Goal: Task Accomplishment & Management: Complete application form

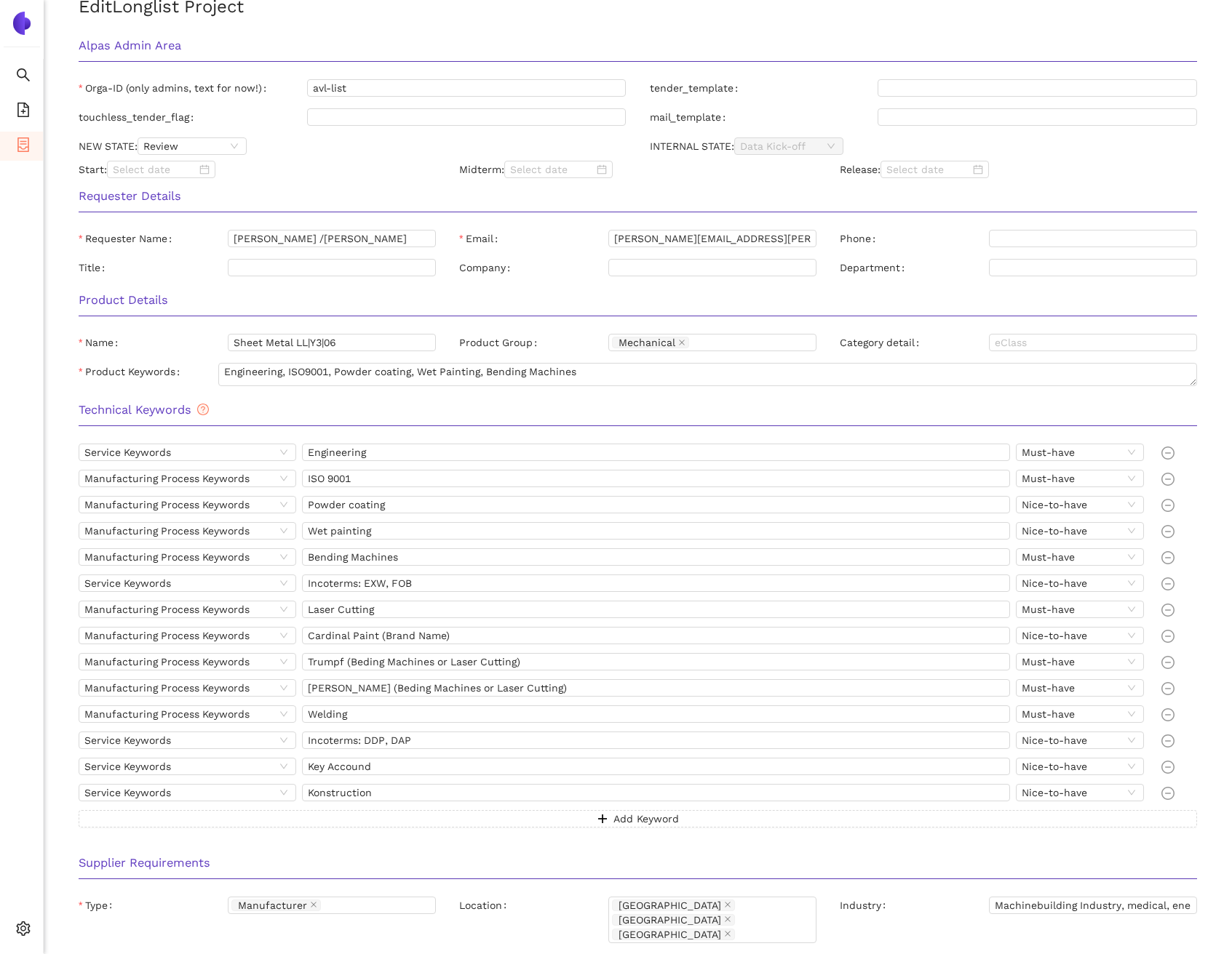
scroll to position [296, 0]
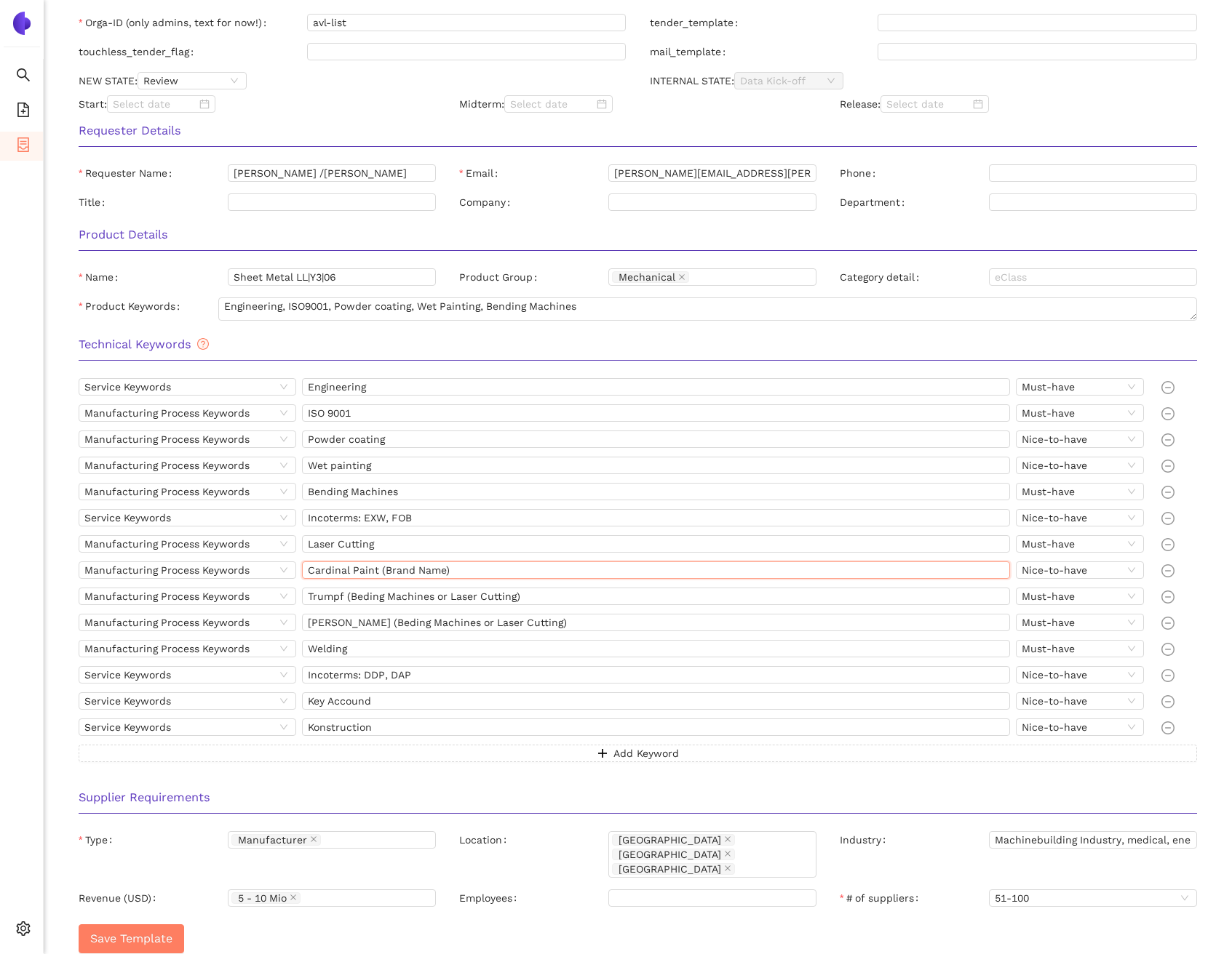
click at [363, 570] on input "Cardinal Paint (Brand Name)" at bounding box center [656, 570] width 709 height 17
click at [381, 513] on input "Incoterms: EXW, FOB" at bounding box center [656, 518] width 709 height 17
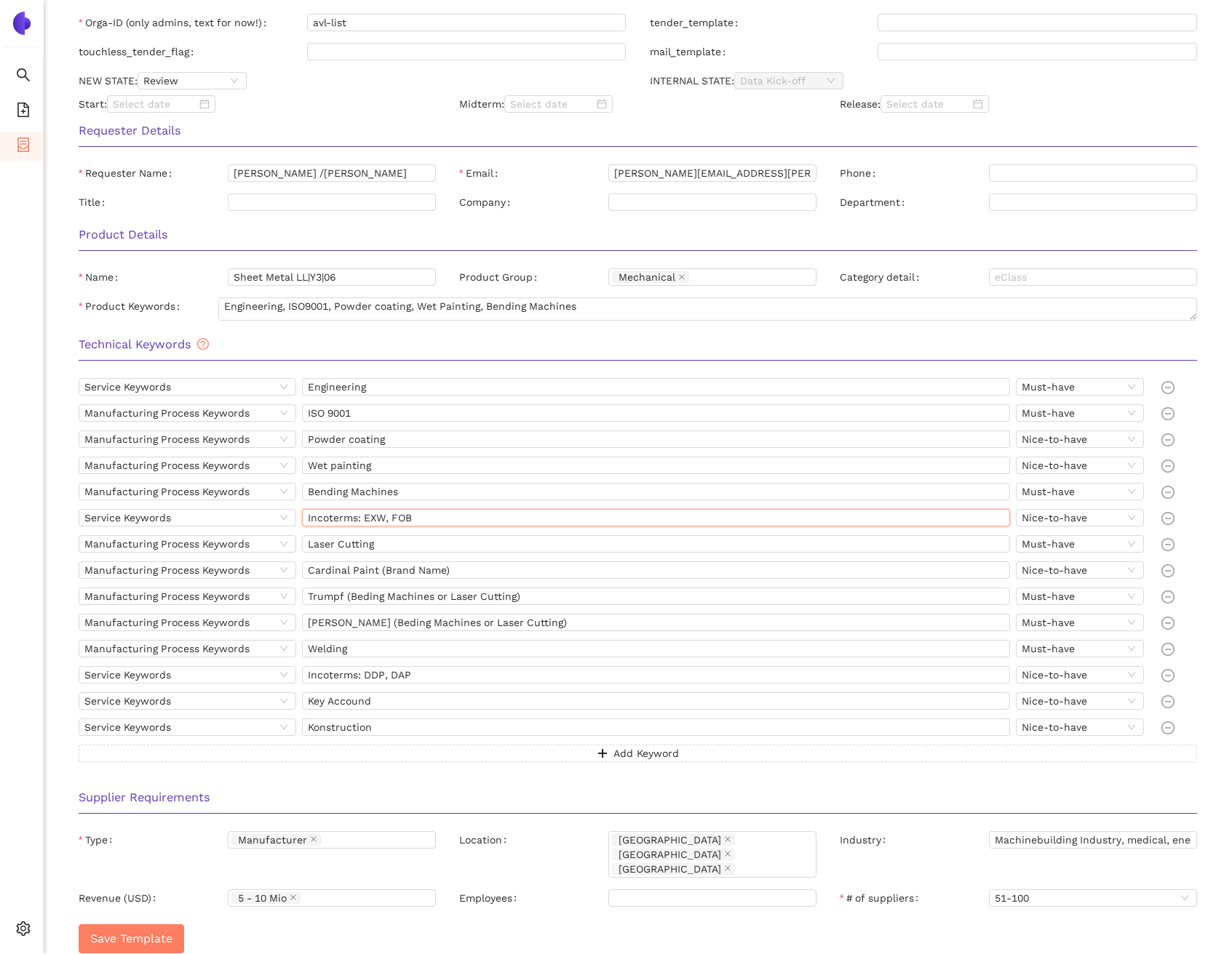
click at [381, 513] on input "Incoterms: EXW, FOB" at bounding box center [656, 518] width 709 height 17
click at [362, 540] on input "Laser Cutting" at bounding box center [656, 544] width 709 height 17
click at [340, 603] on input "Trumpf (Beding Machines or Laser Cutting)" at bounding box center [656, 596] width 709 height 17
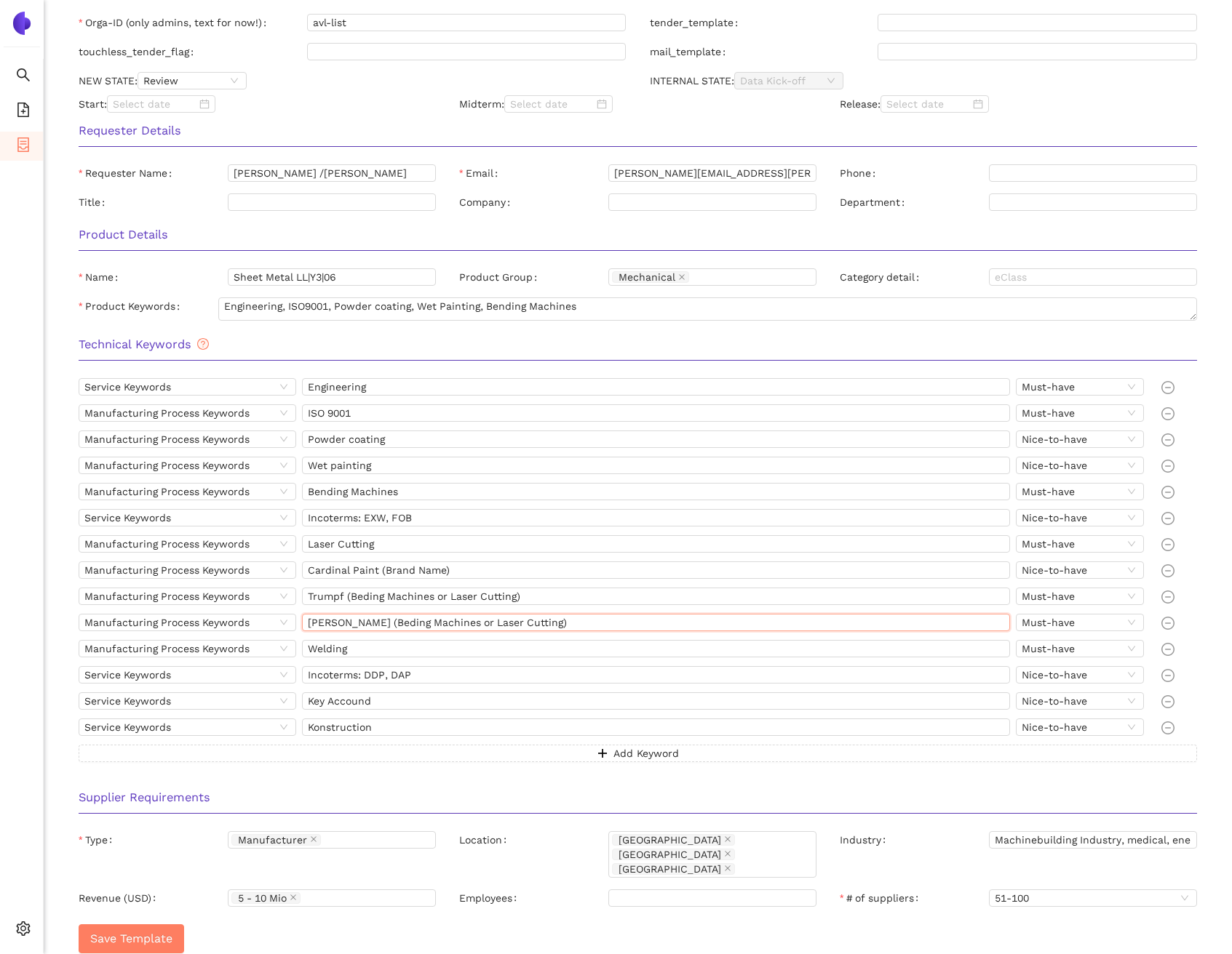
click at [338, 622] on input "Amada (Beding Machines or Laser Cutting)" at bounding box center [656, 623] width 709 height 17
click at [334, 642] on input "Welding" at bounding box center [656, 649] width 709 height 17
click at [365, 492] on input "Bending Machines" at bounding box center [656, 492] width 709 height 17
click at [381, 544] on input "Laser Cutting" at bounding box center [656, 544] width 709 height 17
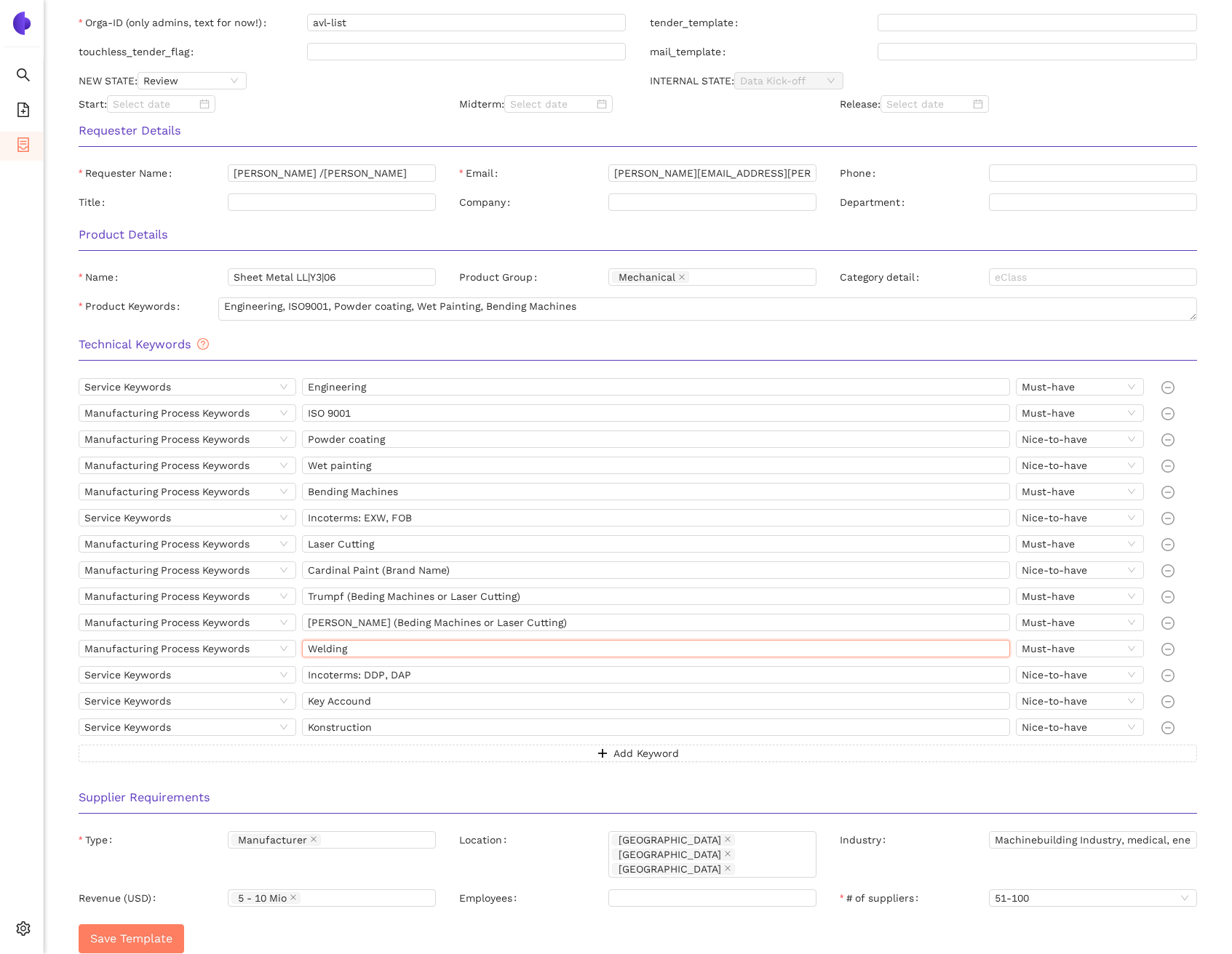
click at [340, 653] on input "Welding" at bounding box center [656, 649] width 709 height 17
click at [380, 467] on input "Wet painting" at bounding box center [656, 466] width 709 height 17
click at [366, 390] on input "Engineering" at bounding box center [656, 387] width 709 height 17
click at [378, 433] on input "Powder coating" at bounding box center [656, 439] width 709 height 17
click at [379, 464] on input "Wet painting" at bounding box center [656, 466] width 709 height 17
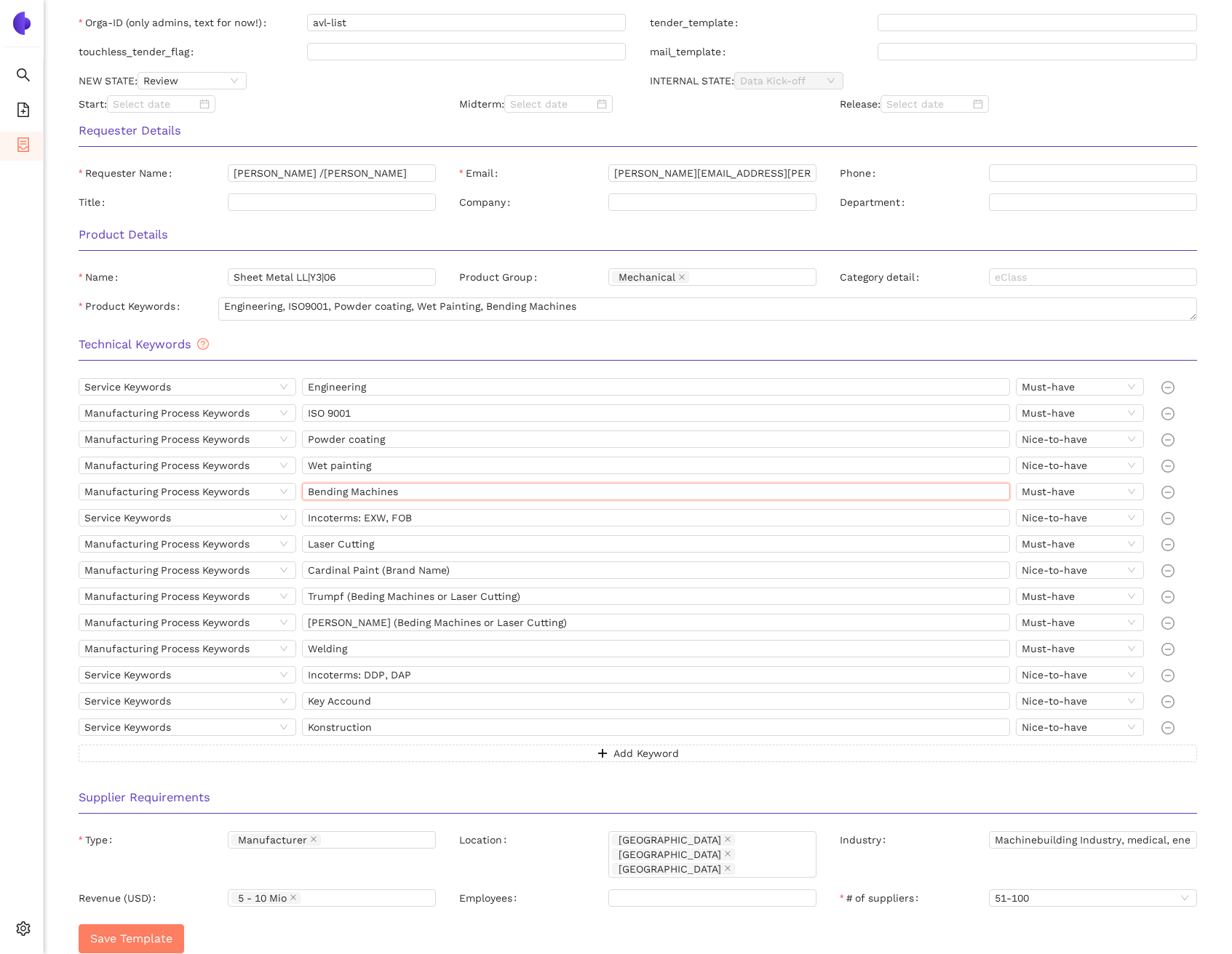
click at [383, 488] on input "Bending Machines" at bounding box center [656, 492] width 709 height 17
click at [378, 540] on input "Laser Cutting" at bounding box center [656, 544] width 709 height 17
click at [357, 652] on input "Welding" at bounding box center [656, 649] width 709 height 17
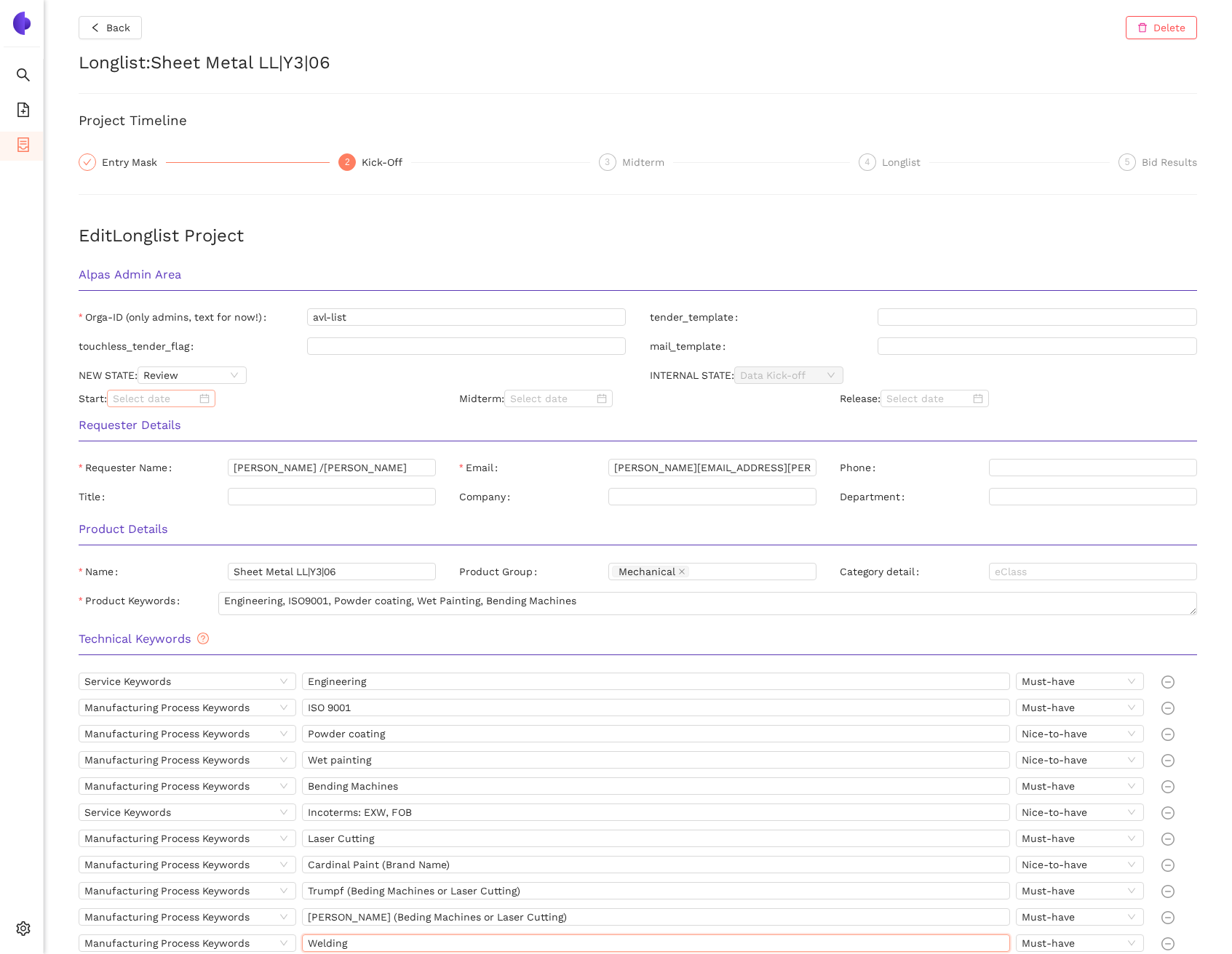
scroll to position [0, 0]
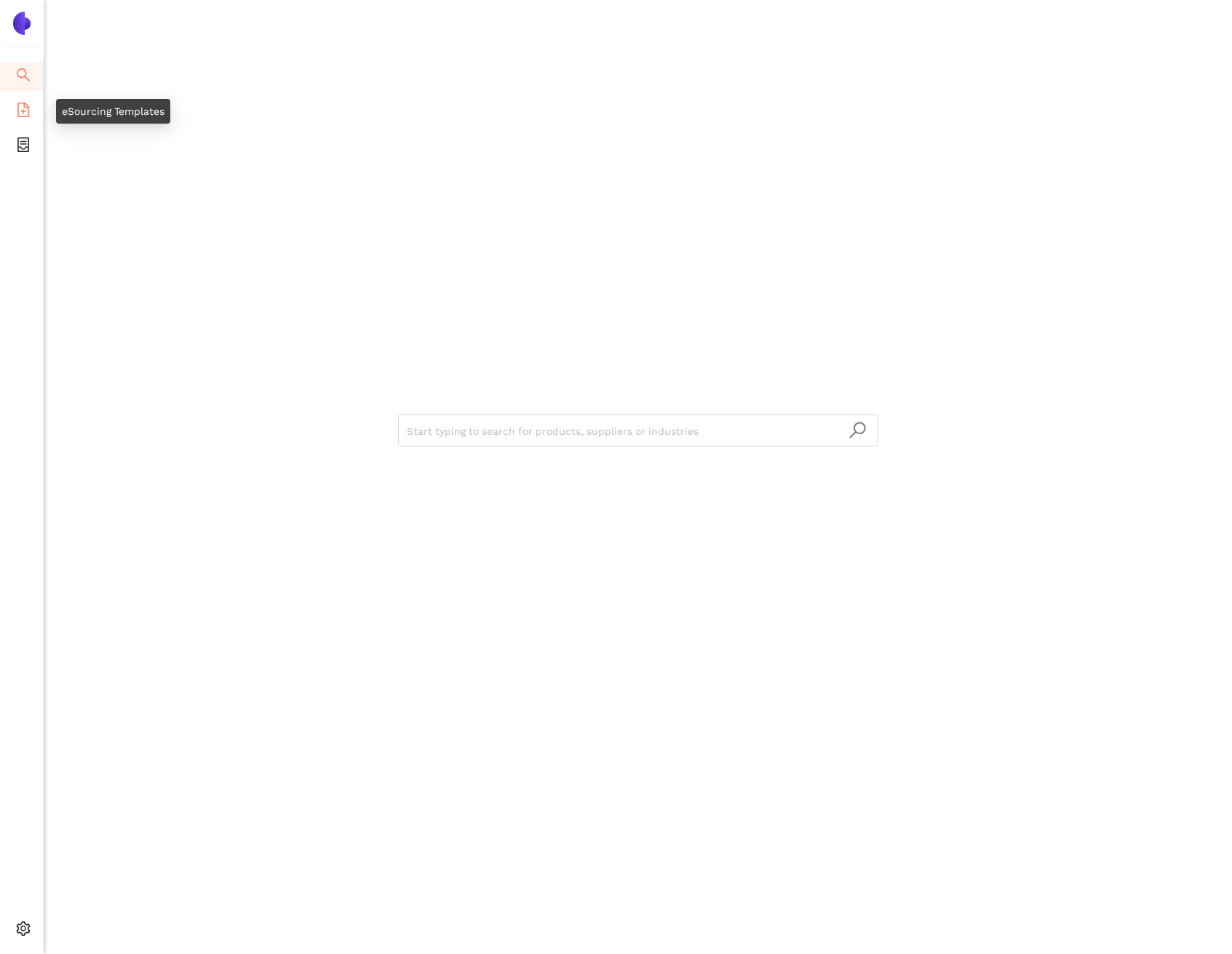
click at [38, 116] on span "eSourcing Templates" at bounding box center [89, 111] width 102 height 29
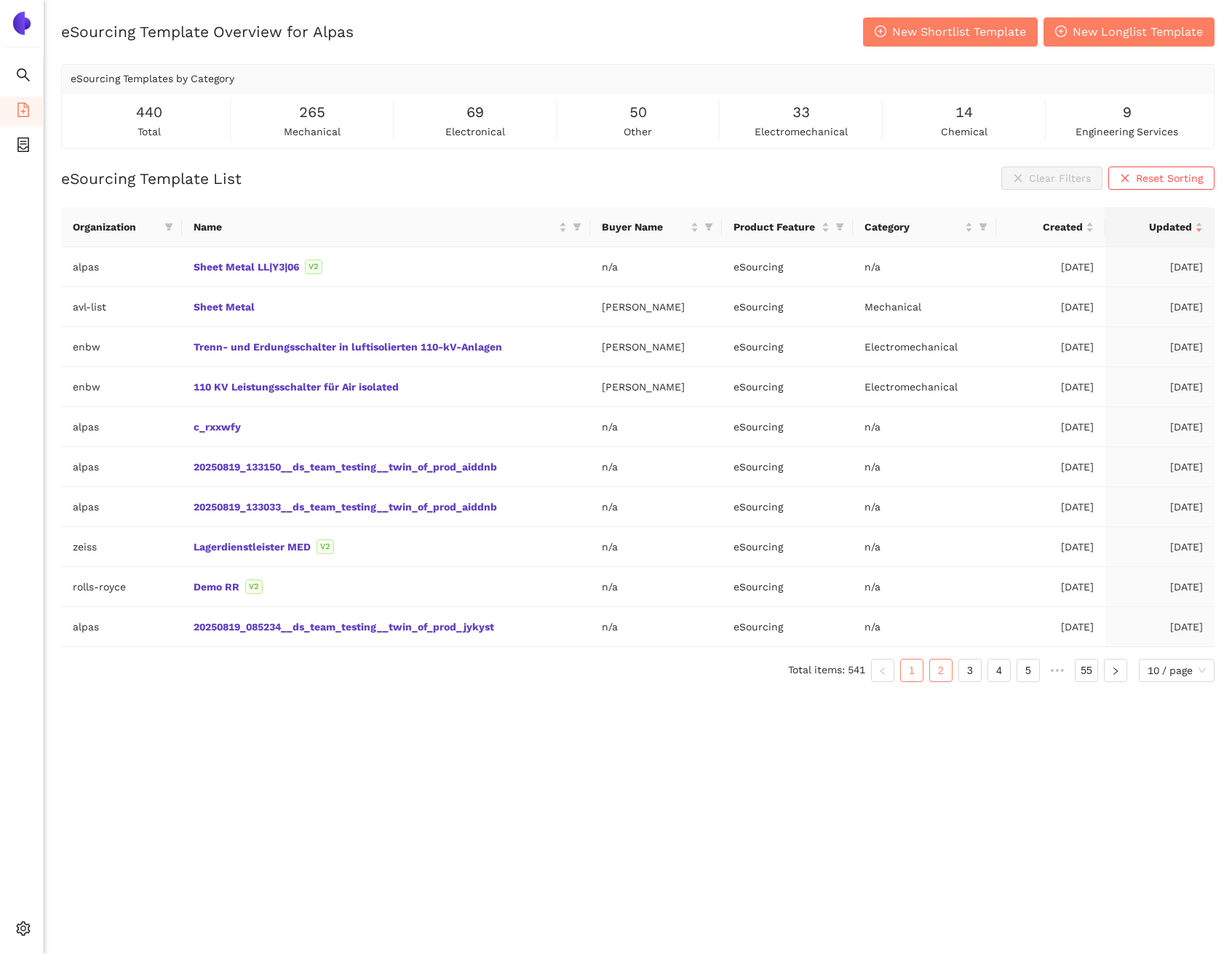
click at [942, 676] on link "2" at bounding box center [941, 671] width 22 height 22
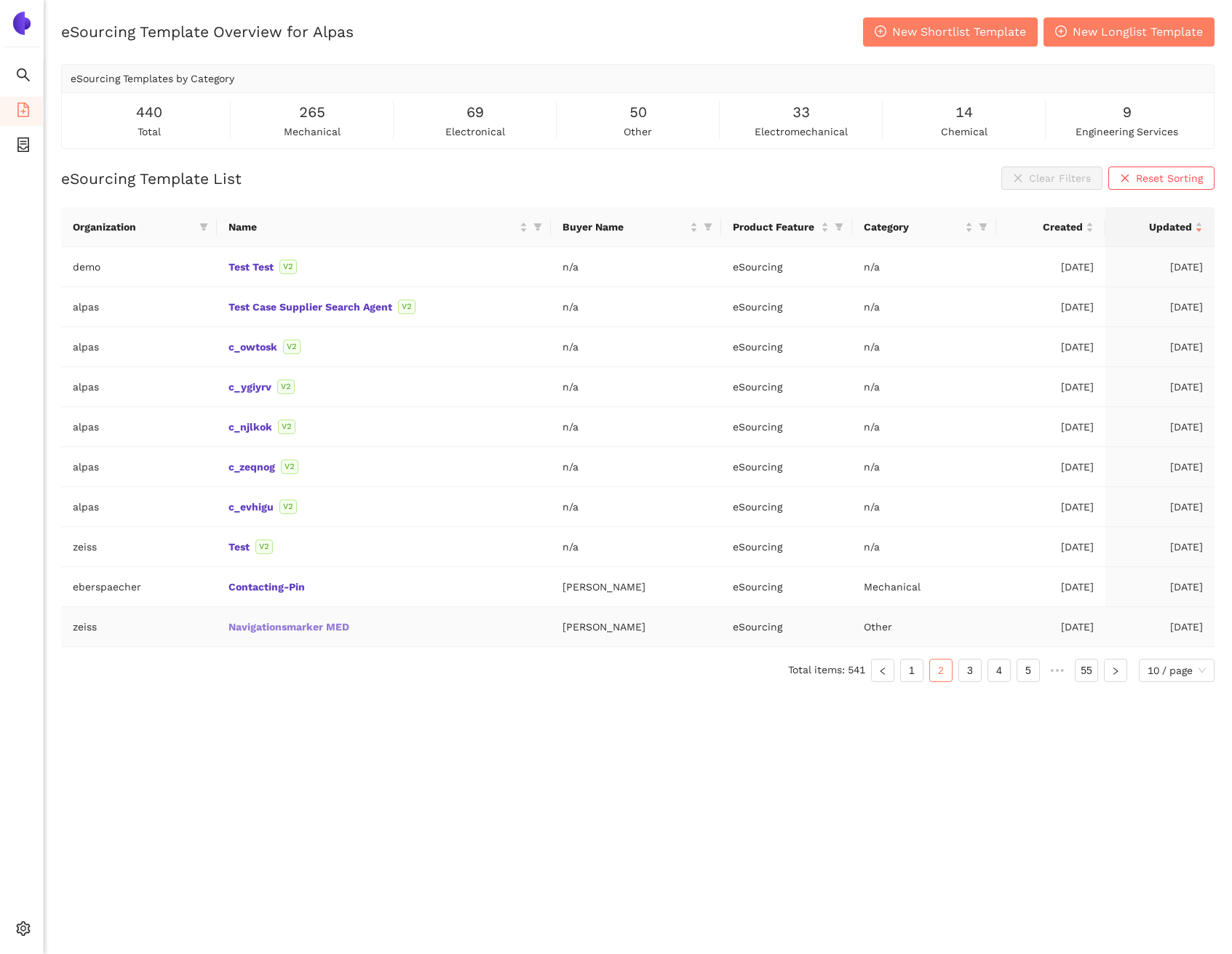
click at [0, 0] on link "Navigationsmarker MED" at bounding box center [0, 0] width 0 height 0
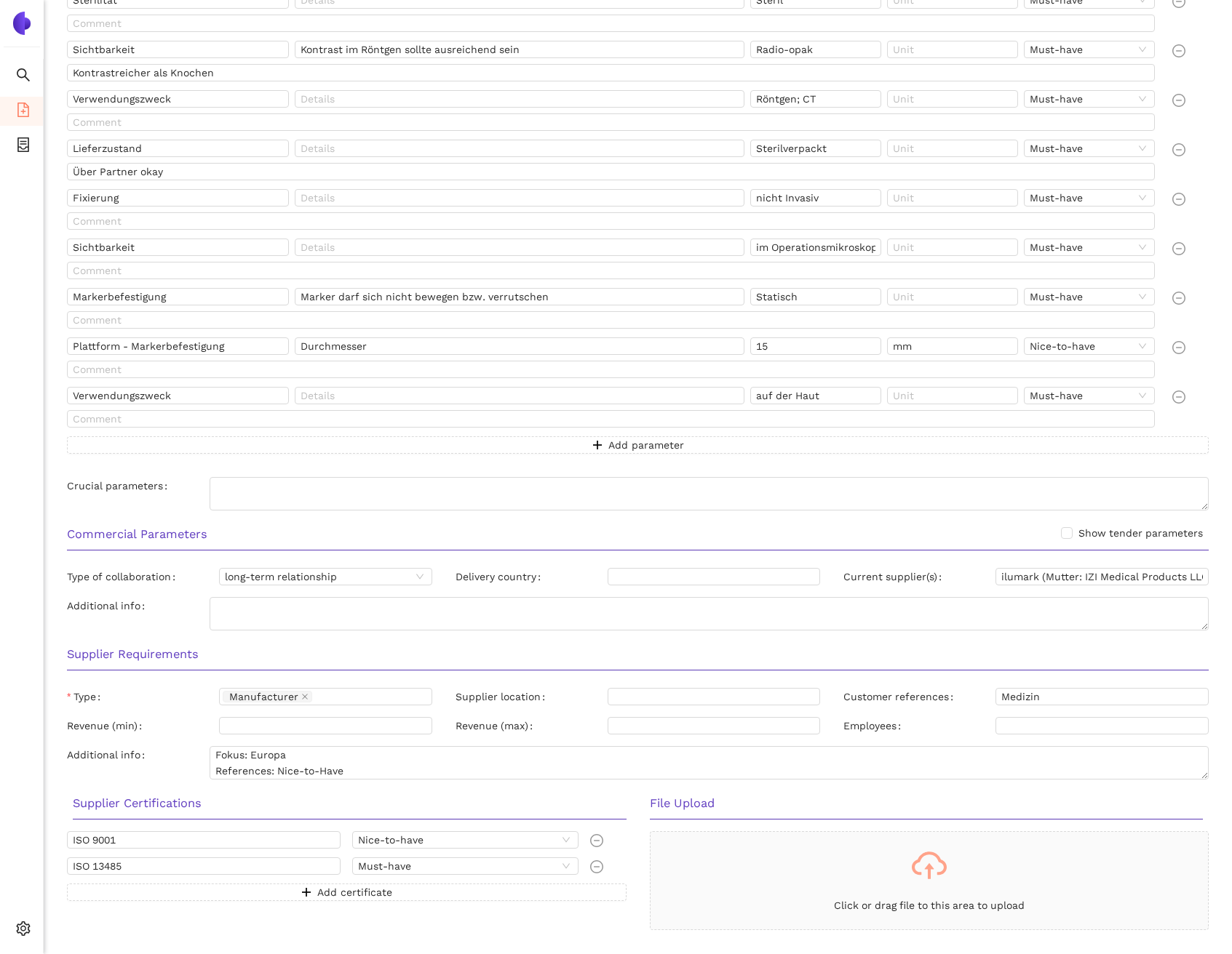
scroll to position [751, 0]
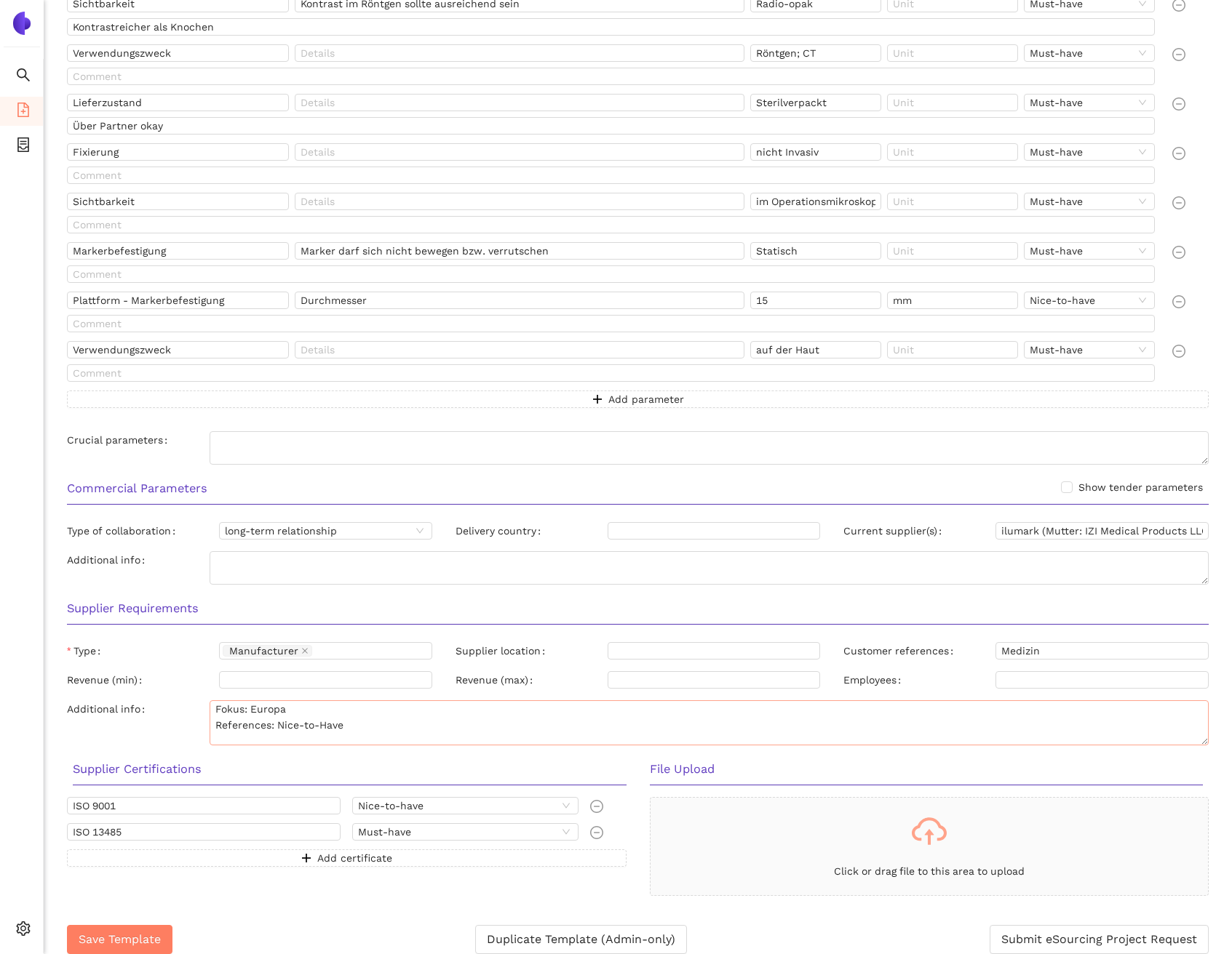
drag, startPoint x: 1201, startPoint y: 728, endPoint x: 1201, endPoint y: 739, distance: 11.0
click at [1201, 739] on textarea "Fokus: Europa References: Nice-to-Have" at bounding box center [709, 723] width 999 height 45
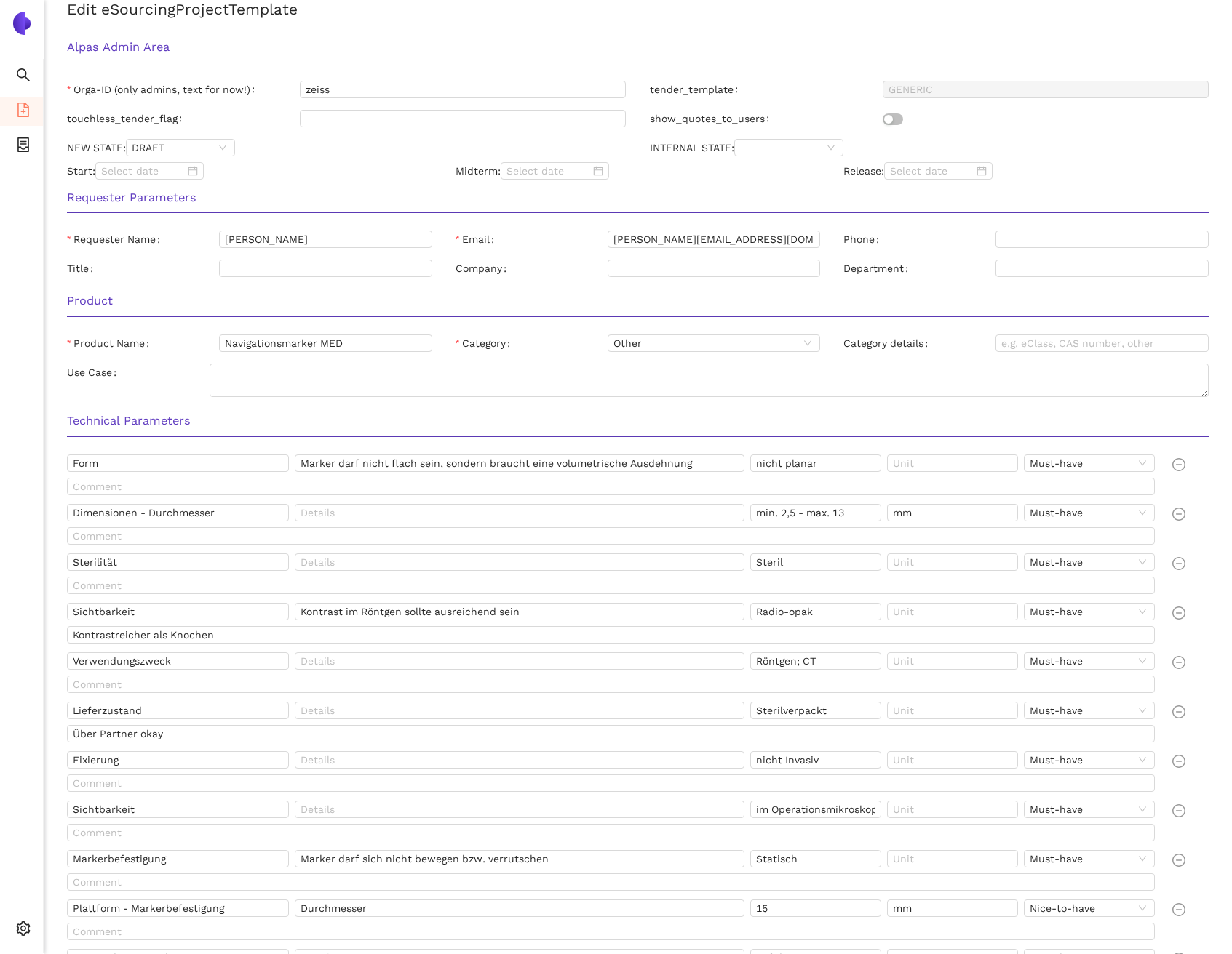
scroll to position [90, 0]
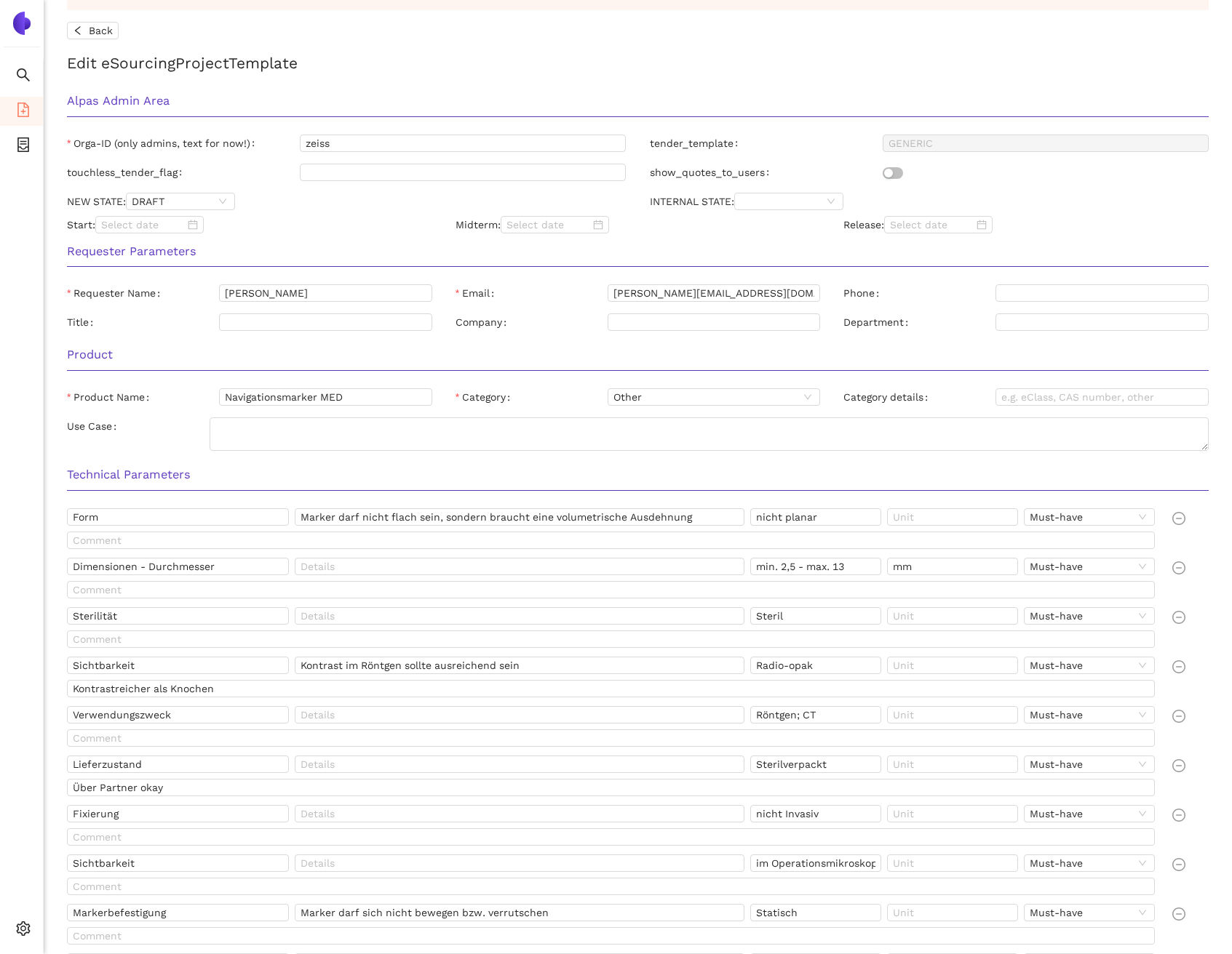
click at [462, 52] on h2 "Edit eSourcing Project Template" at bounding box center [637, 63] width 1142 height 24
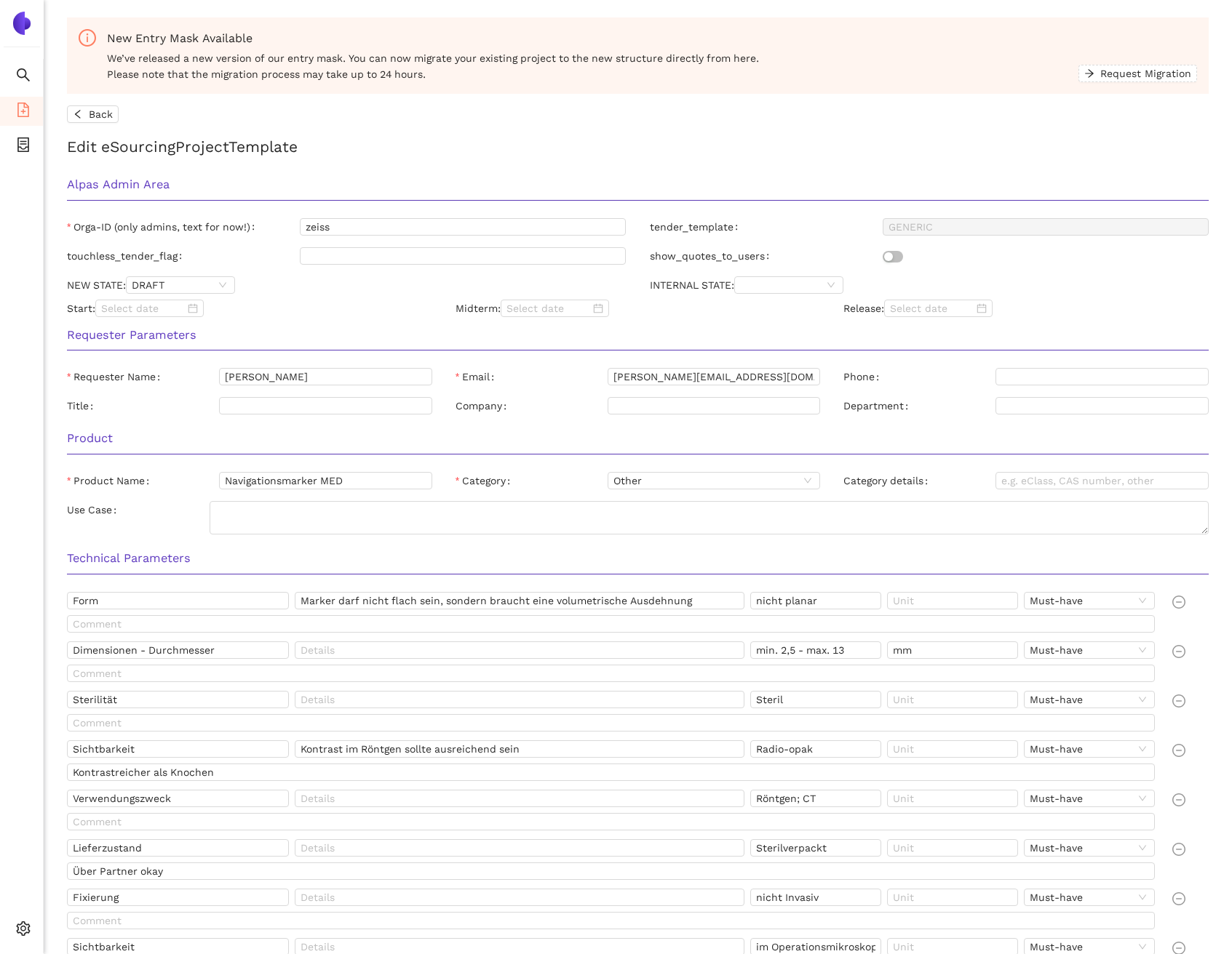
scroll to position [0, 0]
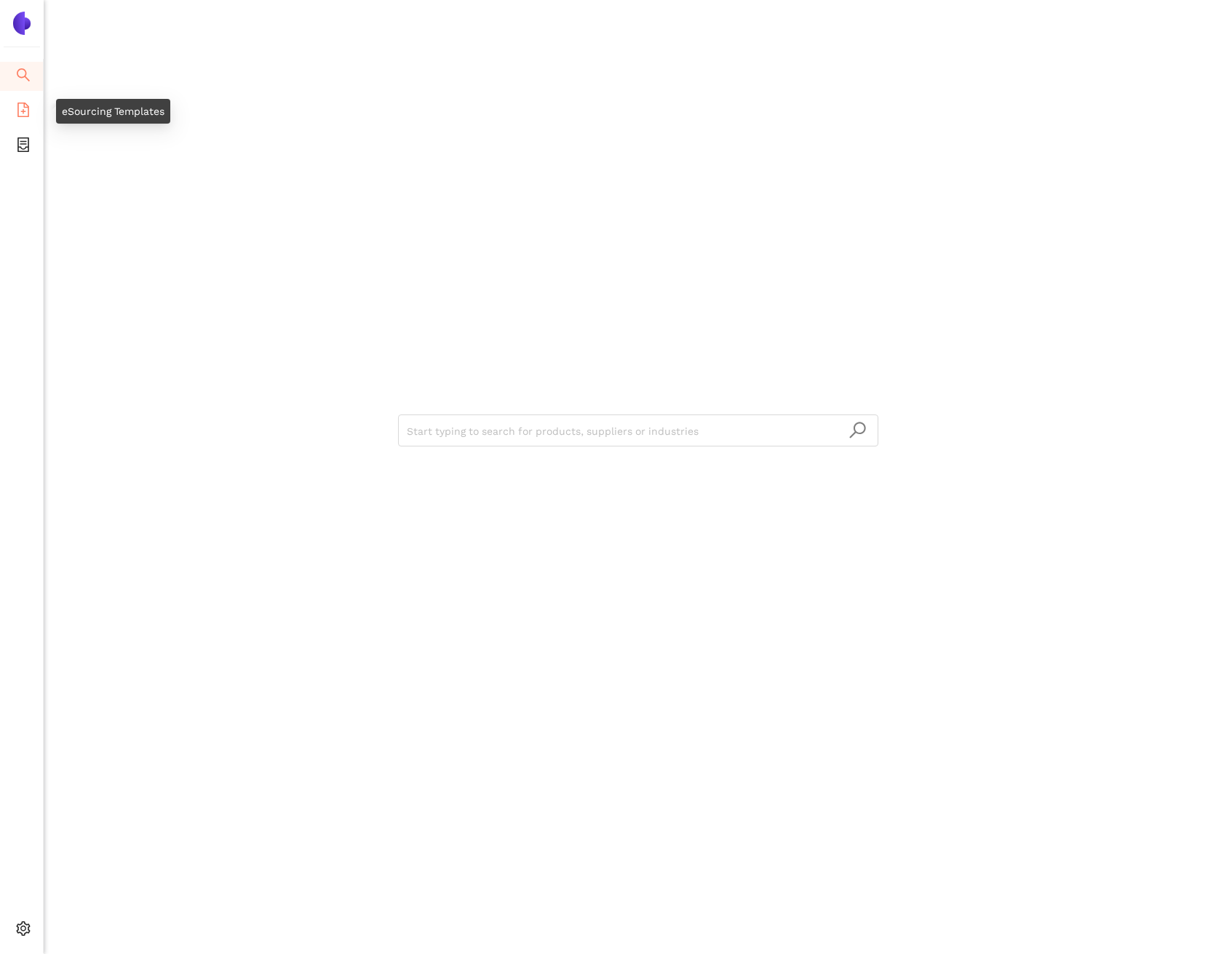
click at [24, 111] on icon "file-add" at bounding box center [23, 109] width 12 height 14
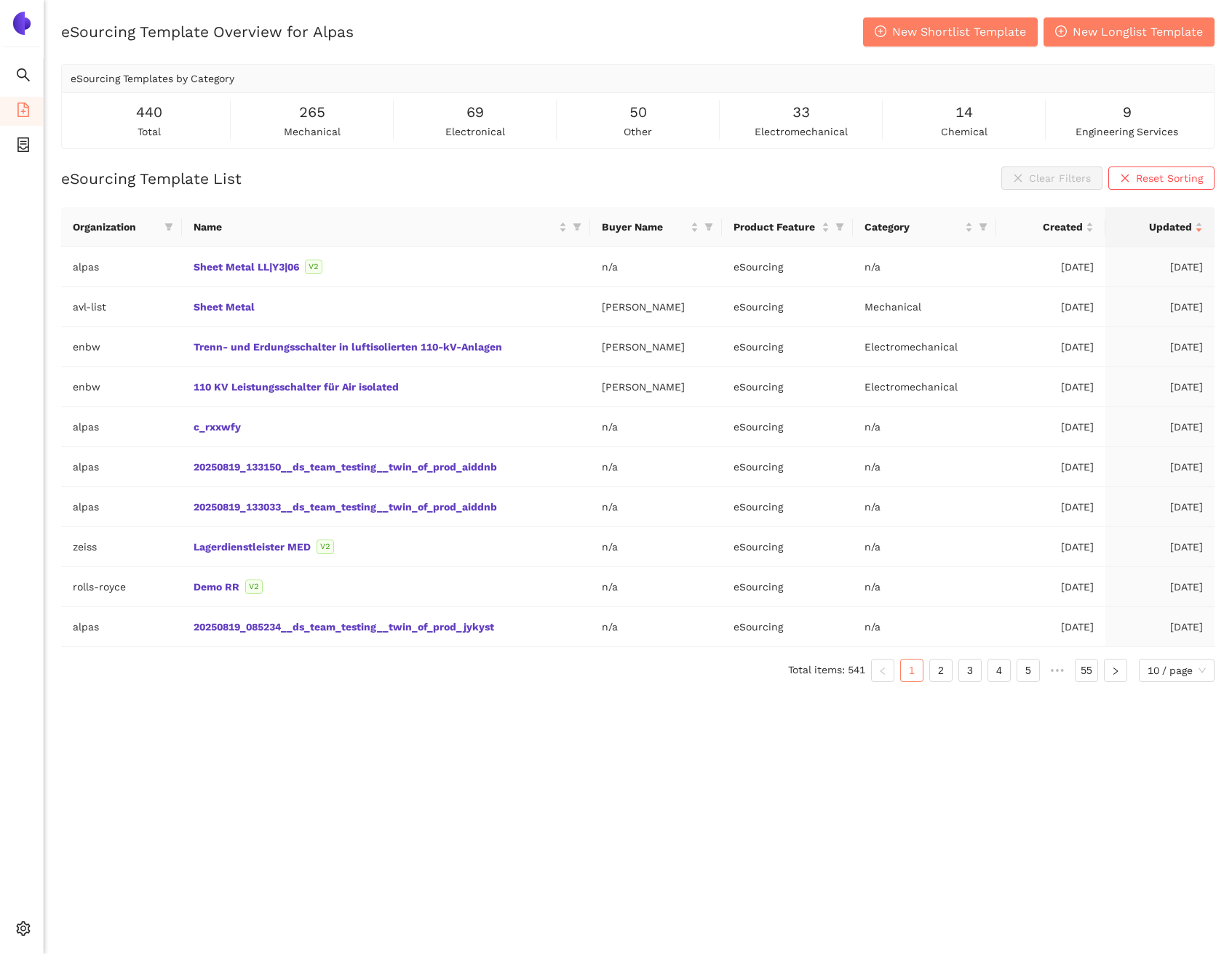
click at [790, 24] on div "eSourcing Template Overview for Alpas New Shortlist Template New Longlist Templ…" at bounding box center [638, 31] width 1153 height 29
click at [872, 34] on button "New Shortlist Template" at bounding box center [950, 31] width 175 height 29
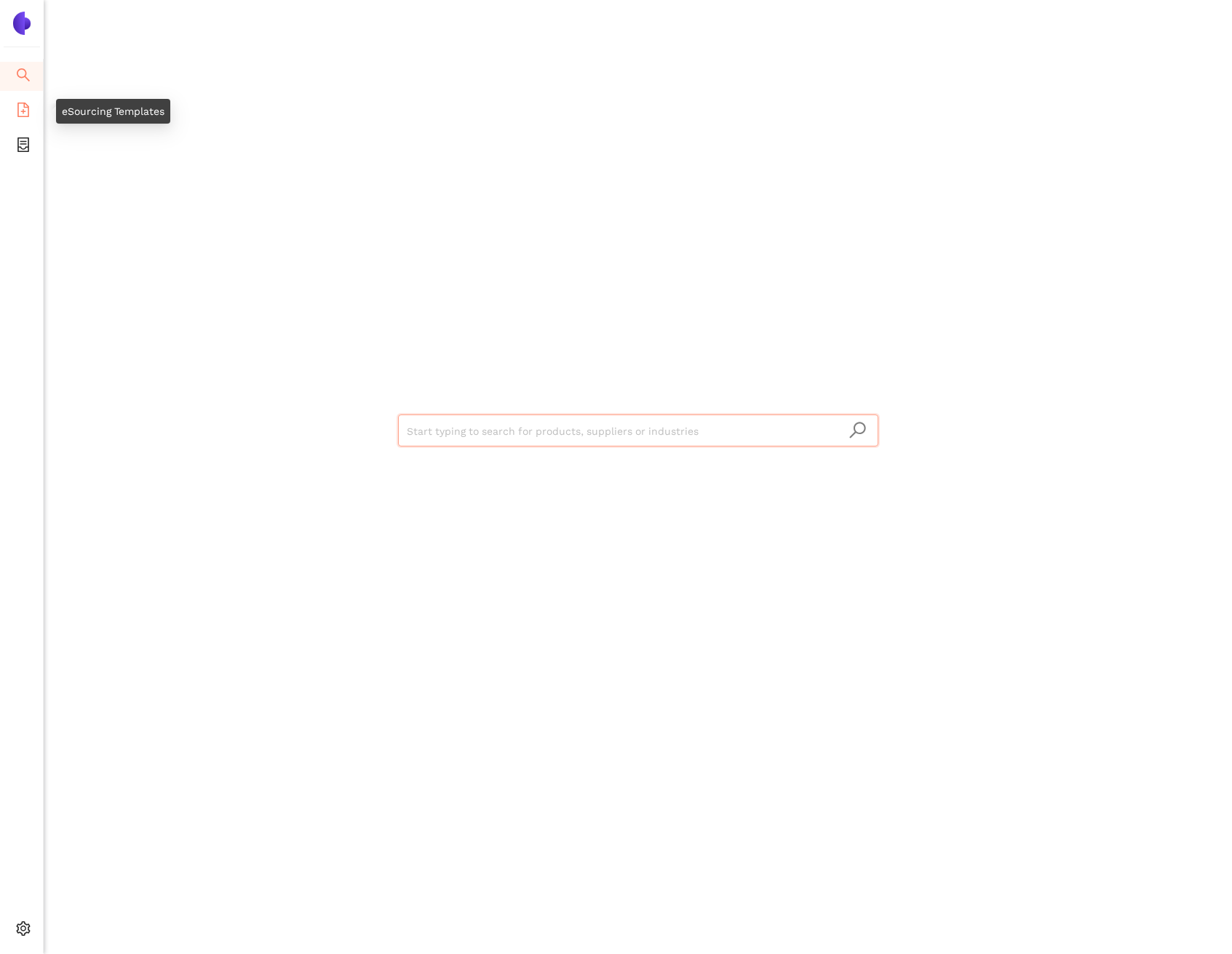
click at [33, 117] on li "eSourcing Templates" at bounding box center [21, 111] width 43 height 29
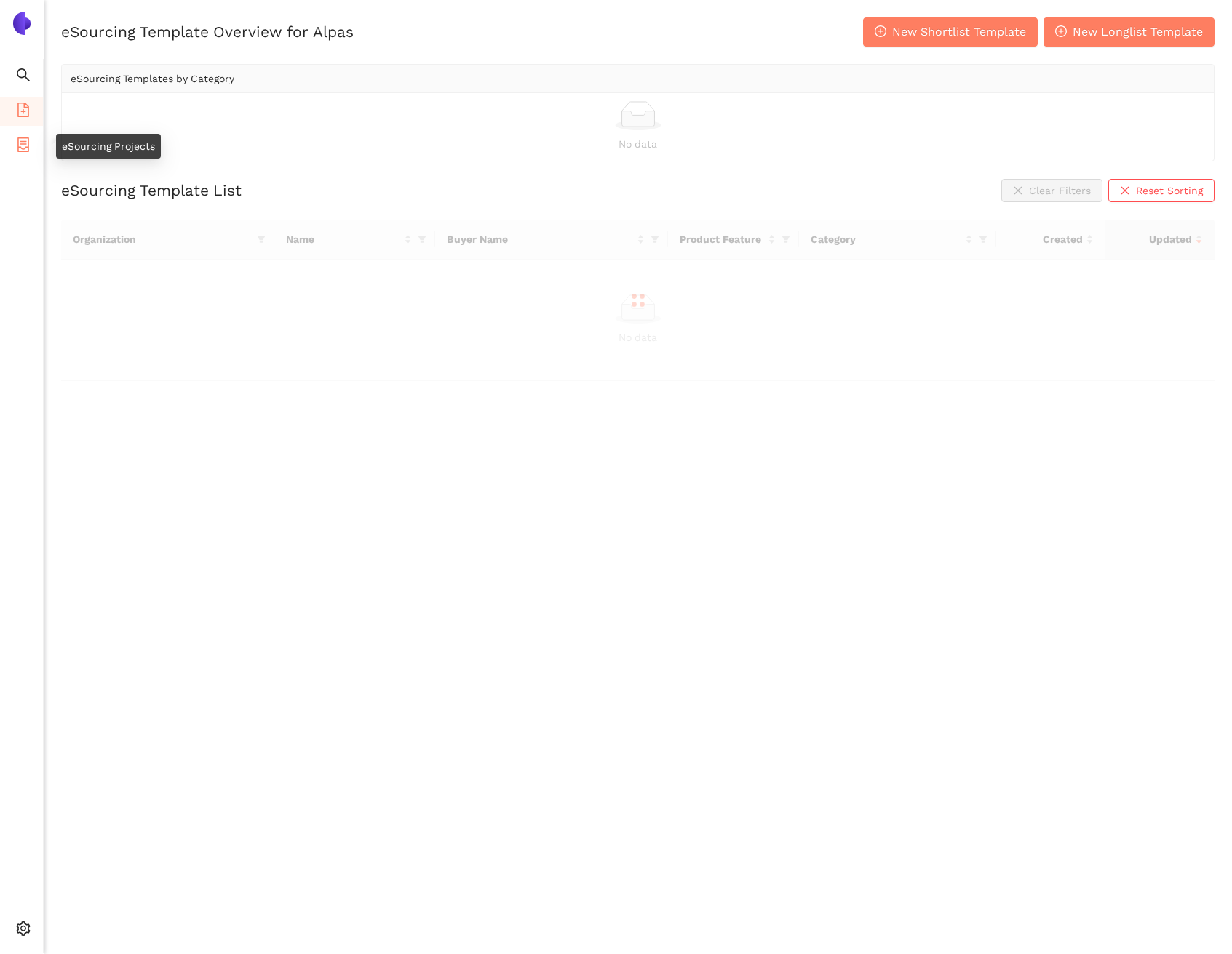
click at [29, 140] on icon "container" at bounding box center [23, 145] width 14 height 14
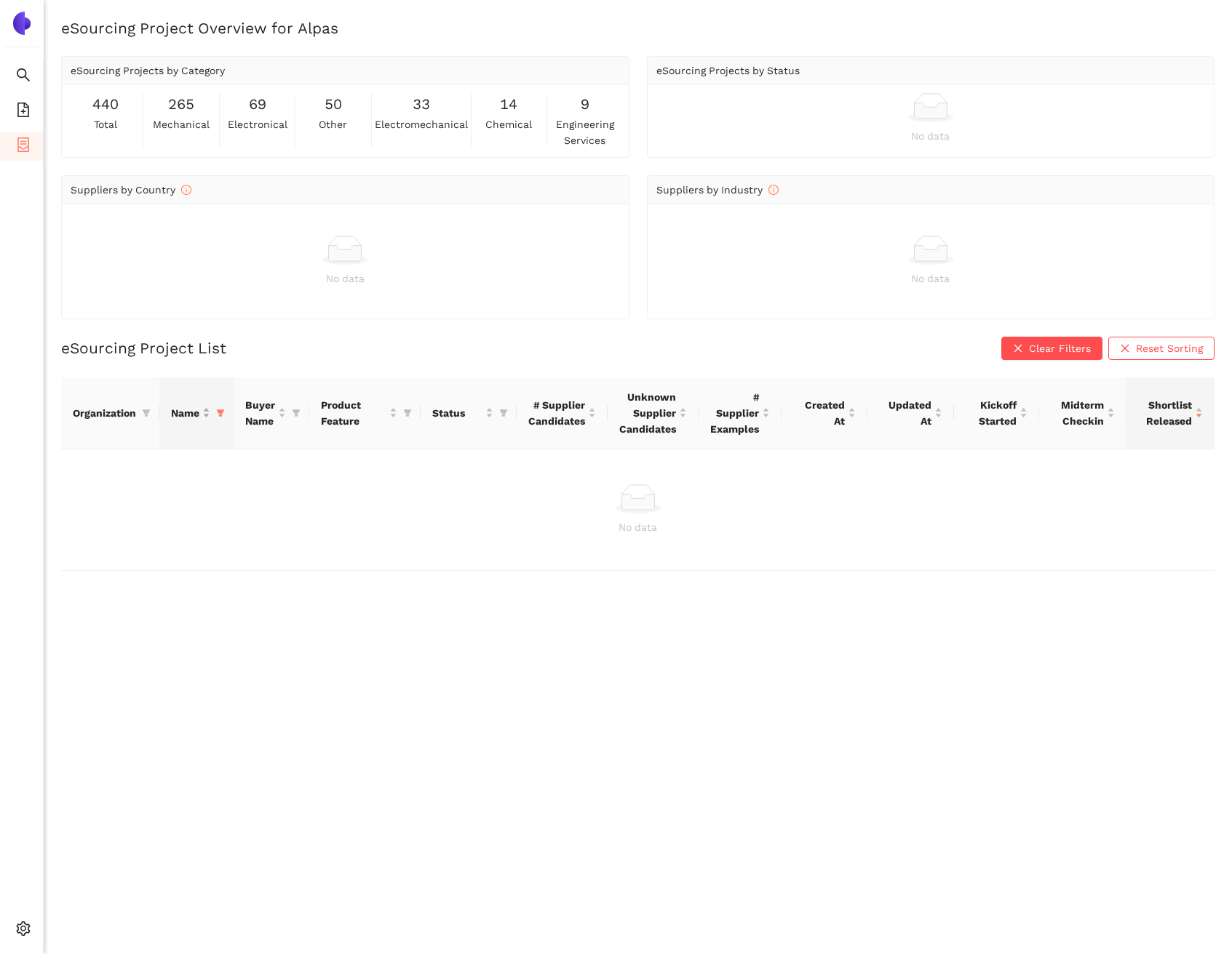
click at [199, 416] on span "Name" at bounding box center [185, 413] width 28 height 16
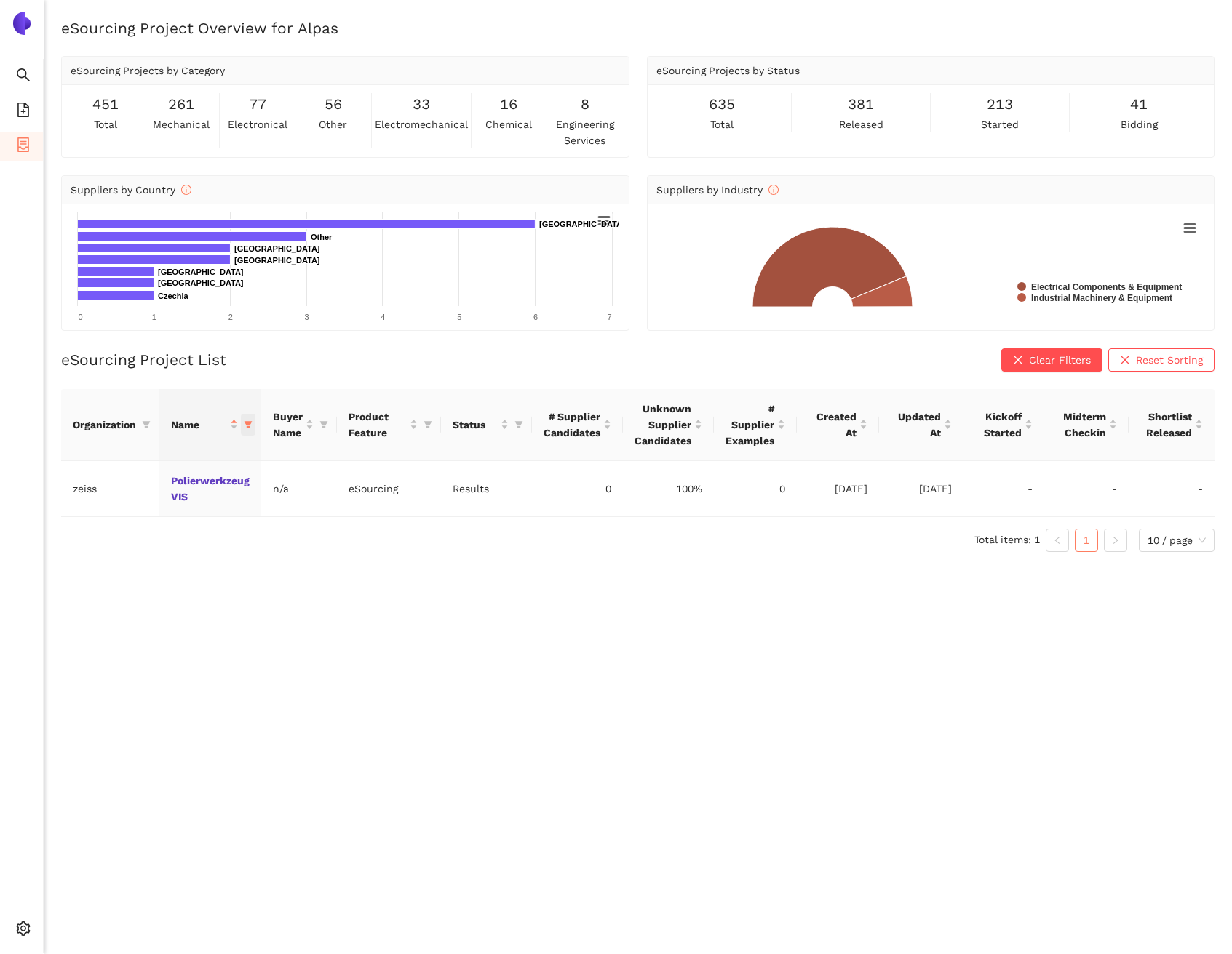
click at [249, 421] on icon "filter" at bounding box center [249, 424] width 8 height 7
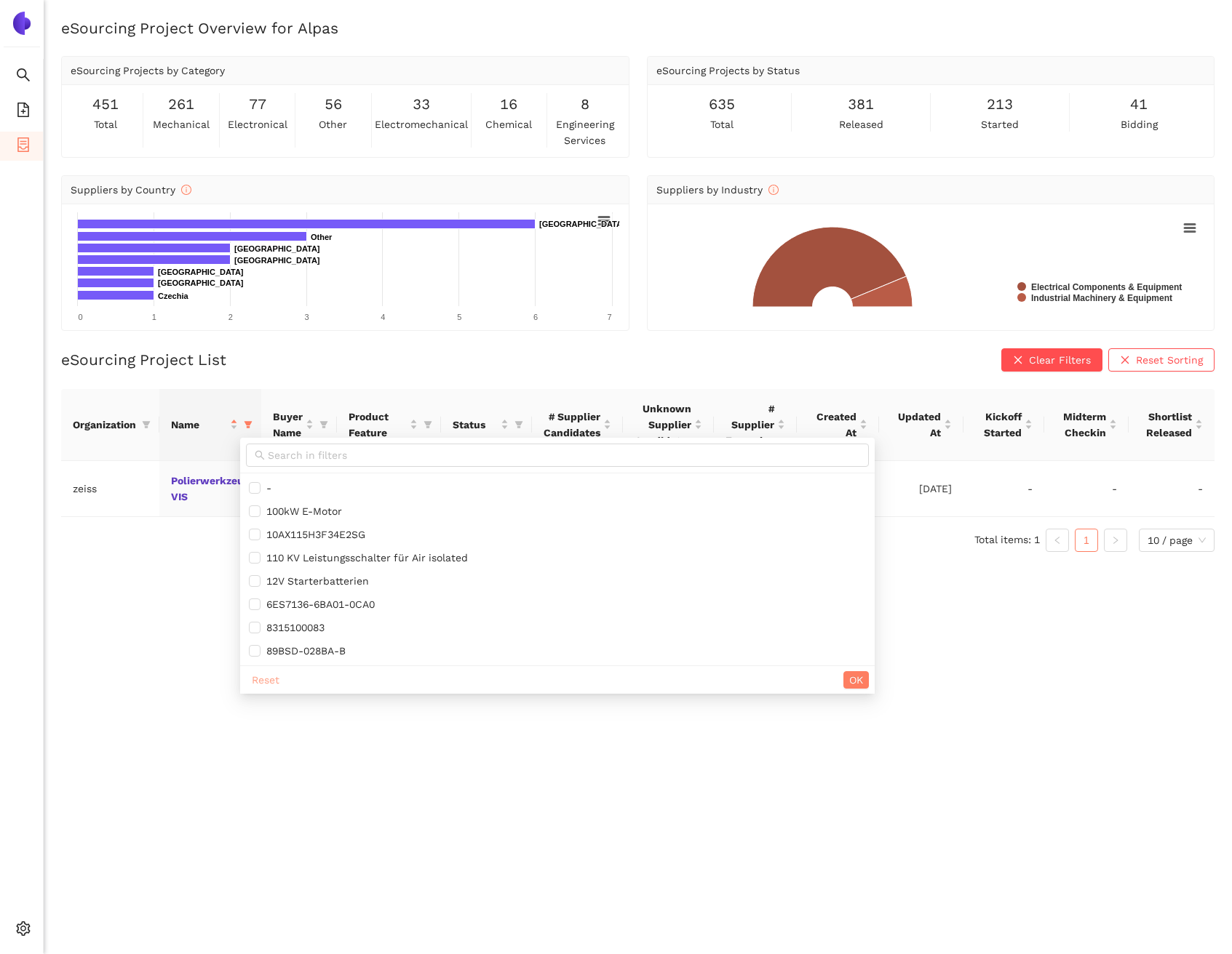
click at [253, 672] on span "Reset" at bounding box center [265, 680] width 28 height 16
checkbox input "false"
click at [869, 682] on button "OK" at bounding box center [856, 680] width 25 height 17
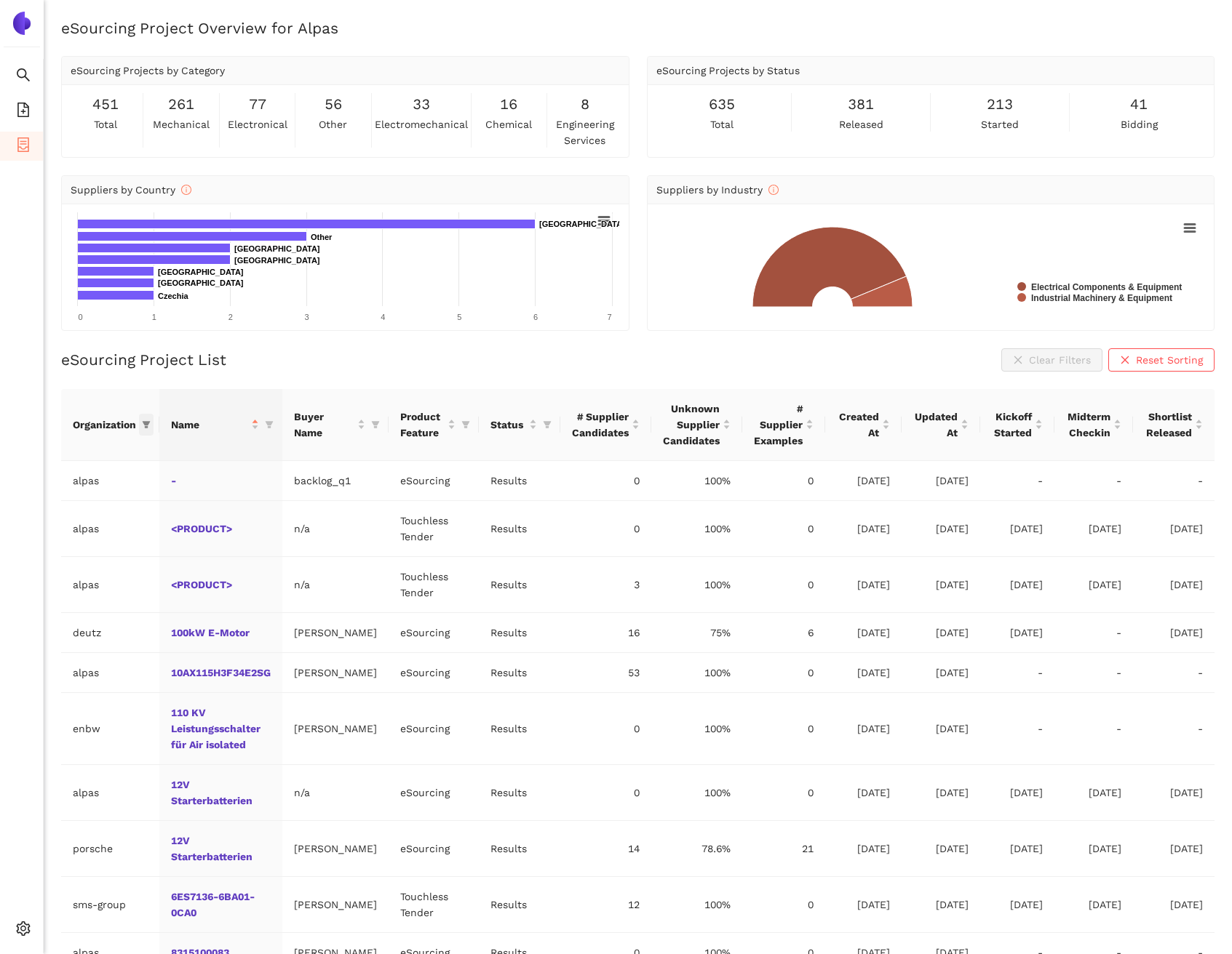
click at [150, 422] on icon "filter" at bounding box center [146, 425] width 9 height 9
click at [135, 451] on input "text" at bounding box center [101, 455] width 127 height 16
type input "en"
click at [98, 481] on span "enbw" at bounding box center [81, 488] width 127 height 16
checkbox input "true"
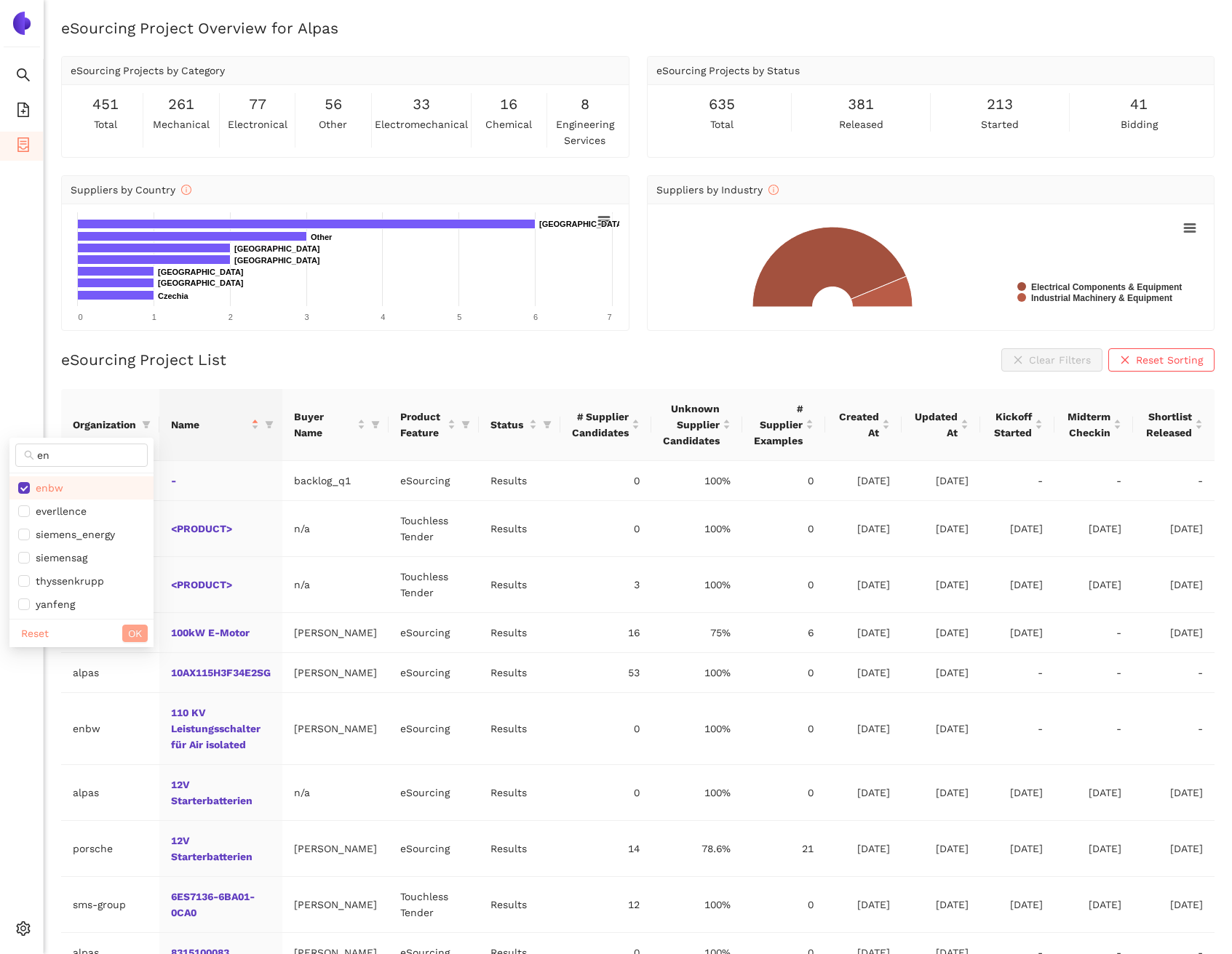
click at [124, 629] on button "OK" at bounding box center [135, 633] width 25 height 17
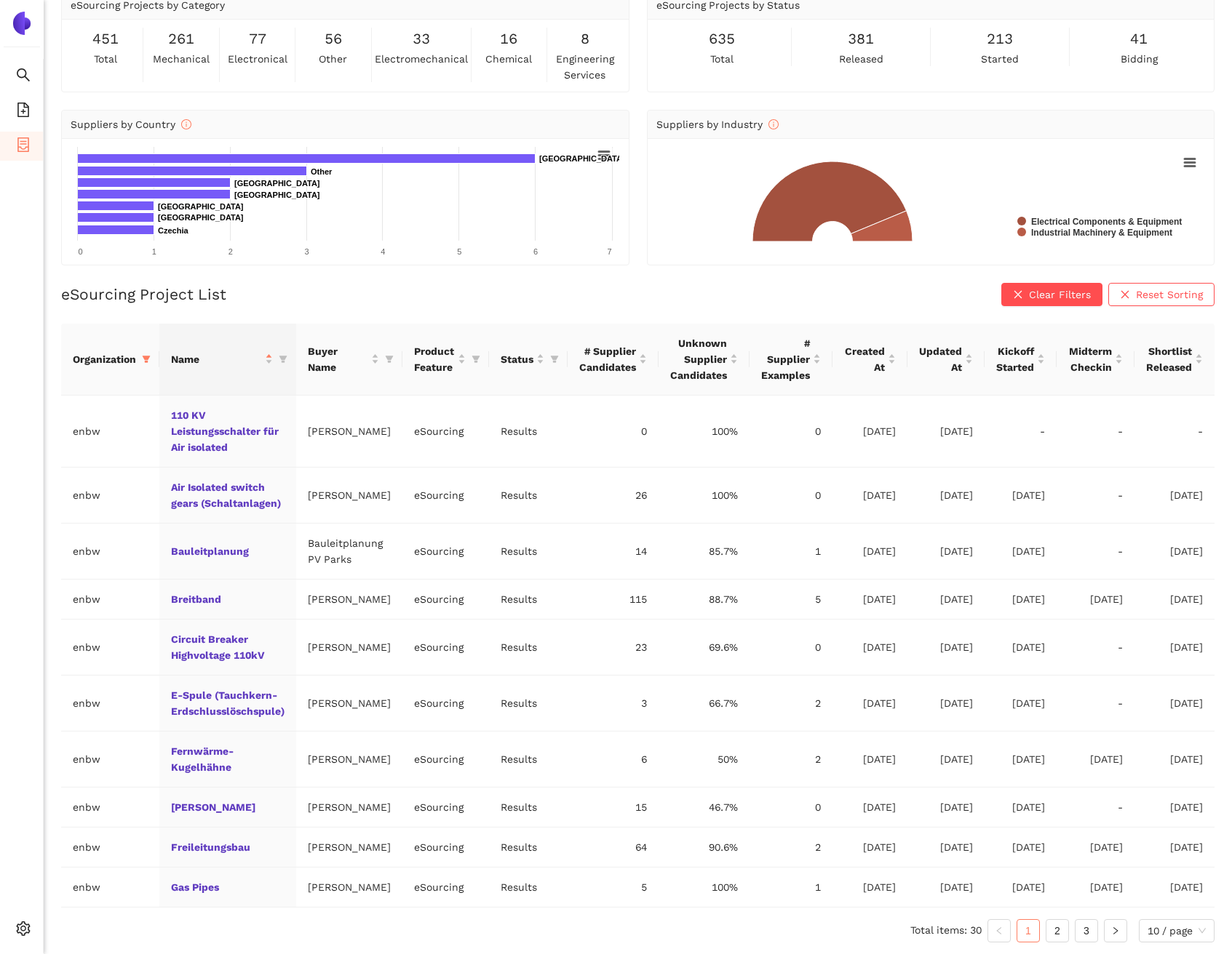
scroll to position [98, 0]
click at [928, 343] on span "Updated At" at bounding box center [940, 359] width 43 height 32
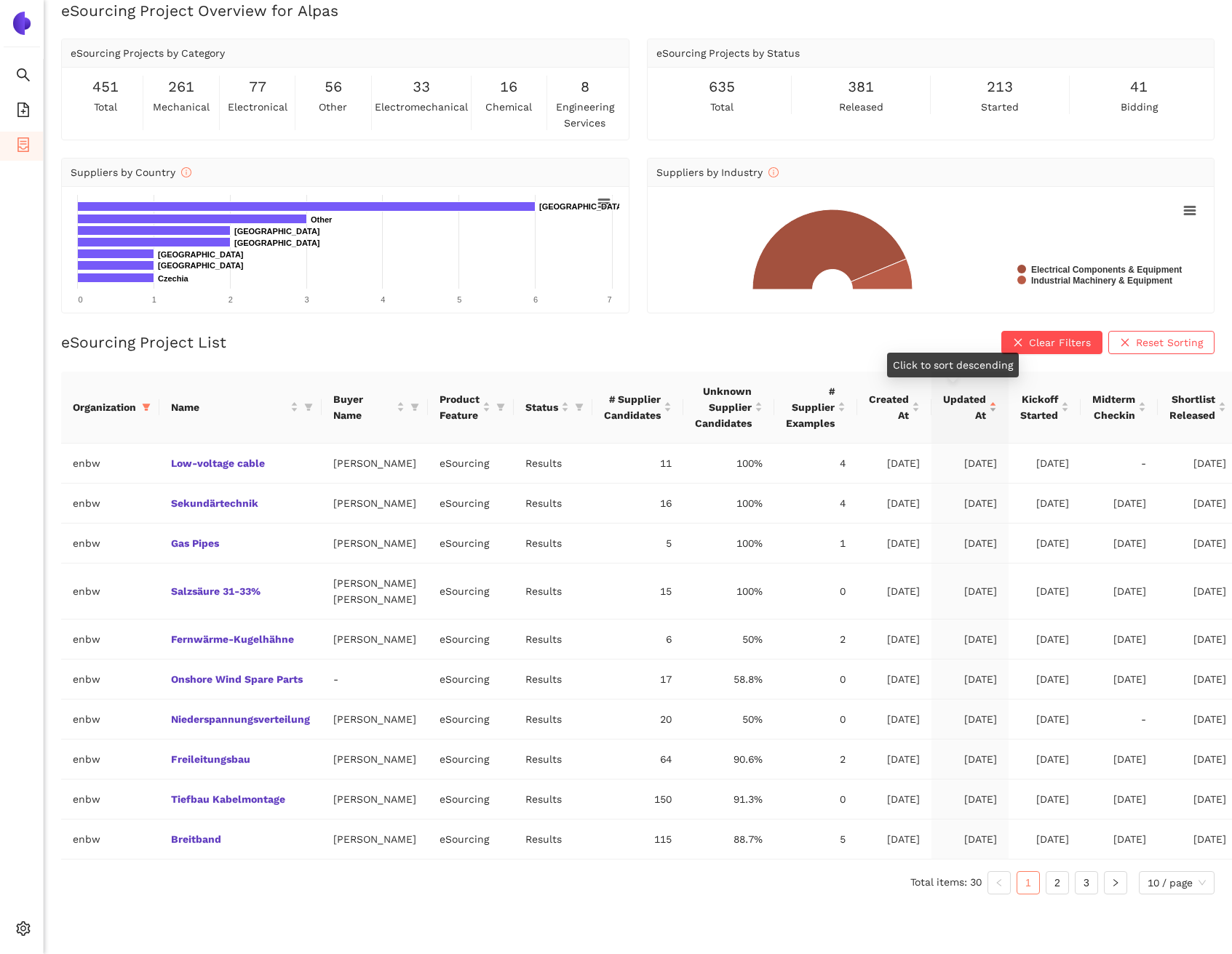
click at [943, 392] on span "Updated At" at bounding box center [965, 407] width 43 height 32
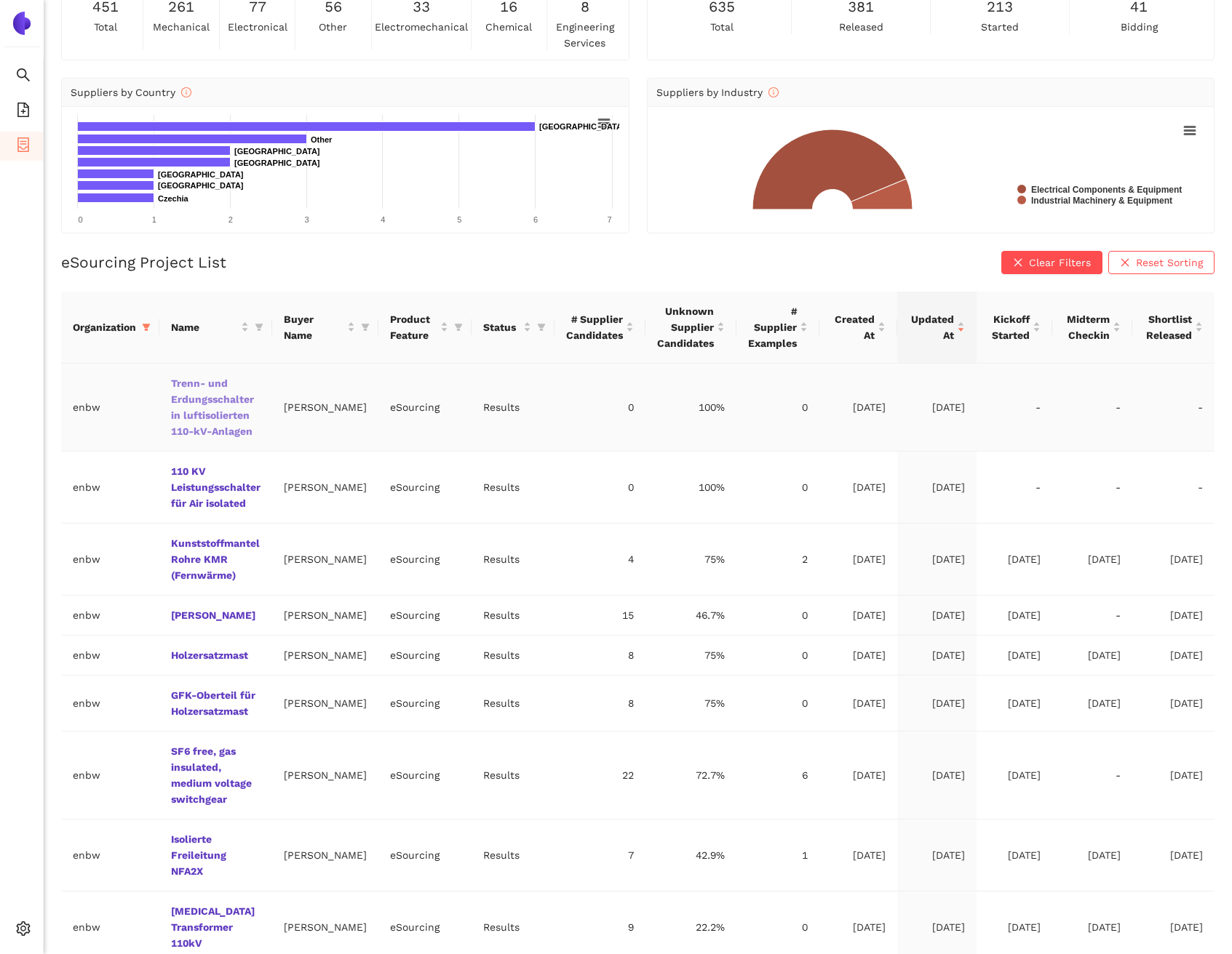
click at [0, 0] on link "Trenn- und Erdungsschalter in luftisolierten 110-kV-Anlagen" at bounding box center [0, 0] width 0 height 0
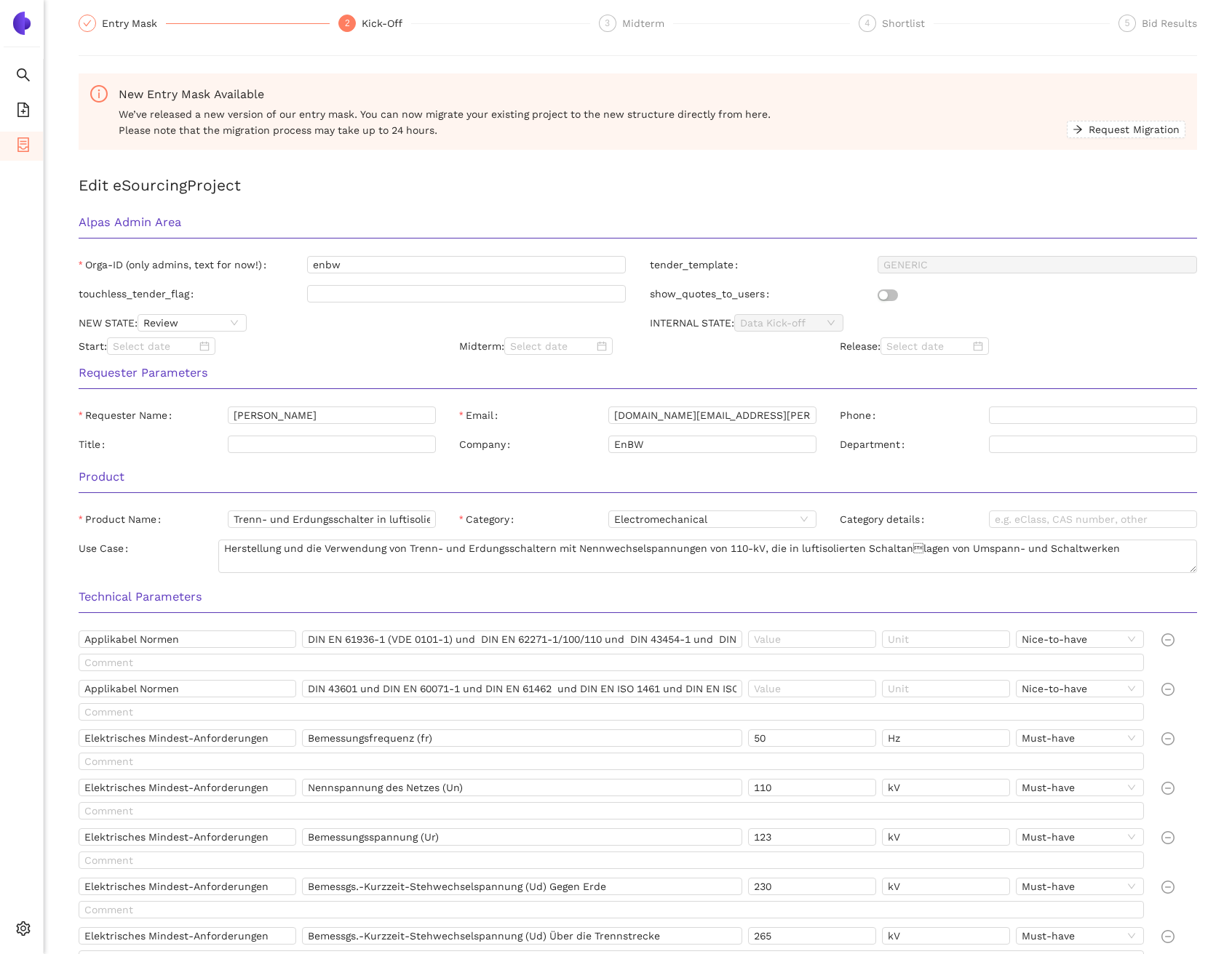
scroll to position [160, 0]
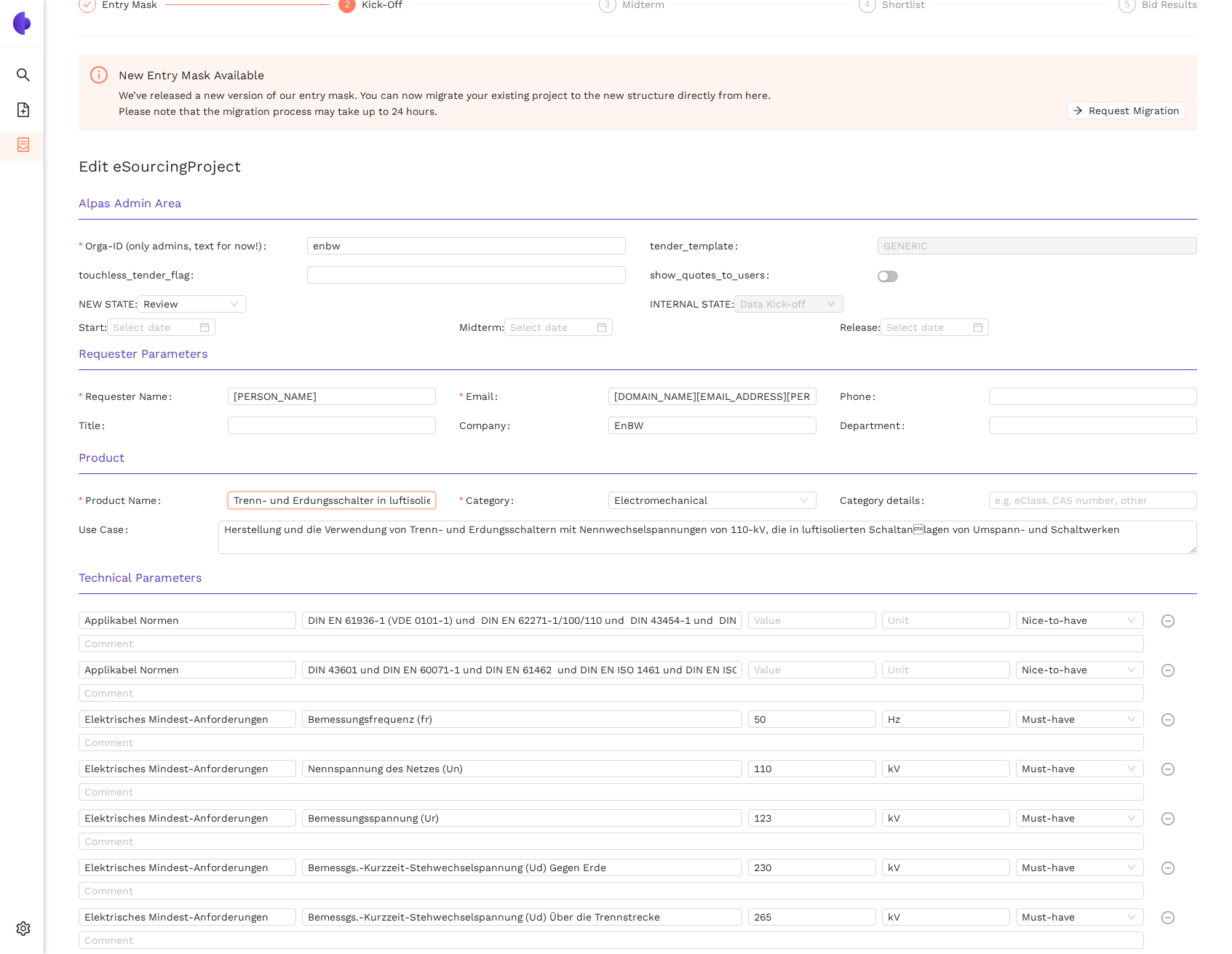
click at [291, 497] on input "Trenn- und Erdungsschalter in luftisolierten 110-kV-Anlagen" at bounding box center [331, 500] width 208 height 17
click at [292, 497] on input "Trenn- und Erdungsschalter in luftisolierten 110-kV-Anlagen" at bounding box center [331, 500] width 208 height 17
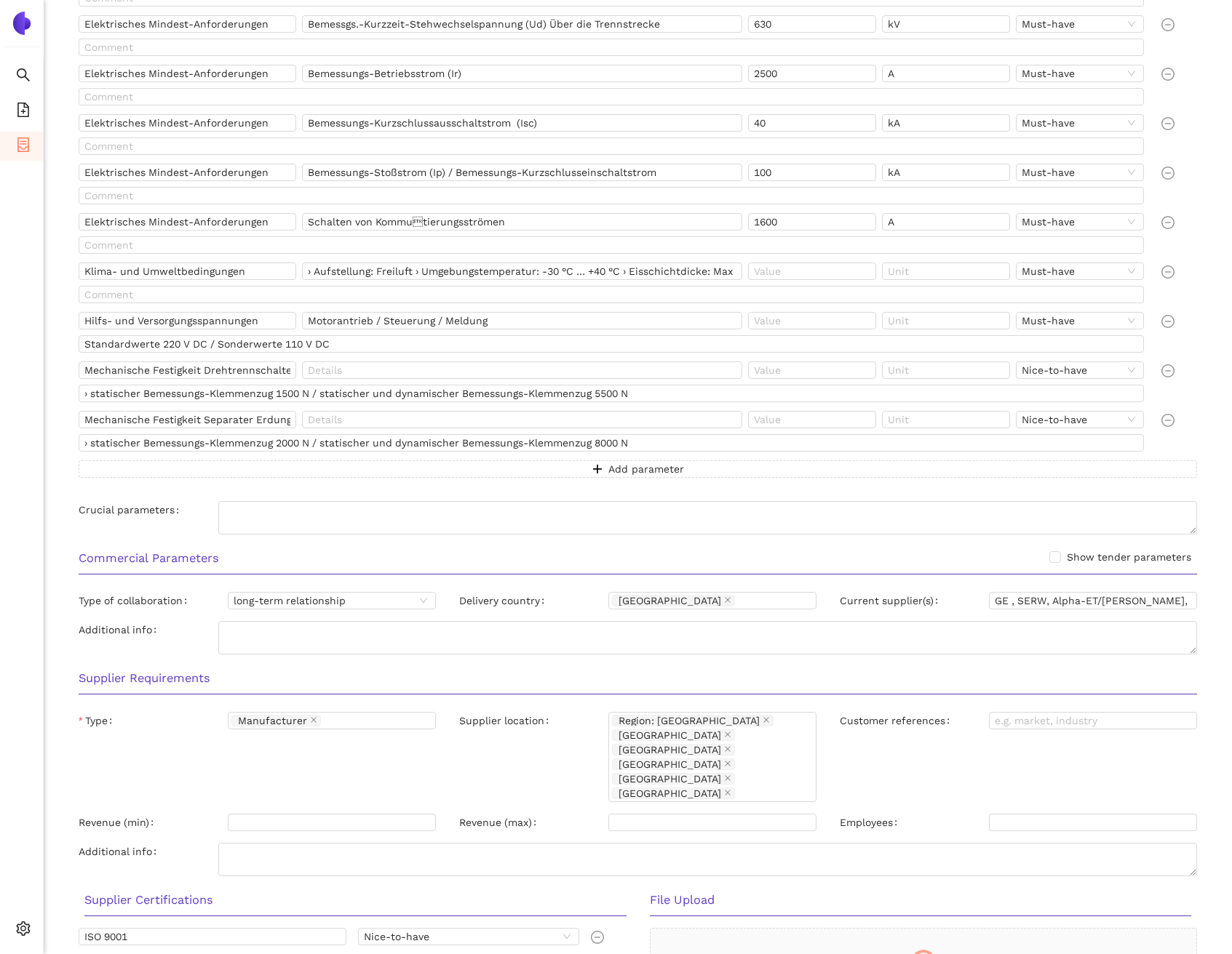
scroll to position [1306, 0]
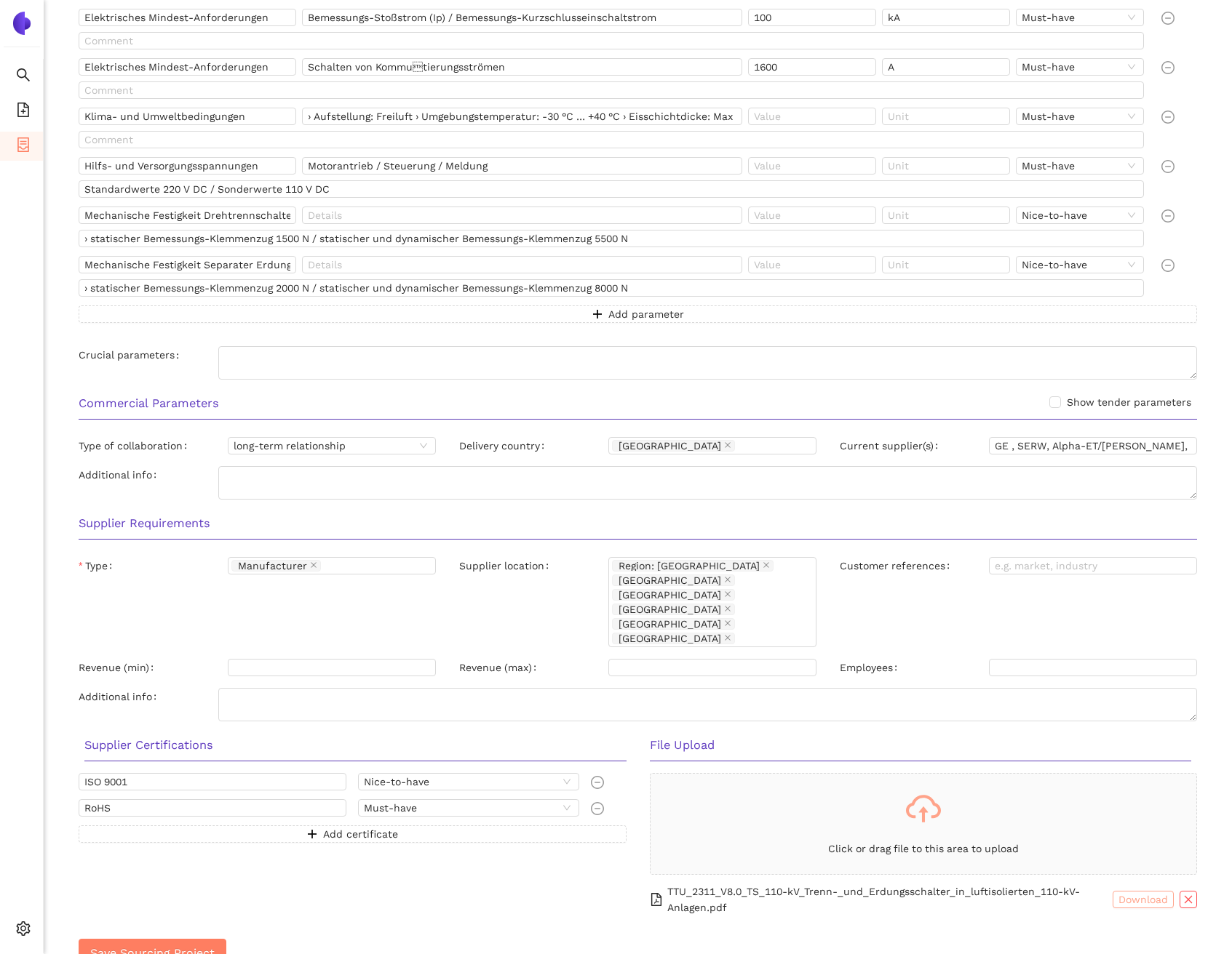
click at [1133, 892] on span "Download" at bounding box center [1142, 900] width 50 height 16
drag, startPoint x: 998, startPoint y: 444, endPoint x: 988, endPoint y: 441, distance: 10.4
click at [989, 441] on input "GE , SERW, Alpha-ET/Pfiffer, HAPAM" at bounding box center [1093, 446] width 208 height 17
click at [1018, 446] on input "GE , SERW, Alpha-ET/Pfiffer, HAPAM" at bounding box center [1093, 446] width 208 height 17
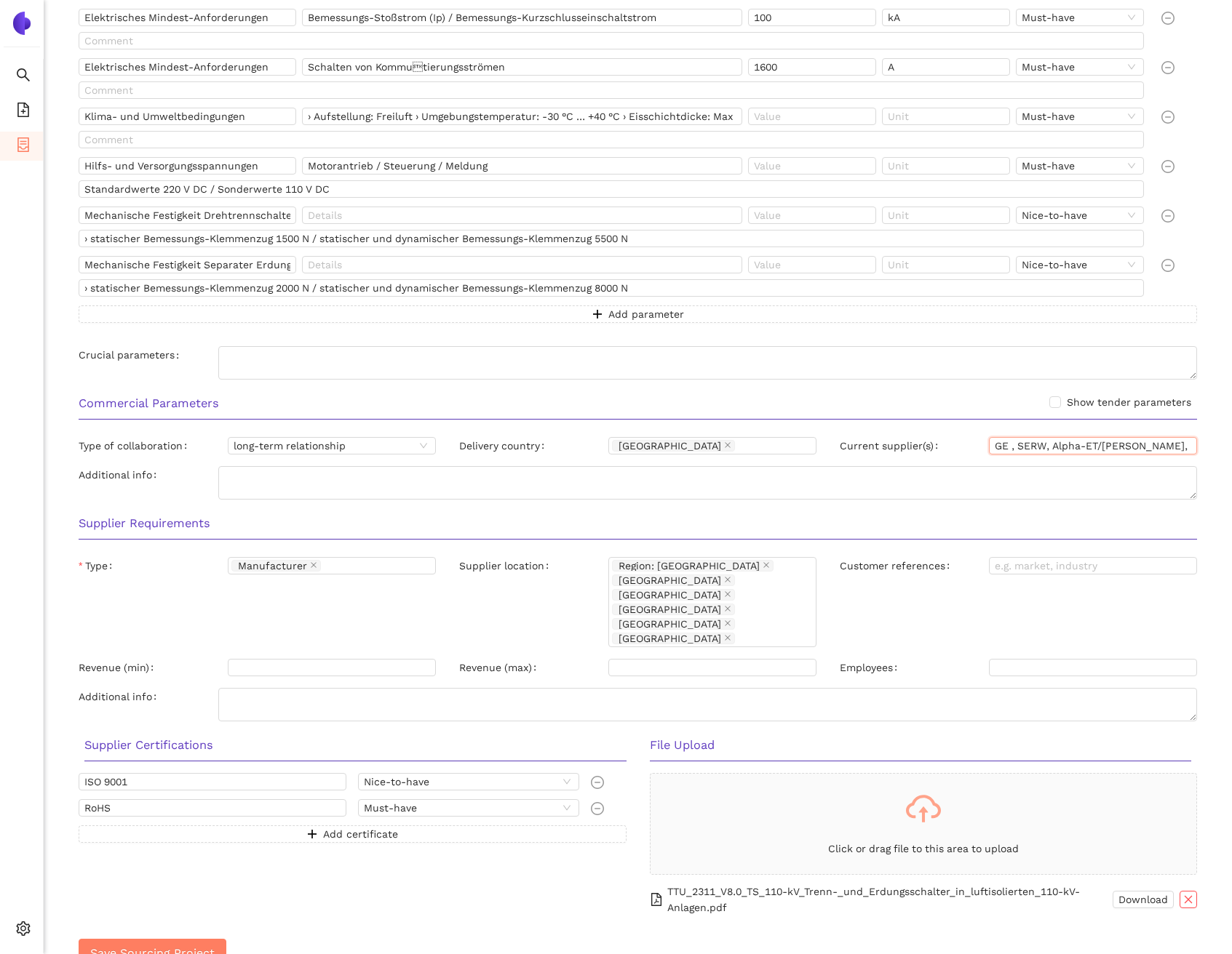
click at [1068, 441] on input "GE , SERW, Alpha-ET/Pfiffer, HAPAM" at bounding box center [1093, 446] width 208 height 17
drag, startPoint x: 1046, startPoint y: 444, endPoint x: 1123, endPoint y: 441, distance: 77.1
click at [1123, 441] on input "GE , SERW, Alpha-ET/Pfiffer, HAPAM" at bounding box center [1093, 446] width 208 height 17
click at [1146, 445] on input "GE , SERW, Alpha-ET/Pfiffer, HAPAM" at bounding box center [1093, 446] width 208 height 17
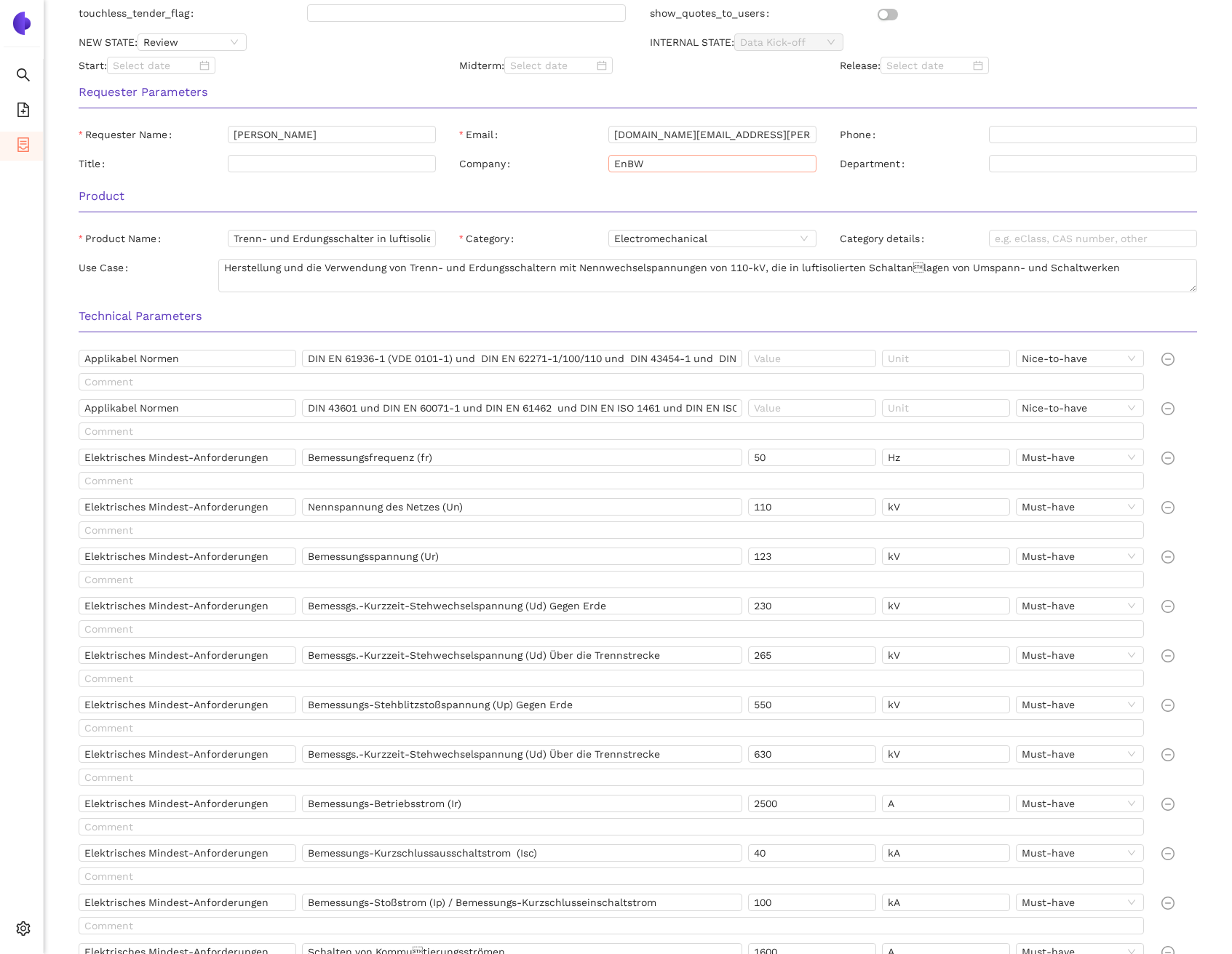
scroll to position [422, 0]
drag, startPoint x: 370, startPoint y: 238, endPoint x: 214, endPoint y: 238, distance: 156.0
click at [214, 238] on div "Product Name Trenn- und Erdungsschalter in luftisolierten 110-kV-Anlagen" at bounding box center [257, 238] width 357 height 17
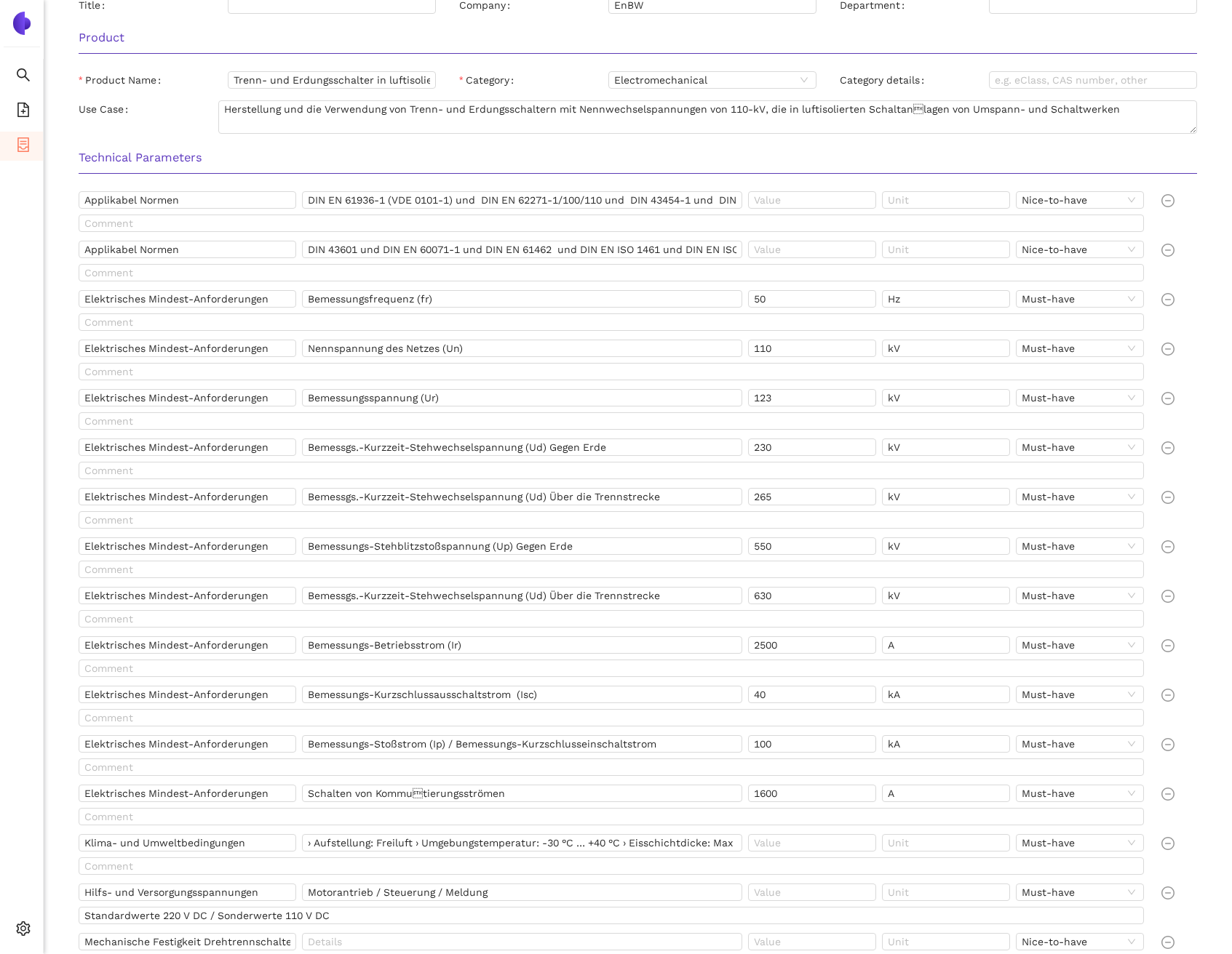
scroll to position [599, 0]
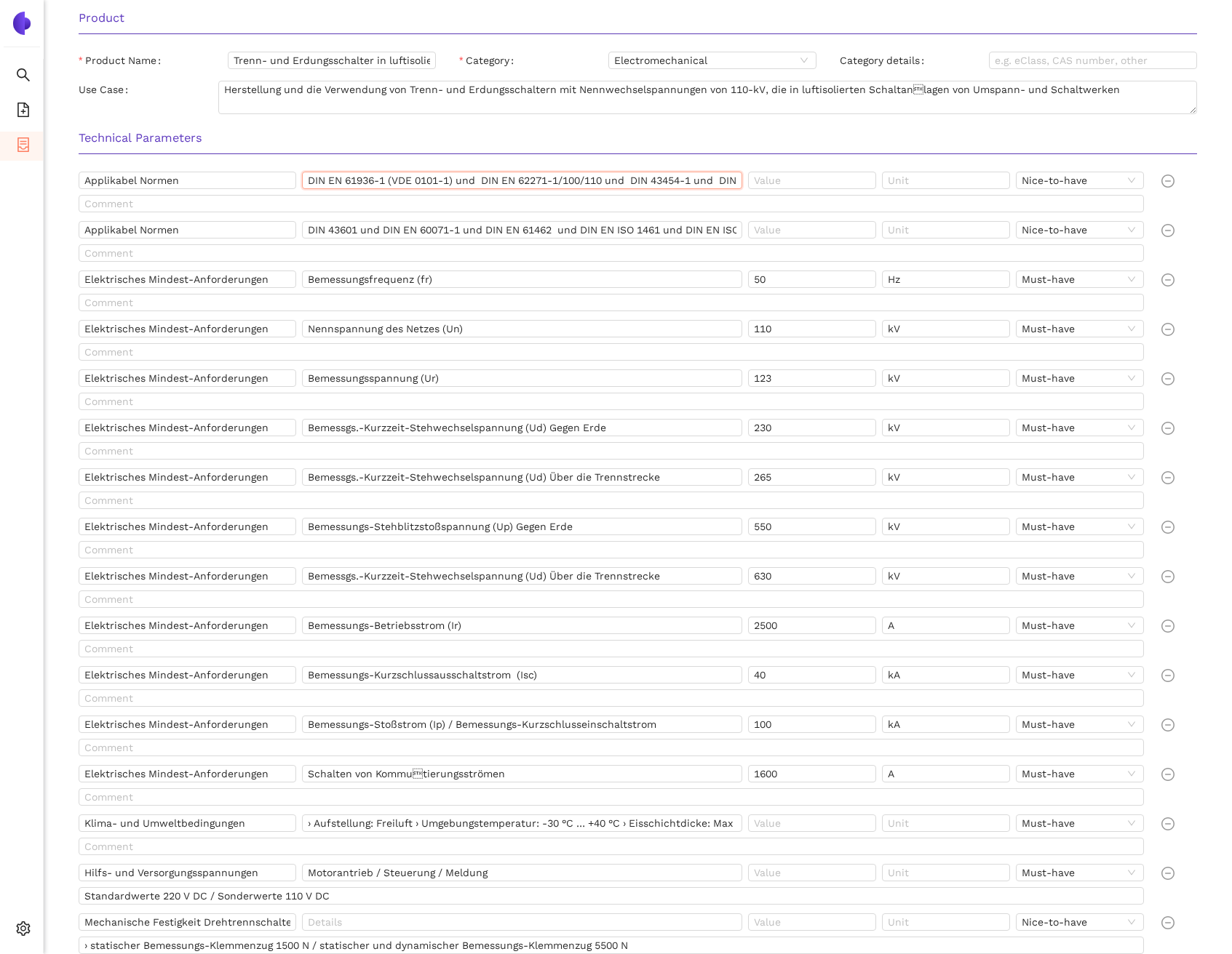
drag, startPoint x: 384, startPoint y: 182, endPoint x: 307, endPoint y: 180, distance: 77.0
click at [307, 180] on input "DIN EN 61936-1 (VDE 0101-1) und DIN EN 62271-1/100/110 und DIN 43454-1 und DIN …" at bounding box center [522, 180] width 440 height 17
drag, startPoint x: 481, startPoint y: 179, endPoint x: 575, endPoint y: 182, distance: 94.0
click at [575, 182] on input "DIN EN 61936-1 (VDE 0101-1) und DIN EN 62271-1/100/110 und DIN 43454-1 und DIN …" at bounding box center [522, 180] width 440 height 17
drag, startPoint x: 601, startPoint y: 178, endPoint x: 488, endPoint y: 176, distance: 113.0
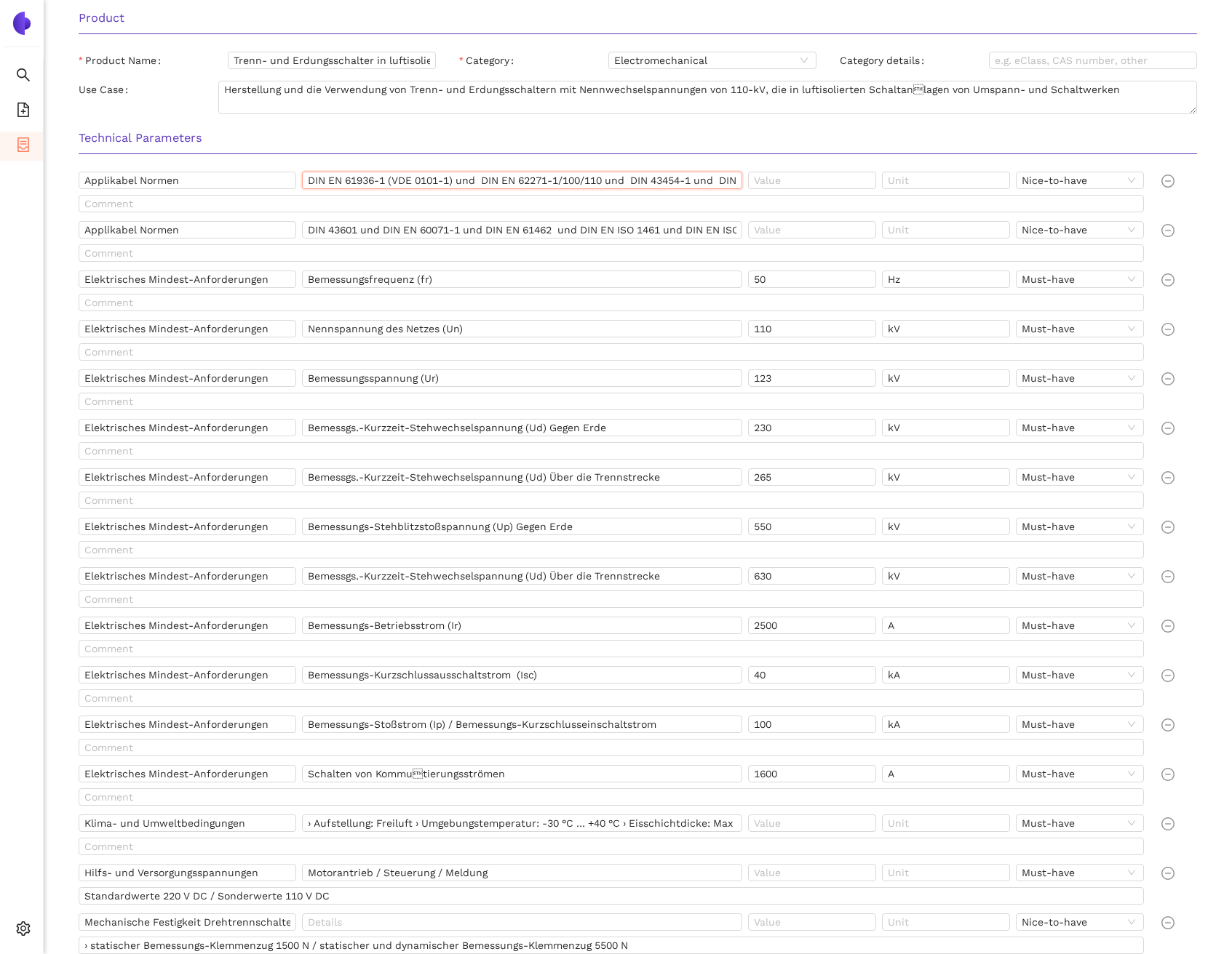
click at [488, 176] on input "DIN EN 61936-1 (VDE 0101-1) und DIN EN 62271-1/100/110 und DIN 43454-1 und DIN …" at bounding box center [522, 180] width 440 height 17
drag, startPoint x: 484, startPoint y: 177, endPoint x: 610, endPoint y: 176, distance: 126.0
click at [610, 176] on input "DIN EN 61936-1 (VDE 0101-1) und DIN EN 62271-1/100/110 und DIN 43454-1 und DIN …" at bounding box center [522, 180] width 440 height 17
drag, startPoint x: 638, startPoint y: 179, endPoint x: 699, endPoint y: 182, distance: 61.1
click at [699, 182] on input "DIN EN 61936-1 (VDE 0101-1) und DIN EN 62271-1/100/110 und DIN 43454-1 und DIN …" at bounding box center [522, 180] width 440 height 17
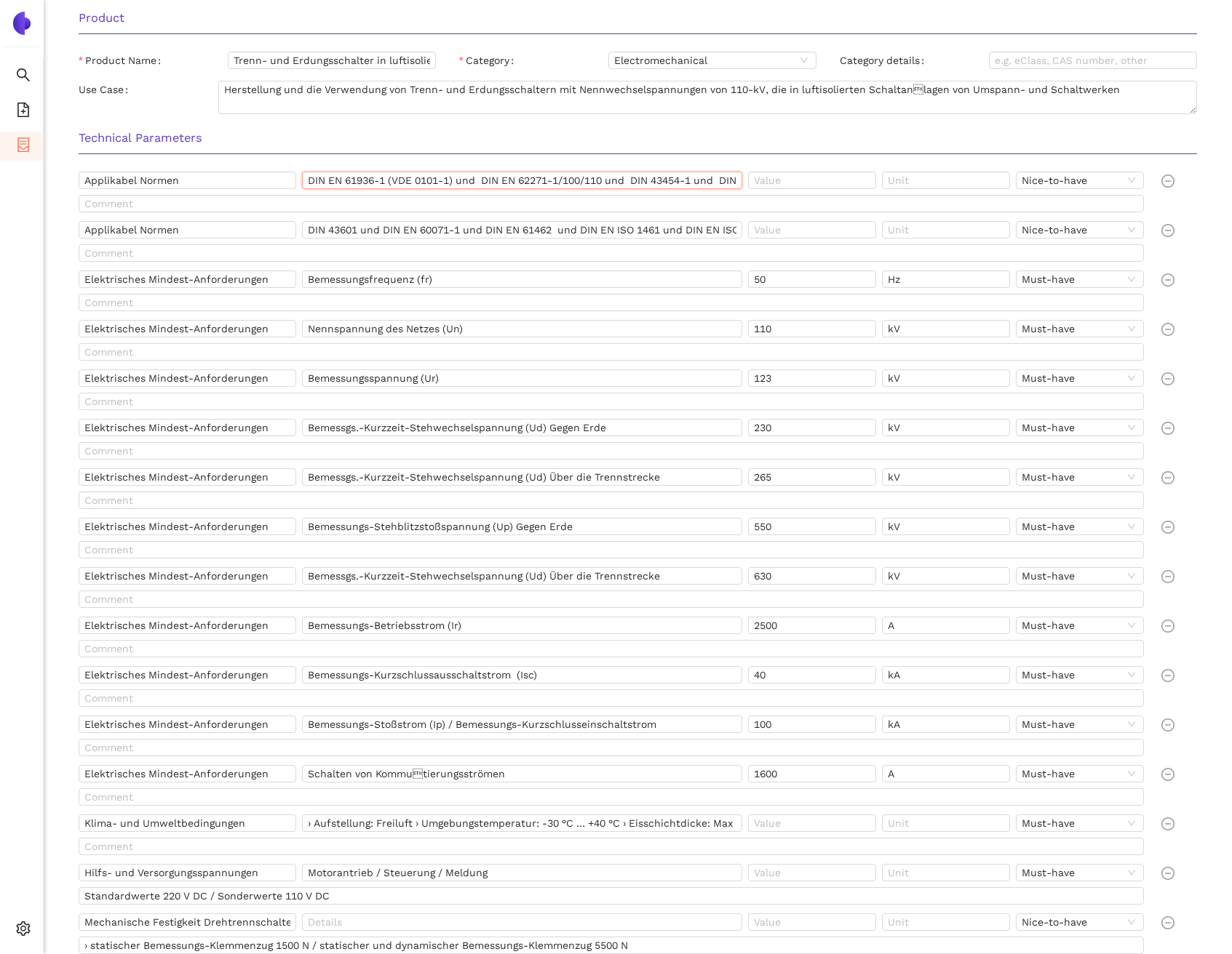
click at [662, 179] on input "DIN EN 61936-1 (VDE 0101-1) und DIN EN 62271-1/100/110 und DIN 43454-1 und DIN …" at bounding box center [522, 180] width 440 height 17
drag, startPoint x: 666, startPoint y: 179, endPoint x: 719, endPoint y: 179, distance: 53.0
click at [719, 179] on input "DIN EN 61936-1 (VDE 0101-1) und DIN EN 62271-1/100/110 und DIN 43454-1 und DIN …" at bounding box center [522, 180] width 440 height 17
click at [591, 187] on input "DIN EN 61936-1 (VDE 0101-1) und DIN EN 62271-1/100/110 und DIN 43454-1 und DIN …" at bounding box center [522, 180] width 440 height 17
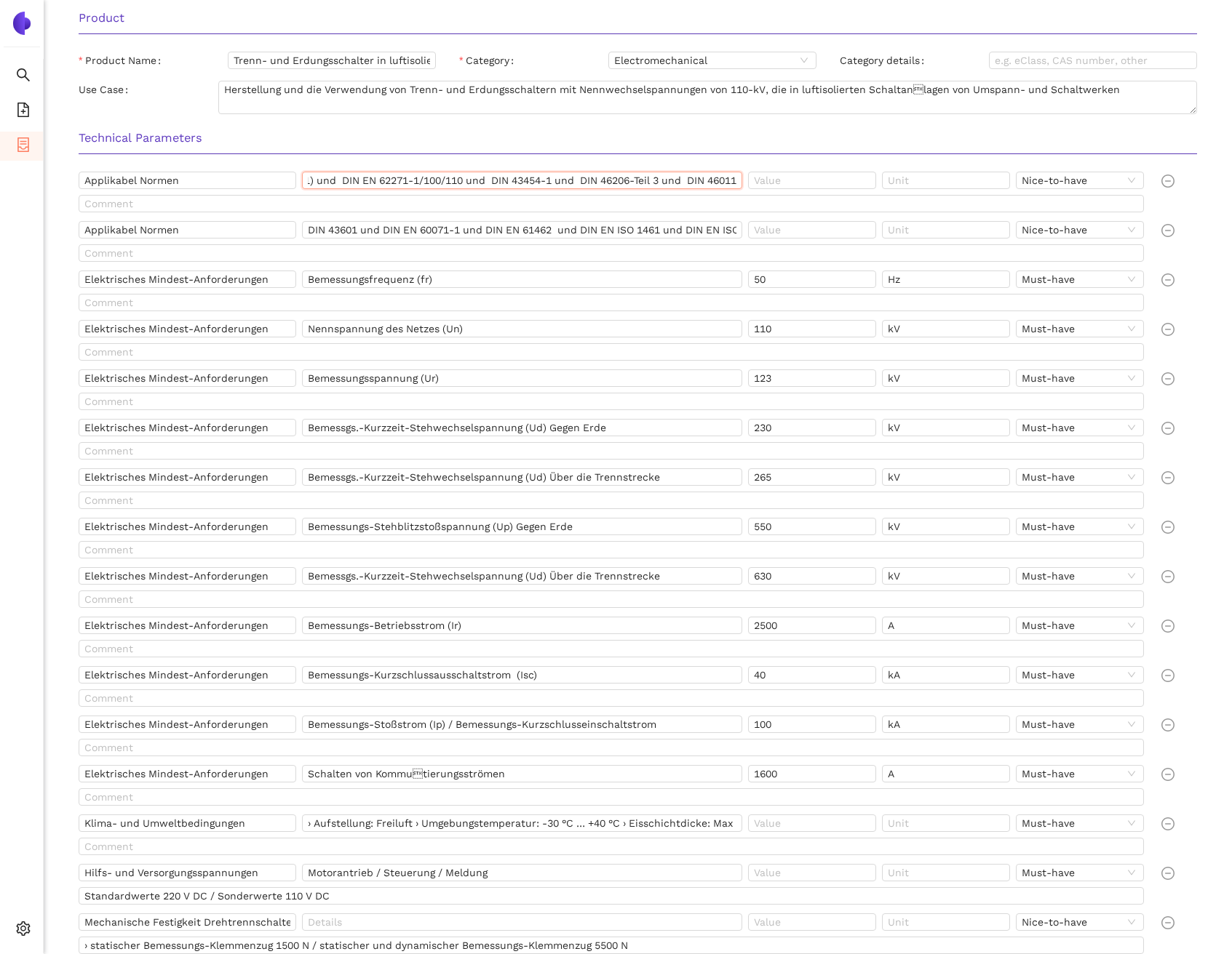
drag, startPoint x: 567, startPoint y: 179, endPoint x: 648, endPoint y: 181, distance: 81.0
click at [648, 181] on input "DIN EN 61936-1 (VDE 0101-1) und DIN EN 62271-1/100/110 und DIN 43454-1 und DIN …" at bounding box center [522, 180] width 440 height 17
click at [650, 179] on input "DIN EN 61936-1 (VDE 0101-1) und DIN EN 62271-1/100/110 und DIN 43454-1 und DIN …" at bounding box center [522, 180] width 440 height 17
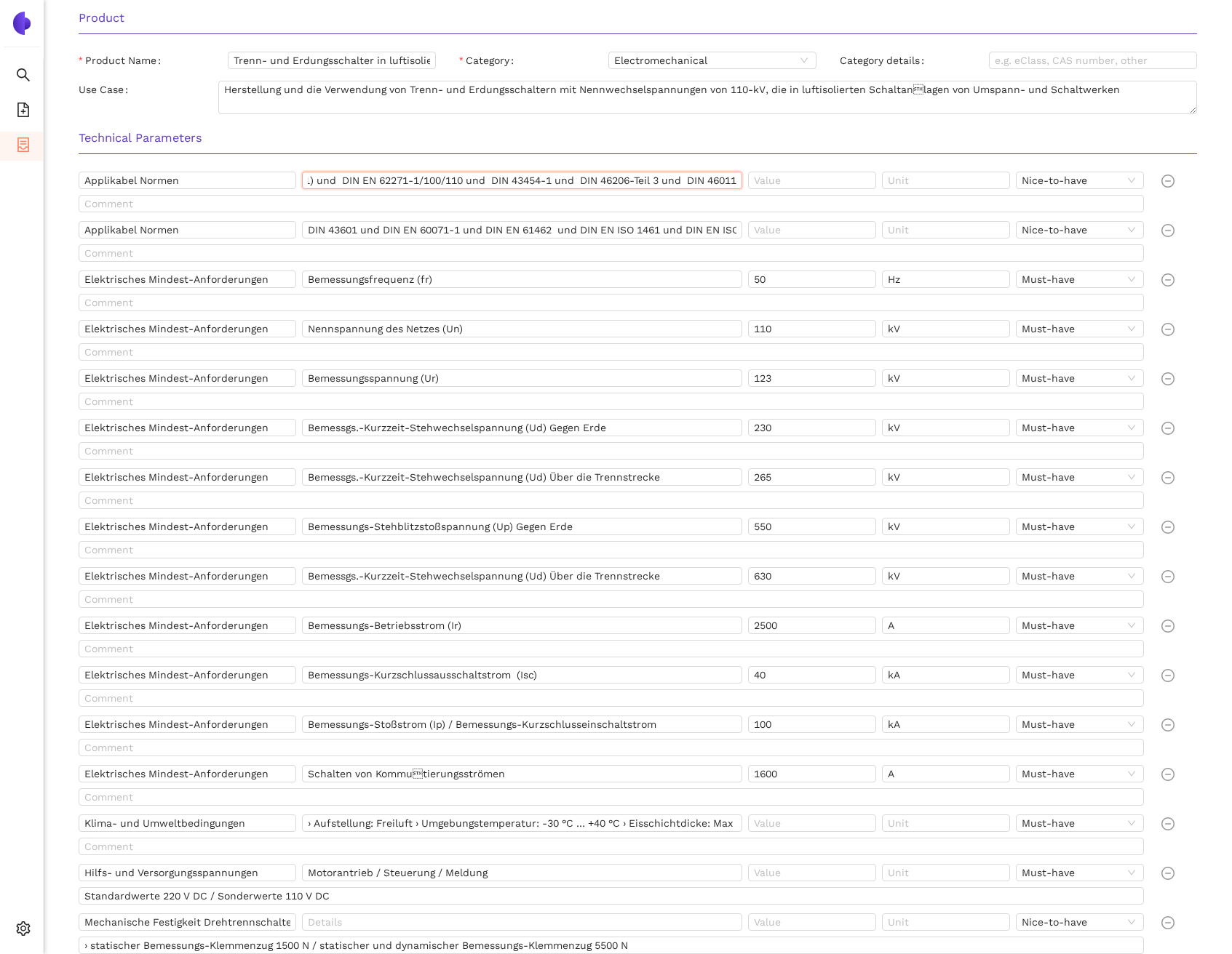
drag, startPoint x: 658, startPoint y: 181, endPoint x: 726, endPoint y: 182, distance: 68.0
click at [726, 182] on input "DIN EN 61936-1 (VDE 0101-1) und DIN EN 62271-1/100/110 und DIN 43454-1 und DIN …" at bounding box center [522, 180] width 440 height 17
click at [698, 184] on input "DIN EN 61936-1 (VDE 0101-1) und DIN EN 62271-1/100/110 und DIN 43454-1 und DIN …" at bounding box center [522, 180] width 440 height 17
drag, startPoint x: 677, startPoint y: 181, endPoint x: 733, endPoint y: 182, distance: 56.0
click at [733, 182] on input "DIN EN 61936-1 (VDE 0101-1) und DIN EN 62271-1/100/110 und DIN 43454-1 und DIN …" at bounding box center [522, 180] width 440 height 17
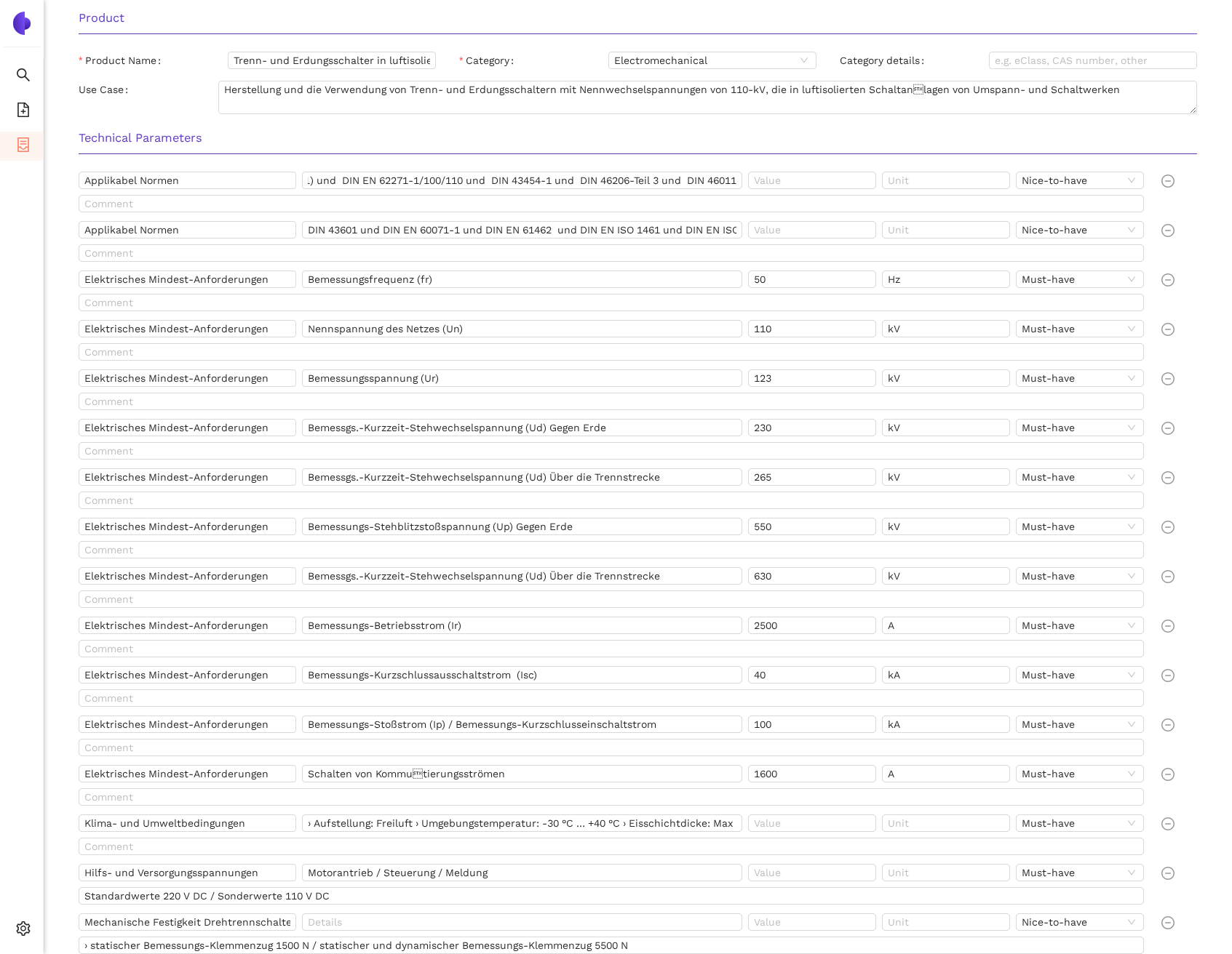
scroll to position [0, 0]
drag, startPoint x: 306, startPoint y: 228, endPoint x: 354, endPoint y: 227, distance: 48.0
click at [354, 227] on input "DIN 43601 und DIN EN 60071-1 und DIN EN 61462 und DIN EN ISO 1461 und DIN EN IS…" at bounding box center [522, 230] width 440 height 17
drag, startPoint x: 382, startPoint y: 231, endPoint x: 459, endPoint y: 227, distance: 77.1
click at [459, 227] on input "DIN 43601 und DIN EN 60071-1 und DIN EN 61462 und DIN EN ISO 1461 und DIN EN IS…" at bounding box center [522, 230] width 440 height 17
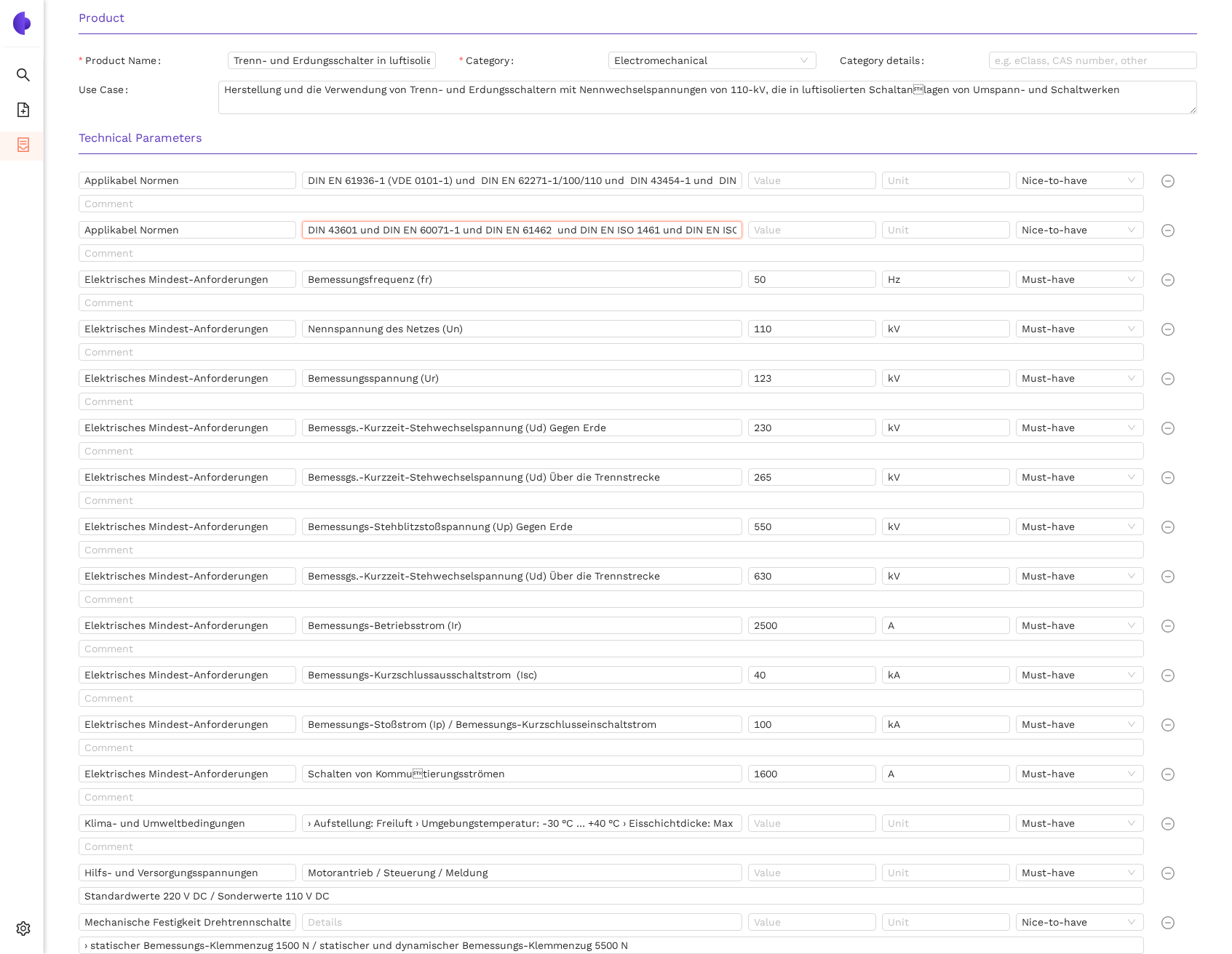
drag, startPoint x: 499, startPoint y: 230, endPoint x: 555, endPoint y: 227, distance: 56.1
click at [555, 227] on input "DIN 43601 und DIN EN 60071-1 und DIN EN 61462 und DIN EN ISO 1461 und DIN EN IS…" at bounding box center [522, 230] width 440 height 17
drag, startPoint x: 584, startPoint y: 230, endPoint x: 664, endPoint y: 229, distance: 80.0
click at [664, 229] on input "DIN 43601 und DIN EN 60071-1 und DIN EN 61462 und DIN EN ISO 1461 und DIN EN IS…" at bounding box center [522, 230] width 440 height 17
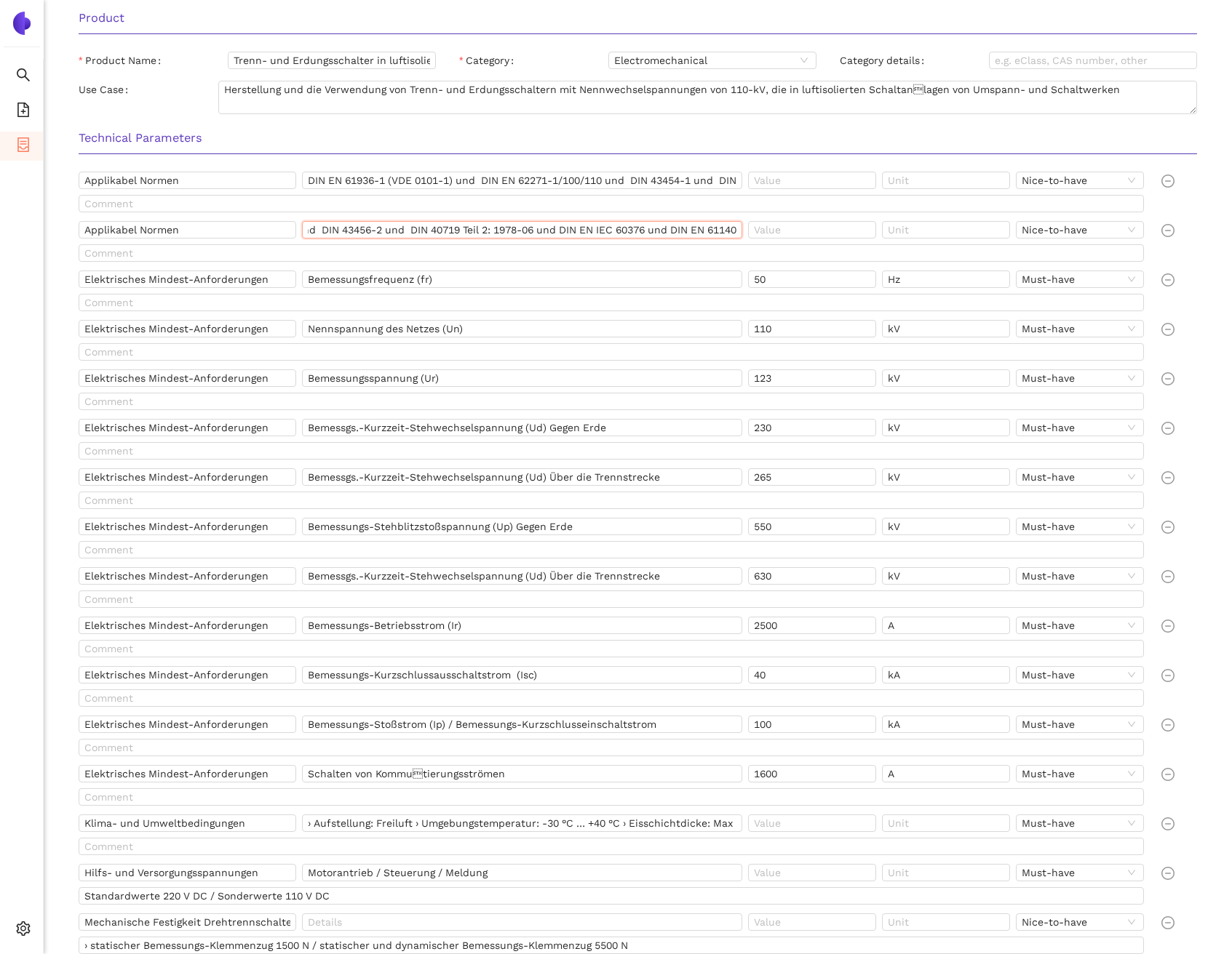
drag, startPoint x: 692, startPoint y: 230, endPoint x: 720, endPoint y: 227, distance: 28.2
click at [720, 227] on input "DIN 43601 und DIN EN 60071-1 und DIN EN 61462 und DIN EN ISO 1461 und DIN EN IS…" at bounding box center [522, 230] width 440 height 17
click at [612, 227] on input "DIN 43601 und DIN EN 60071-1 und DIN EN 61462 und DIN EN ISO 1461 und DIN EN IS…" at bounding box center [522, 230] width 440 height 17
click at [486, 225] on input "DIN 43601 und DIN EN 60071-1 und DIN EN 61462 und DIN EN ISO 1461 und DIN EN IS…" at bounding box center [522, 230] width 440 height 17
drag, startPoint x: 418, startPoint y: 229, endPoint x: 319, endPoint y: 226, distance: 99.0
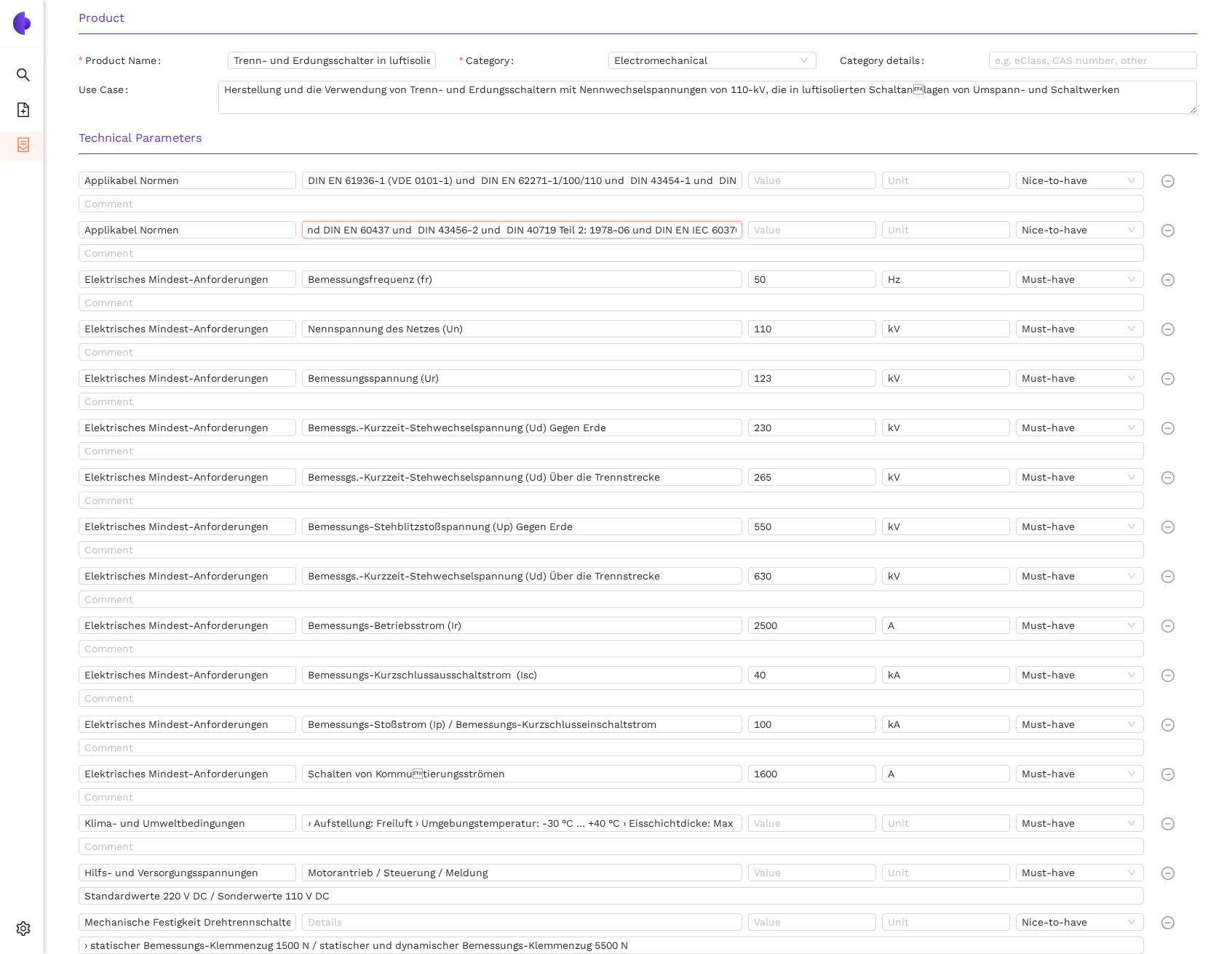
click at [315, 225] on input "DIN 43601 und DIN EN 60071-1 und DIN EN 61462 und DIN EN ISO 1461 und DIN EN IS…" at bounding box center [522, 230] width 440 height 17
drag, startPoint x: 311, startPoint y: 232, endPoint x: 321, endPoint y: 239, distance: 12.2
click at [321, 239] on div "DIN 43601 und DIN EN 60071-1 und DIN EN 61462 und DIN EN ISO 1461 und DIN EN IS…" at bounding box center [525, 233] width 446 height 24
click at [404, 230] on input "DIN 43601 und DIN EN 60071-1 und DIN EN 61462 und DIN EN ISO 1461 und DIN EN IS…" at bounding box center [522, 230] width 440 height 17
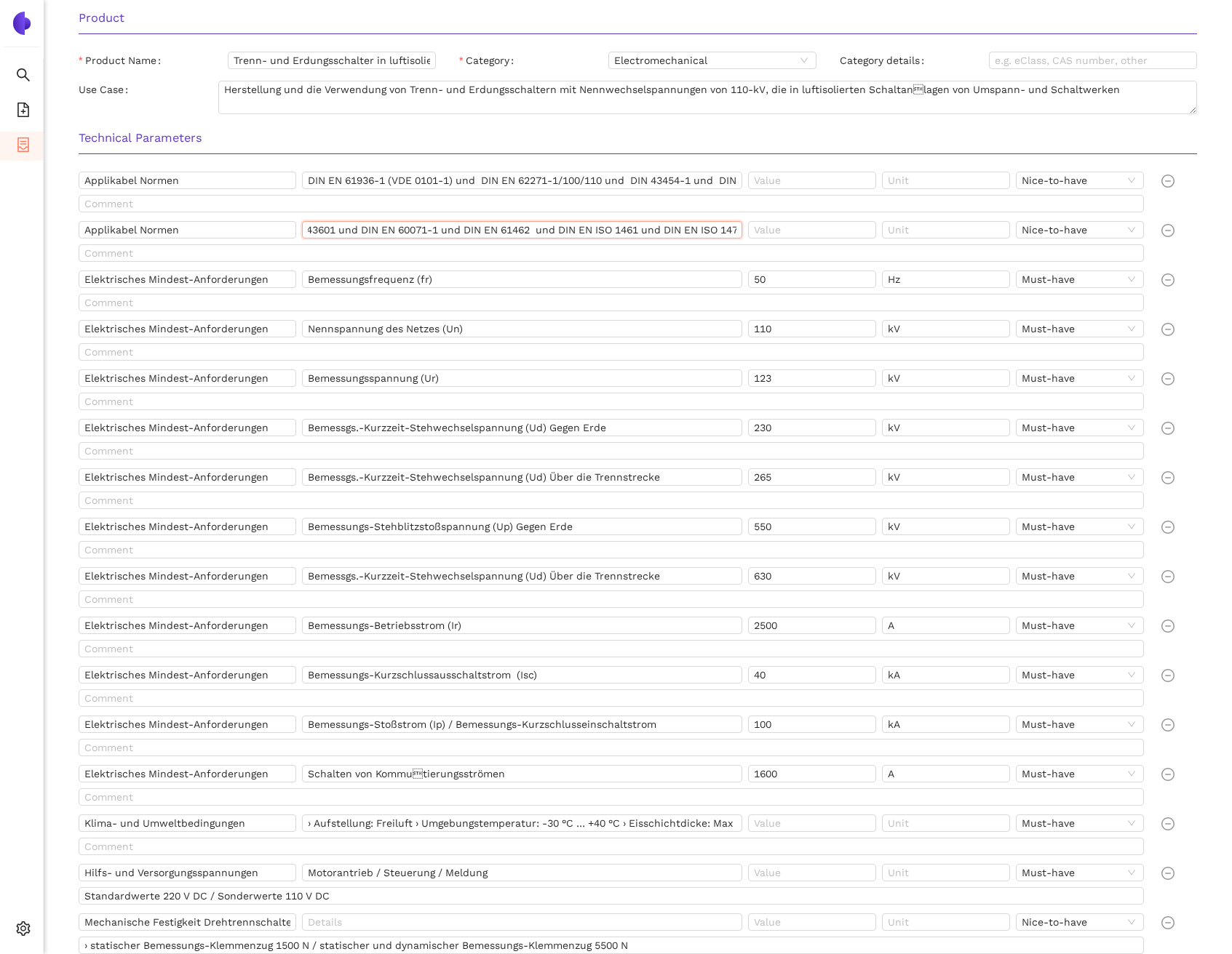
click at [404, 230] on input "DIN 43601 und DIN EN 60071-1 und DIN EN 61462 und DIN EN ISO 1461 und DIN EN IS…" at bounding box center [522, 230] width 440 height 17
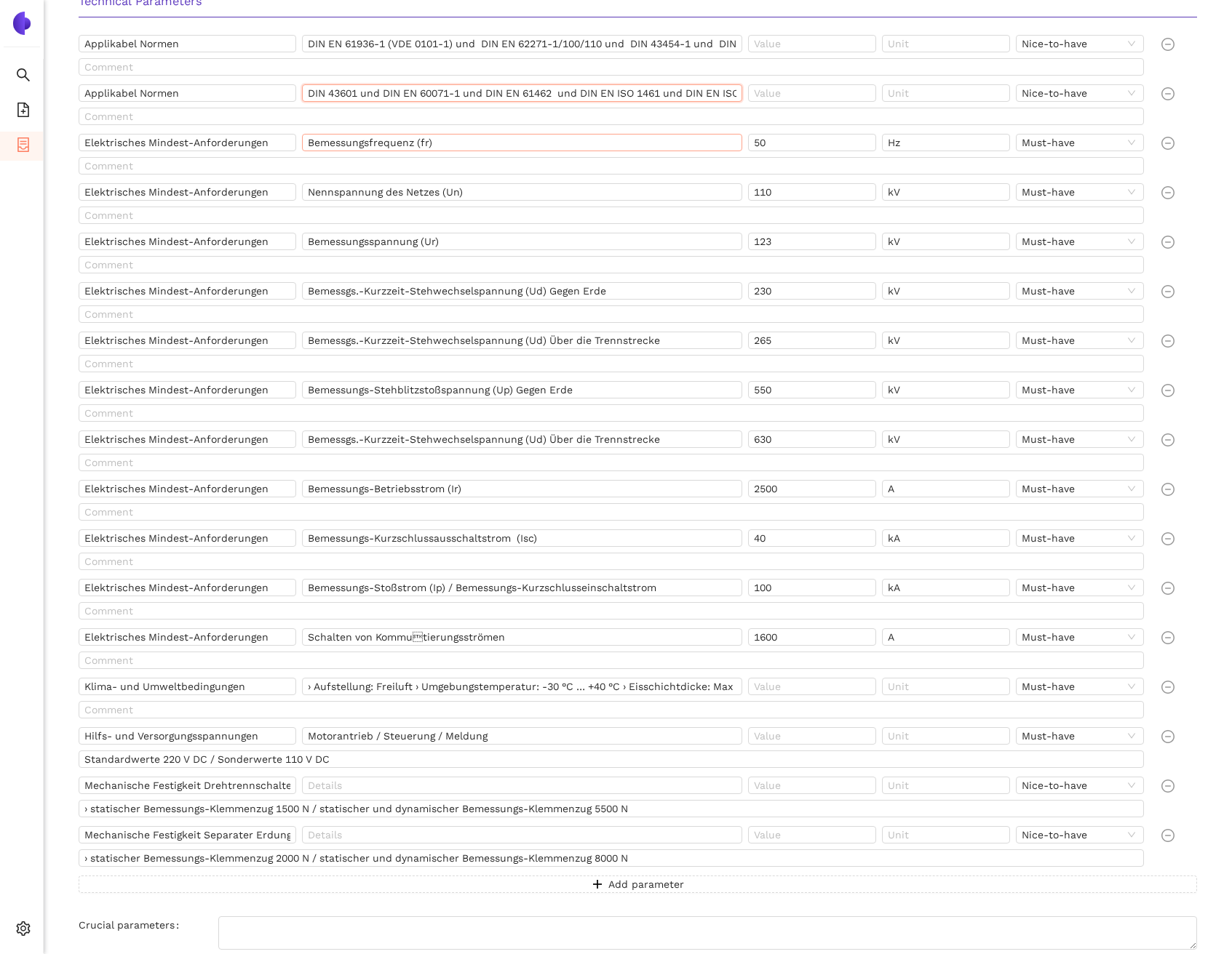
scroll to position [739, 0]
click at [366, 138] on input "Bemessungsfrequenz (fr)" at bounding box center [522, 139] width 440 height 17
click at [769, 145] on input "50" at bounding box center [812, 139] width 128 height 17
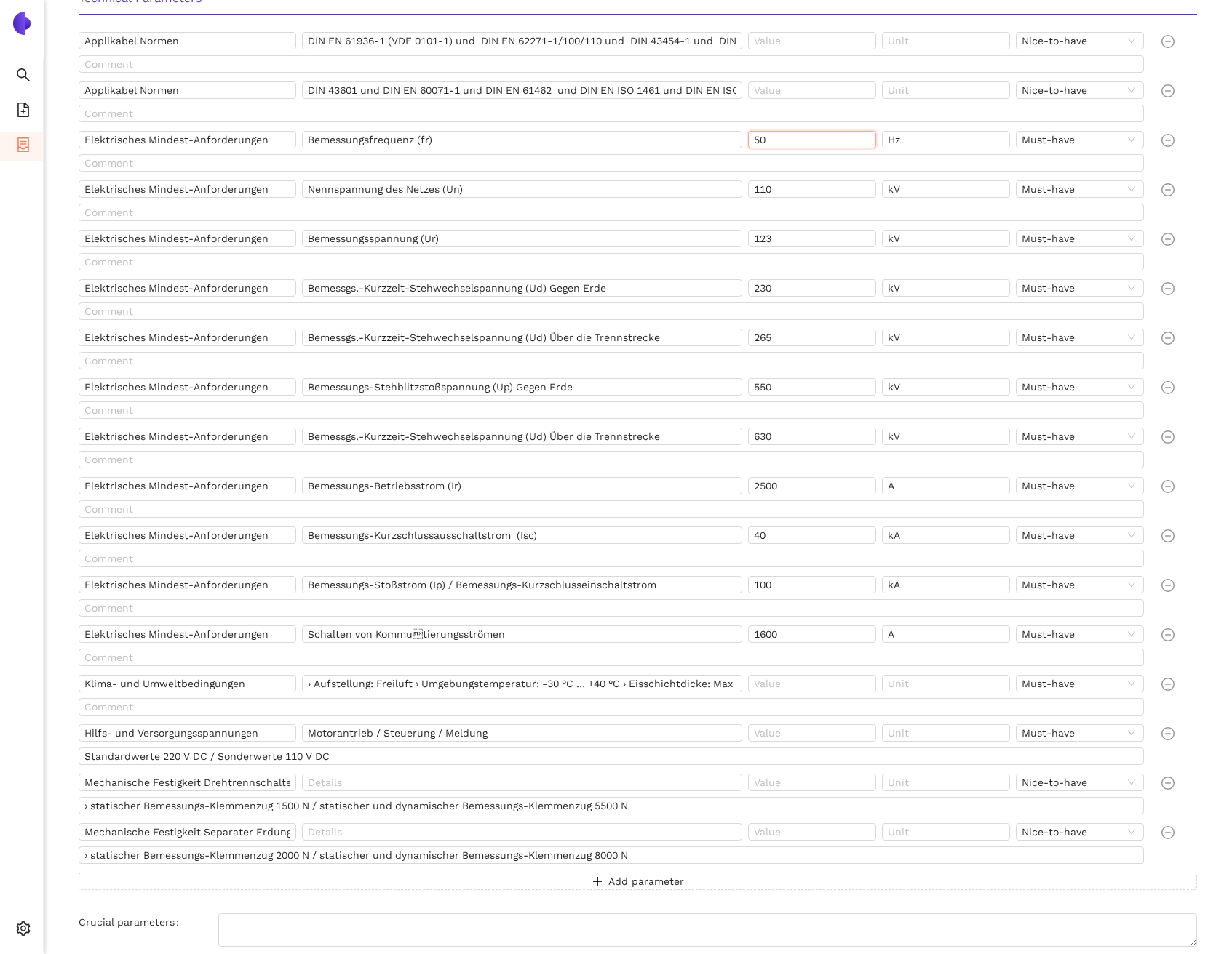
click at [769, 145] on input "50" at bounding box center [812, 139] width 128 height 17
click at [193, 140] on input "Elektrisches Mindest-Anforderungen" at bounding box center [187, 139] width 218 height 17
click at [456, 142] on input "Bemessungsfrequenz (fr)" at bounding box center [522, 139] width 440 height 17
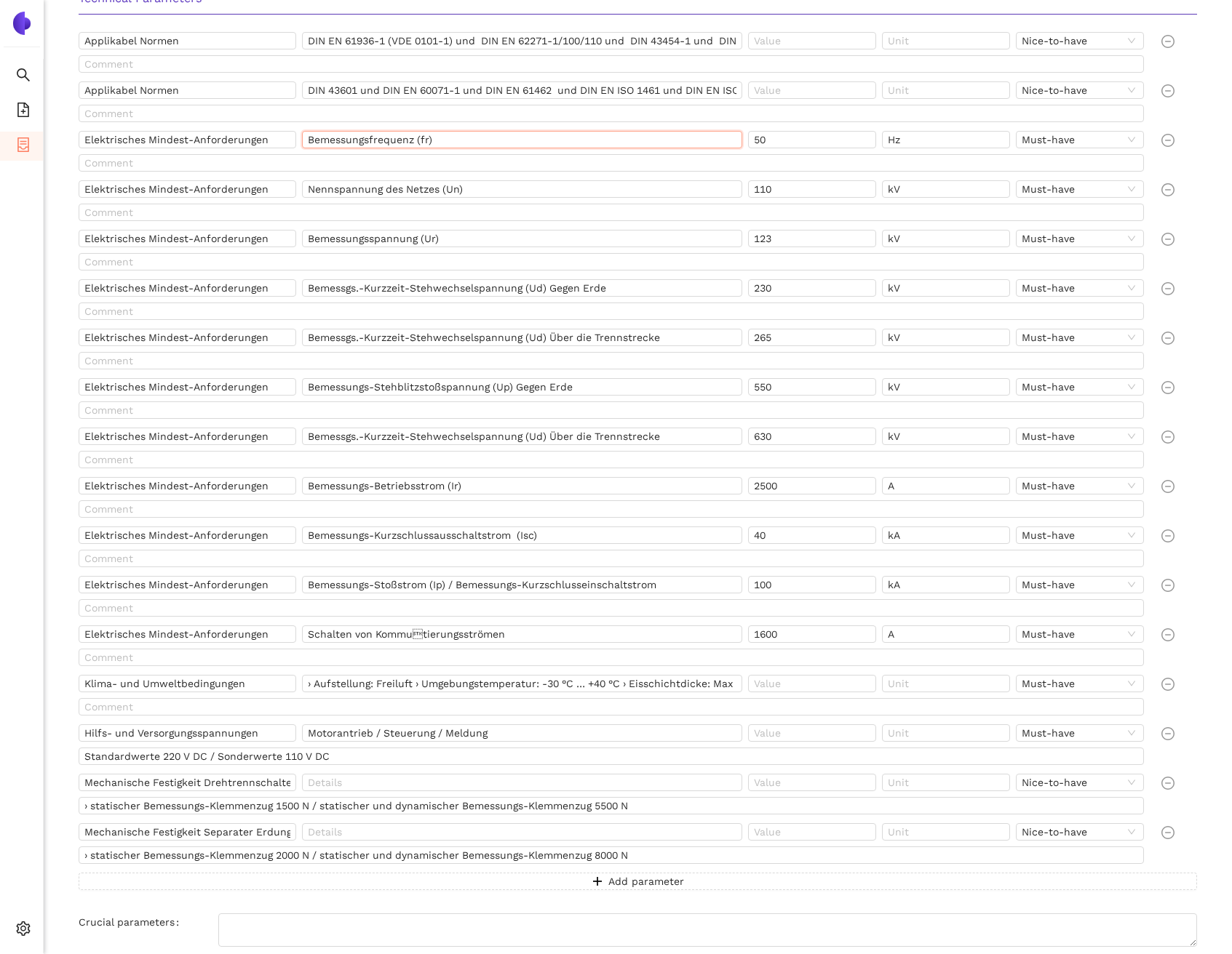
click at [456, 142] on input "Bemessungsfrequenz (fr)" at bounding box center [522, 139] width 440 height 17
click at [395, 190] on input "Nennspannung des Netzes (Un)" at bounding box center [522, 189] width 440 height 17
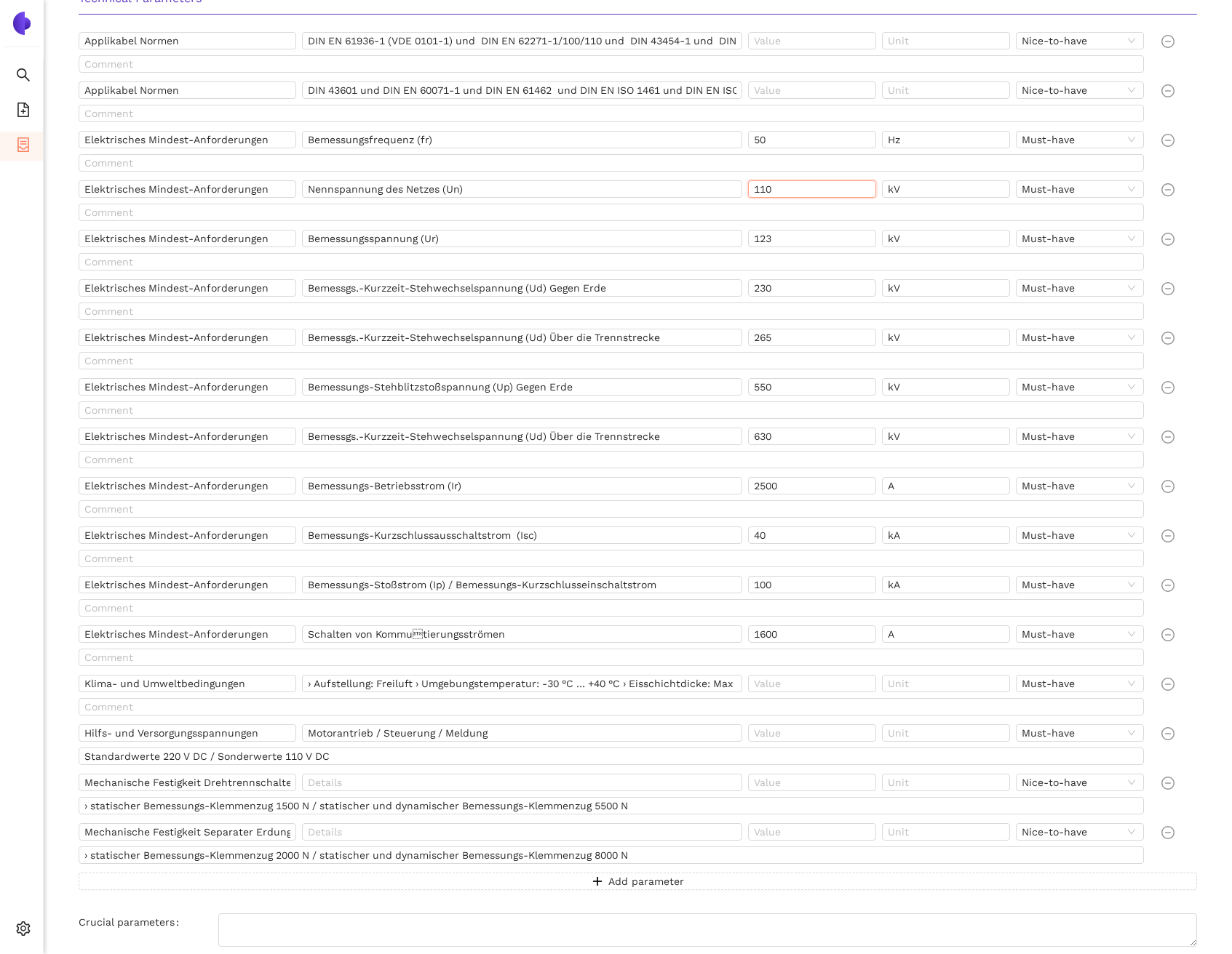
click at [829, 195] on input "110" at bounding box center [812, 189] width 128 height 17
click at [276, 193] on input "Elektrisches Mindest-Anforderungen" at bounding box center [187, 189] width 218 height 17
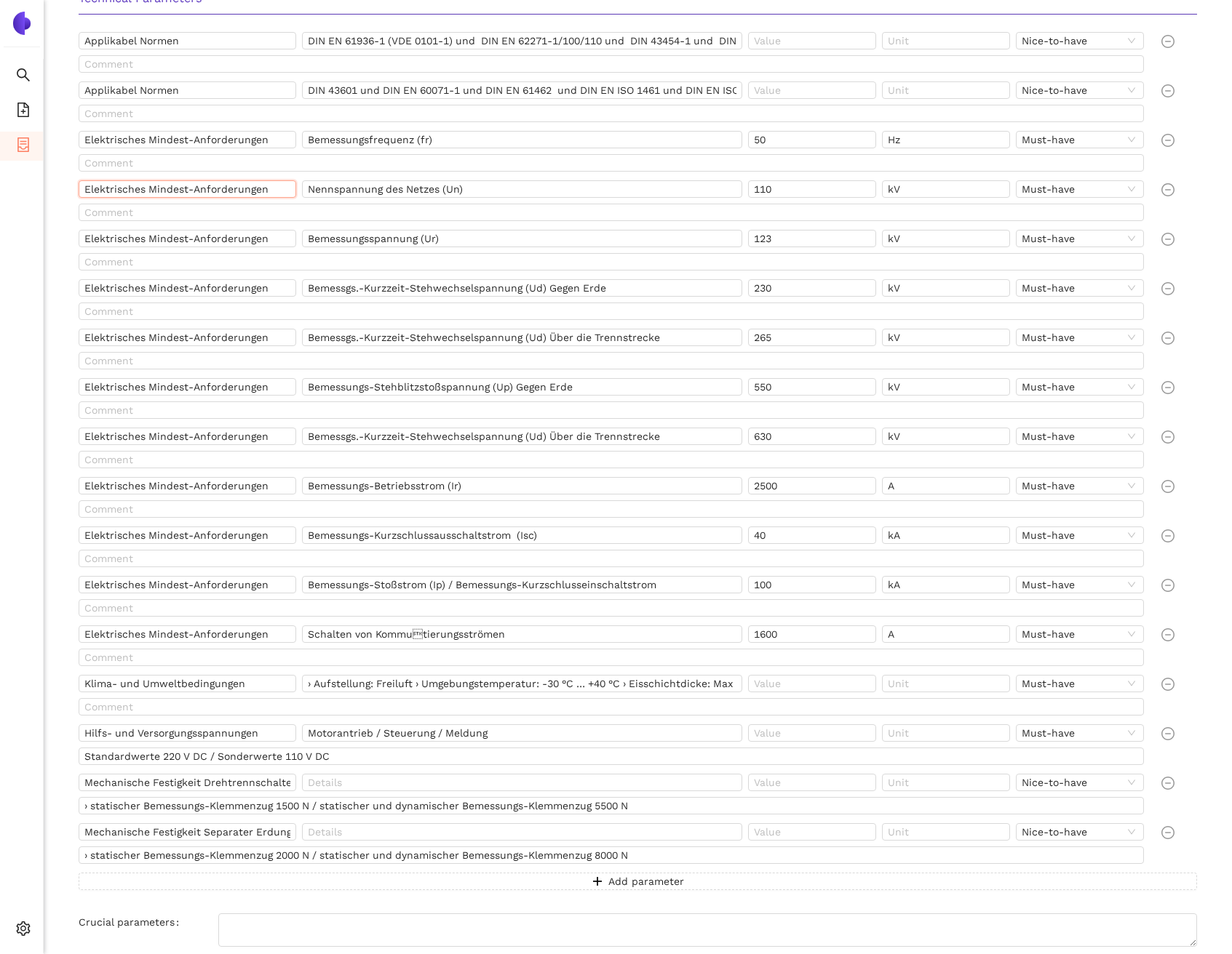
click at [0, 953] on com-1password-button at bounding box center [0, 954] width 0 height 0
click at [212, 190] on input "Elektrisches Mindest-Anforderungen" at bounding box center [187, 189] width 218 height 17
click at [497, 190] on input "Nennspannung des Netzes (Un)" at bounding box center [522, 189] width 440 height 17
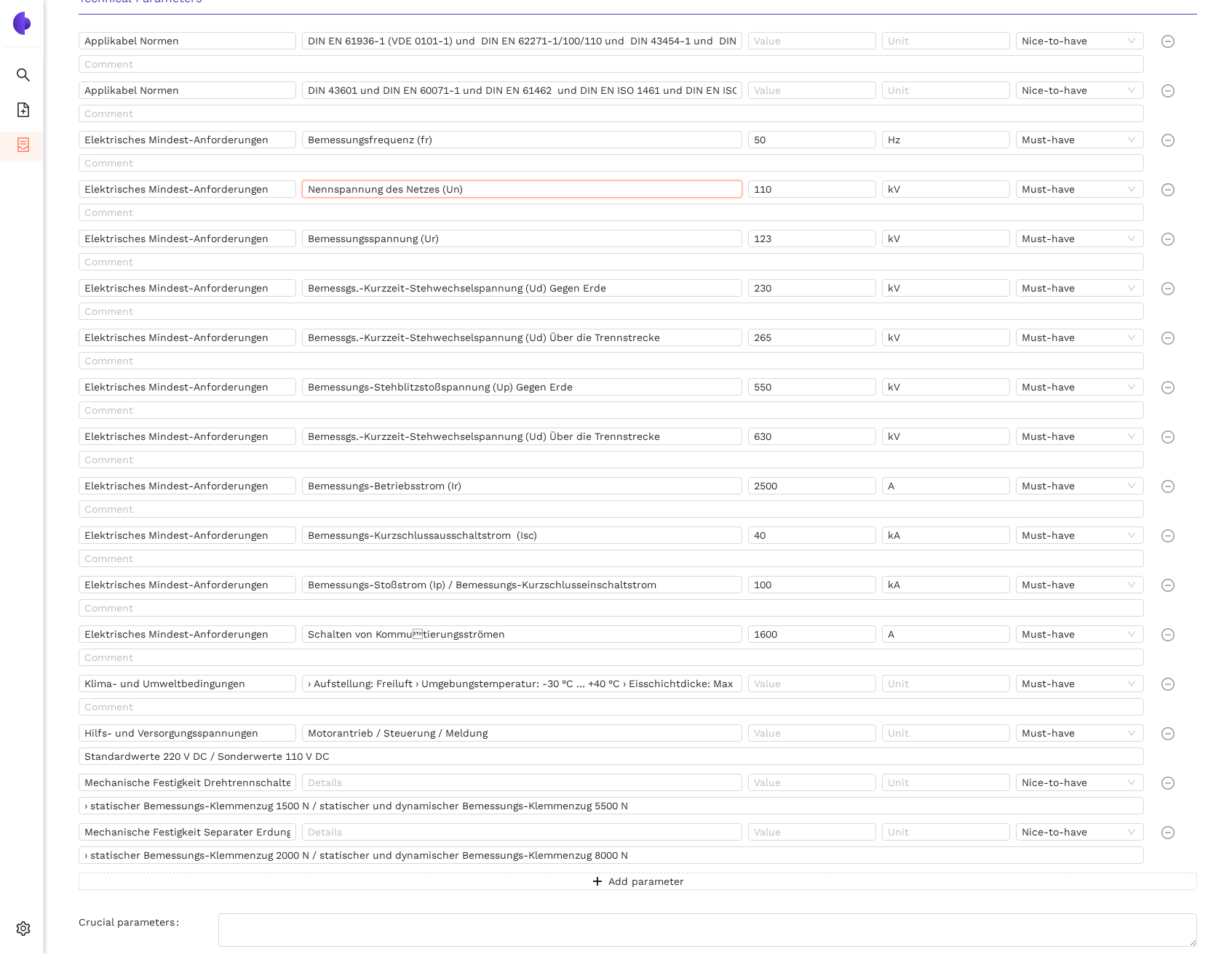
click at [497, 190] on input "Nennspannung des Netzes (Un)" at bounding box center [522, 189] width 440 height 17
click at [388, 240] on input "Bemessungsspannung (Ur)" at bounding box center [522, 238] width 440 height 17
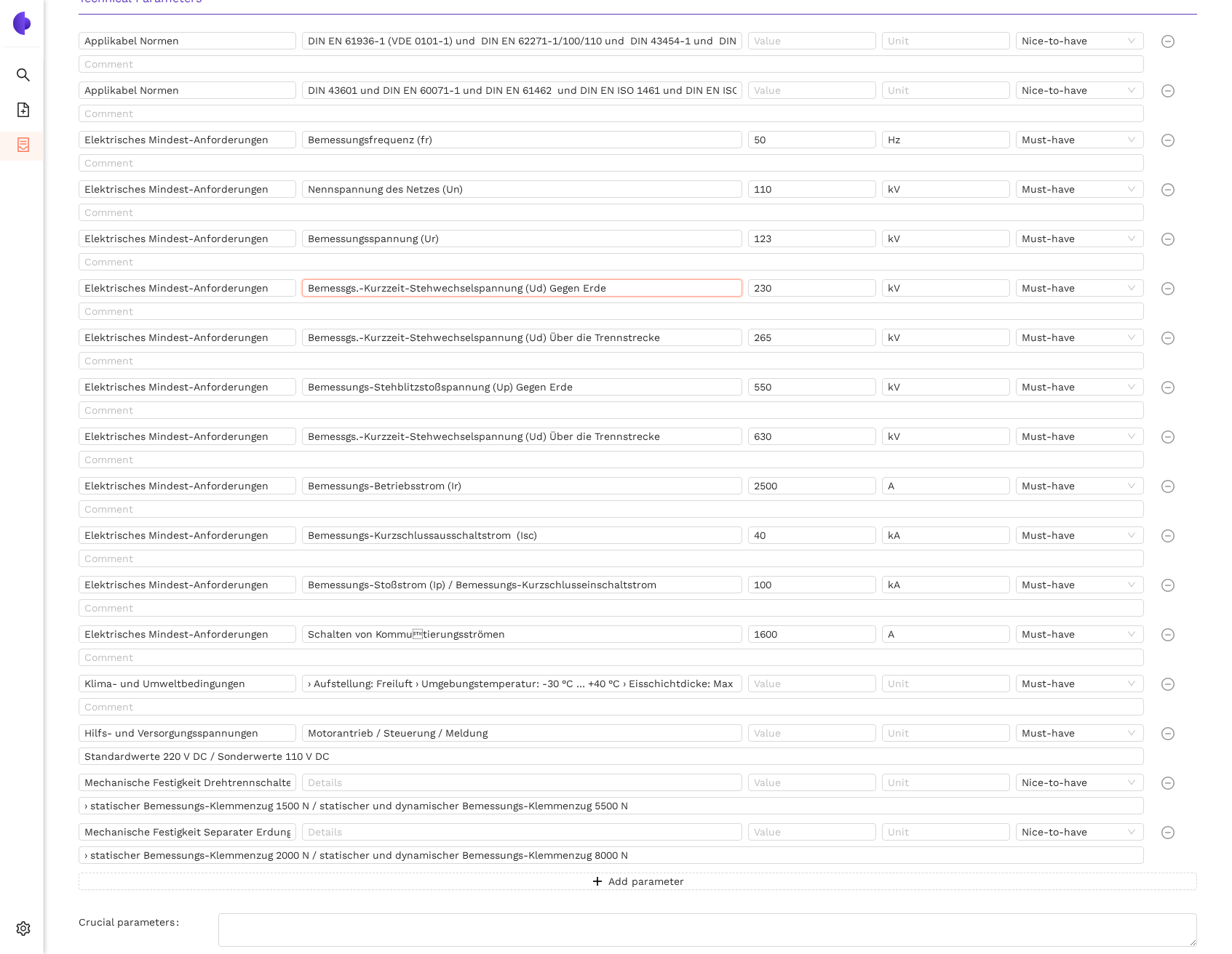
click at [435, 293] on input "Bemessgs.-Kurzzeit-Stehwechselspannung (Ud) Gegen Erde" at bounding box center [522, 288] width 440 height 17
click at [372, 343] on input "Bemessgs.-Kurzzeit-Stehwechselspannung (Ud) Über die Trennstrecke" at bounding box center [522, 337] width 440 height 17
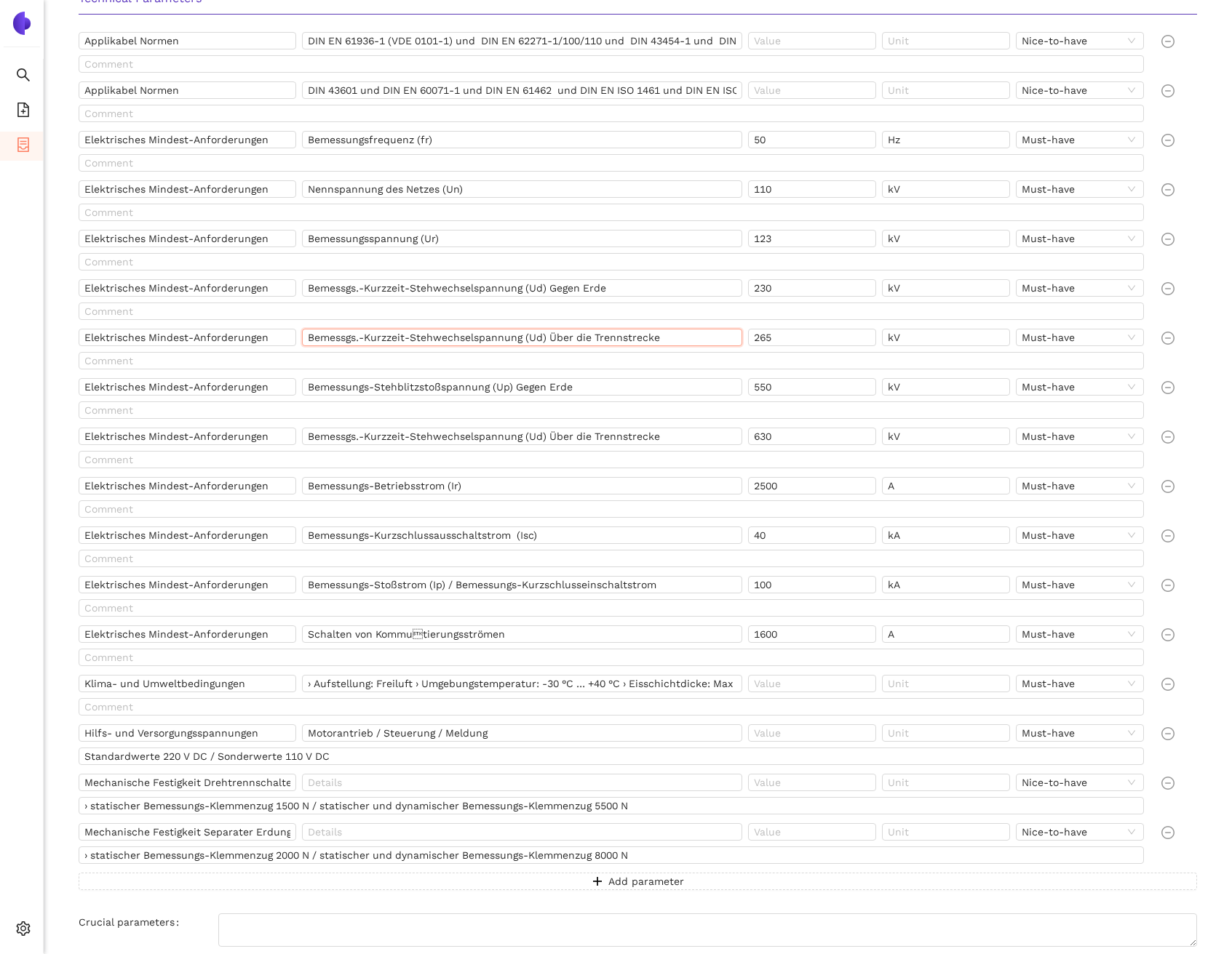
click at [372, 343] on input "Bemessgs.-Kurzzeit-Stehwechselspannung (Ud) Über die Trennstrecke" at bounding box center [522, 337] width 440 height 17
click at [365, 387] on input "Bemessungs-Stehblitzstoßspannung (Up) Gegen Erde" at bounding box center [522, 387] width 440 height 17
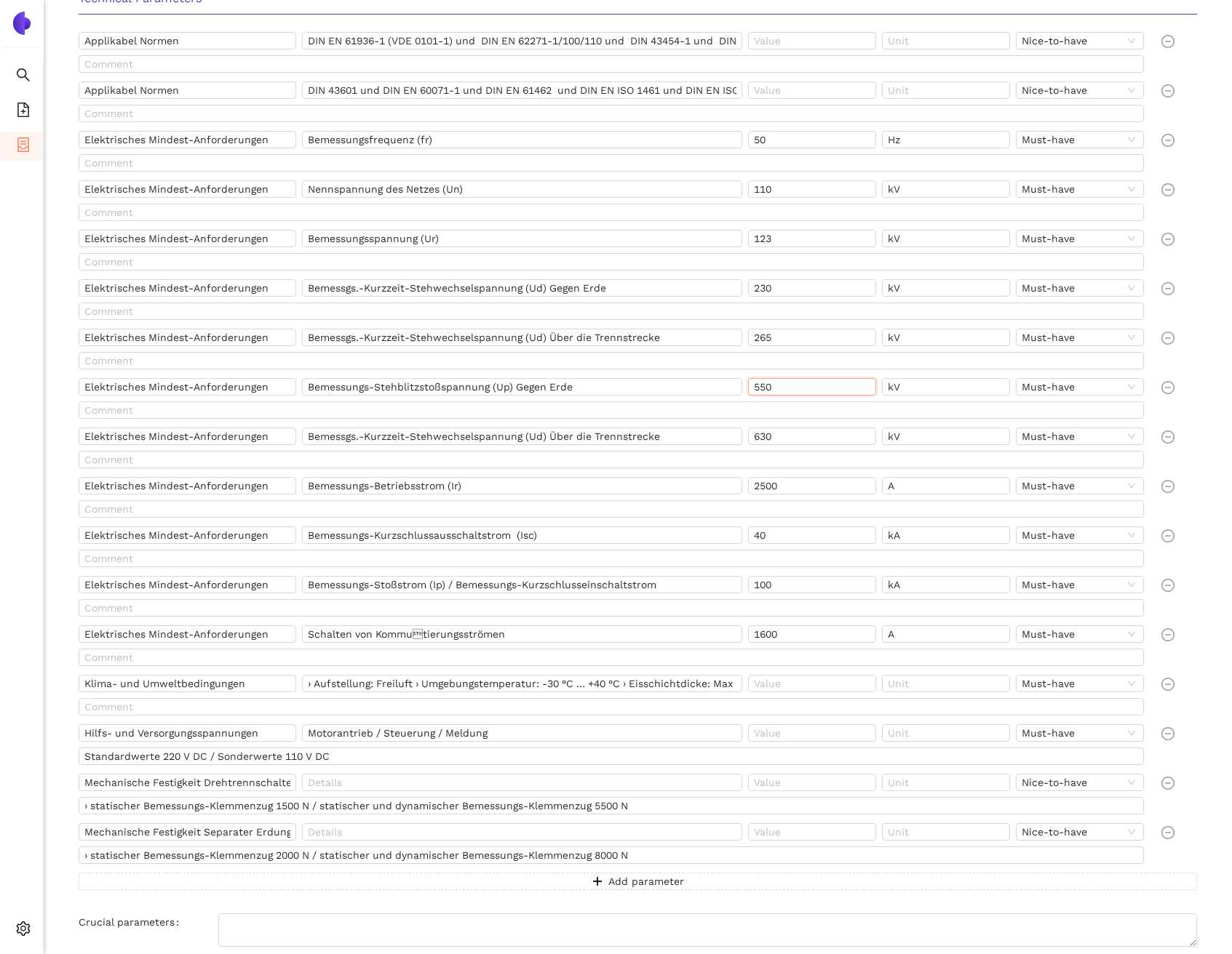
click at [797, 389] on input "550" at bounding box center [812, 387] width 128 height 17
click at [489, 440] on input "Bemessgs.-Kurzzeit-Stehwechselspannung (Ud) Über die Trennstrecke" at bounding box center [522, 436] width 440 height 17
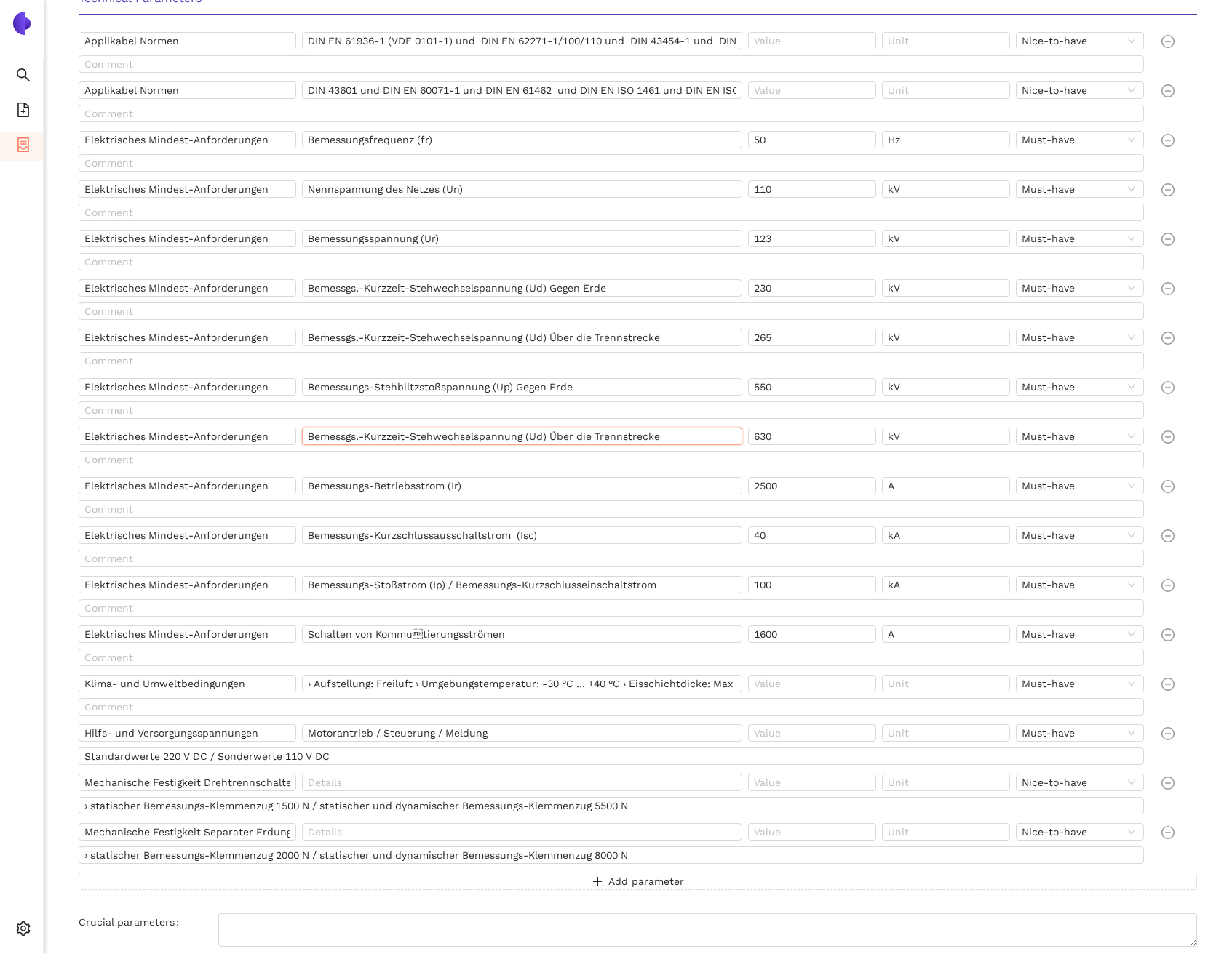
click at [489, 440] on input "Bemessgs.-Kurzzeit-Stehwechselspannung (Ud) Über die Trennstrecke" at bounding box center [522, 436] width 440 height 17
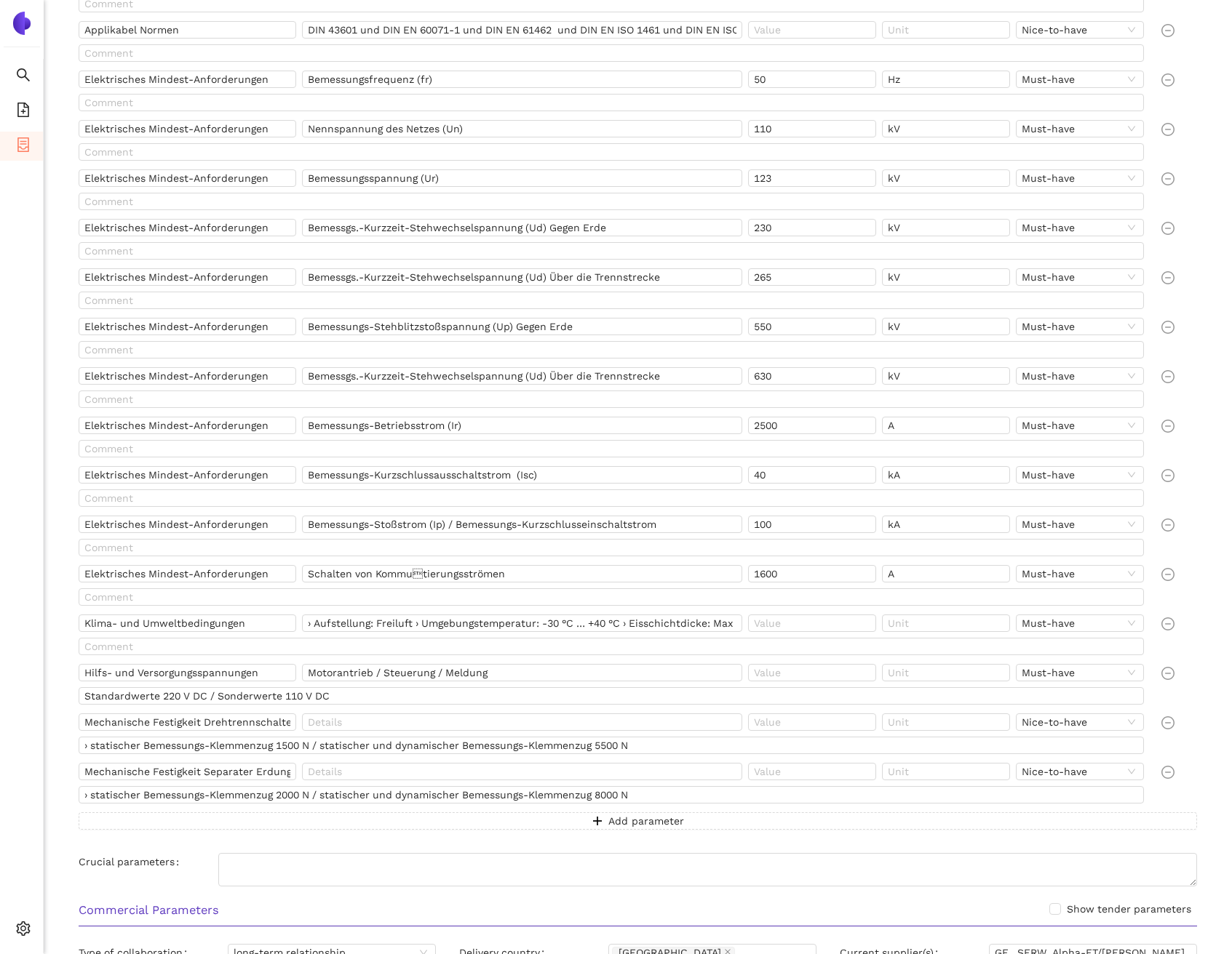
scroll to position [835, 0]
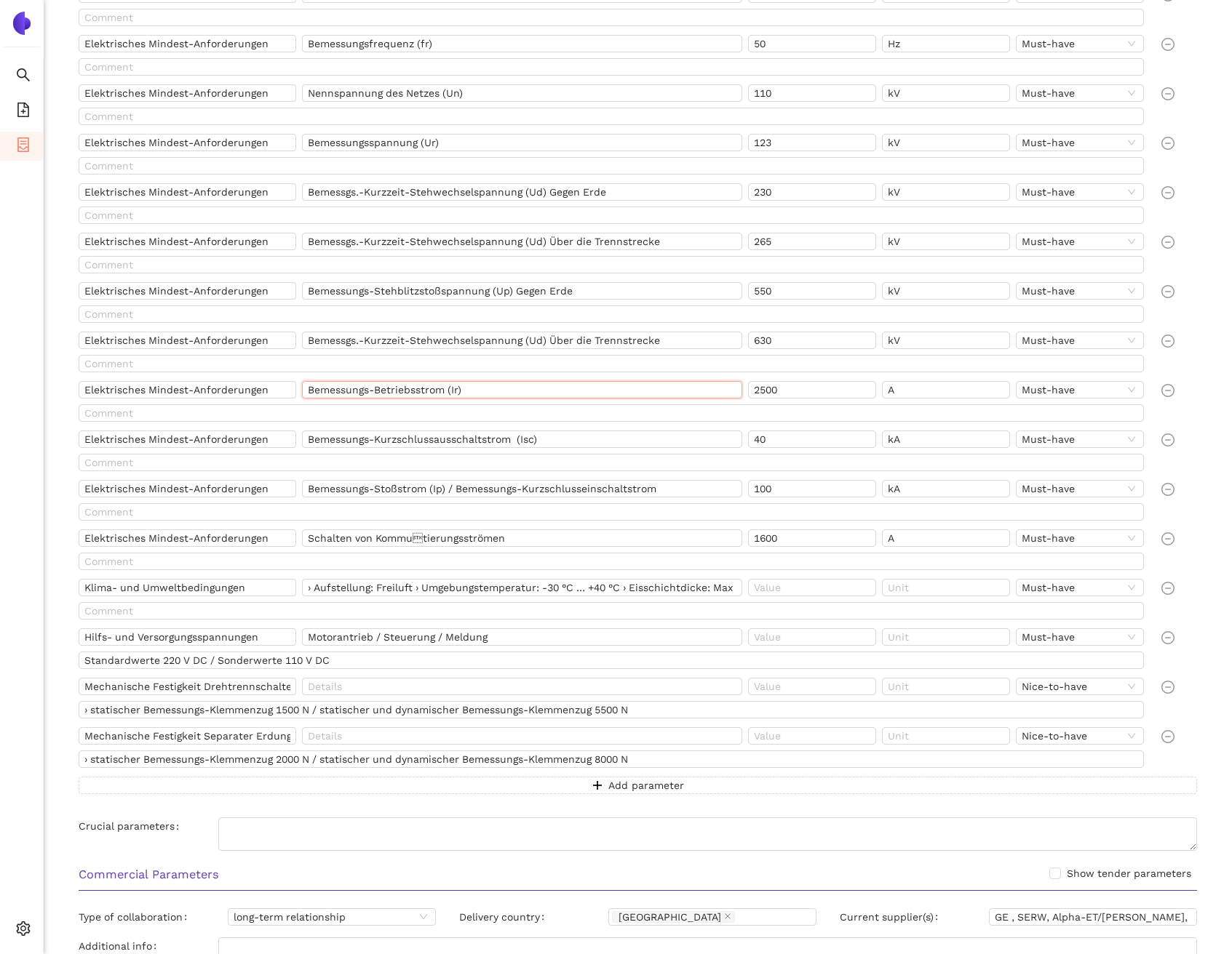
click at [469, 393] on input "Bemessungs-Betriebsstrom (Ir)" at bounding box center [522, 390] width 440 height 17
click at [469, 445] on input "Bemessungs-Kurzschlussausschaltstrom (Isc)" at bounding box center [522, 439] width 440 height 17
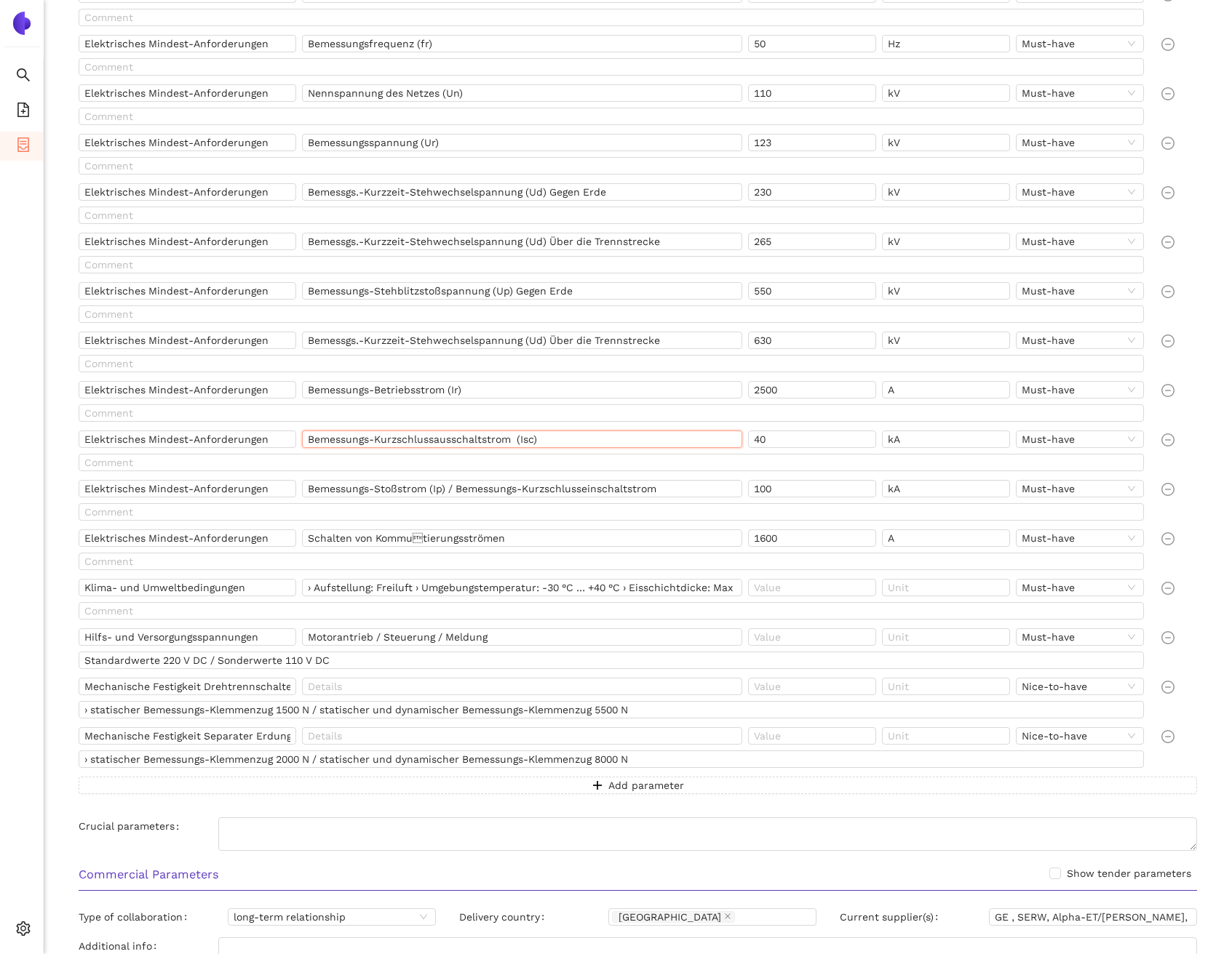
click at [469, 445] on input "Bemessungs-Kurzschlussausschaltstrom (Isc)" at bounding box center [522, 439] width 440 height 17
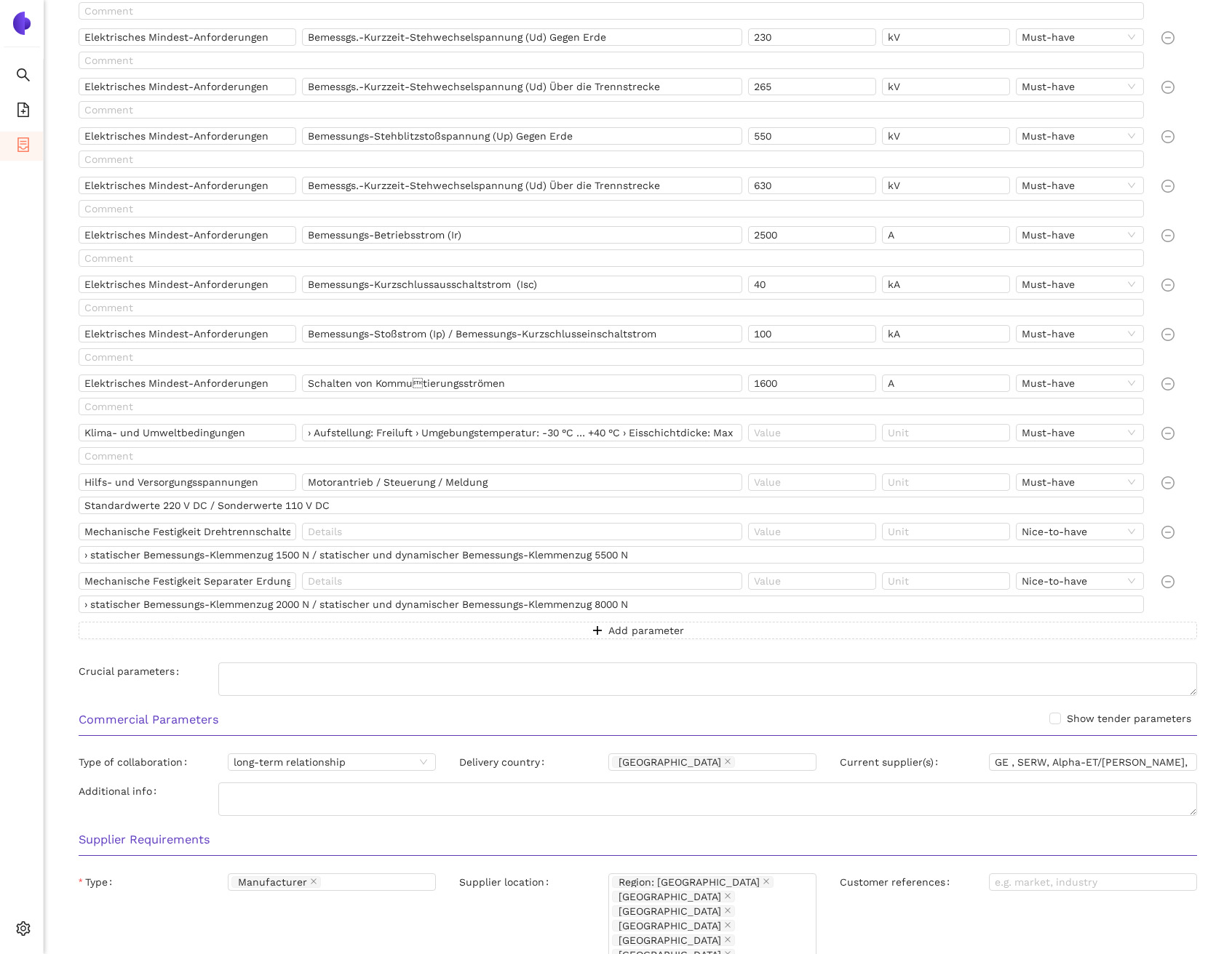
scroll to position [1007, 0]
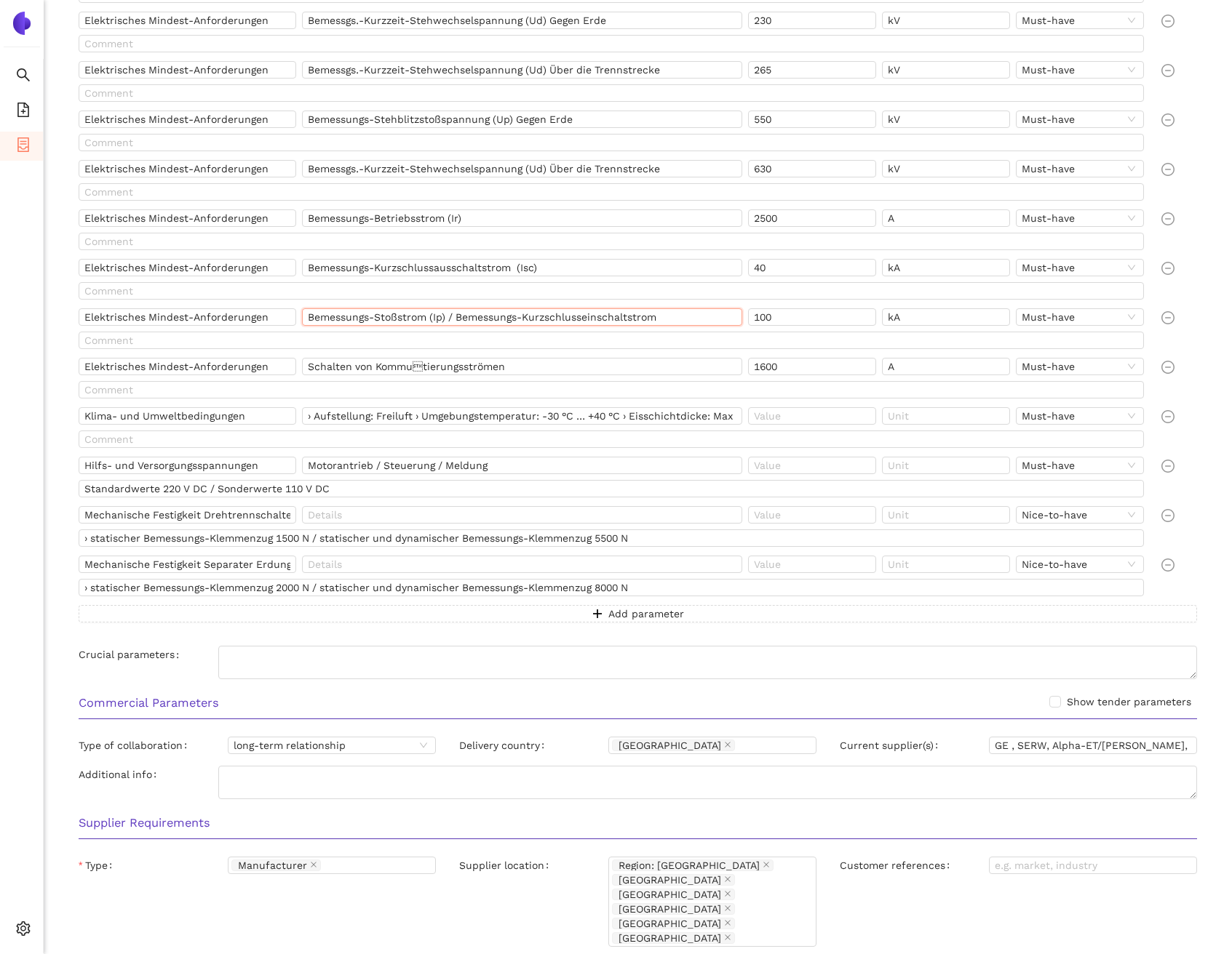
click at [548, 319] on input "Bemessungs-Stoßstrom (Ip) / Bemessungs-Kurzschlusseinschaltstrom" at bounding box center [522, 317] width 440 height 17
click at [415, 363] on input "Schalten von Kommutierungsströmen" at bounding box center [522, 366] width 440 height 17
drag, startPoint x: 516, startPoint y: 368, endPoint x: 308, endPoint y: 363, distance: 208.1
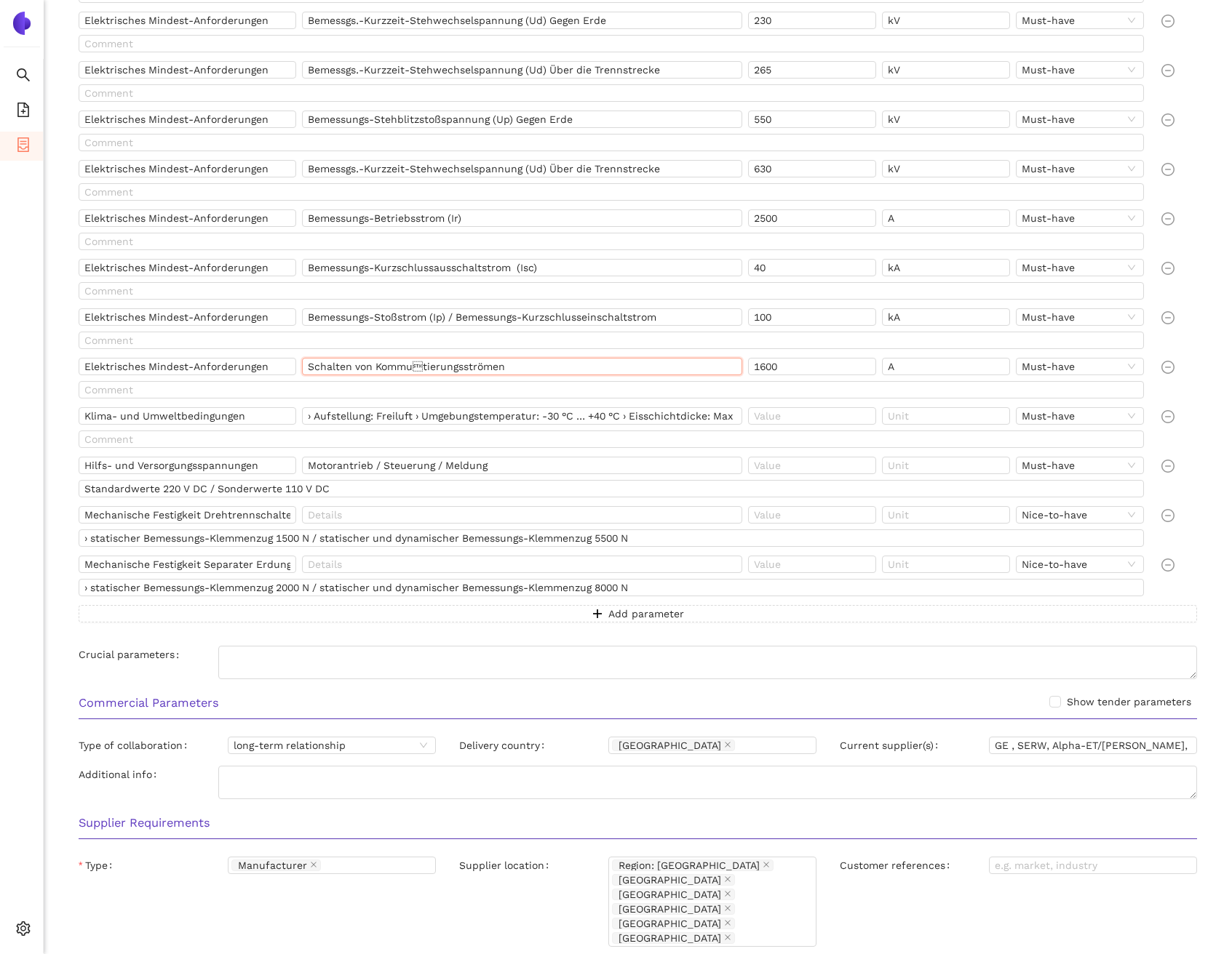
click at [308, 363] on input "Schalten von Kommutierungsströmen" at bounding box center [522, 366] width 440 height 17
click at [231, 363] on input "Elektrisches Mindest-Anforderungen" at bounding box center [187, 366] width 218 height 17
drag, startPoint x: 356, startPoint y: 412, endPoint x: 316, endPoint y: 414, distance: 40.0
click at [316, 414] on input "› Aufstellung: Freiluft › Umgebungstemperatur: -30 °C … +40 °C › Eisschichtdick…" at bounding box center [522, 416] width 440 height 17
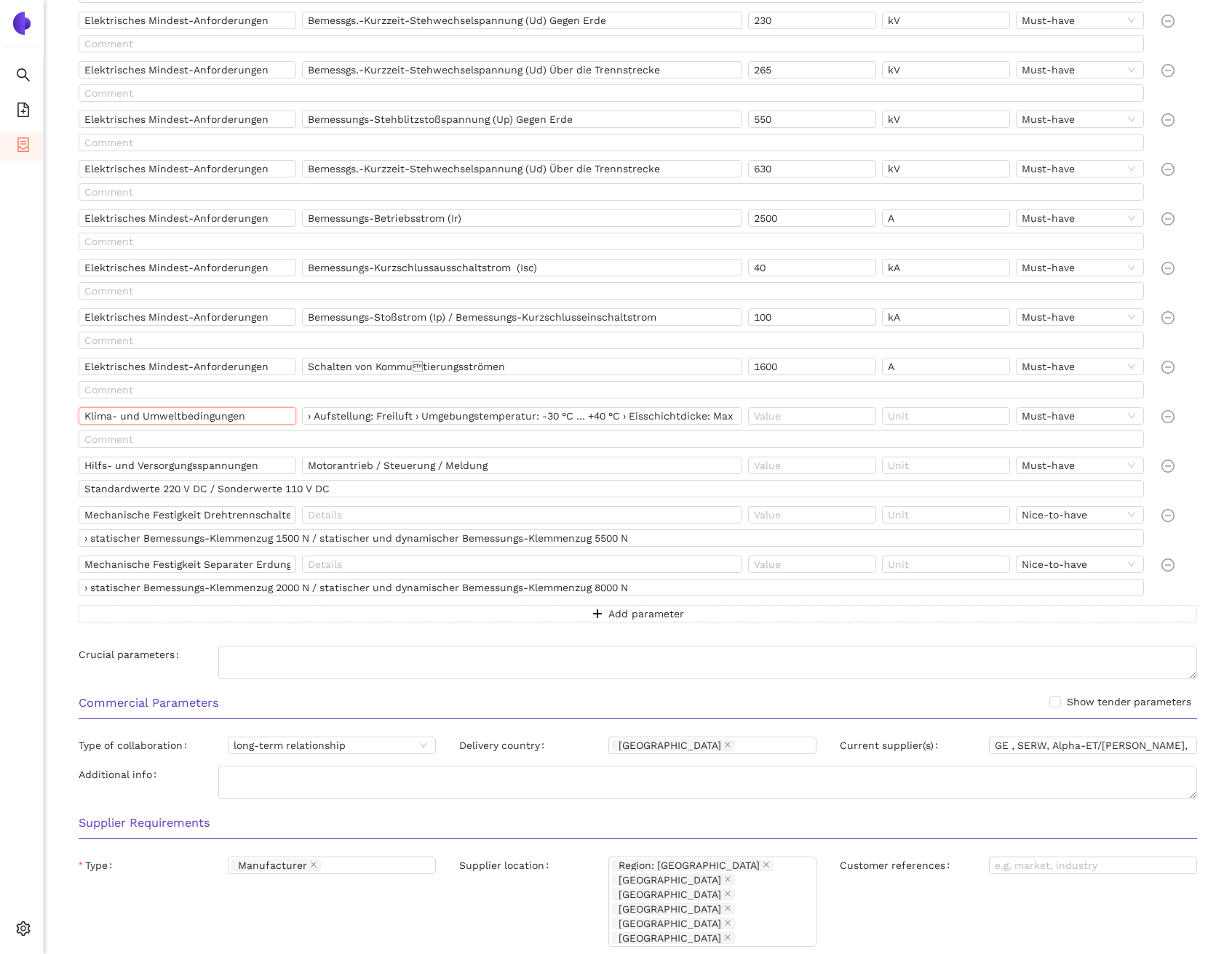
drag, startPoint x: 250, startPoint y: 418, endPoint x: 90, endPoint y: 416, distance: 160.0
click at [90, 416] on input "Klima- und Umweltbedingungen" at bounding box center [187, 416] width 218 height 17
click at [358, 419] on input "› Aufstellung: Freiluft › Umgebungstemperatur: -30 °C … +40 °C › Eisschichtdick…" at bounding box center [522, 416] width 440 height 17
click at [447, 417] on input "› Aufstellung: Freiluft › Umgebungstemperatur: -30 °C … +40 °C › Eisschichtdick…" at bounding box center [522, 416] width 440 height 17
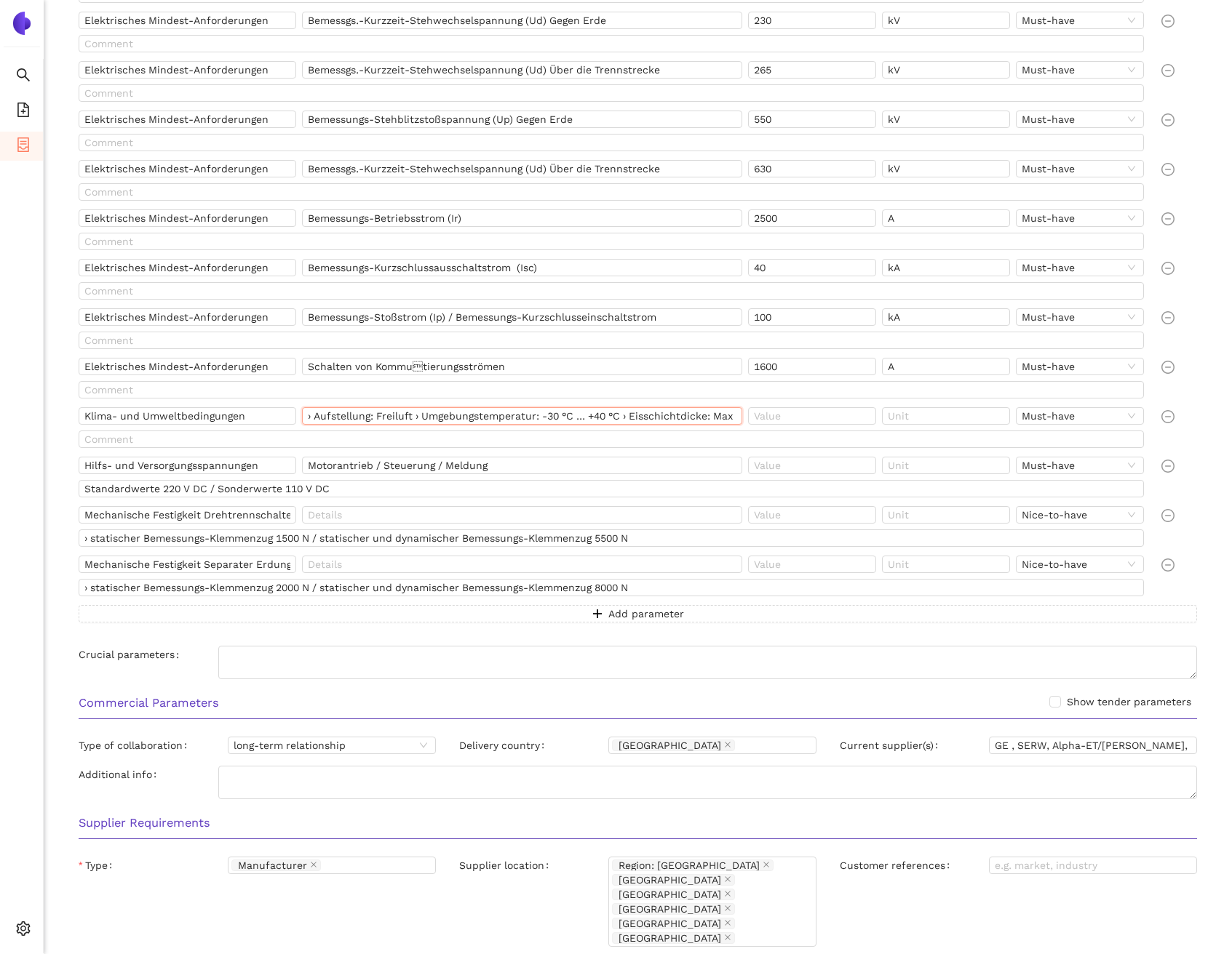
click at [447, 417] on input "› Aufstellung: Freiluft › Umgebungstemperatur: -30 °C … +40 °C › Eisschichtdick…" at bounding box center [522, 416] width 440 height 17
drag, startPoint x: 659, startPoint y: 417, endPoint x: 719, endPoint y: 416, distance: 60.0
click at [719, 416] on input "› Aufstellung: Freiluft › Umgebungstemperatur: -30 °C … +40 °C › Eisschichtdick…" at bounding box center [522, 416] width 440 height 17
drag, startPoint x: 679, startPoint y: 421, endPoint x: 733, endPoint y: 414, distance: 54.5
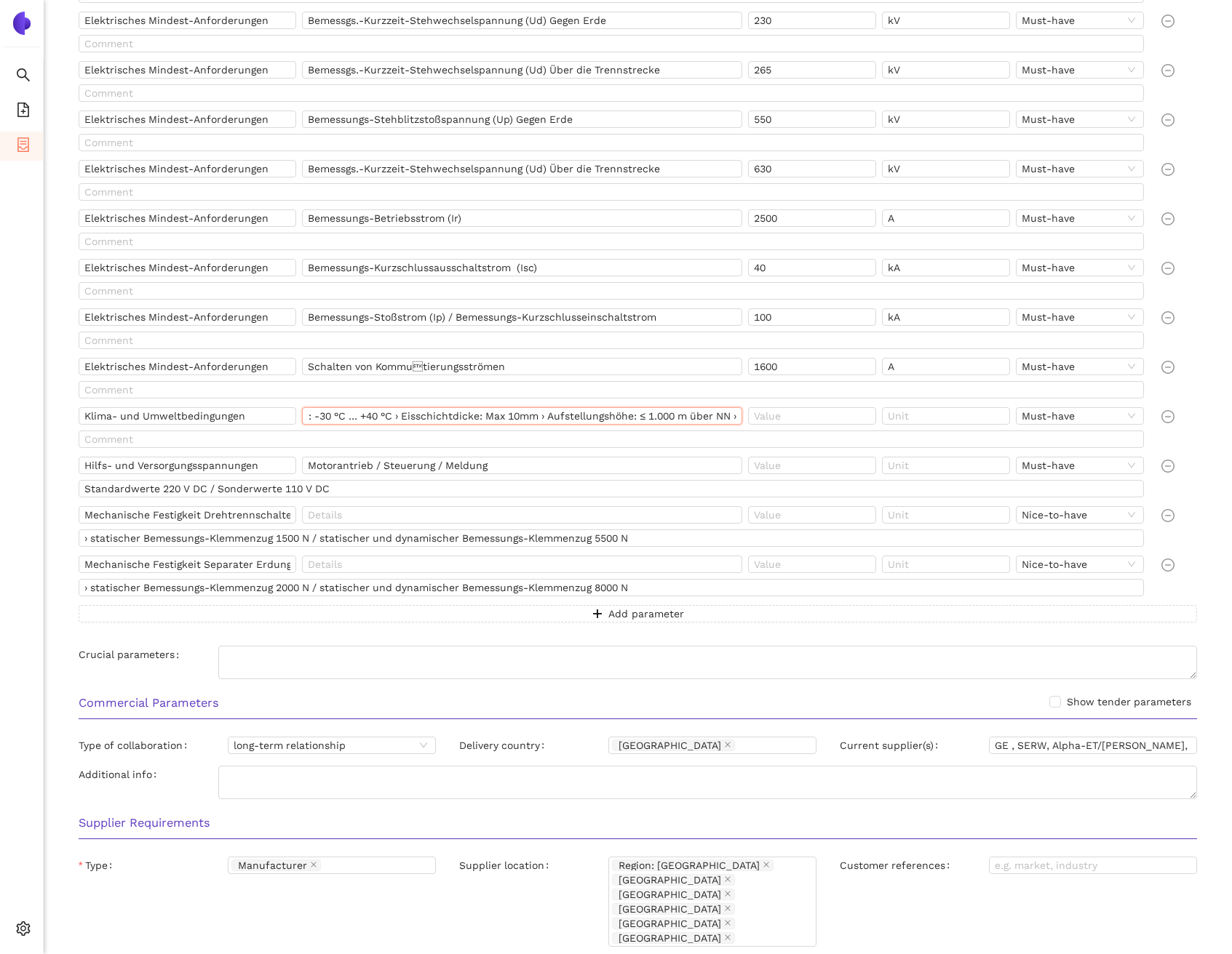
click at [733, 414] on input "› Aufstellung: Freiluft › Umgebungstemperatur: -30 °C … +40 °C › Eisschichtdick…" at bounding box center [522, 416] width 440 height 17
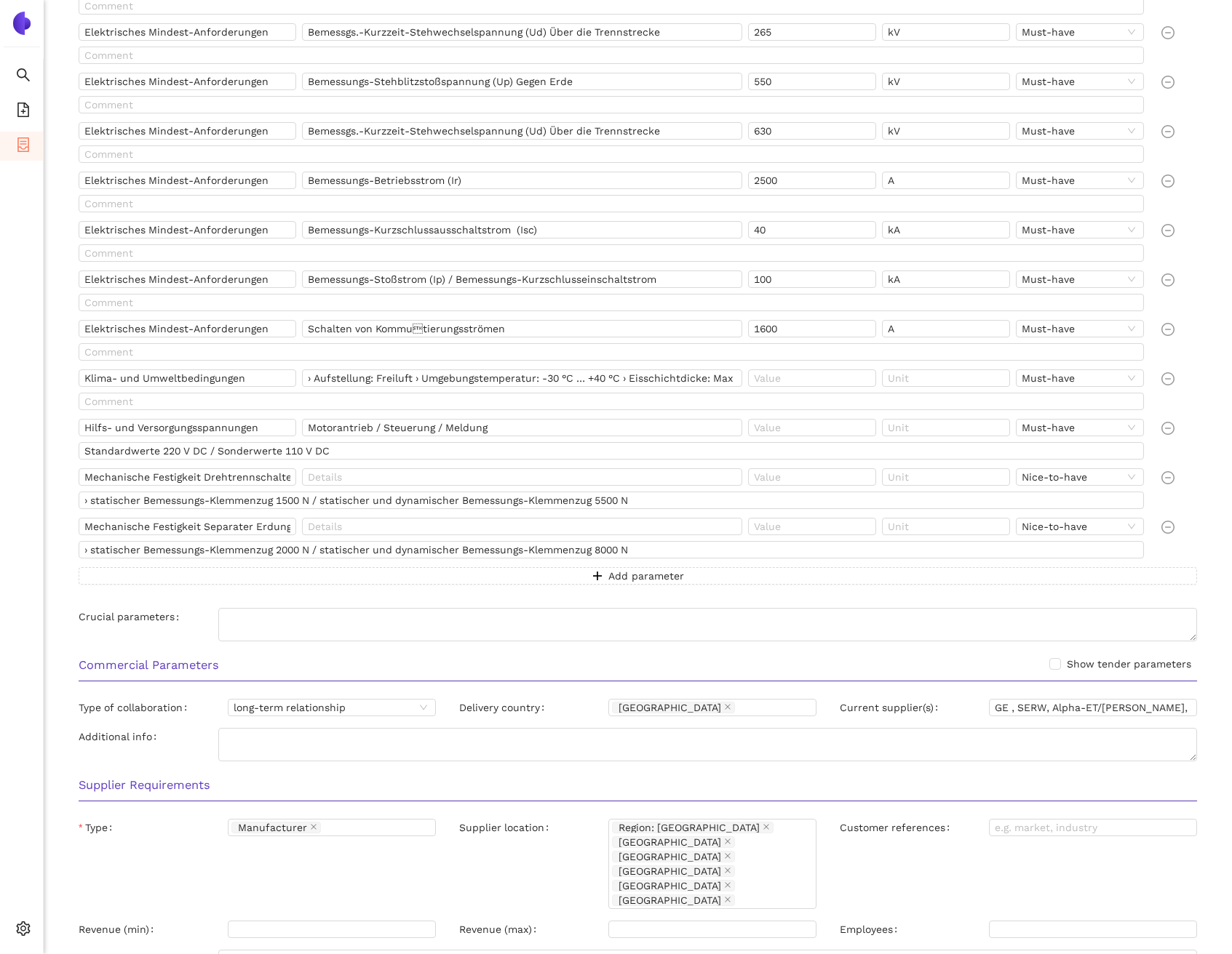
scroll to position [1045, 0]
click at [246, 426] on input "Hilfs- und Versorgungsspannungen" at bounding box center [187, 427] width 218 height 17
drag, startPoint x: 502, startPoint y: 423, endPoint x: 333, endPoint y: 418, distance: 169.1
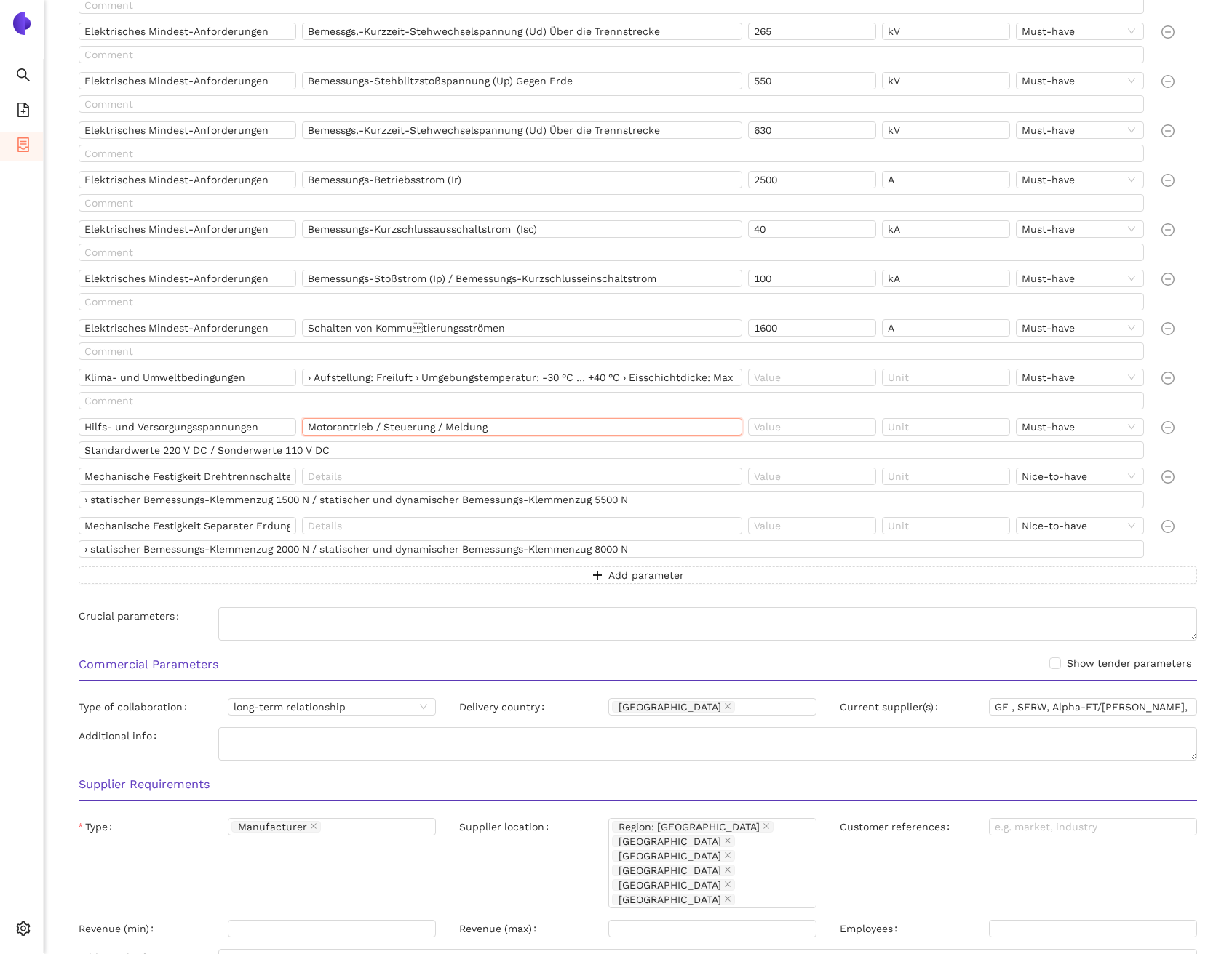
click at [333, 418] on input "Motorantrieb / Steuerung / Meldung" at bounding box center [522, 427] width 440 height 17
drag, startPoint x: 127, startPoint y: 476, endPoint x: 261, endPoint y: 469, distance: 134.2
click at [261, 469] on input "Mechanische Festigkeit Drehtrennschalter:" at bounding box center [187, 477] width 218 height 17
drag, startPoint x: 247, startPoint y: 476, endPoint x: 293, endPoint y: 476, distance: 46.0
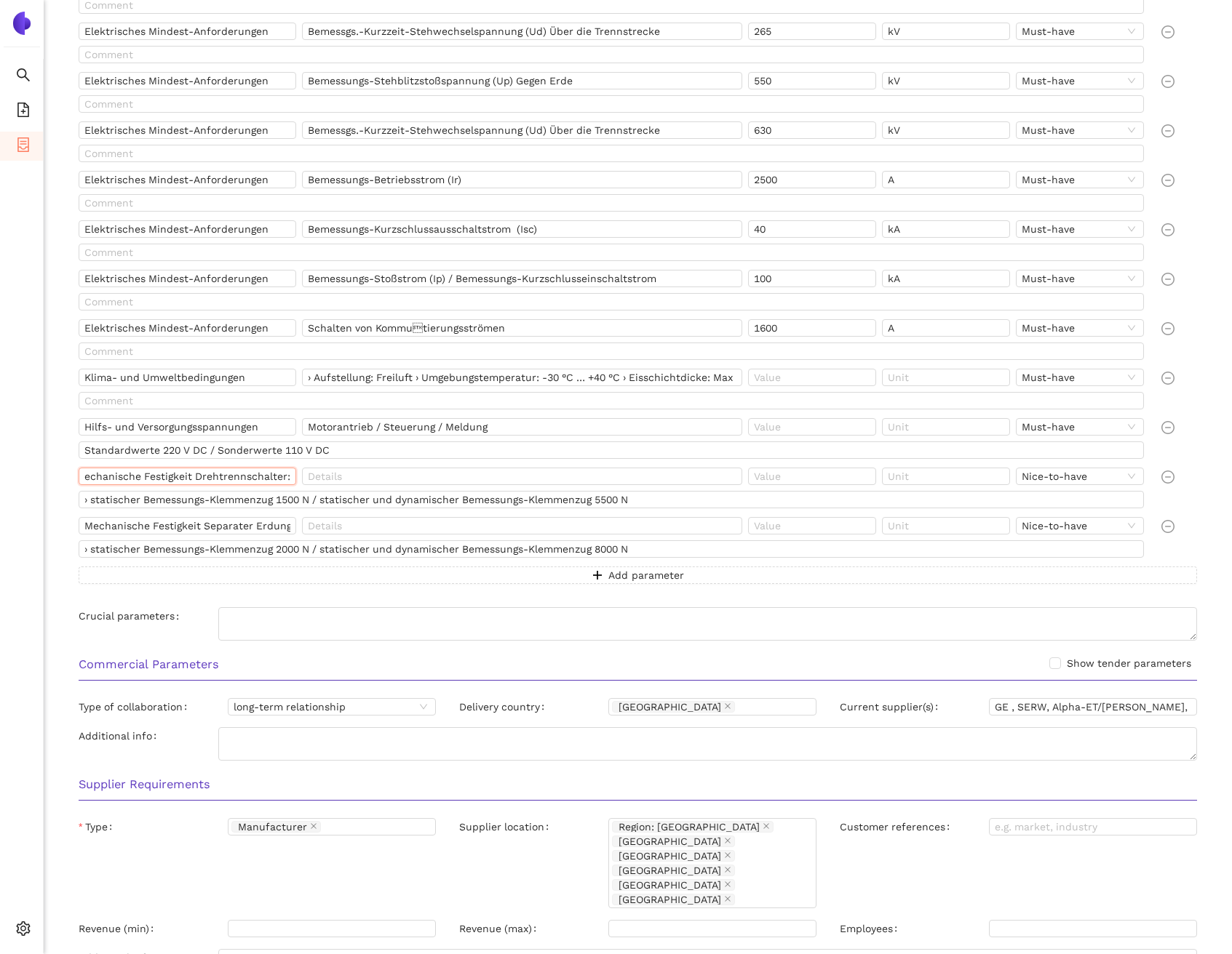
click at [293, 476] on input "Mechanische Festigkeit Drehtrennschalter:" at bounding box center [187, 477] width 218 height 17
drag, startPoint x: 90, startPoint y: 476, endPoint x: 298, endPoint y: 475, distance: 208.0
click at [298, 475] on div "Mechanische Festigkeit Drehtrennschalter:" at bounding box center [190, 480] width 223 height 24
click at [167, 536] on div "Mechanische Festigkeit Separater Erdungsschalter:" at bounding box center [190, 529] width 223 height 24
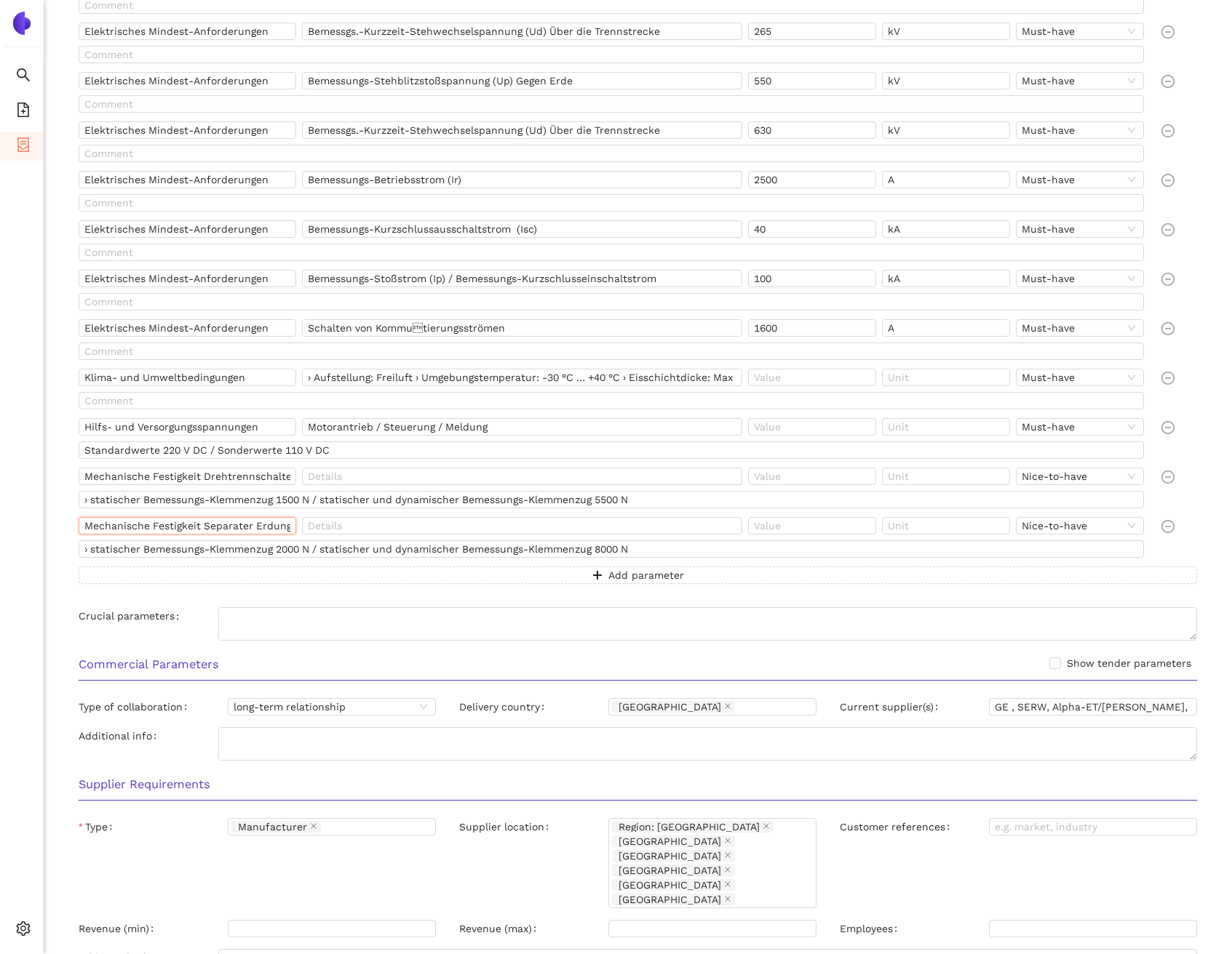
click at [168, 532] on input "Mechanische Festigkeit Separater Erdungsschalter:" at bounding box center [187, 526] width 218 height 17
click at [418, 505] on input "› statischer Bemessungs-Klemmenzug 1500 N / statischer und dynamischer Bemessun…" at bounding box center [611, 499] width 1065 height 17
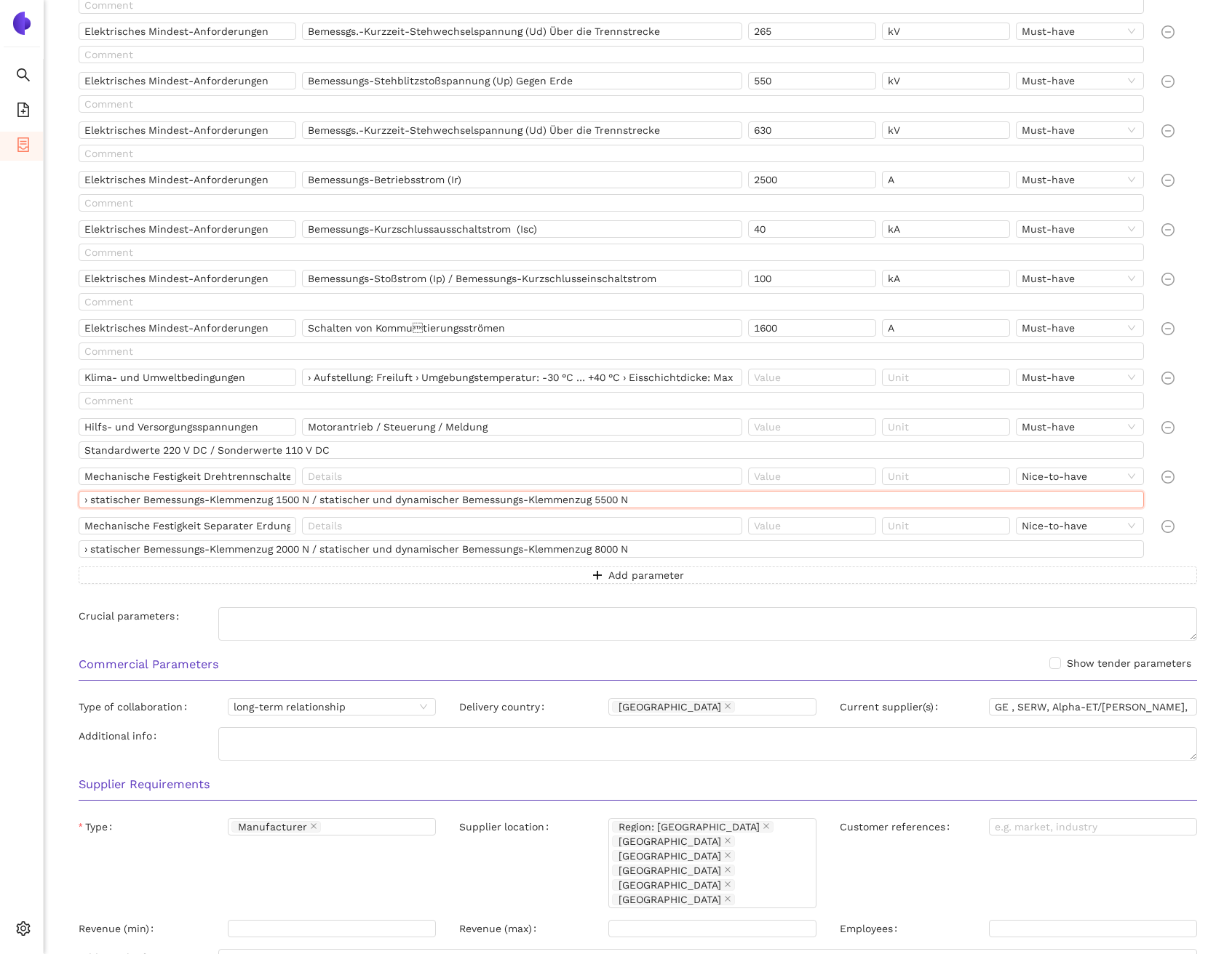
click at [418, 505] on input "› statischer Bemessungs-Klemmenzug 1500 N / statischer und dynamischer Bemessun…" at bounding box center [611, 499] width 1065 height 17
click at [401, 548] on input "› statischer Bemessungs-Klemmenzug 2000 N / statischer und dynamischer Bemessun…" at bounding box center [611, 549] width 1065 height 17
click at [453, 654] on div "Commercial Parameters Show tender parameters" at bounding box center [637, 669] width 1142 height 46
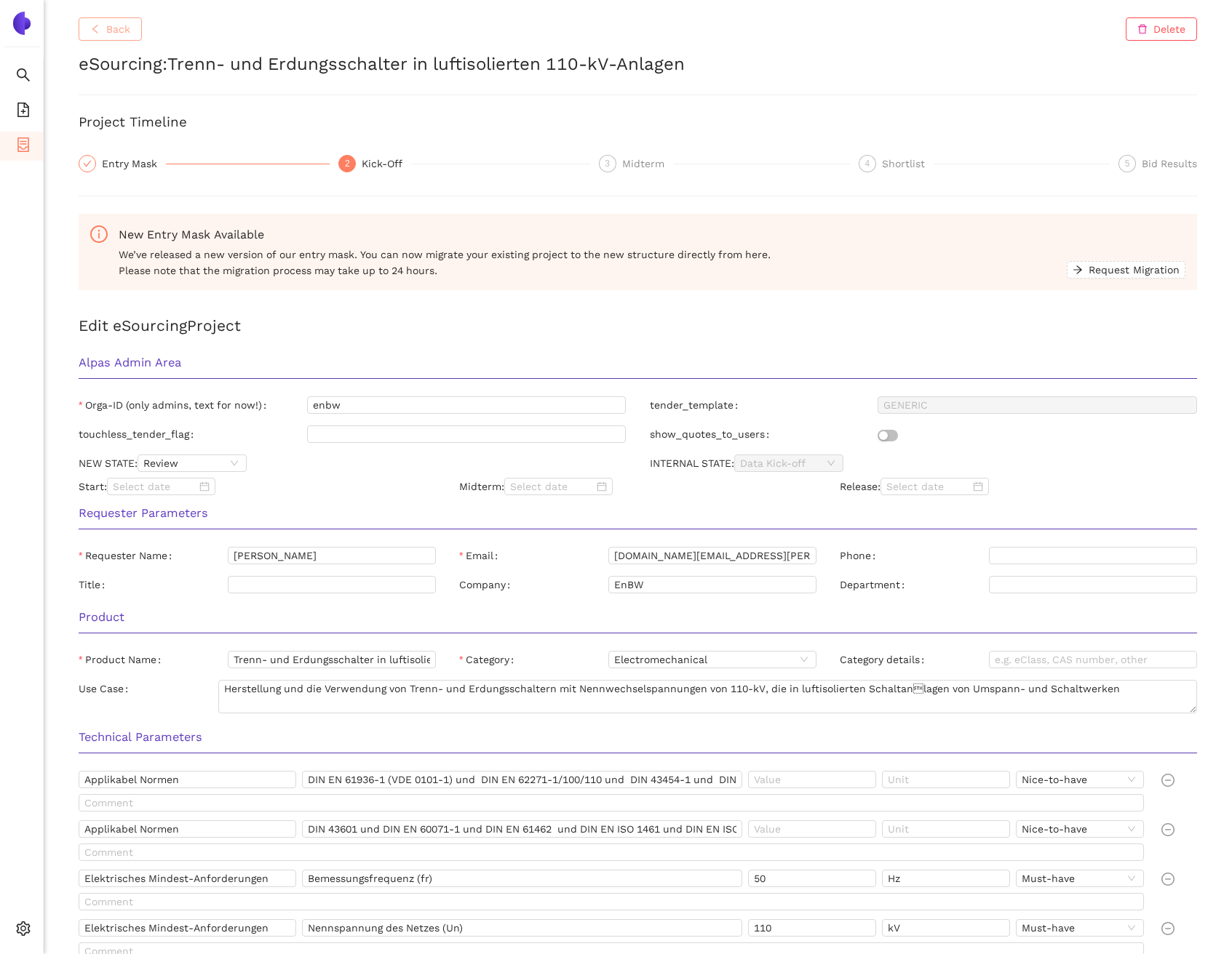
click at [119, 28] on span "Back" at bounding box center [118, 29] width 24 height 16
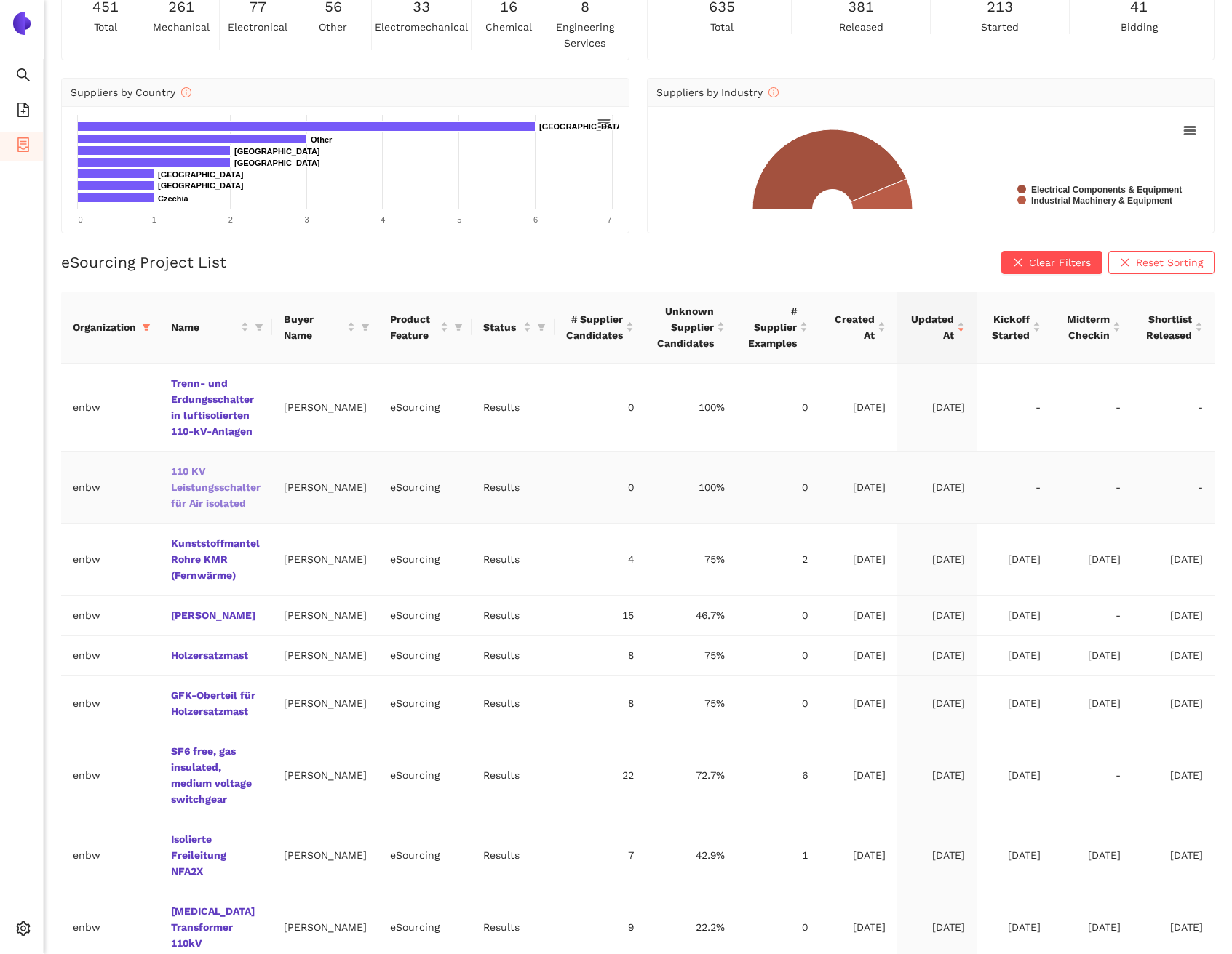
click at [0, 0] on link "110 KV Leistungsschalter für Air isolated" at bounding box center [0, 0] width 0 height 0
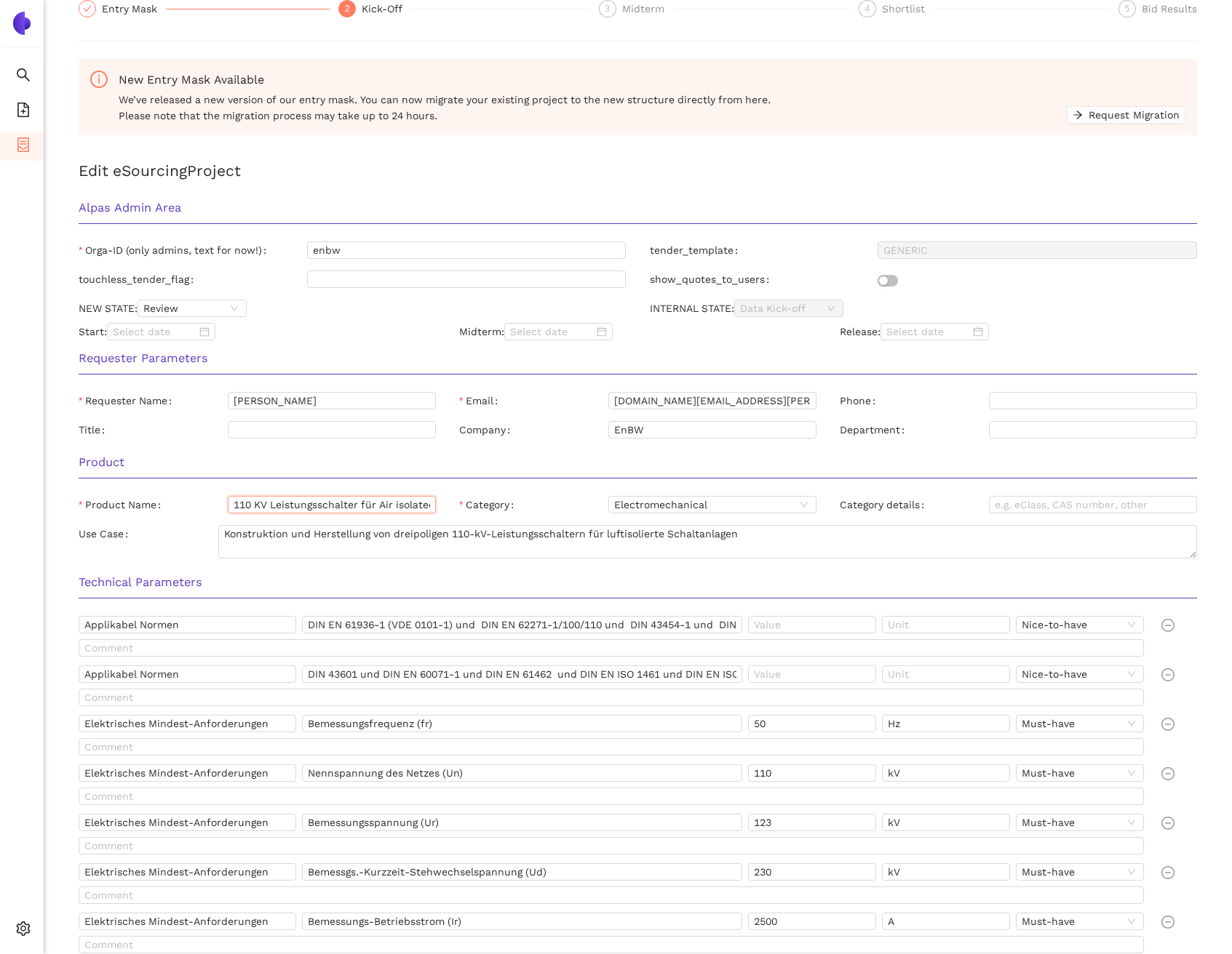
scroll to position [0, 8]
drag, startPoint x: 231, startPoint y: 505, endPoint x: 437, endPoint y: 503, distance: 206.0
click at [437, 503] on div "Product Name 110 KV Leistungsschalter für Air isolated" at bounding box center [257, 508] width 381 height 24
click at [343, 505] on input "110 KV Leistungsschalter für Air isolated" at bounding box center [331, 505] width 208 height 17
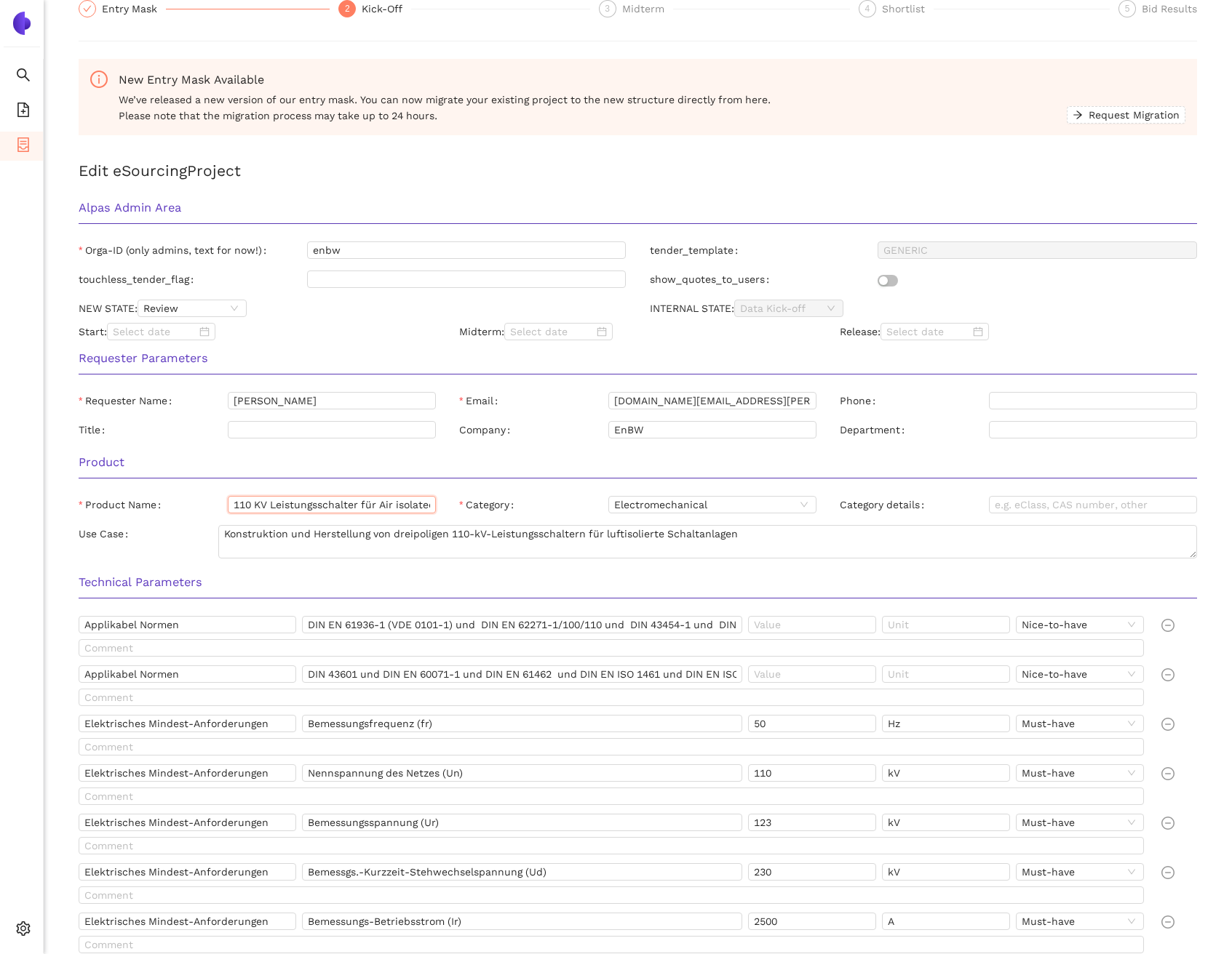
drag, startPoint x: 349, startPoint y: 505, endPoint x: 341, endPoint y: 507, distance: 8.2
click at [341, 507] on input "110 KV Leistungsschalter für Air isolated" at bounding box center [331, 505] width 208 height 17
click at [342, 506] on input "110 KV Leistungsschalter für Air isolated" at bounding box center [331, 505] width 208 height 17
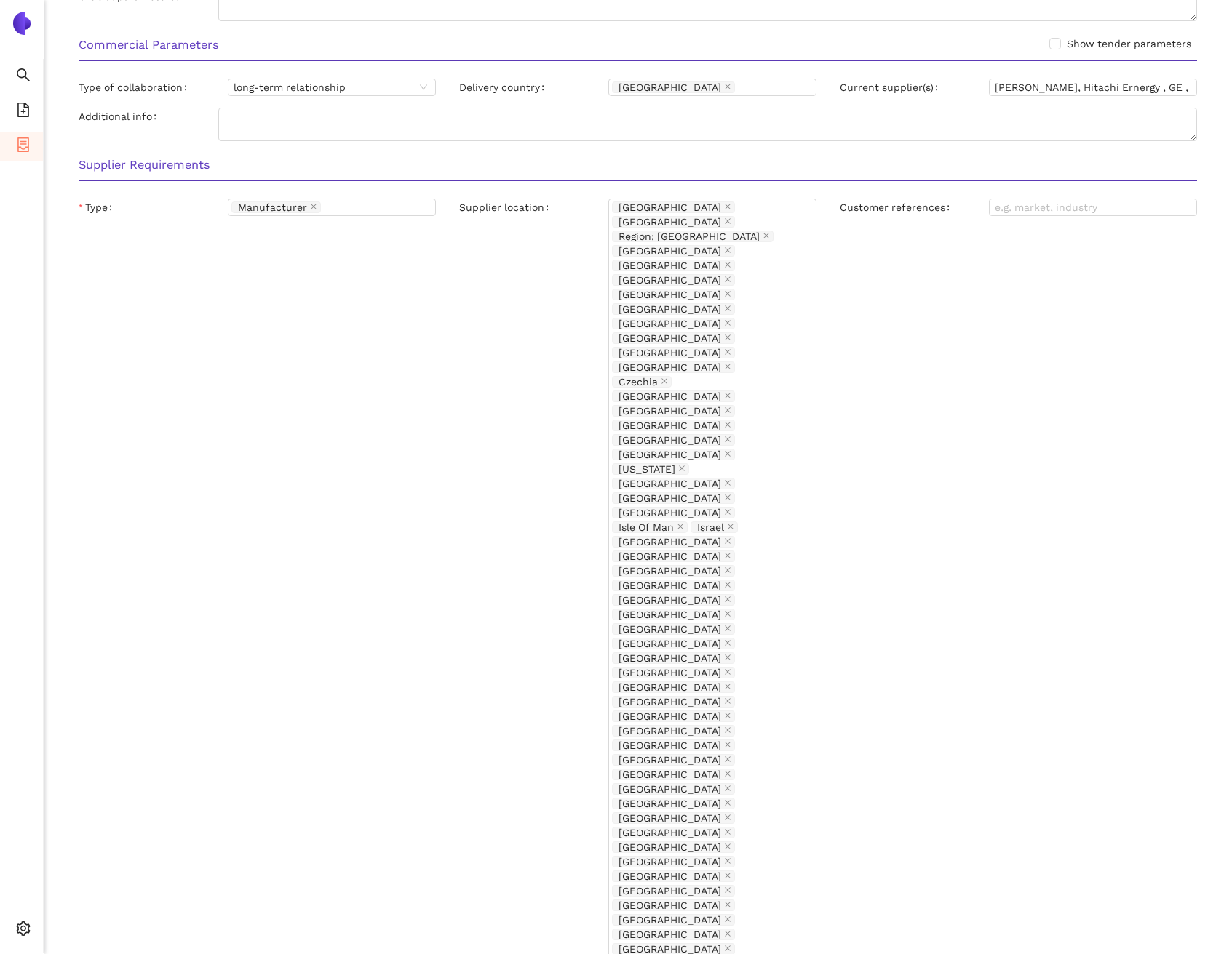
scroll to position [1571, 0]
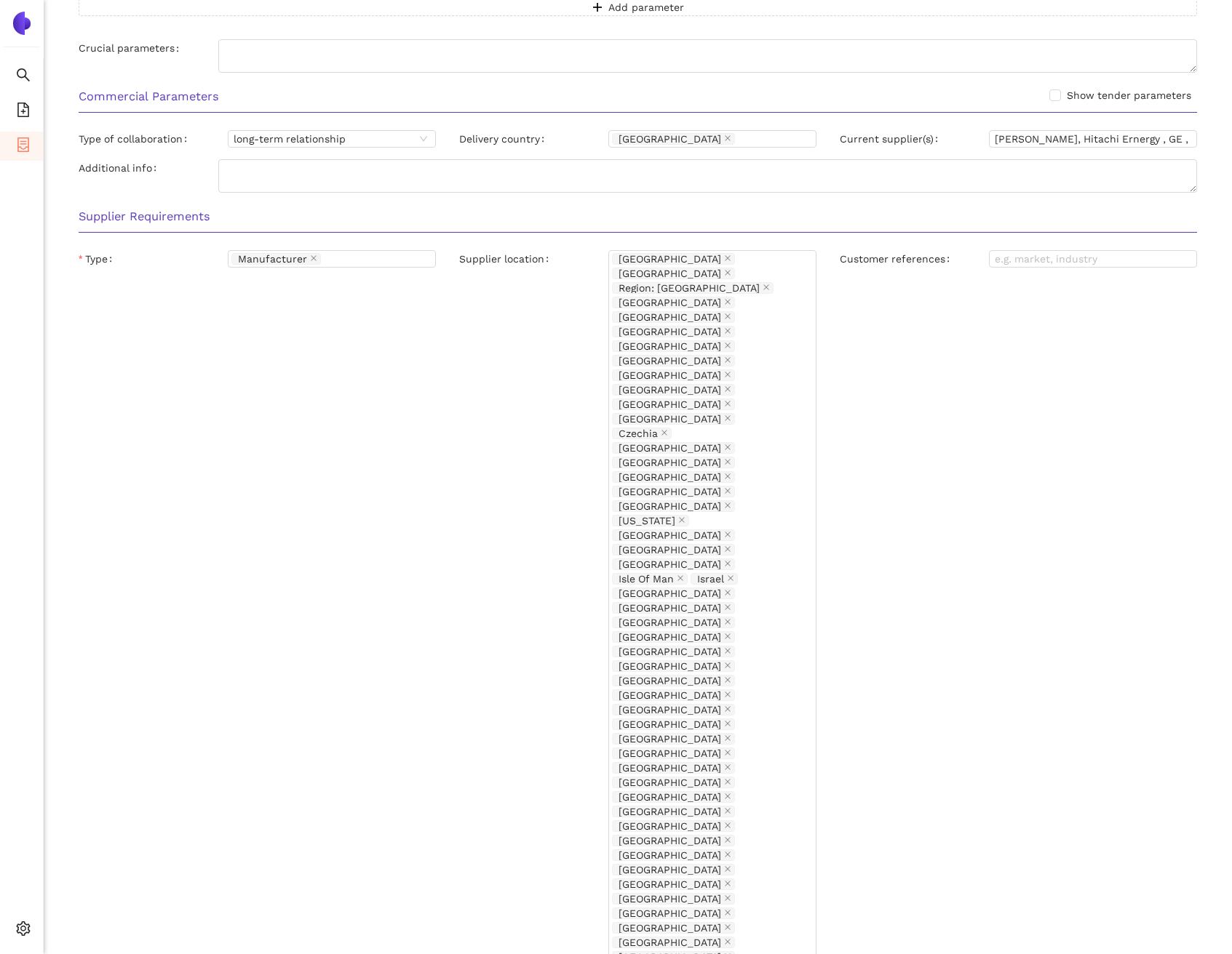
scroll to position [1136, 0]
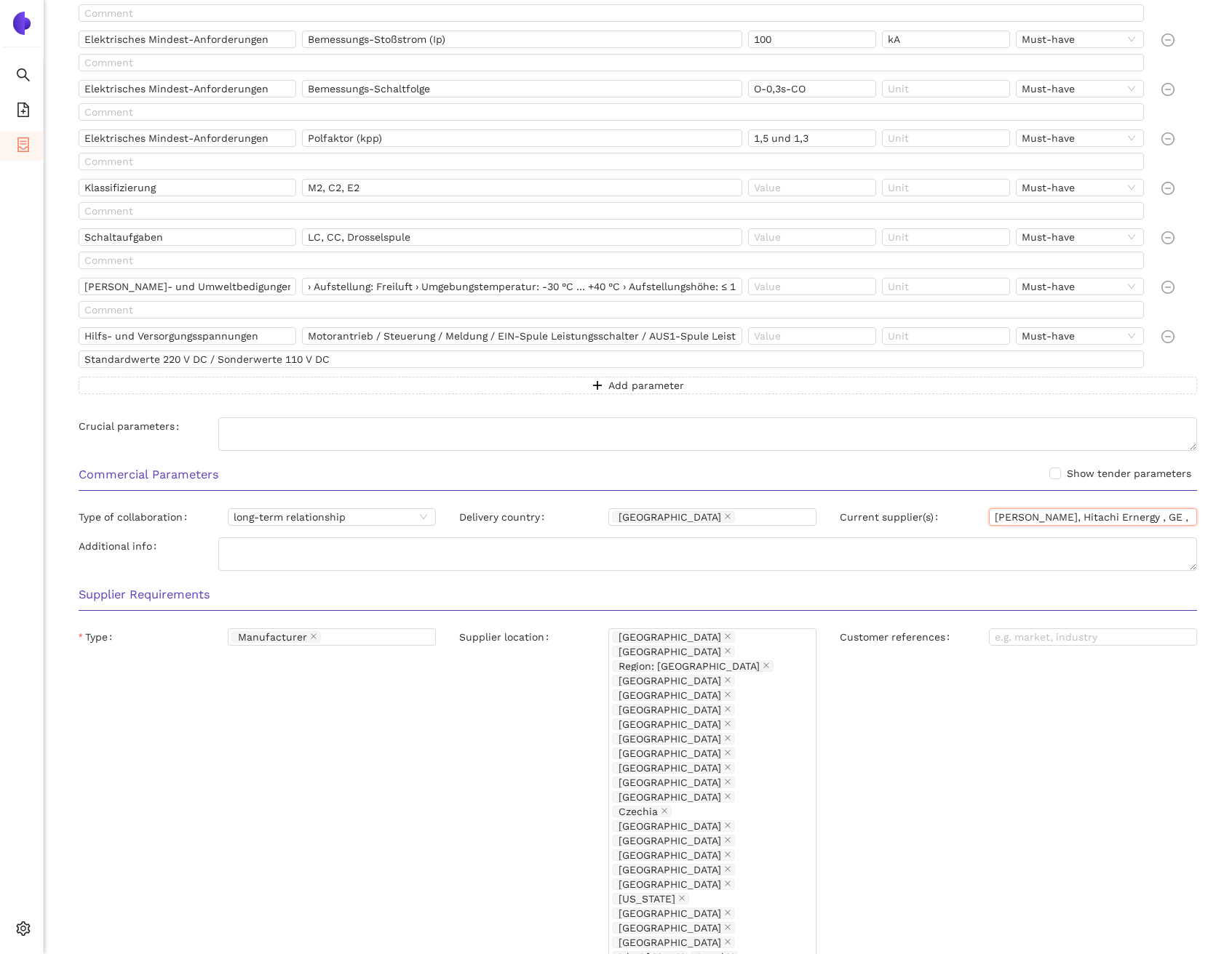
click at [1011, 516] on input "Pfiffner, Hitachi Ernergy , GE , Siemens Energy , EPS Energie/Eximprod" at bounding box center [1093, 517] width 208 height 17
click at [1036, 521] on input "Pfiffner, Hitachi Ernergy , GE , Siemens Energy , EPS Energie/Eximprod" at bounding box center [1093, 517] width 208 height 17
drag, startPoint x: 1031, startPoint y: 516, endPoint x: 1102, endPoint y: 516, distance: 71.0
click at [1102, 516] on input "Pfiffner, Hitachi Ernergy , GE , Siemens Energy , EPS Energie/Eximprod" at bounding box center [1093, 517] width 208 height 17
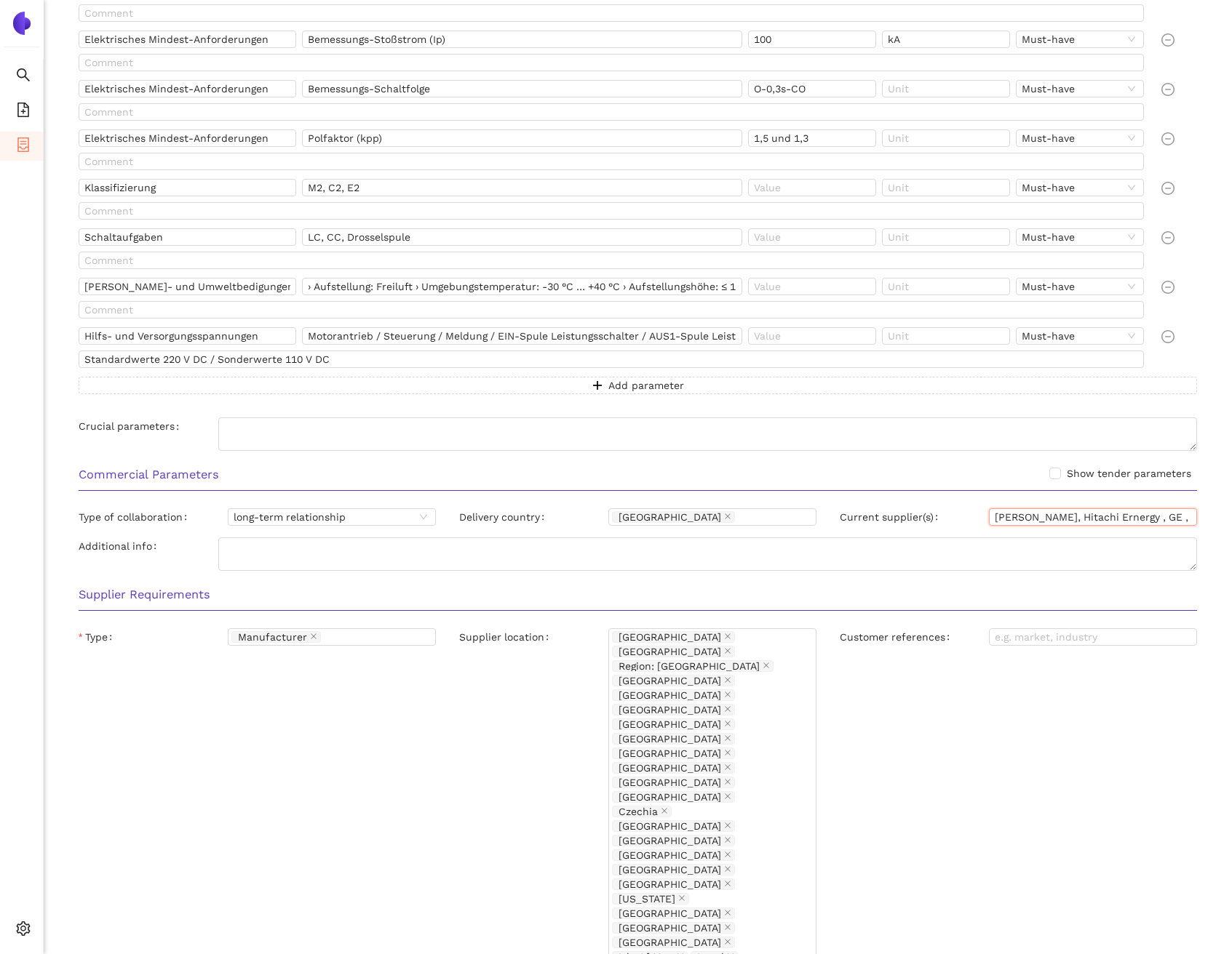
drag, startPoint x: 1114, startPoint y: 515, endPoint x: 1126, endPoint y: 517, distance: 12.2
click at [1126, 517] on input "Pfiffner, Hitachi Ernergy , GE , Siemens Energy , EPS Energie/Eximprod" at bounding box center [1093, 517] width 208 height 17
drag, startPoint x: 1139, startPoint y: 519, endPoint x: 1174, endPoint y: 521, distance: 35.1
click at [1174, 521] on input "Pfiffner, Hitachi Ernergy , GE , Siemens Energy , EPS Energie/Eximprod" at bounding box center [1093, 517] width 208 height 17
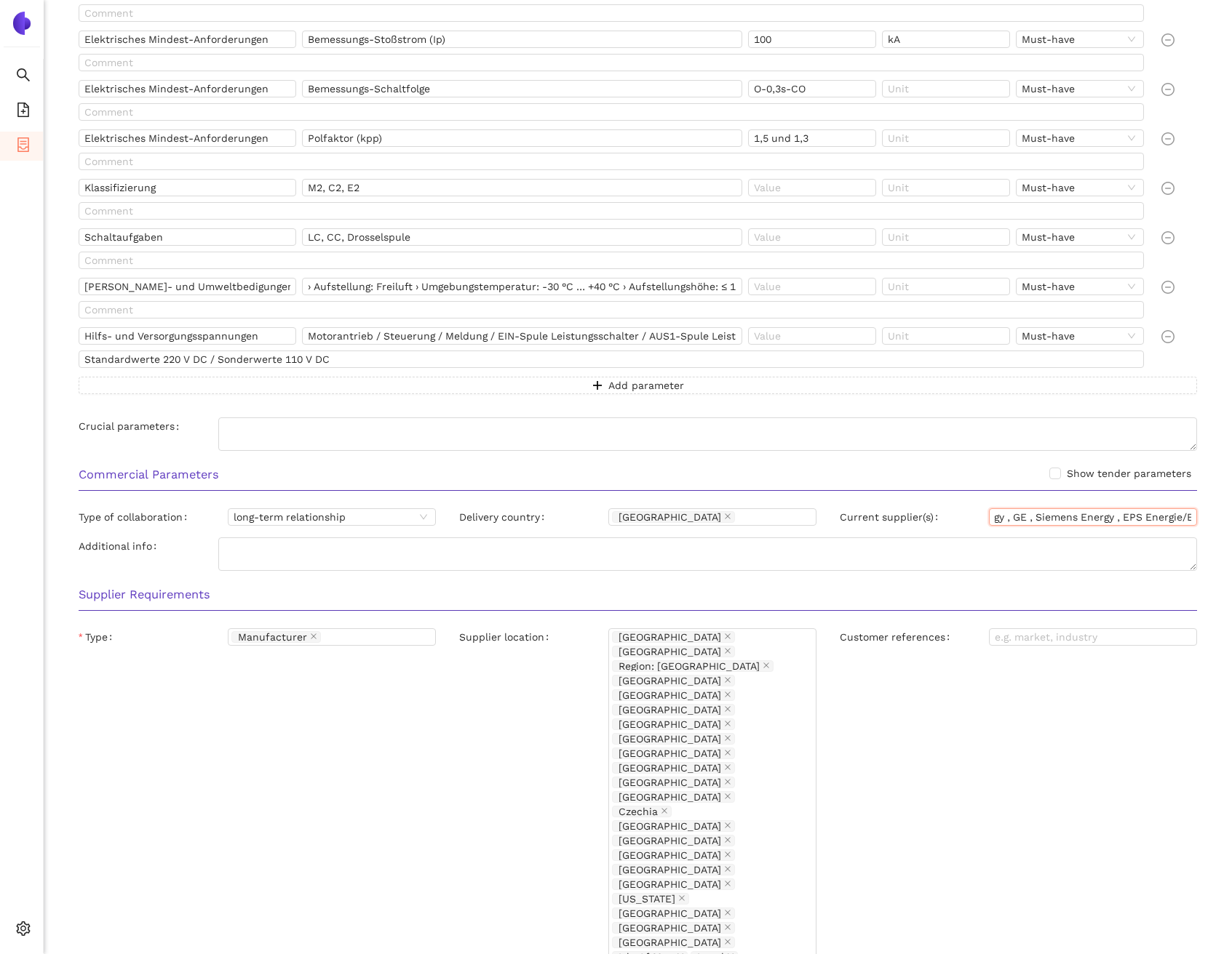
click at [1062, 519] on input "Pfiffner, Hitachi Ernergy , GE , Siemens Energy , EPS Energie/Eximprod" at bounding box center [1093, 517] width 208 height 17
drag, startPoint x: 1059, startPoint y: 518, endPoint x: 1074, endPoint y: 520, distance: 15.1
click at [1074, 520] on input "Pfiffner, Hitachi Ernergy , GE , Siemens Energy , EPS Energie/Eximprod" at bounding box center [1093, 517] width 208 height 17
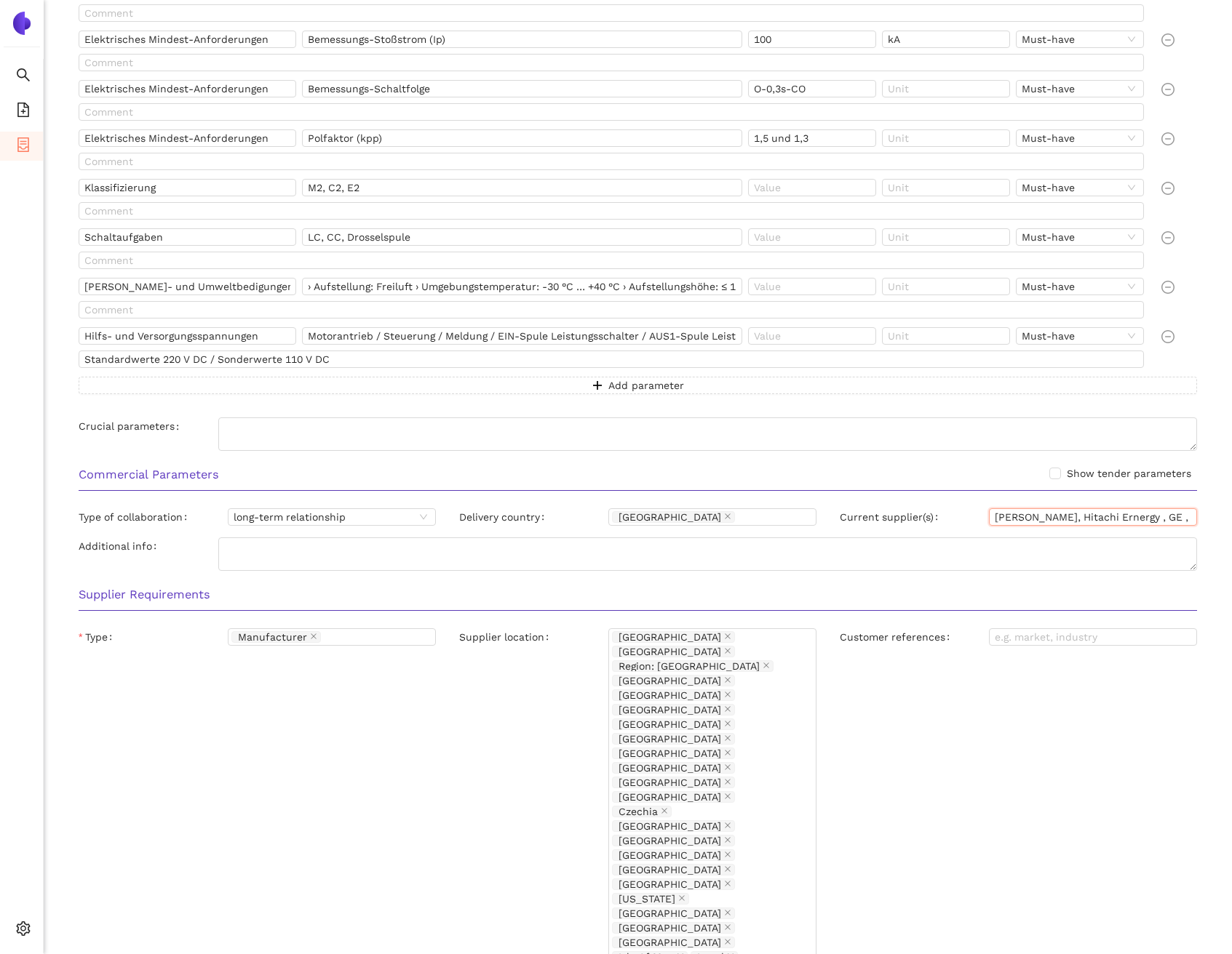
click at [1130, 519] on input "Pfiffner, Hitachi Ernergy , GE , Siemens Energy , EPS Energie/Eximprod" at bounding box center [1093, 517] width 208 height 17
drag, startPoint x: 1135, startPoint y: 518, endPoint x: 1171, endPoint y: 518, distance: 36.0
click at [1171, 518] on input "Pfiffner, Hitachi Ernergy , GE , Siemens Energy , EPS Energie/Eximprod" at bounding box center [1093, 517] width 208 height 17
drag, startPoint x: 1164, startPoint y: 520, endPoint x: 1171, endPoint y: 518, distance: 7.3
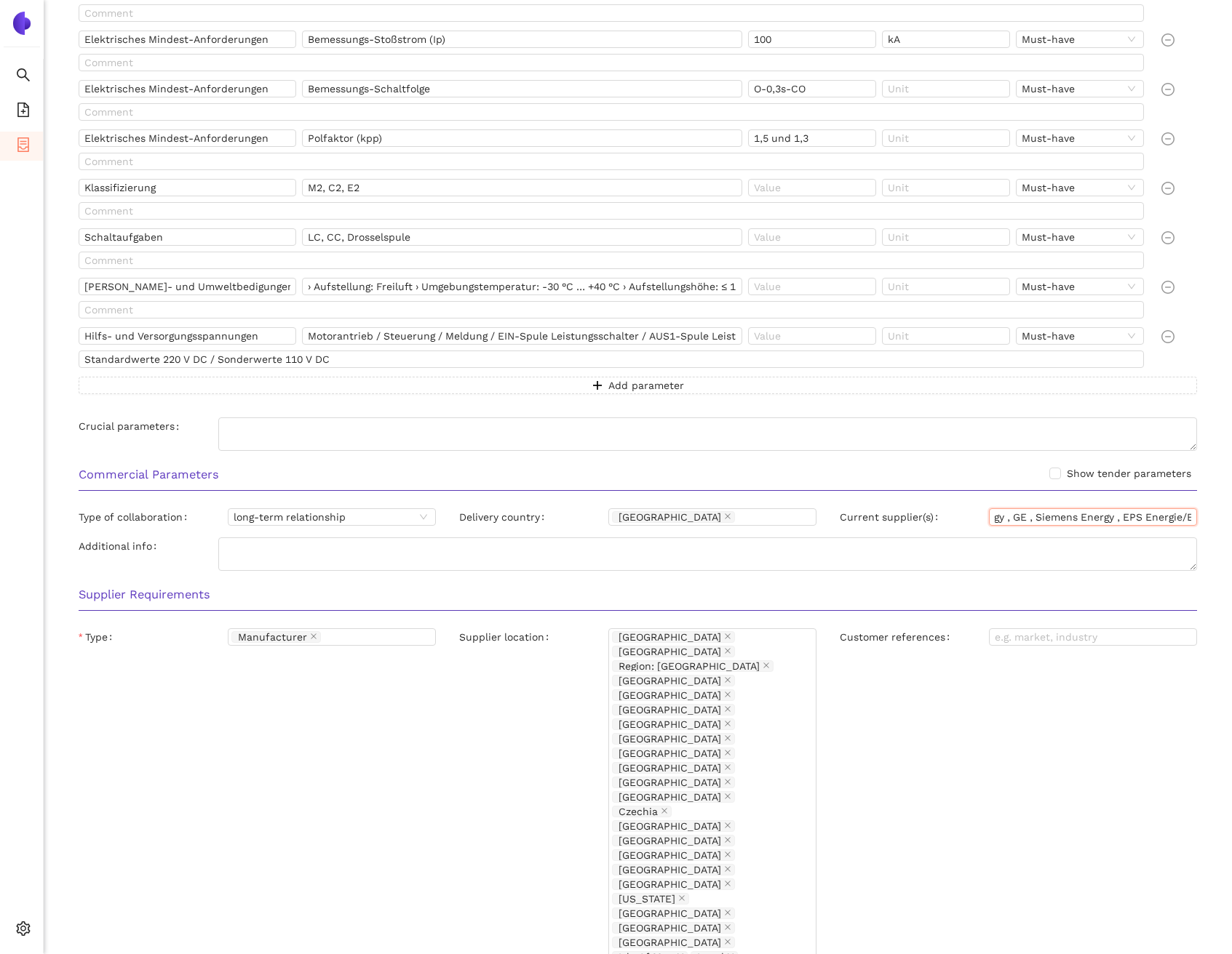
click at [1171, 518] on input "Pfiffner, Hitachi Ernergy , GE , Siemens Energy , EPS Energie/Eximprod" at bounding box center [1093, 517] width 208 height 17
click at [1159, 522] on input "Pfiffner, Hitachi Ernergy , GE , Siemens Energy , EPS Energie/Eximprod" at bounding box center [1093, 517] width 208 height 17
drag, startPoint x: 1068, startPoint y: 517, endPoint x: 1178, endPoint y: 518, distance: 110.0
click at [1178, 518] on input "Pfiffner, Hitachi Ernergy , GE , Siemens Energy , EPS Energie/Eximprod" at bounding box center [1093, 517] width 208 height 17
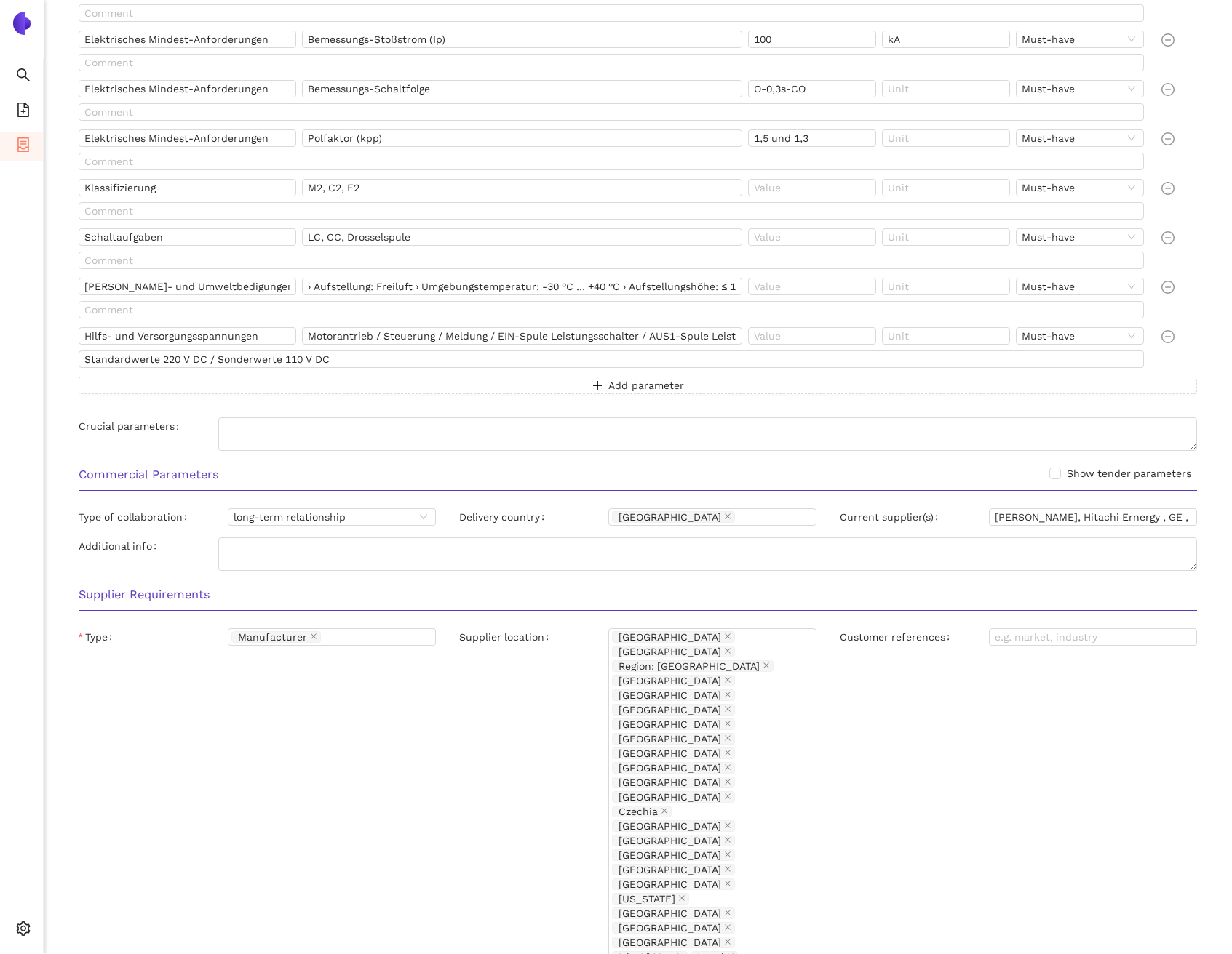
click at [752, 463] on div "Commercial Parameters Show tender parameters" at bounding box center [637, 480] width 1142 height 46
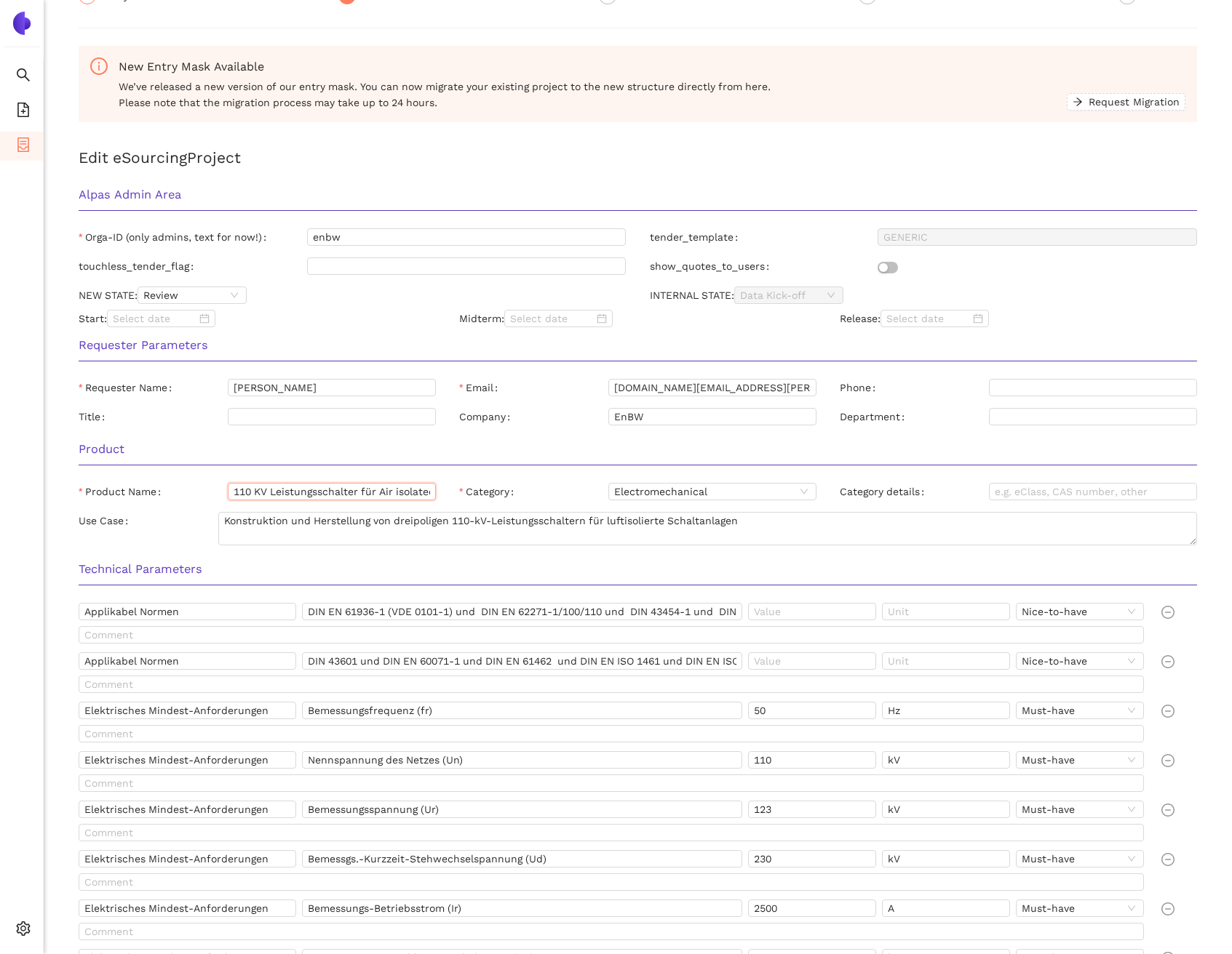
scroll to position [0, 8]
drag, startPoint x: 232, startPoint y: 491, endPoint x: 351, endPoint y: 499, distance: 119.3
click at [351, 499] on input "110 KV Leistungsschalter für Air isolated" at bounding box center [331, 492] width 208 height 17
drag, startPoint x: 751, startPoint y: 519, endPoint x: 607, endPoint y: 518, distance: 144.0
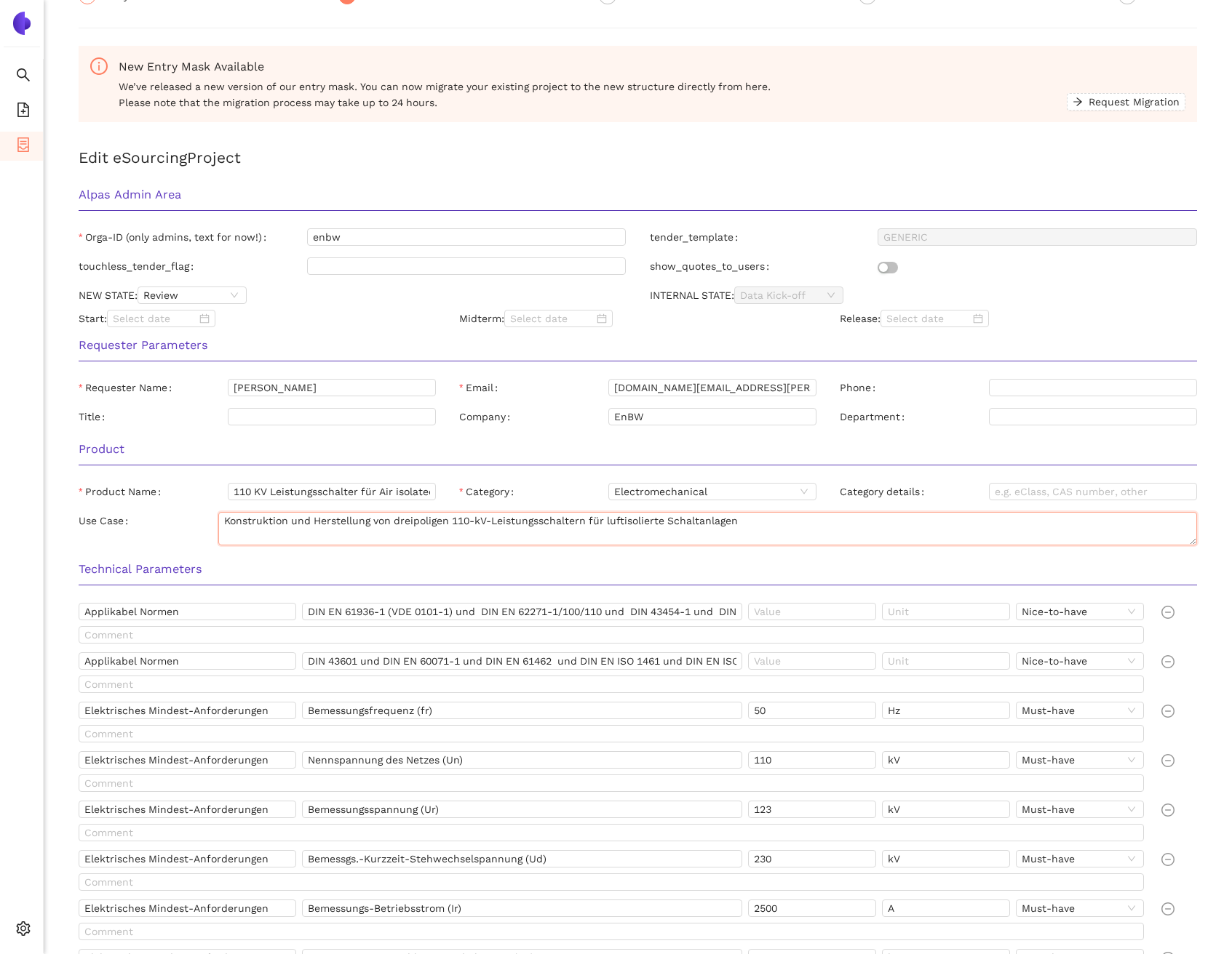
click at [607, 518] on textarea "Konstruktion und Herstellung von dreipoligen 110-kV-Leistungsschaltern für luft…" at bounding box center [707, 529] width 979 height 34
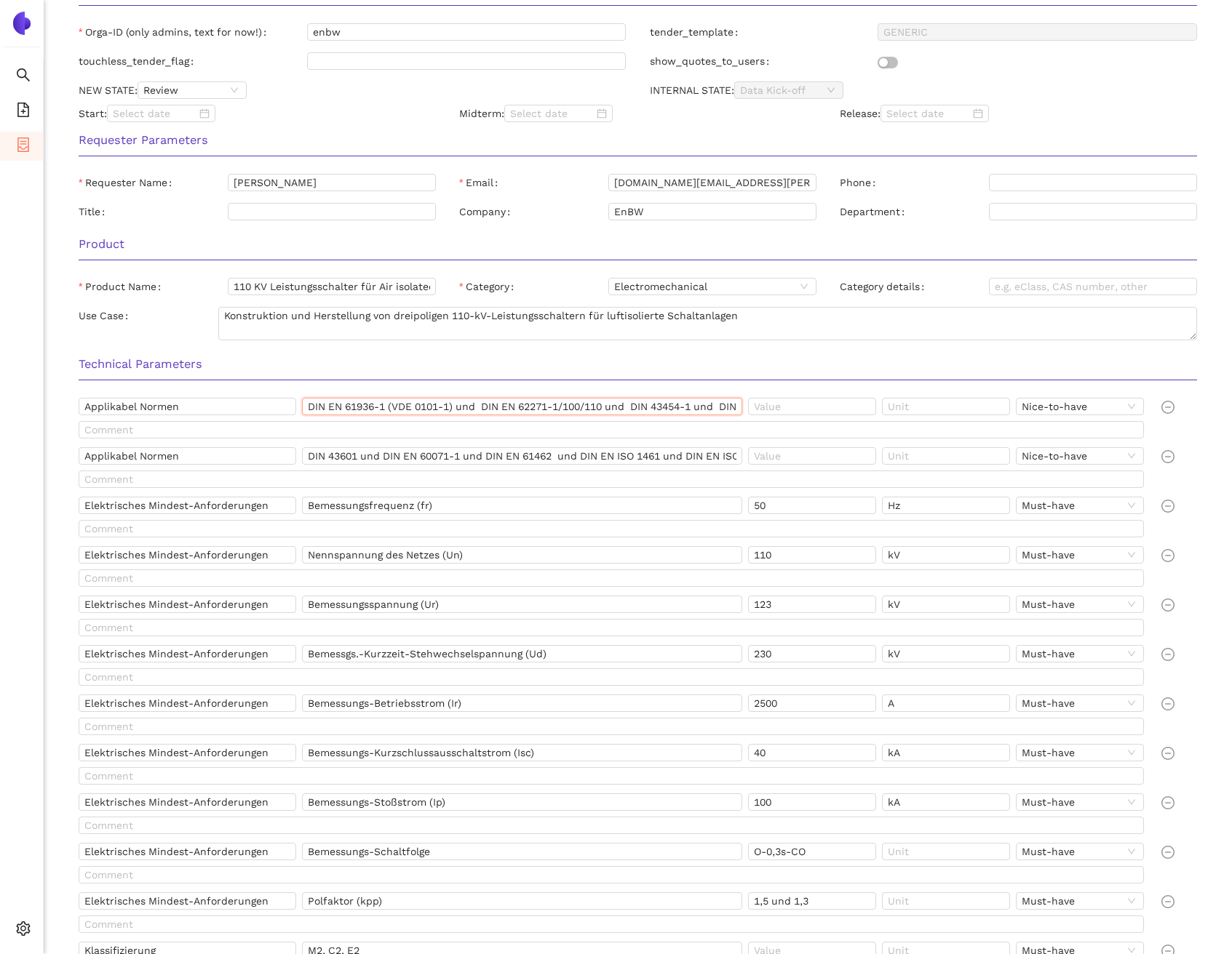
scroll to position [0, 164]
drag, startPoint x: 308, startPoint y: 406, endPoint x: 758, endPoint y: 417, distance: 450.1
click at [758, 417] on div "Applikabel Normen DIN EN 61936-1 (VDE 0101-1) und DIN EN 62271-1/100/110 und DI…" at bounding box center [614, 410] width 1071 height 24
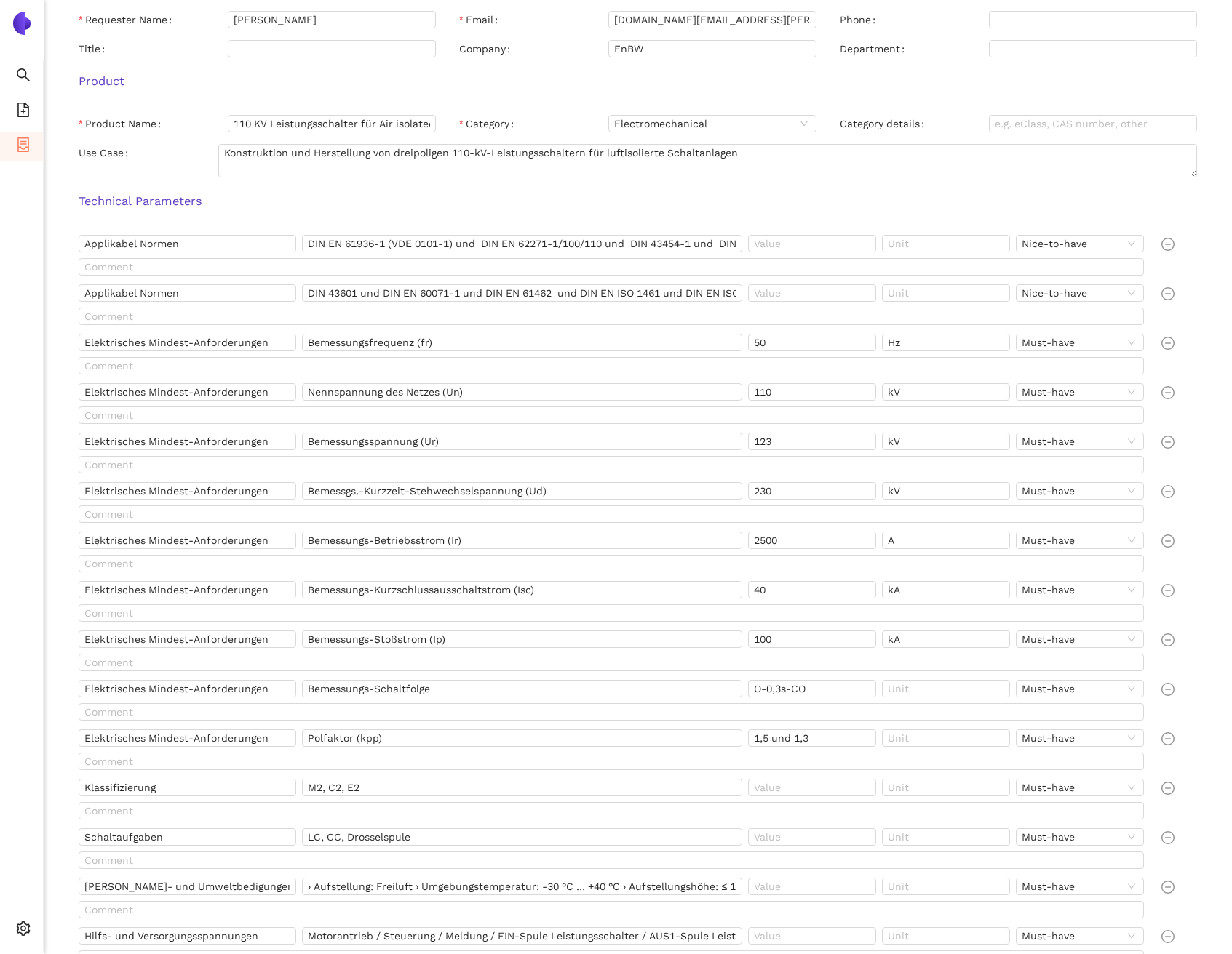
scroll to position [543, 0]
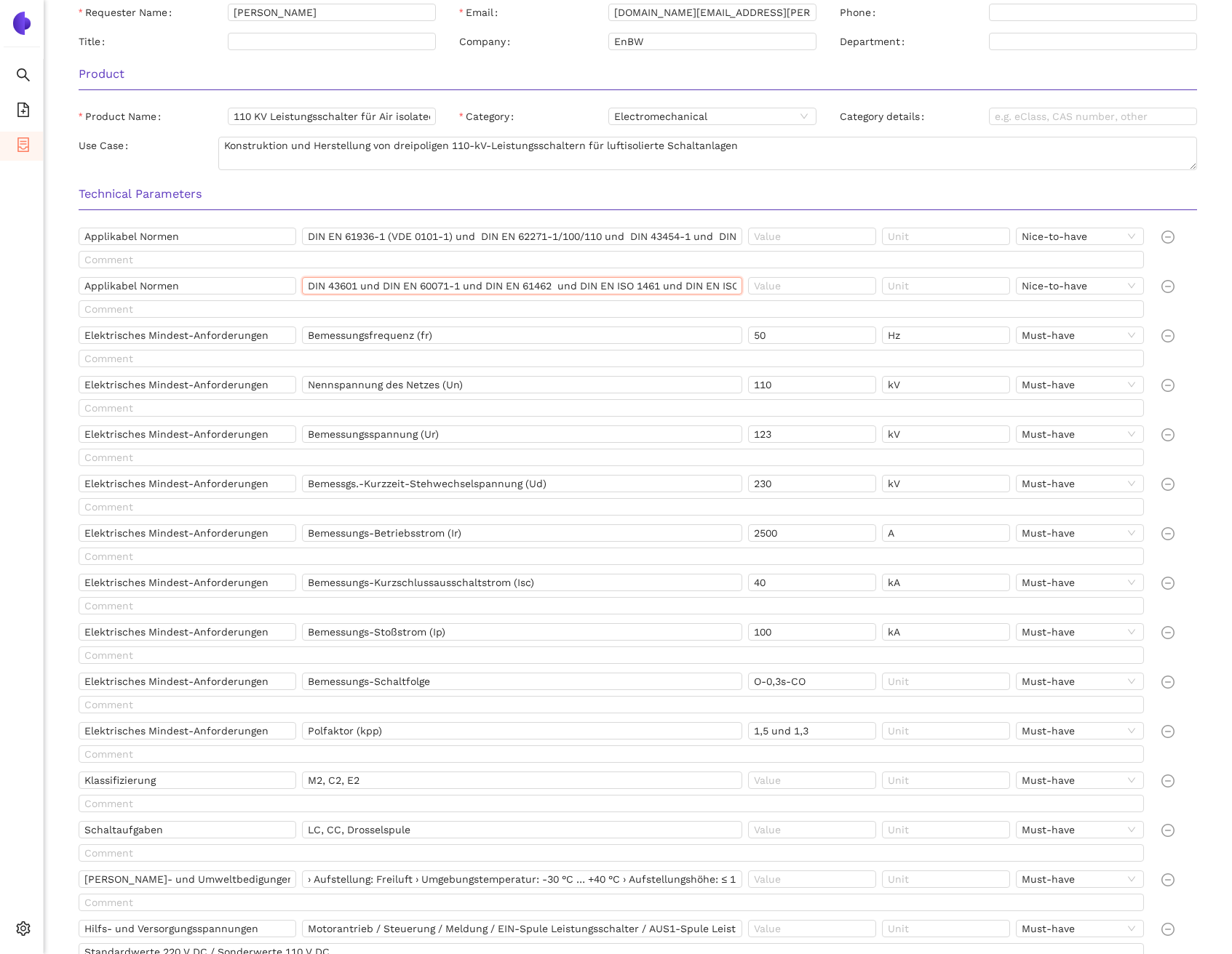
click at [372, 282] on input "DIN 43601 und DIN EN 60071-1 und DIN EN 61462 und DIN EN ISO 1461 und DIN EN IS…" at bounding box center [522, 285] width 440 height 17
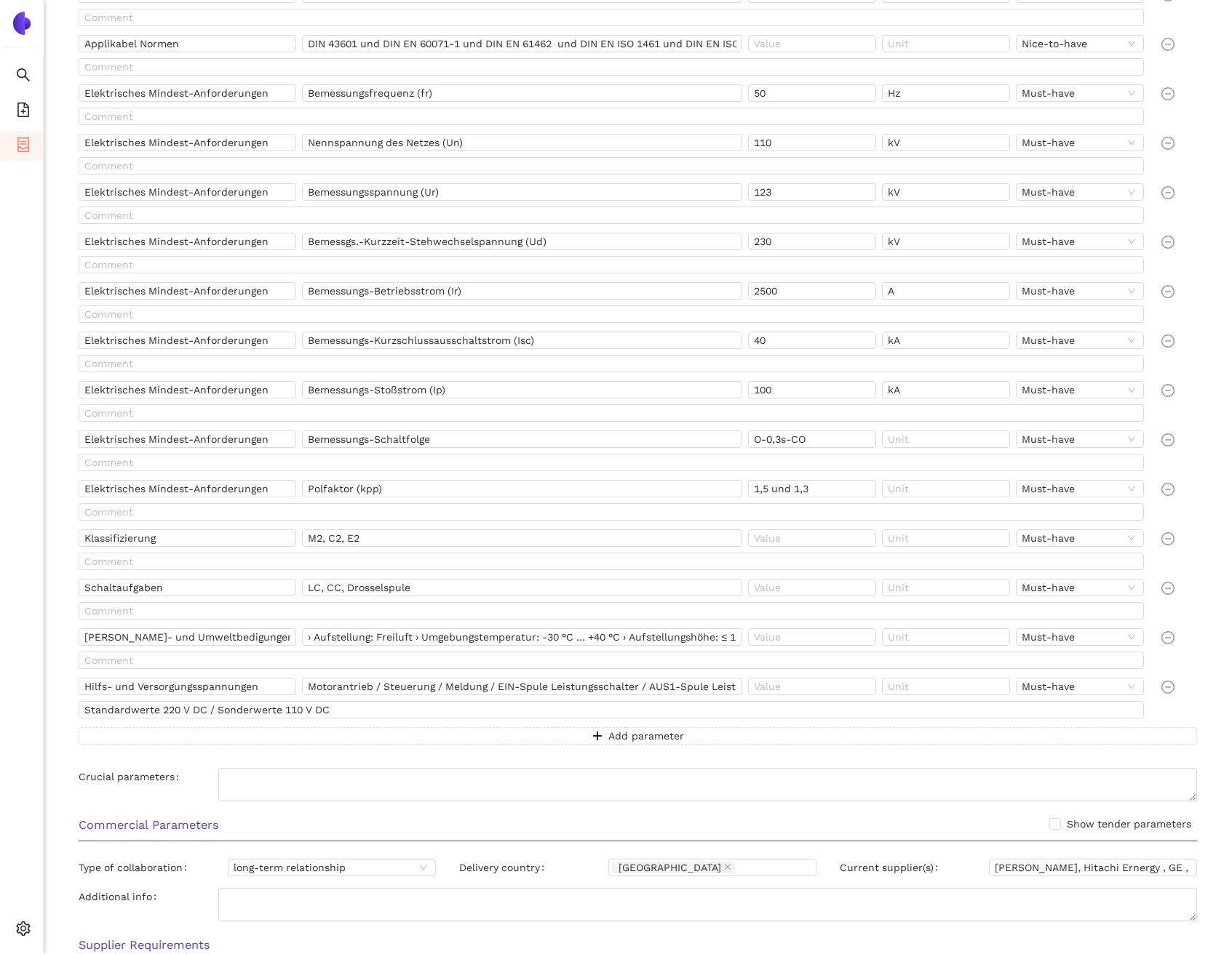
scroll to position [786, 0]
click at [407, 91] on input "Bemessungsfrequenz (fr)" at bounding box center [522, 92] width 440 height 17
click at [231, 93] on input "Elektrisches Mindest-Anforderungen" at bounding box center [187, 92] width 218 height 17
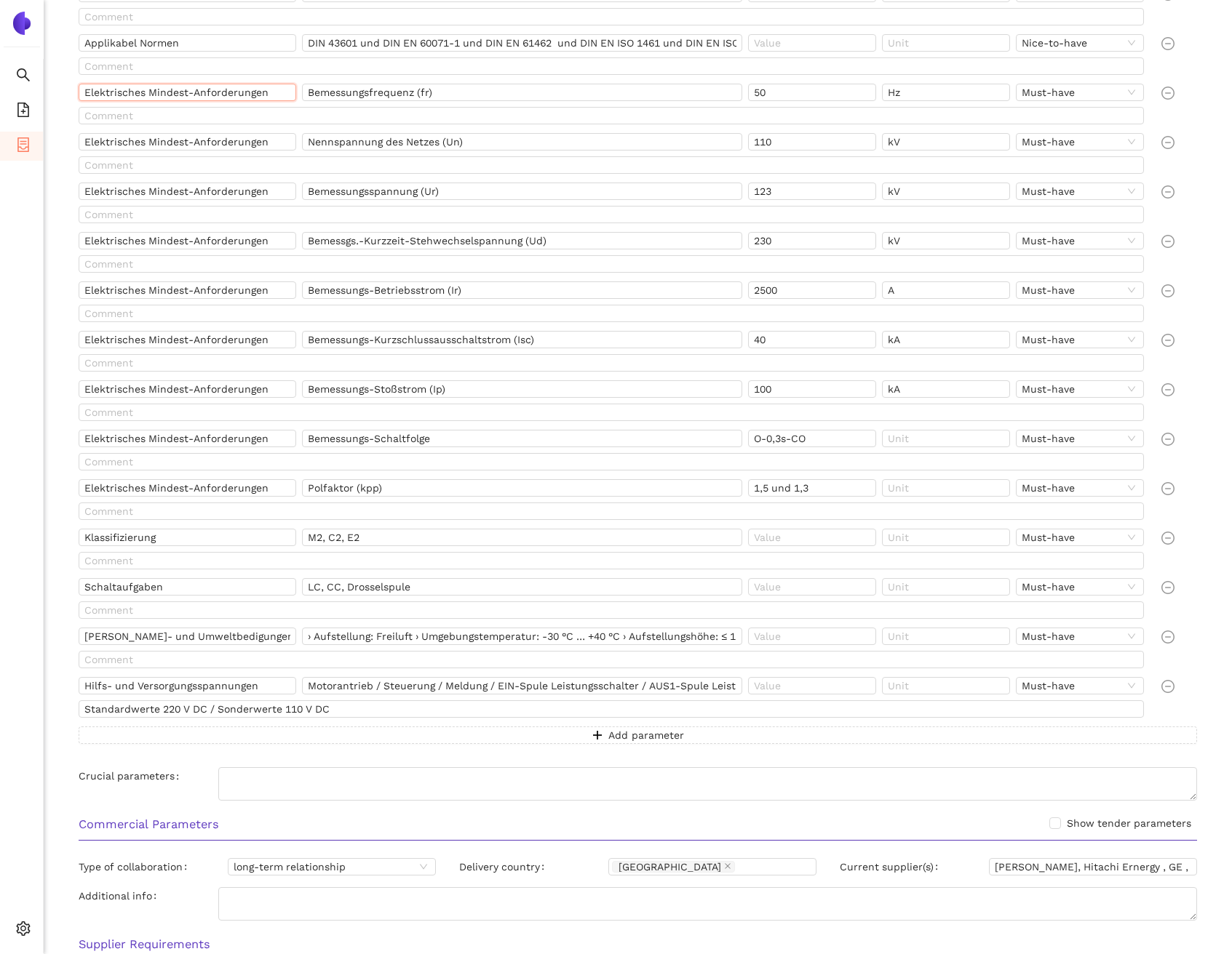
click at [231, 93] on input "Elektrisches Mindest-Anforderungen" at bounding box center [187, 92] width 218 height 17
click at [396, 145] on input "Nennspannung des Netzes (Un)" at bounding box center [522, 142] width 440 height 17
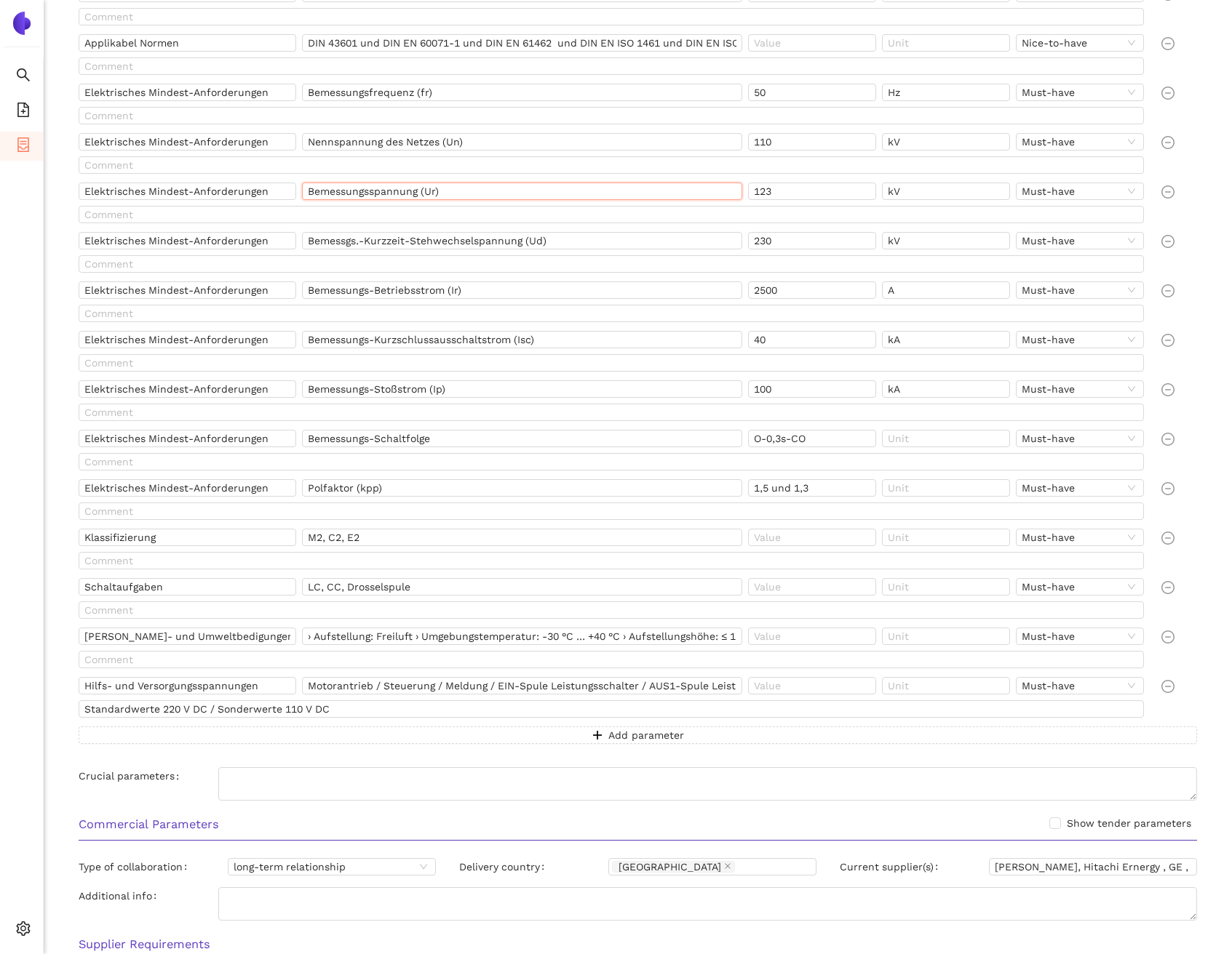
click at [405, 198] on input "Bemessungsspannung (Ur)" at bounding box center [522, 191] width 440 height 17
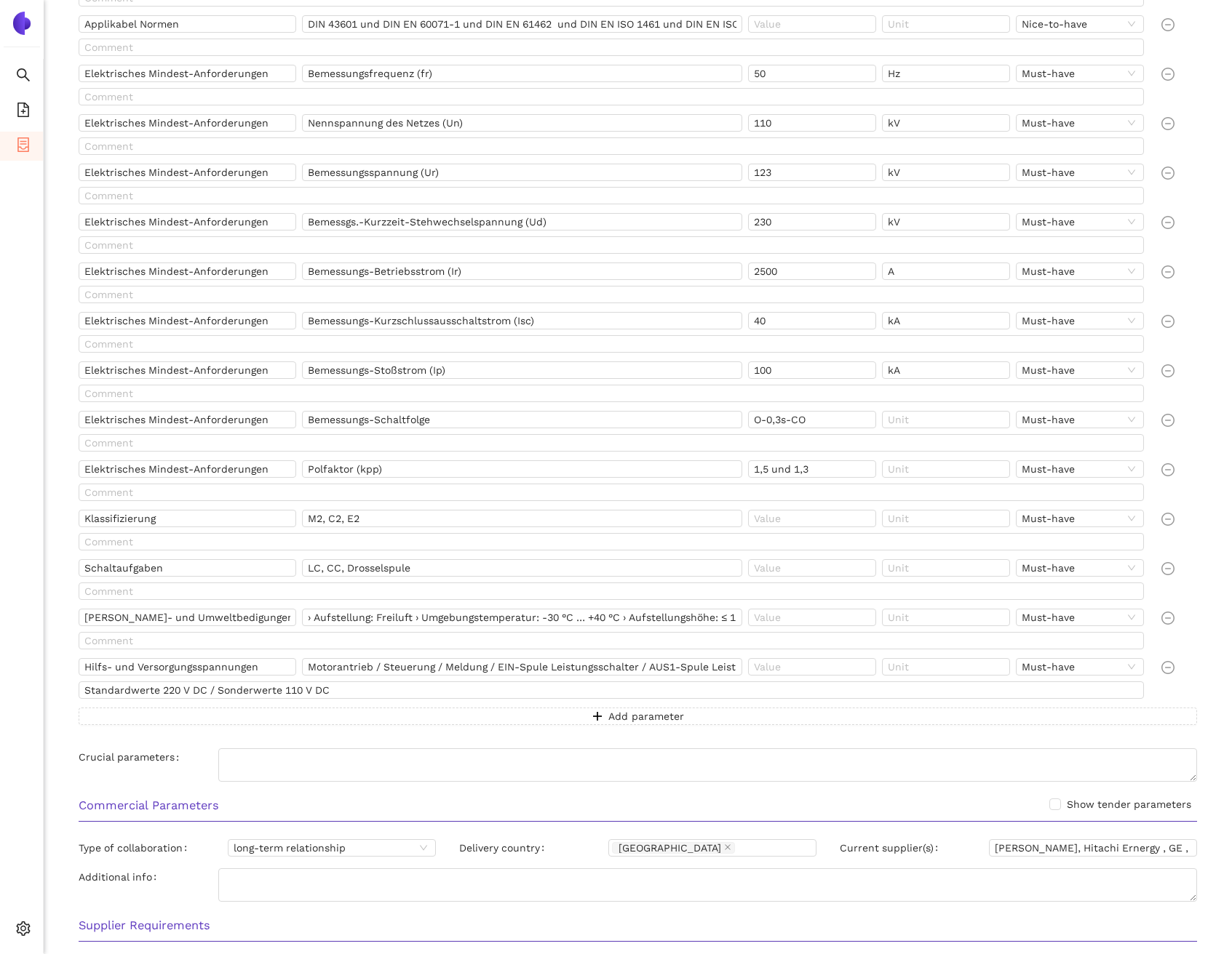
scroll to position [809, 0]
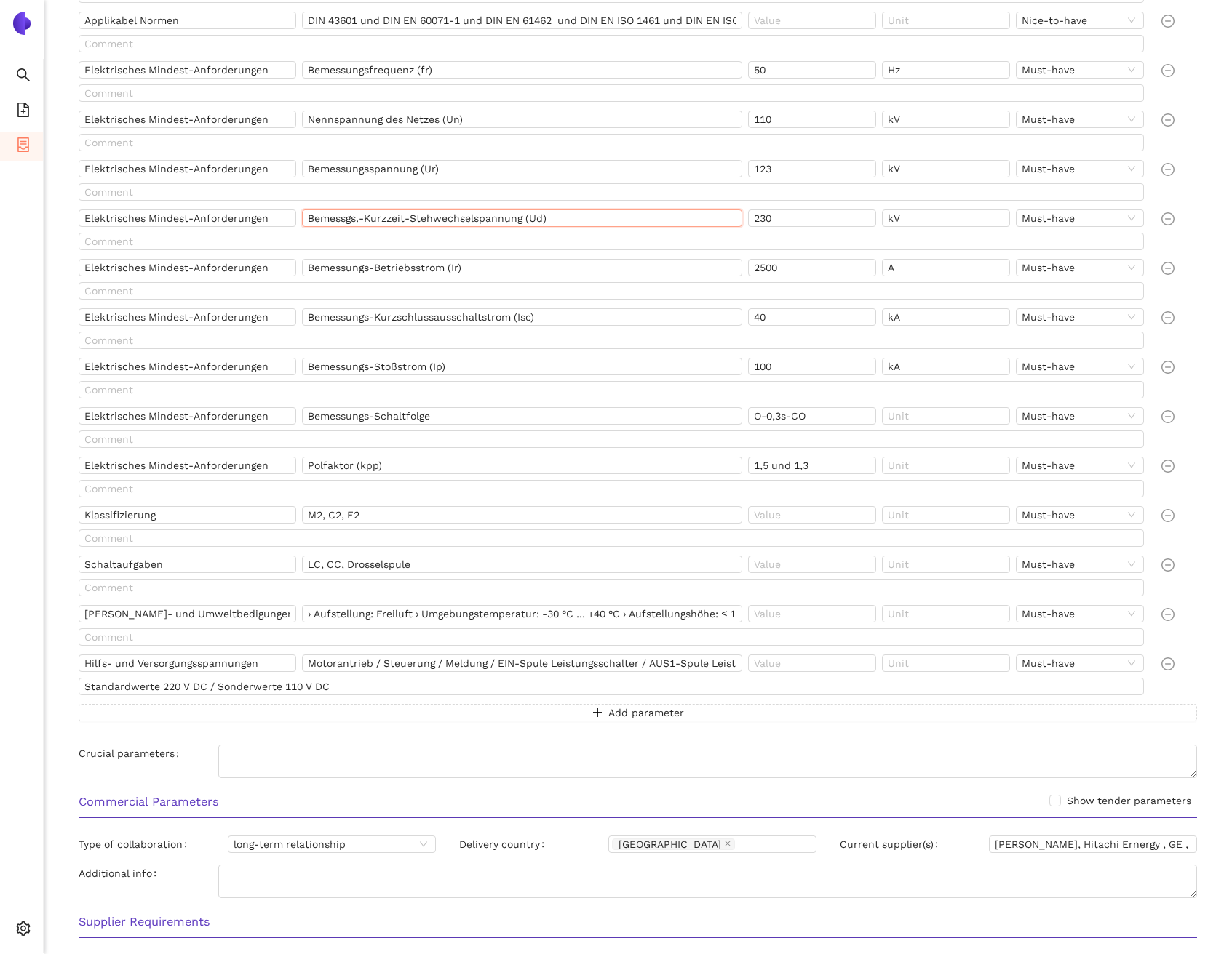
click at [418, 219] on input "Bemessgs.-Kurzzeit-Stehwechselspannung (Ud)" at bounding box center [522, 218] width 440 height 17
click at [476, 264] on input "Bemessungs-Betriebsstrom (Ir)" at bounding box center [522, 267] width 440 height 17
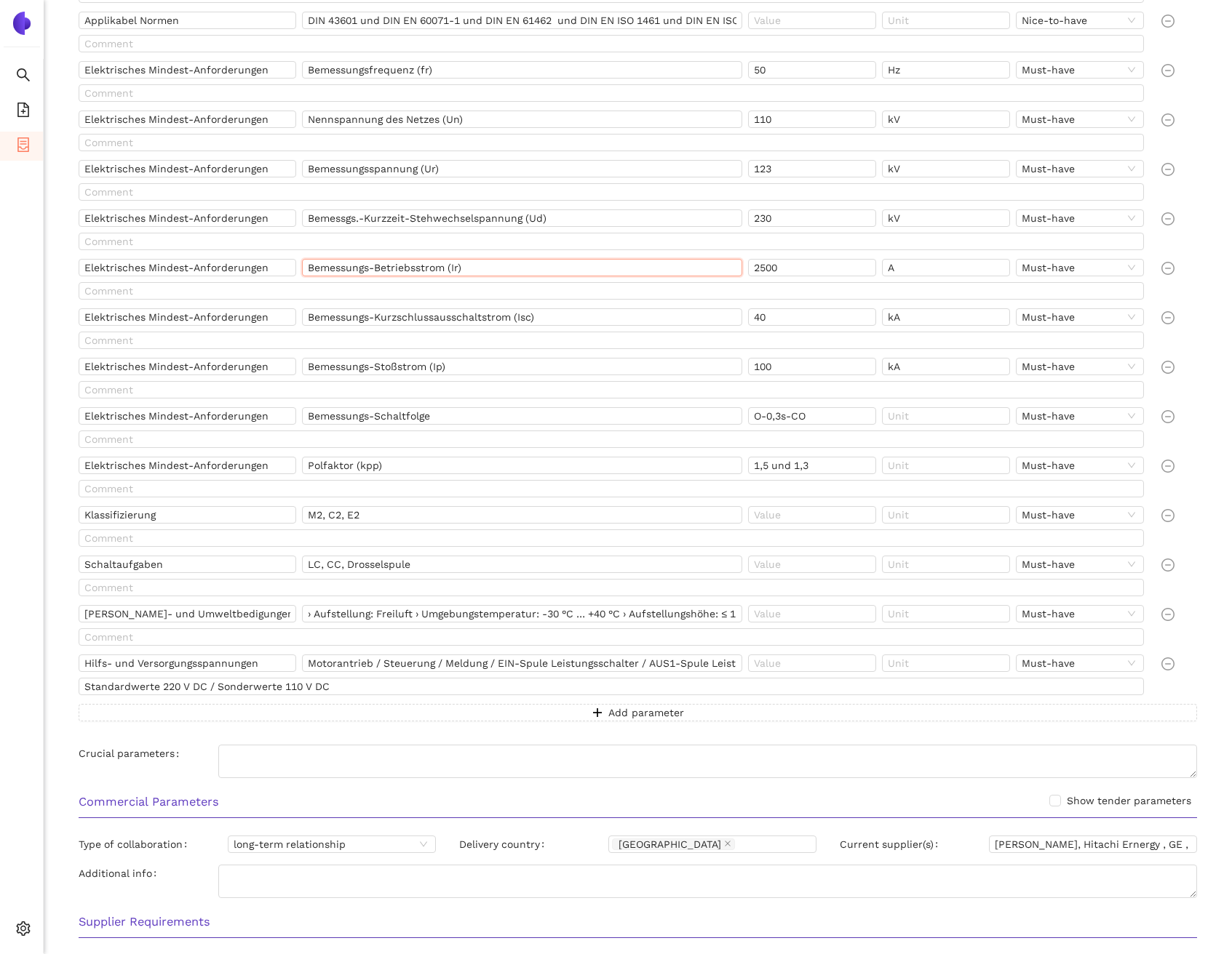
click at [476, 264] on input "Bemessungs-Betriebsstrom (Ir)" at bounding box center [522, 267] width 440 height 17
click at [550, 323] on input "Bemessungs-Kurzschlussausschaltstrom (Isc)" at bounding box center [522, 317] width 440 height 17
click at [798, 322] on input "40" at bounding box center [812, 317] width 128 height 17
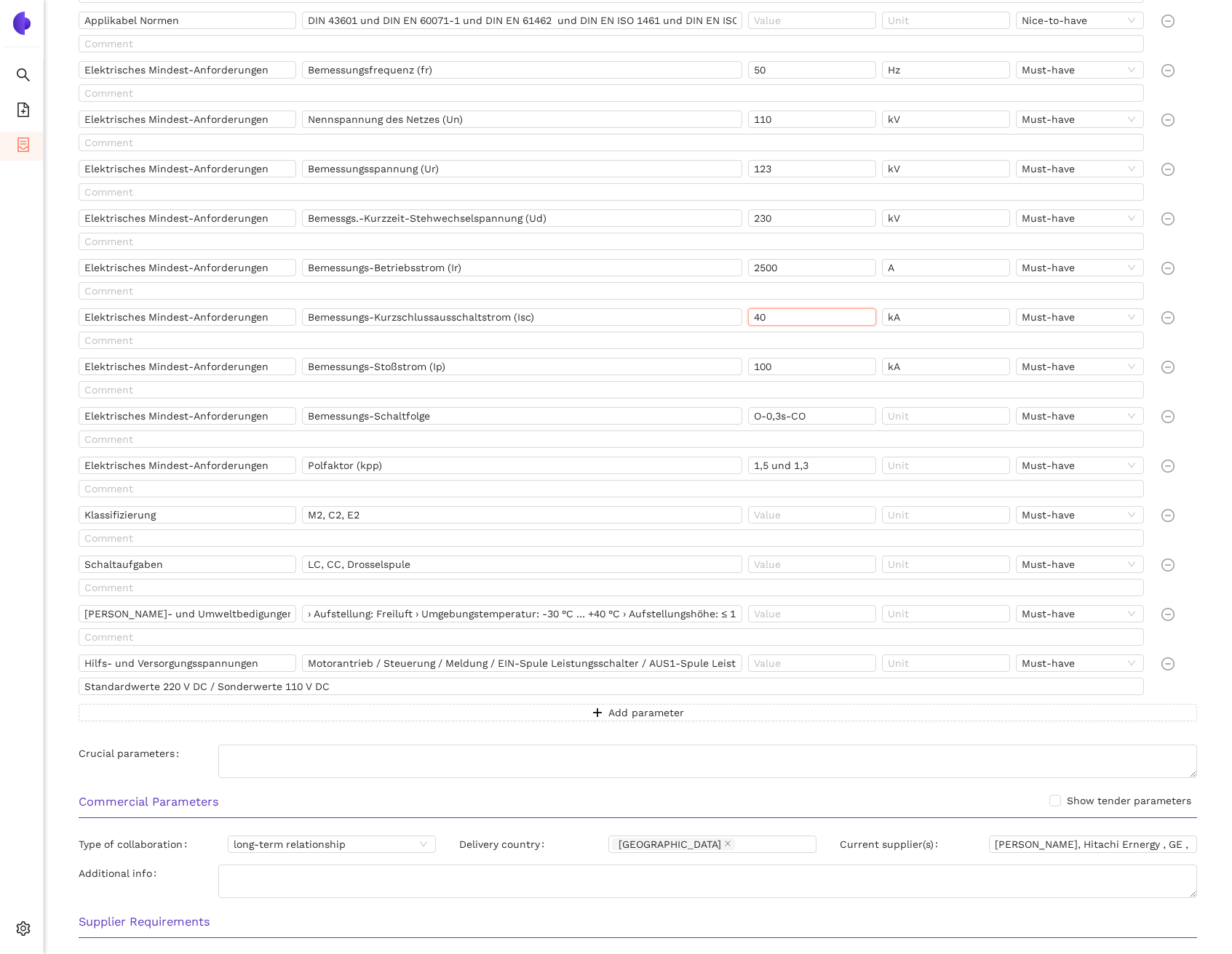
click at [798, 322] on input "40" at bounding box center [812, 317] width 128 height 17
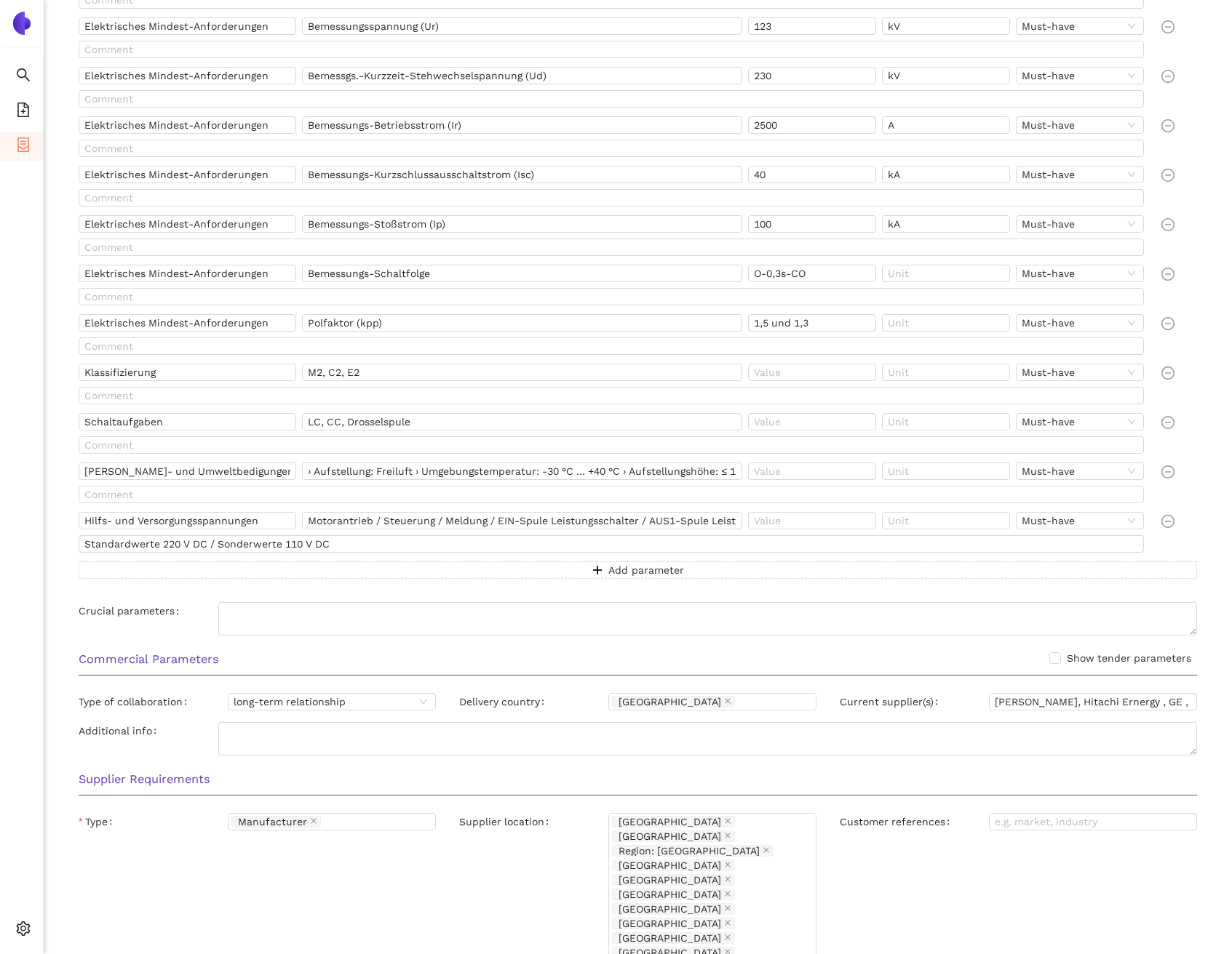
scroll to position [952, 0]
click at [458, 220] on input "Bemessungs-Stoßstrom (Ip)" at bounding box center [522, 223] width 440 height 17
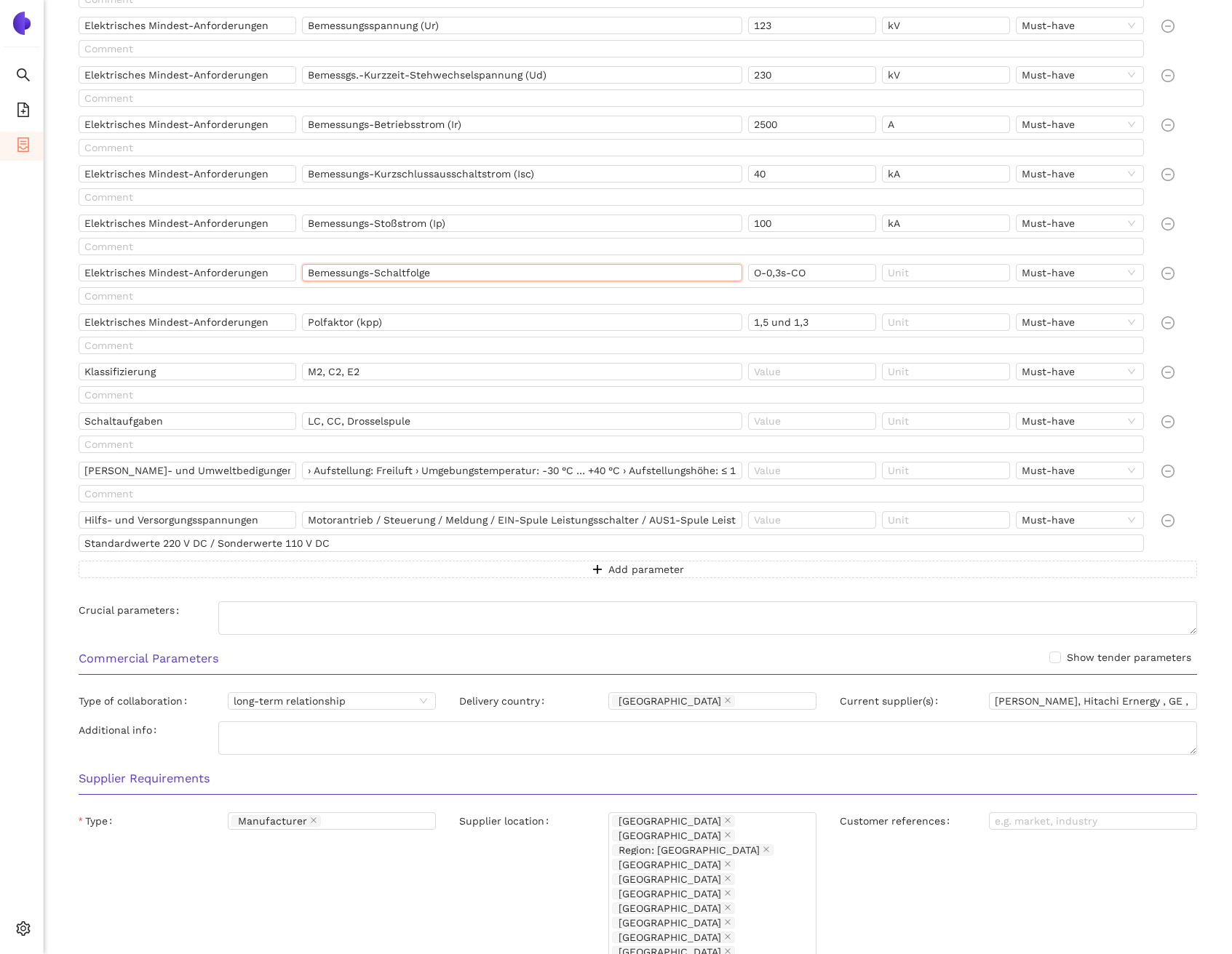
click at [450, 274] on input "Bemessungs-Schaltfolge" at bounding box center [522, 273] width 440 height 17
click at [807, 274] on input "O-0,3s-CO" at bounding box center [812, 273] width 128 height 17
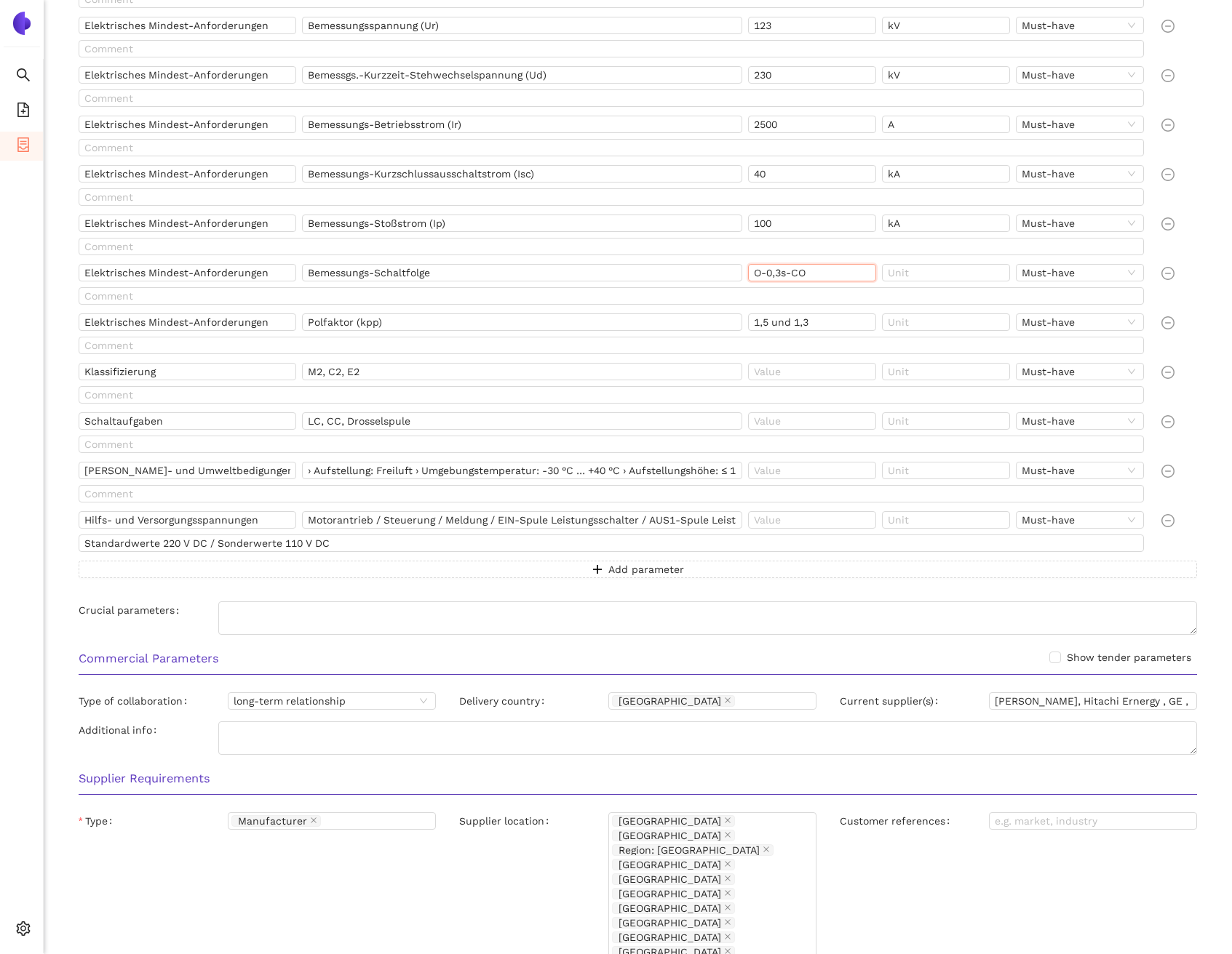
click at [807, 274] on input "O-0,3s-CO" at bounding box center [812, 273] width 128 height 17
drag, startPoint x: 286, startPoint y: 277, endPoint x: 86, endPoint y: 271, distance: 200.1
click at [86, 271] on input "Elektrisches Mindest-Anforderungen" at bounding box center [187, 273] width 218 height 17
click at [426, 270] on input "Bemessungs-Schaltfolge" at bounding box center [522, 273] width 440 height 17
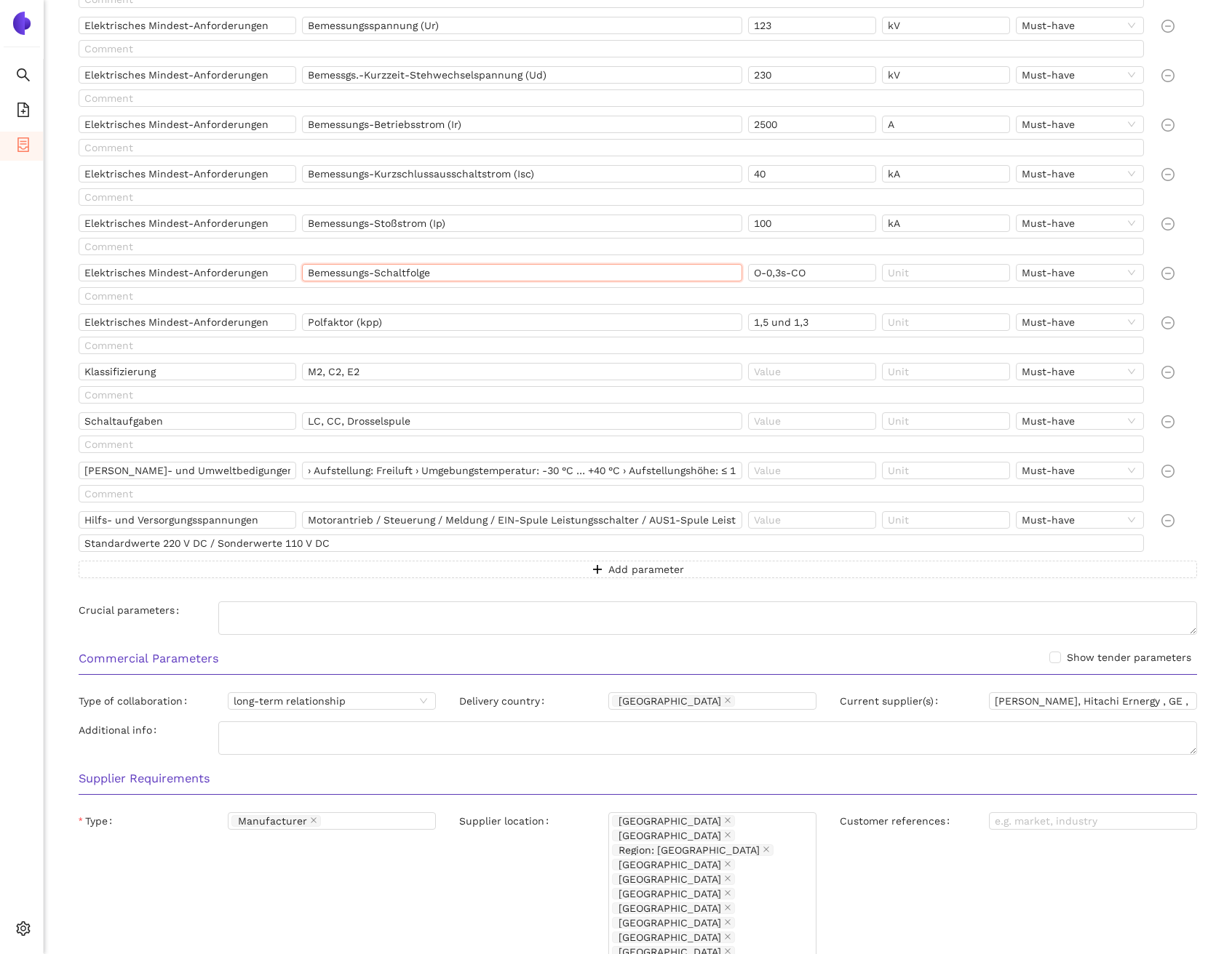
click at [426, 270] on input "Bemessungs-Schaltfolge" at bounding box center [522, 273] width 440 height 17
click at [382, 323] on input "Polfaktor (kpp)" at bounding box center [522, 322] width 440 height 17
click at [843, 324] on input "1,5 und 1,3" at bounding box center [812, 322] width 128 height 17
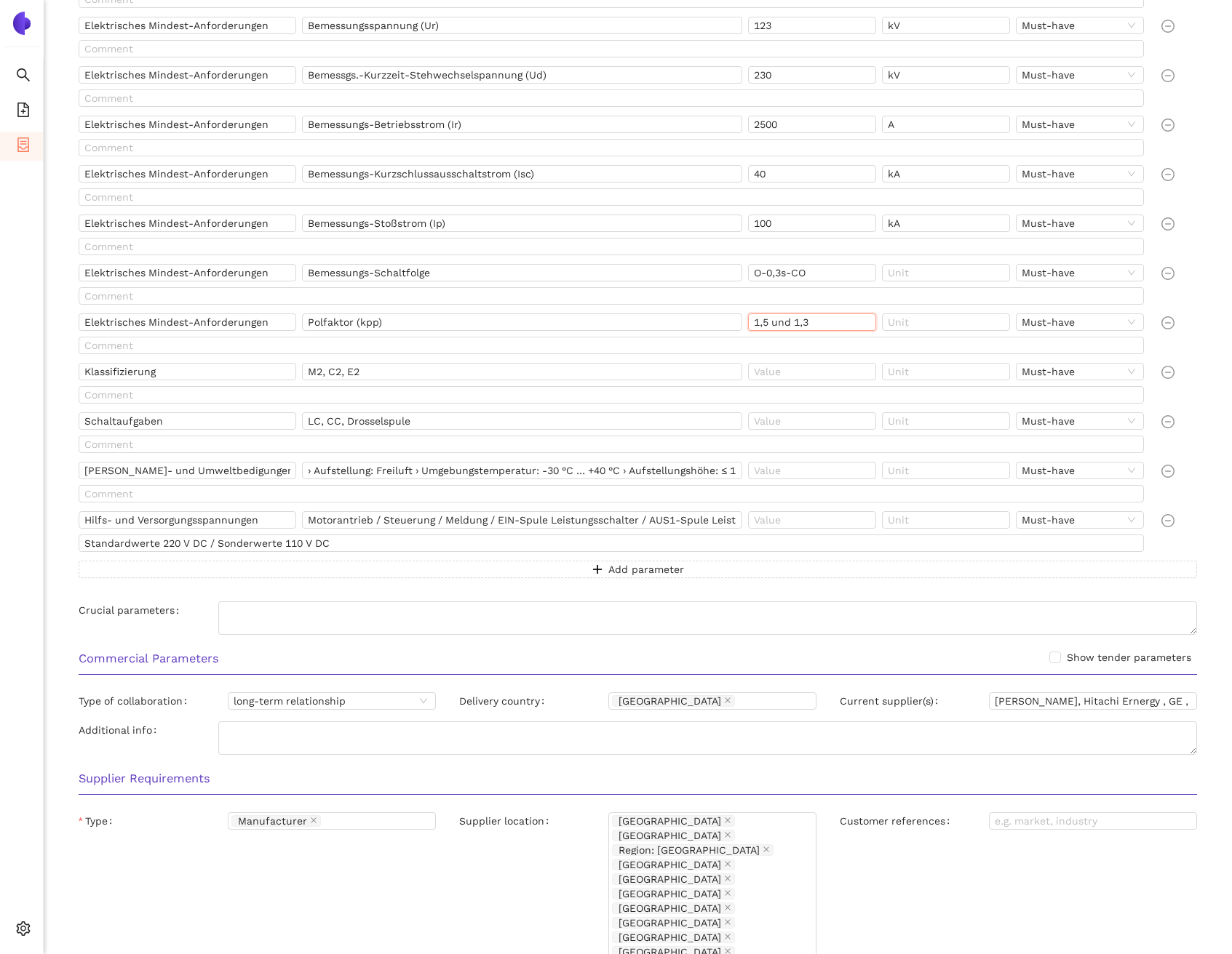
click at [843, 324] on input "1,5 und 1,3" at bounding box center [812, 322] width 128 height 17
click at [228, 364] on input "Klassifizierung" at bounding box center [187, 371] width 218 height 17
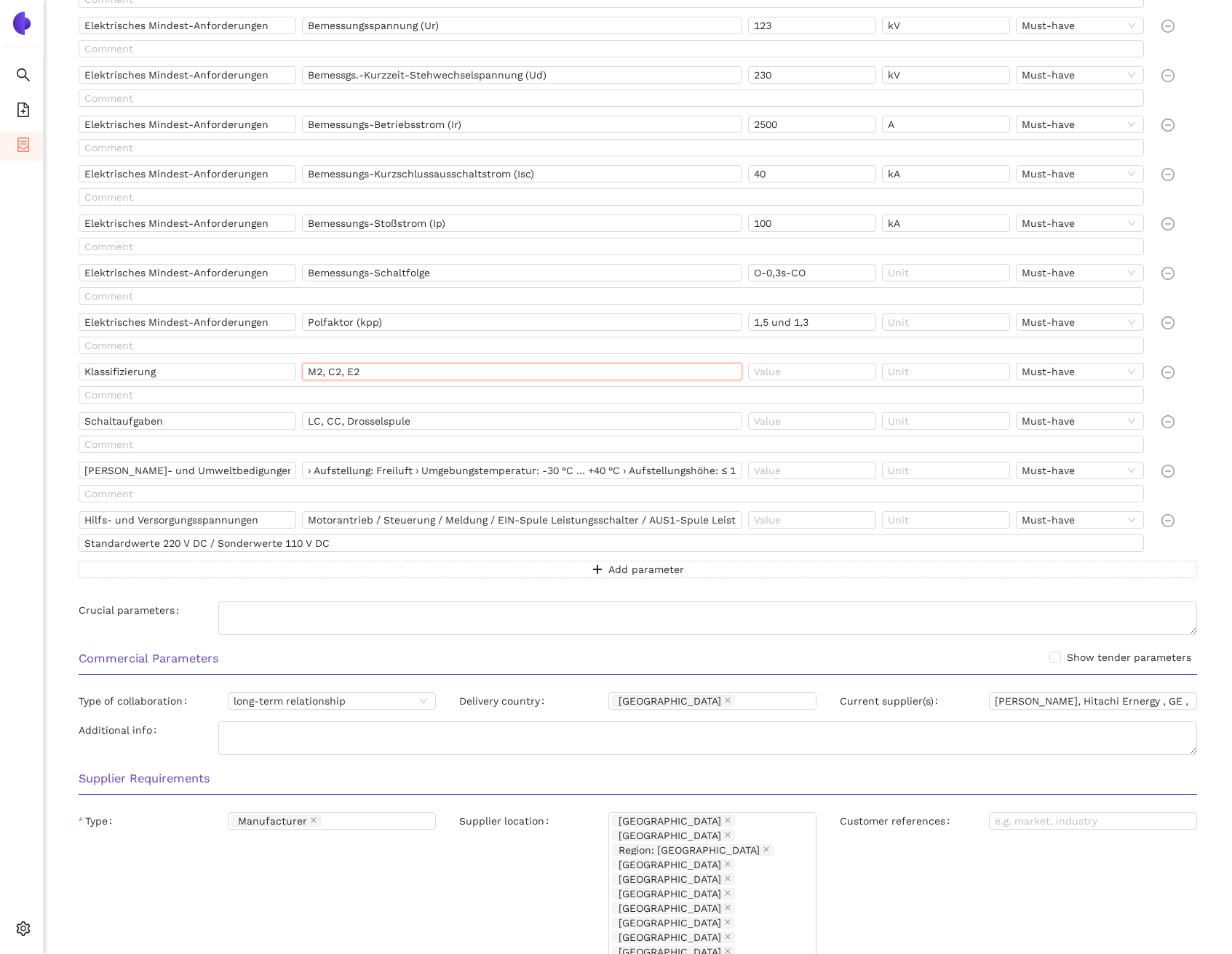
click at [421, 374] on input "M2, C2, E2" at bounding box center [522, 371] width 440 height 17
click at [182, 414] on input "Schaltaufgaben" at bounding box center [187, 421] width 218 height 17
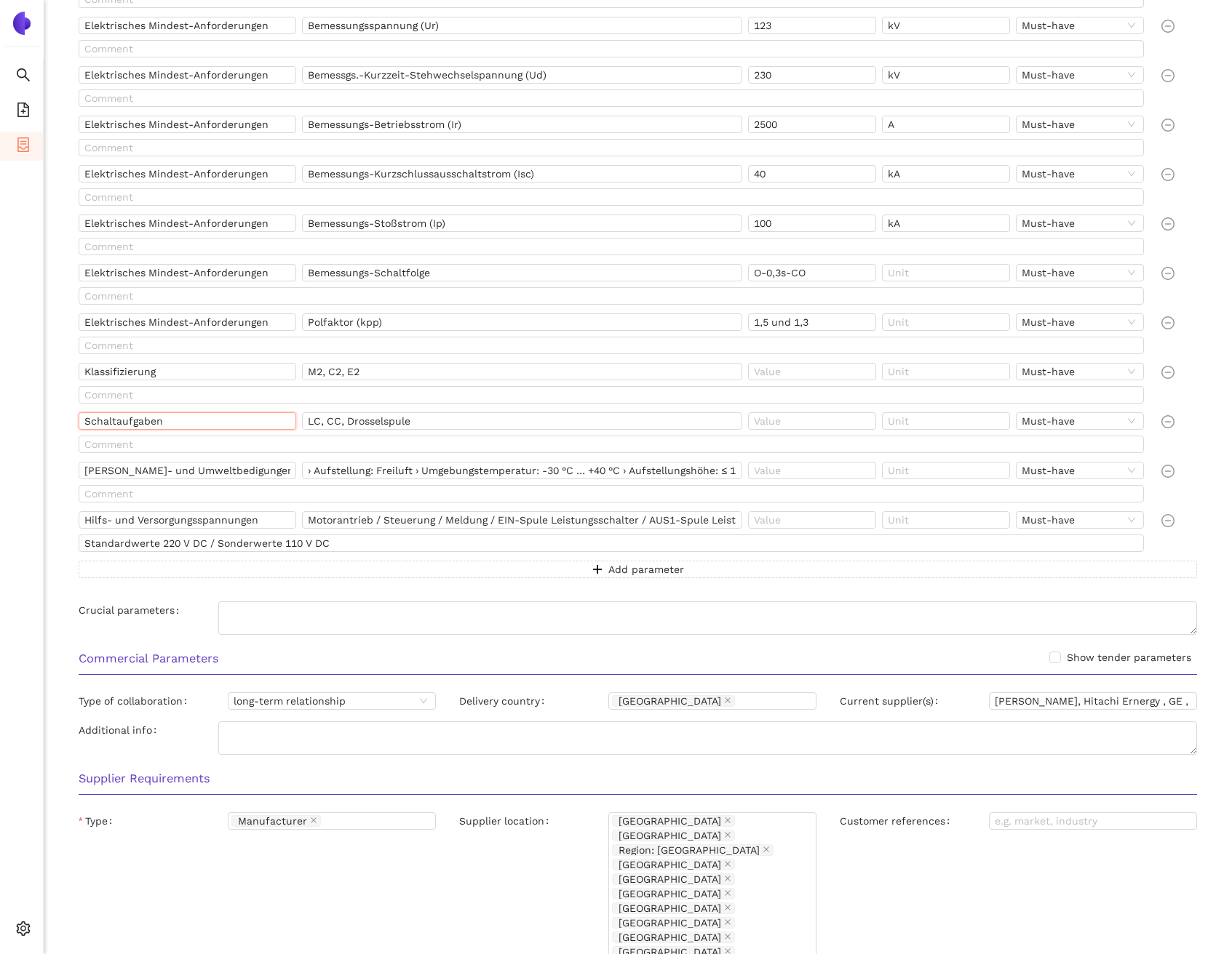
click at [182, 414] on input "Schaltaufgaben" at bounding box center [187, 421] width 218 height 17
click at [478, 426] on input "LC, CC, Drosselspule" at bounding box center [522, 421] width 440 height 17
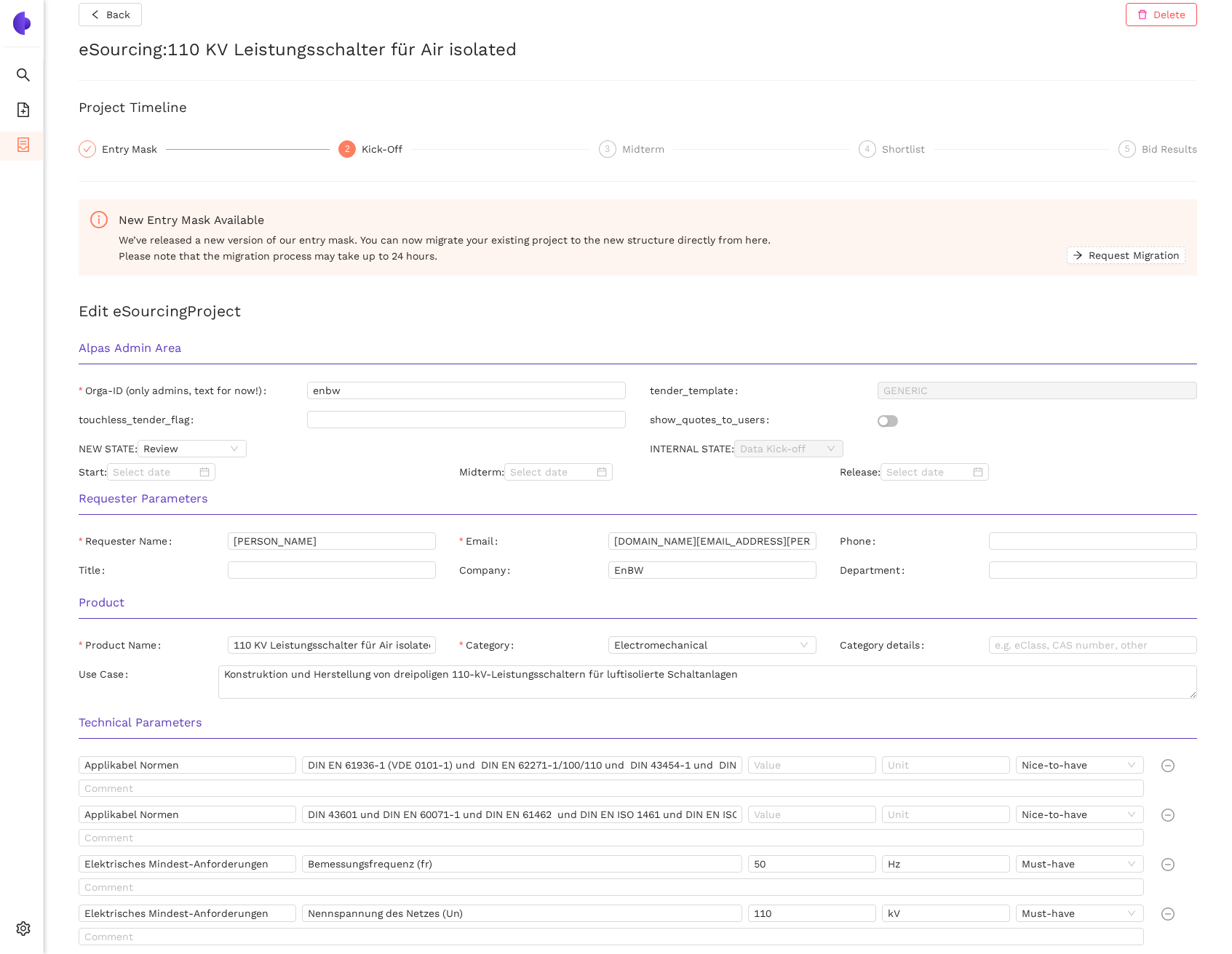
scroll to position [0, 0]
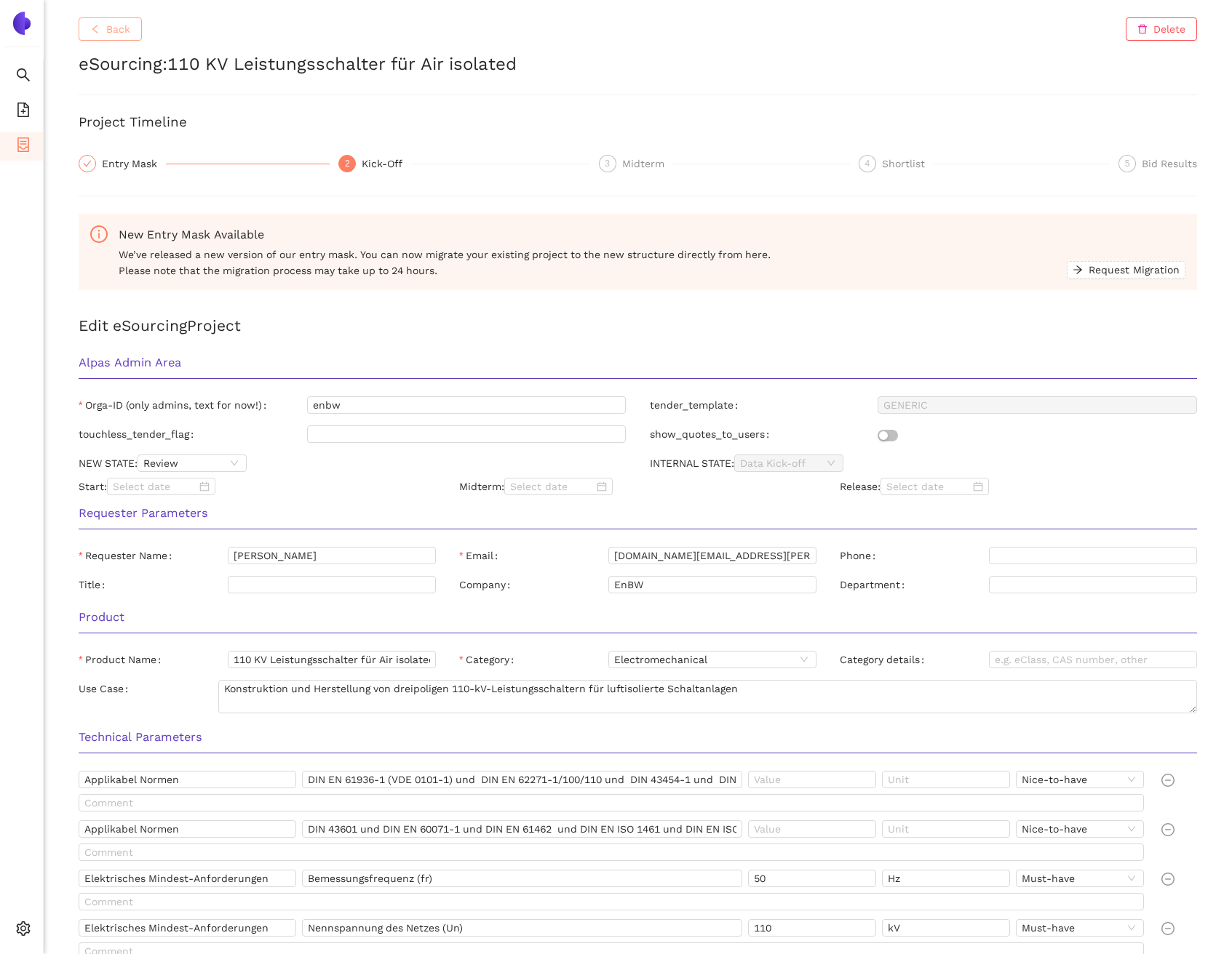
click at [118, 31] on span "Back" at bounding box center [118, 29] width 24 height 16
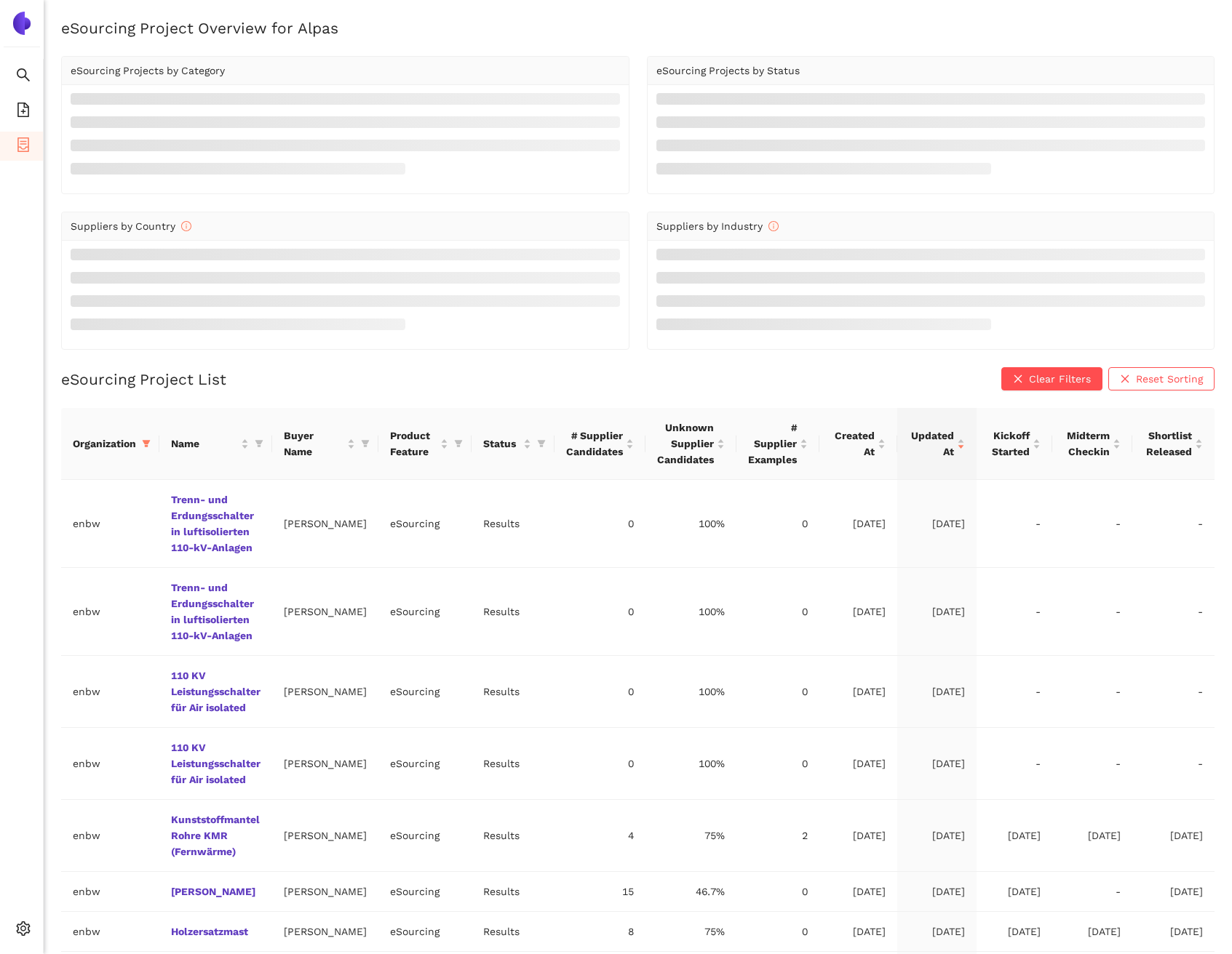
scroll to position [98, 0]
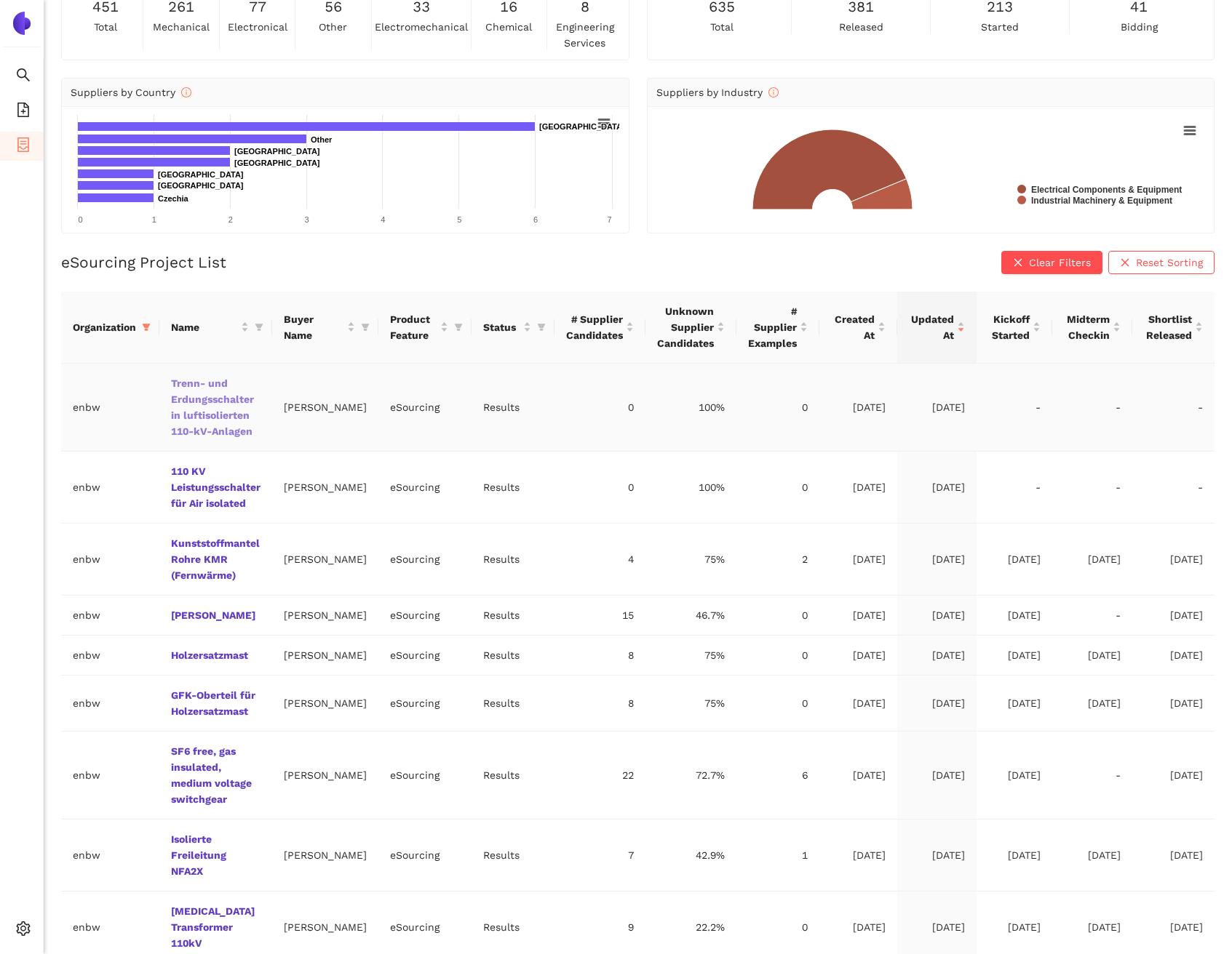
click at [0, 0] on link "Trenn- und Erdungsschalter in luftisolierten 110-kV-Anlagen" at bounding box center [0, 0] width 0 height 0
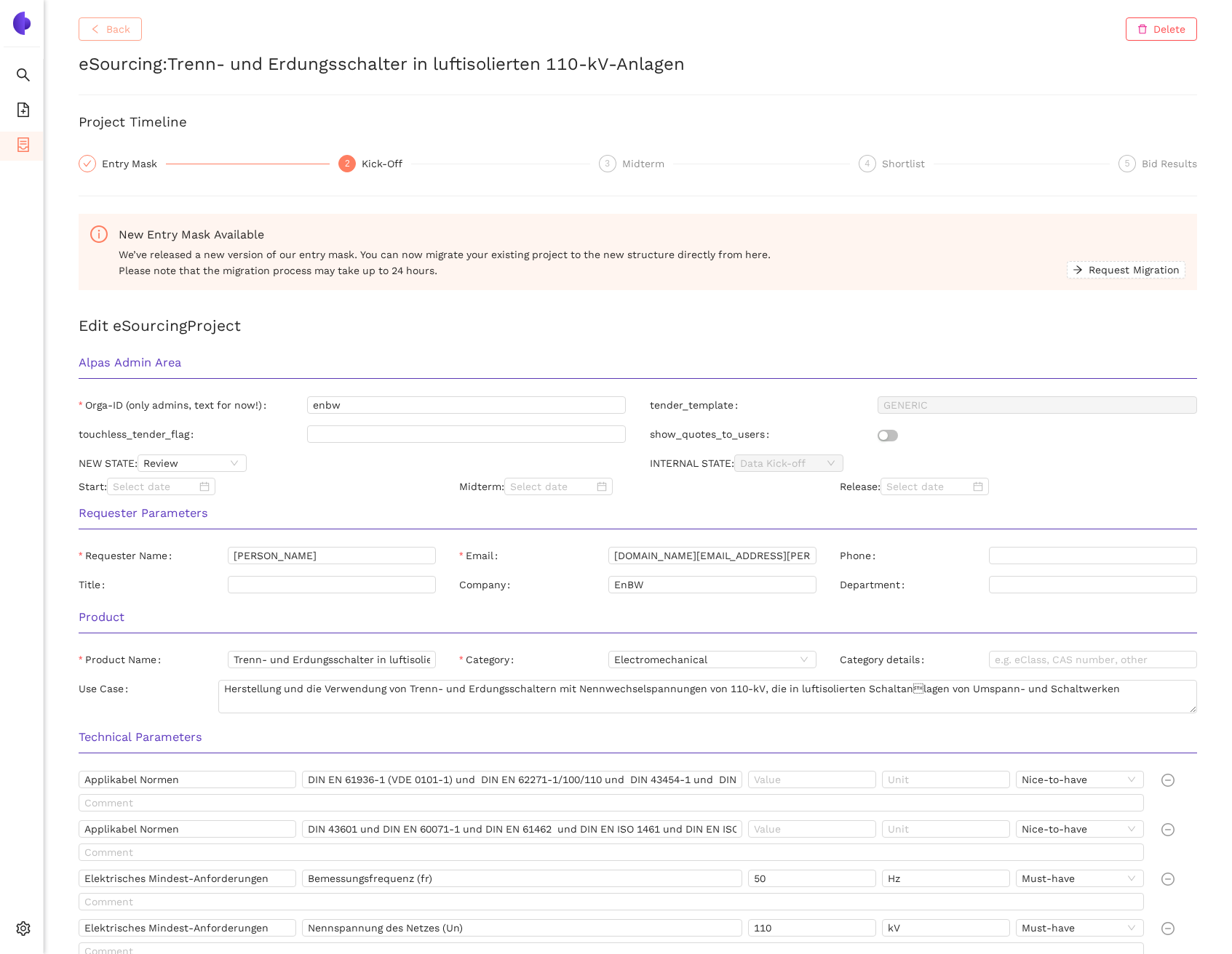
click at [113, 29] on span "Back" at bounding box center [118, 29] width 24 height 16
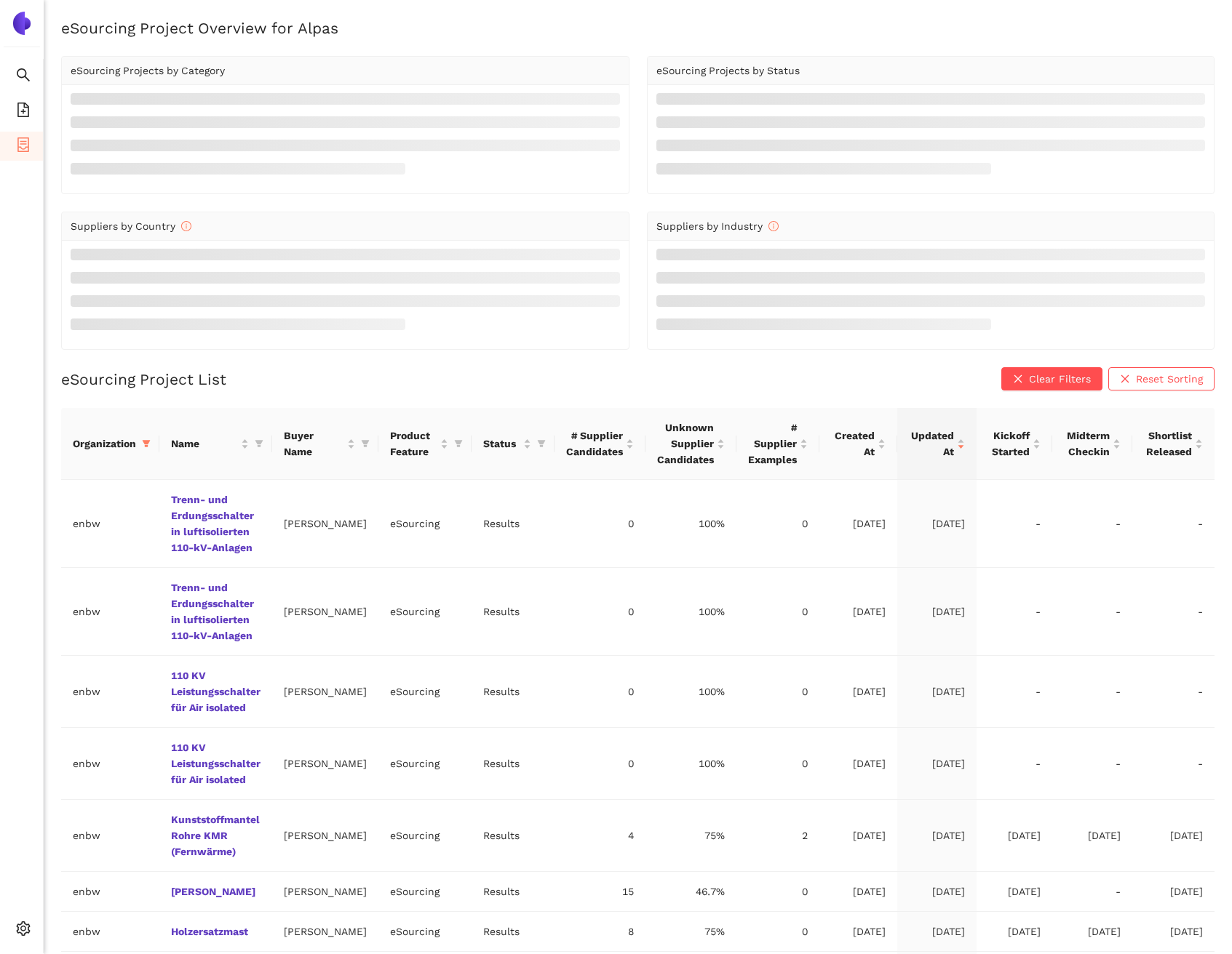
scroll to position [98, 0]
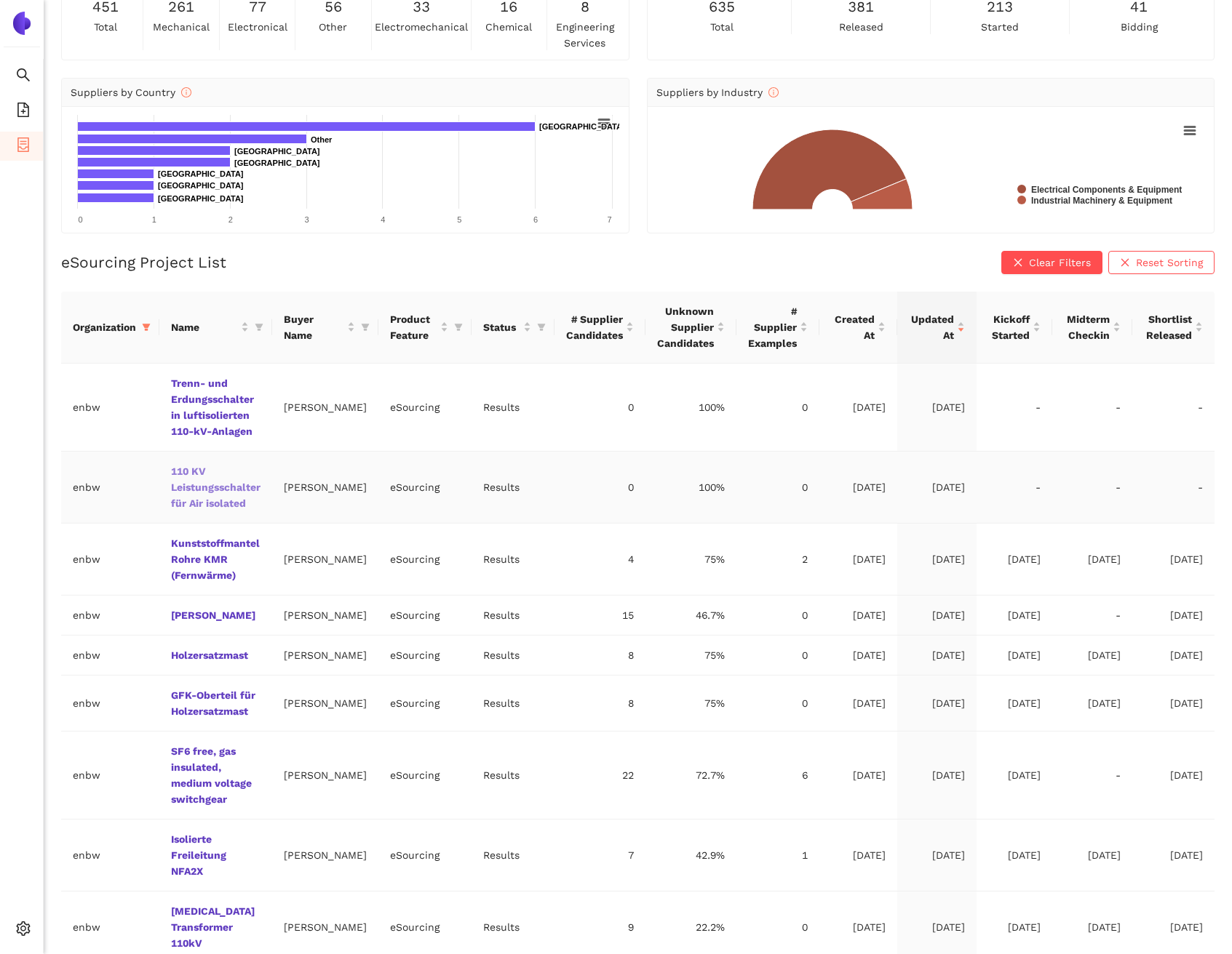
click at [0, 0] on link "110 KV Leistungsschalter für Air isolated" at bounding box center [0, 0] width 0 height 0
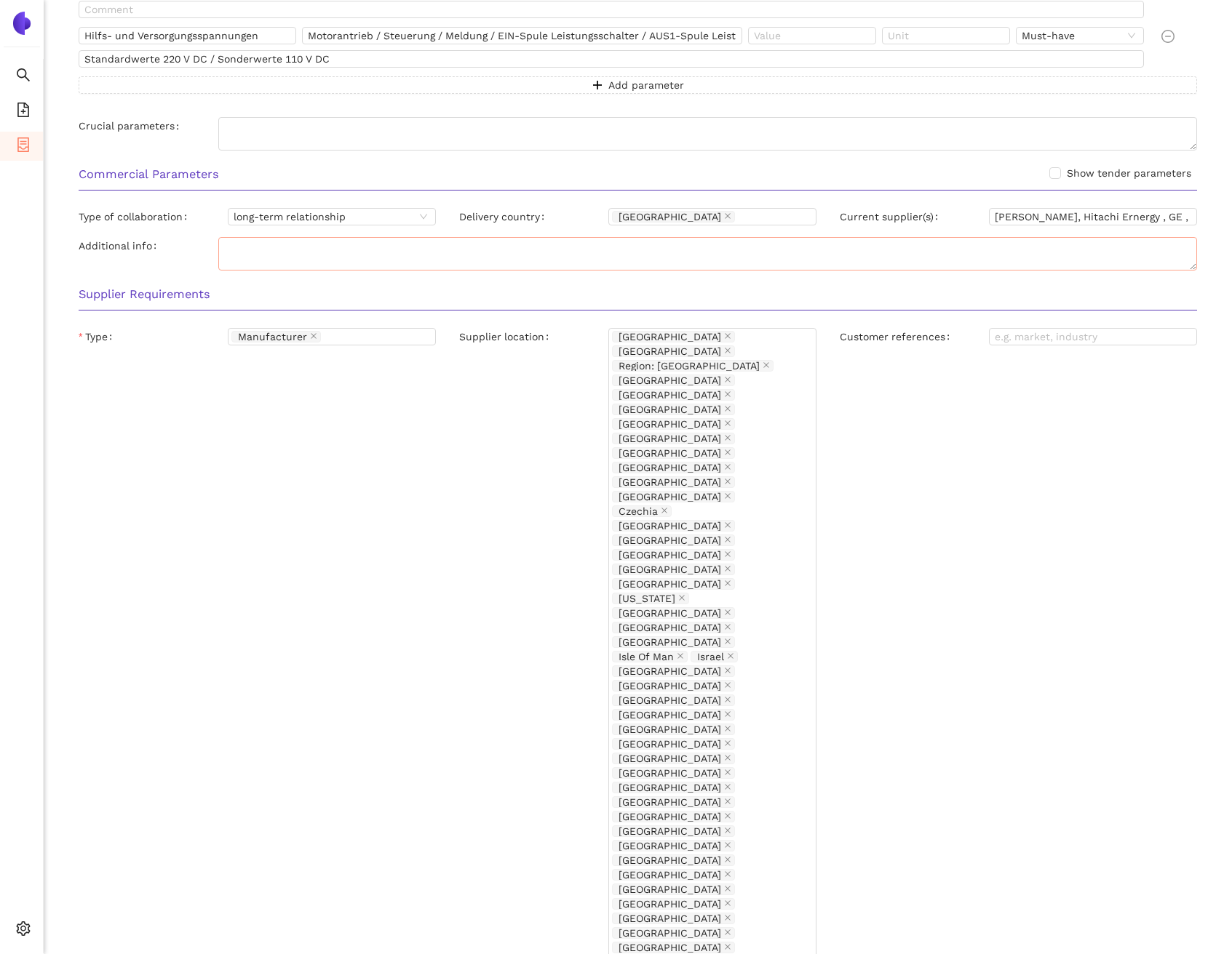
scroll to position [1234, 0]
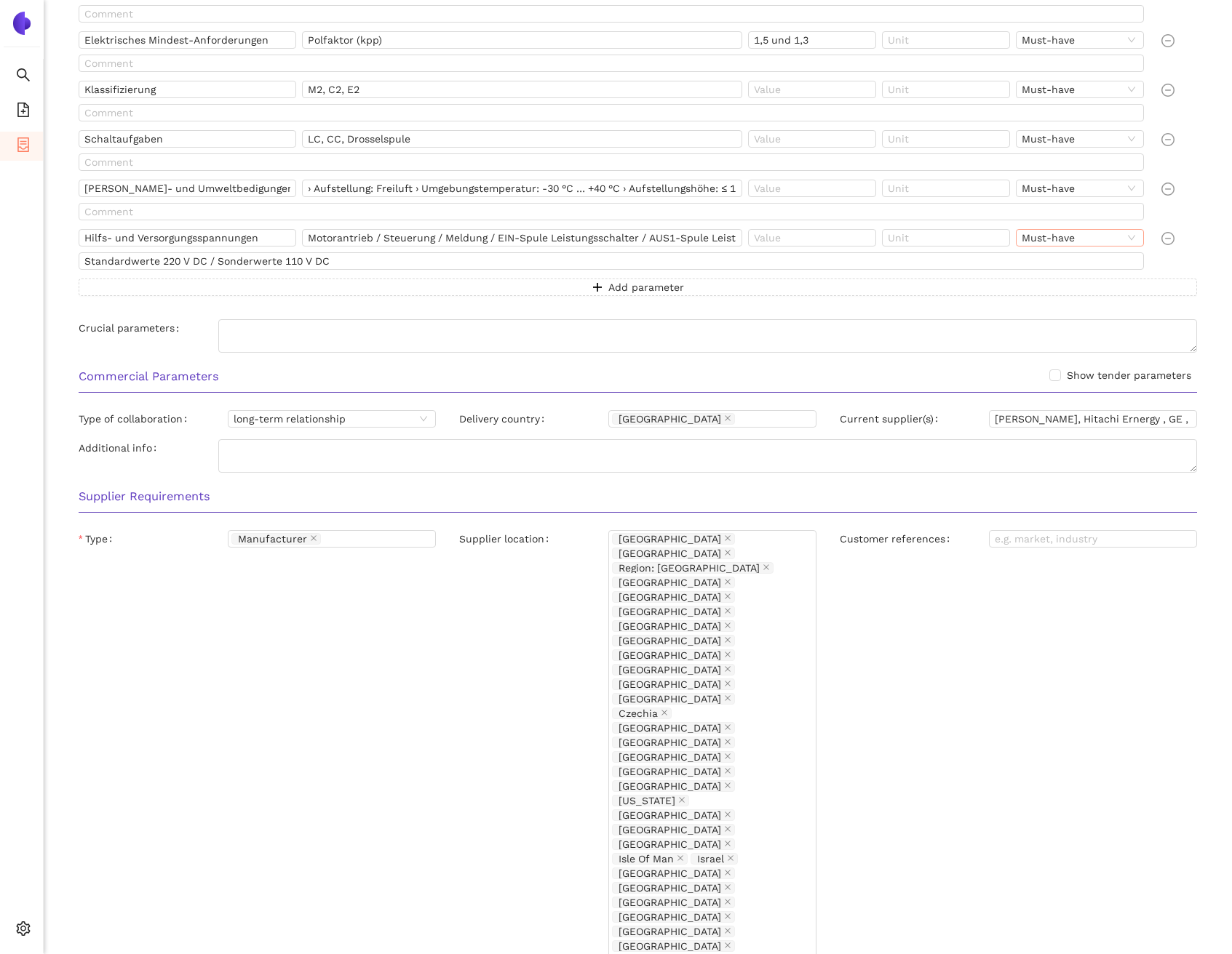
click at [1057, 240] on span "Must-have" at bounding box center [1079, 238] width 116 height 16
click at [1028, 289] on div "Nice-to-have" at bounding box center [1069, 287] width 109 height 16
click at [1011, 687] on div "Customer references" at bounding box center [1018, 971] width 381 height 882
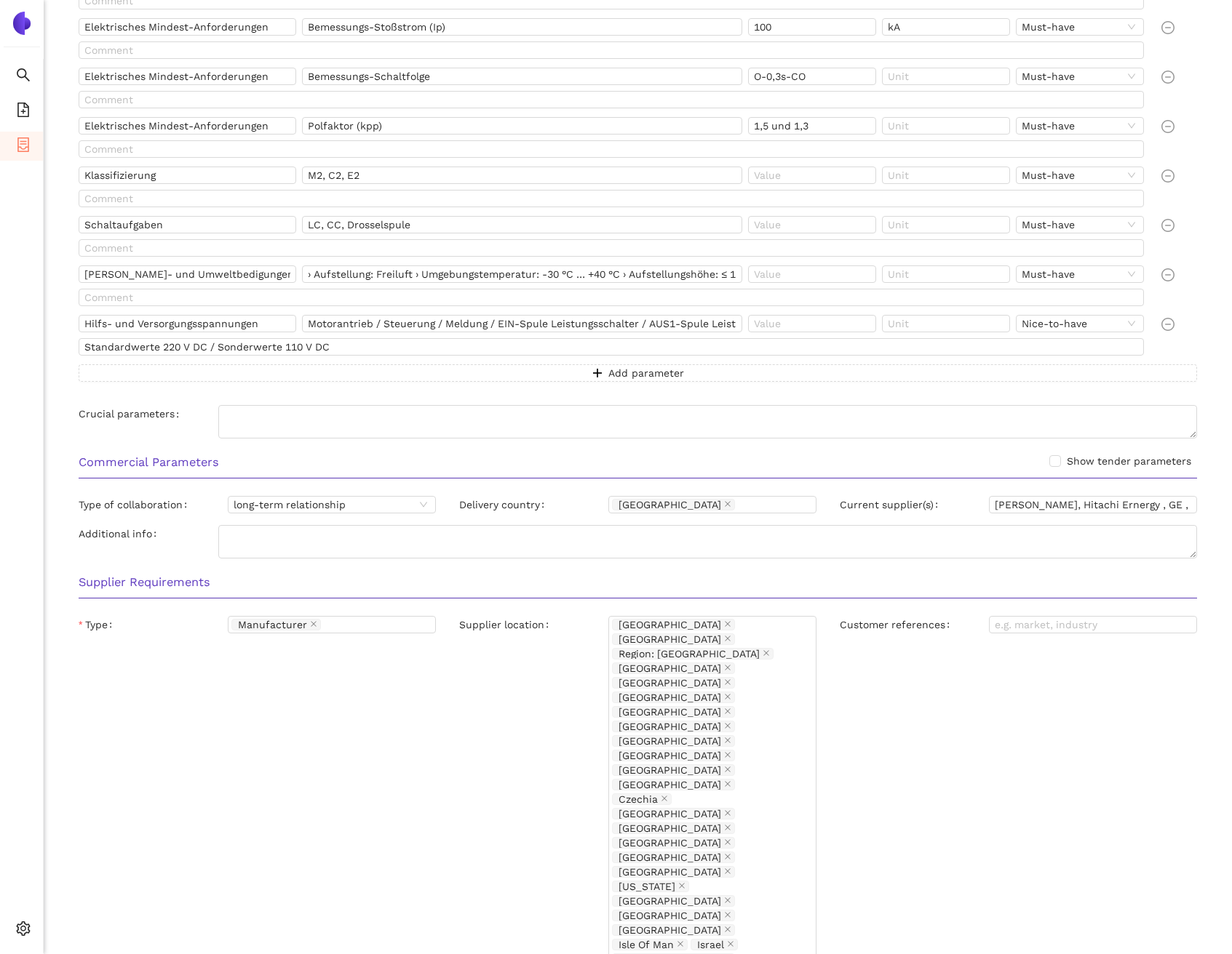
scroll to position [1144, 0]
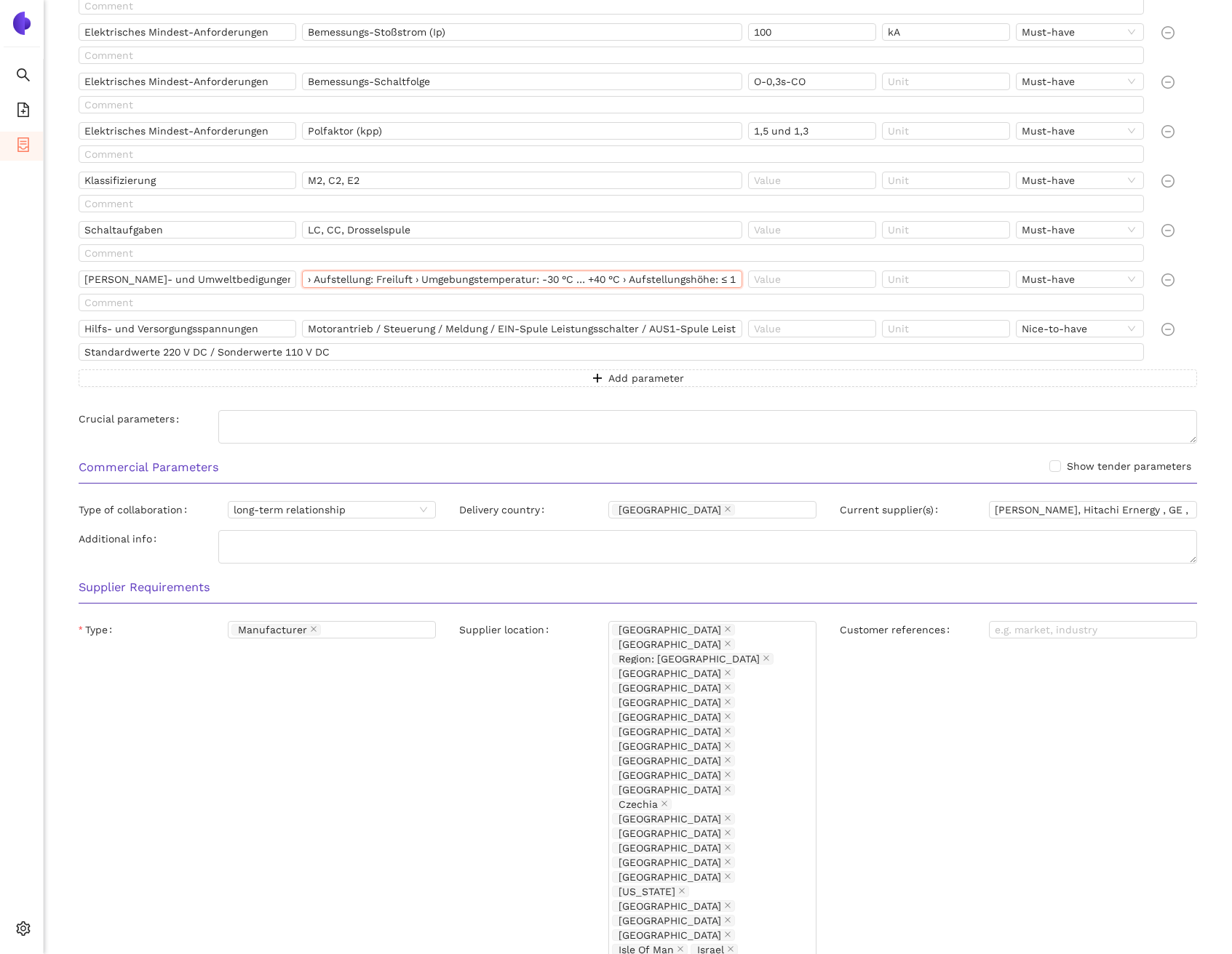
click at [384, 280] on input "› Aufstellung: Freiluft › Umgebungstemperatur: -30 °C … +40 °C › Aufstellungshö…" at bounding box center [522, 279] width 440 height 17
drag, startPoint x: 421, startPoint y: 280, endPoint x: 533, endPoint y: 280, distance: 112.0
click at [533, 280] on input "› Aufstellung: Freiluft › Umgebungstemperatur: -30 °C … +40 °C › Aufstellungshö…" at bounding box center [522, 279] width 440 height 17
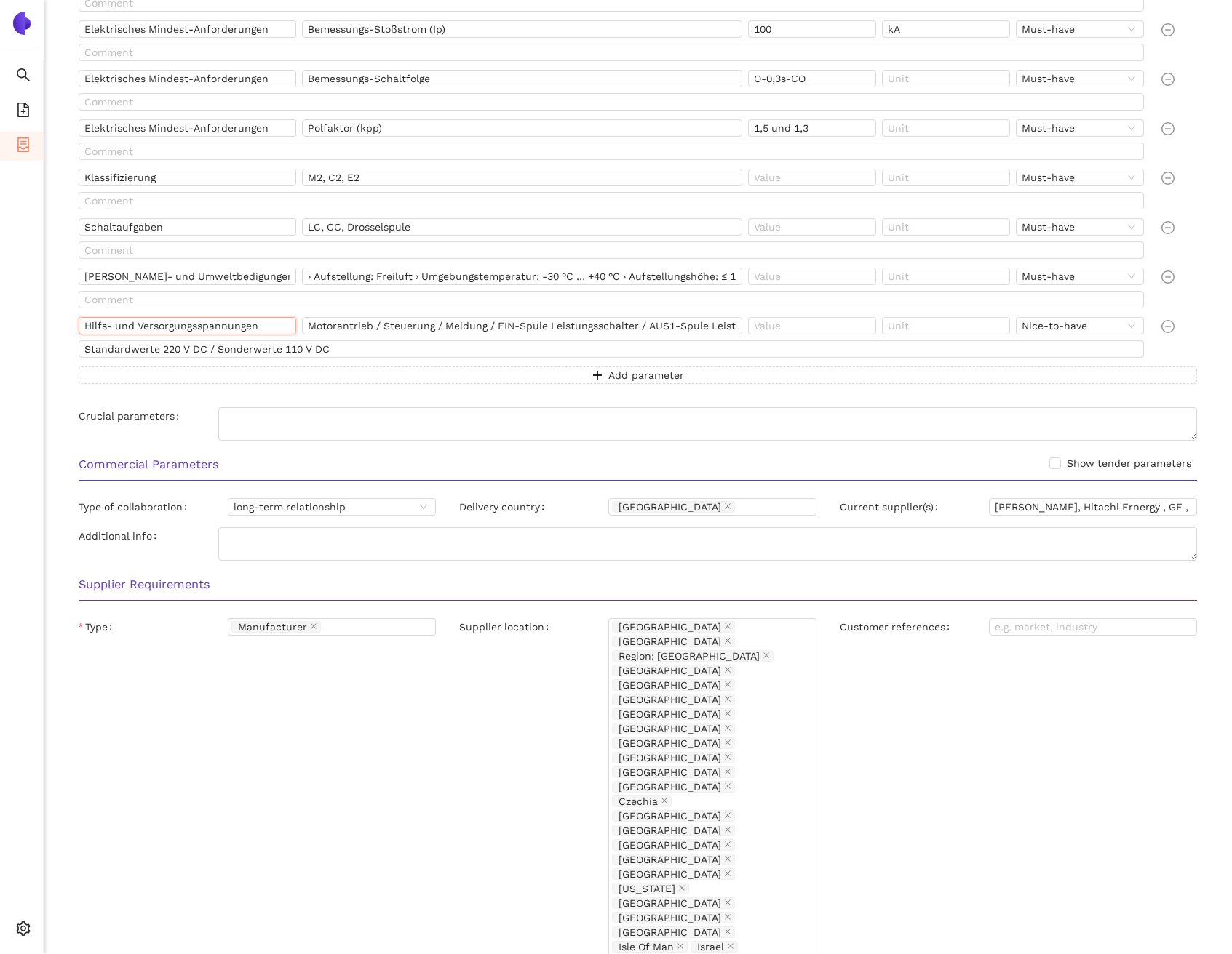
click at [264, 329] on input "Hilfs- und Versorgungsspannungen" at bounding box center [187, 326] width 218 height 17
click at [396, 329] on input "Motorantrieb / Steuerung / Meldung / EIN-Spule Leistungsschalter / AUS1-Spule L…" at bounding box center [522, 326] width 440 height 17
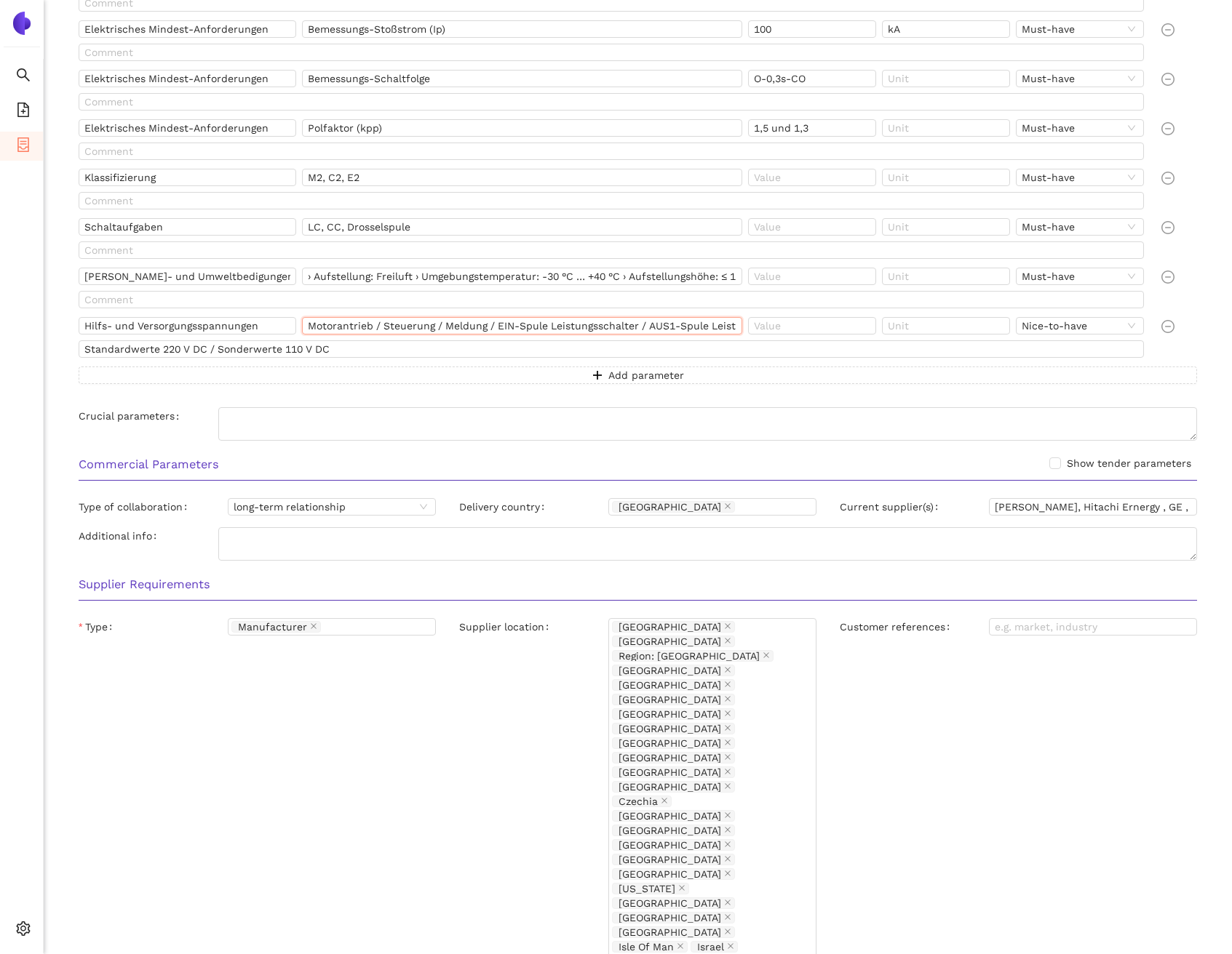
click at [396, 329] on input "Motorantrieb / Steuerung / Meldung / EIN-Spule Leistungsschalter / AUS1-Spule L…" at bounding box center [522, 326] width 440 height 17
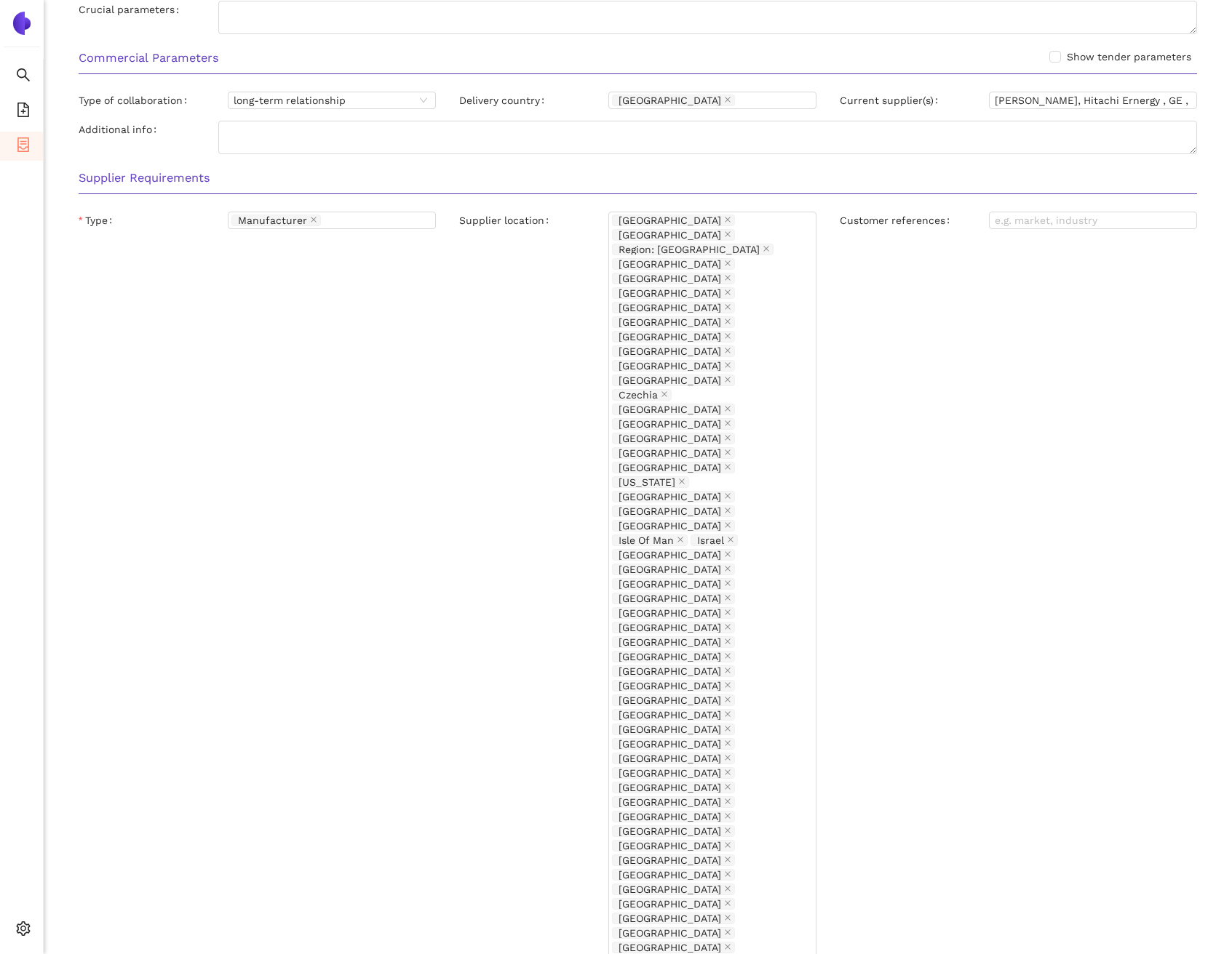
scroll to position [1571, 0]
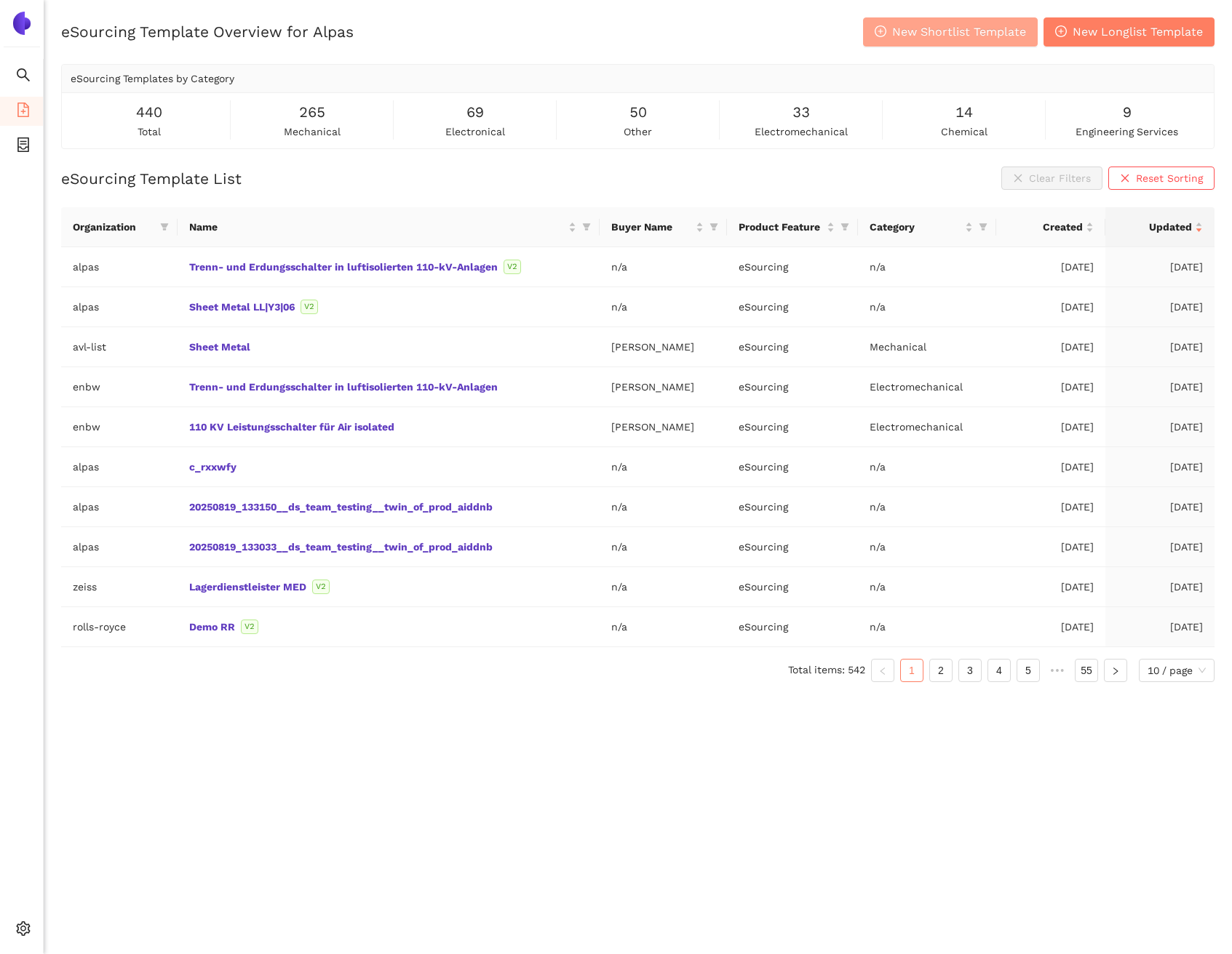
click at [972, 33] on span "New Shortlist Template" at bounding box center [959, 31] width 134 height 18
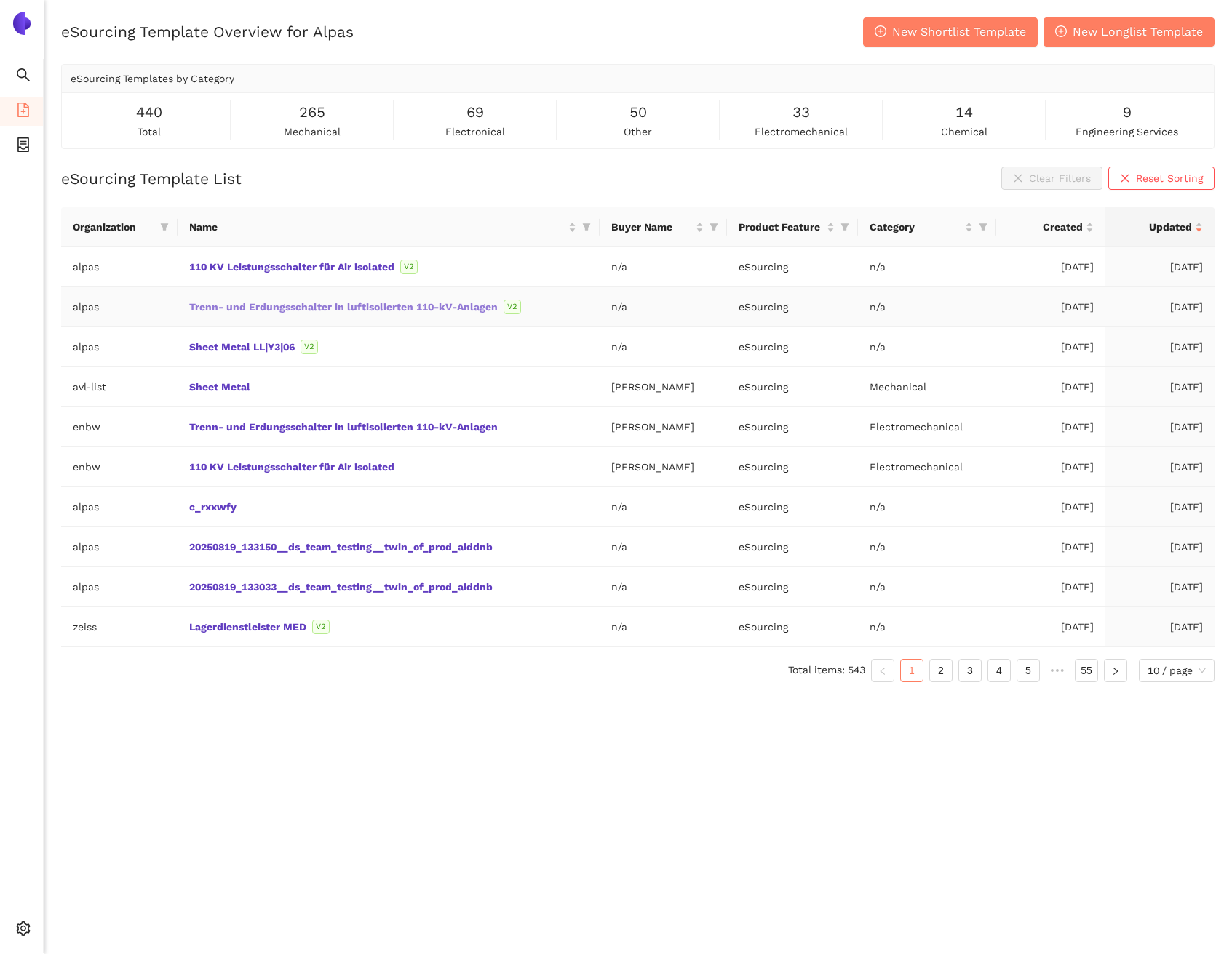
click at [0, 0] on link "Trenn- und Erdungsschalter in luftisolierten 110-kV-Anlagen" at bounding box center [0, 0] width 0 height 0
click at [0, 0] on link "110 KV Leistungsschalter für Air isolated" at bounding box center [0, 0] width 0 height 0
click at [0, 0] on link "Trenn- und Erdungsschalter in luftisolierten 110-kV-Anlagen" at bounding box center [0, 0] width 0 height 0
click at [0, 0] on link "110 KV Leistungsschalter für Air isolated" at bounding box center [0, 0] width 0 height 0
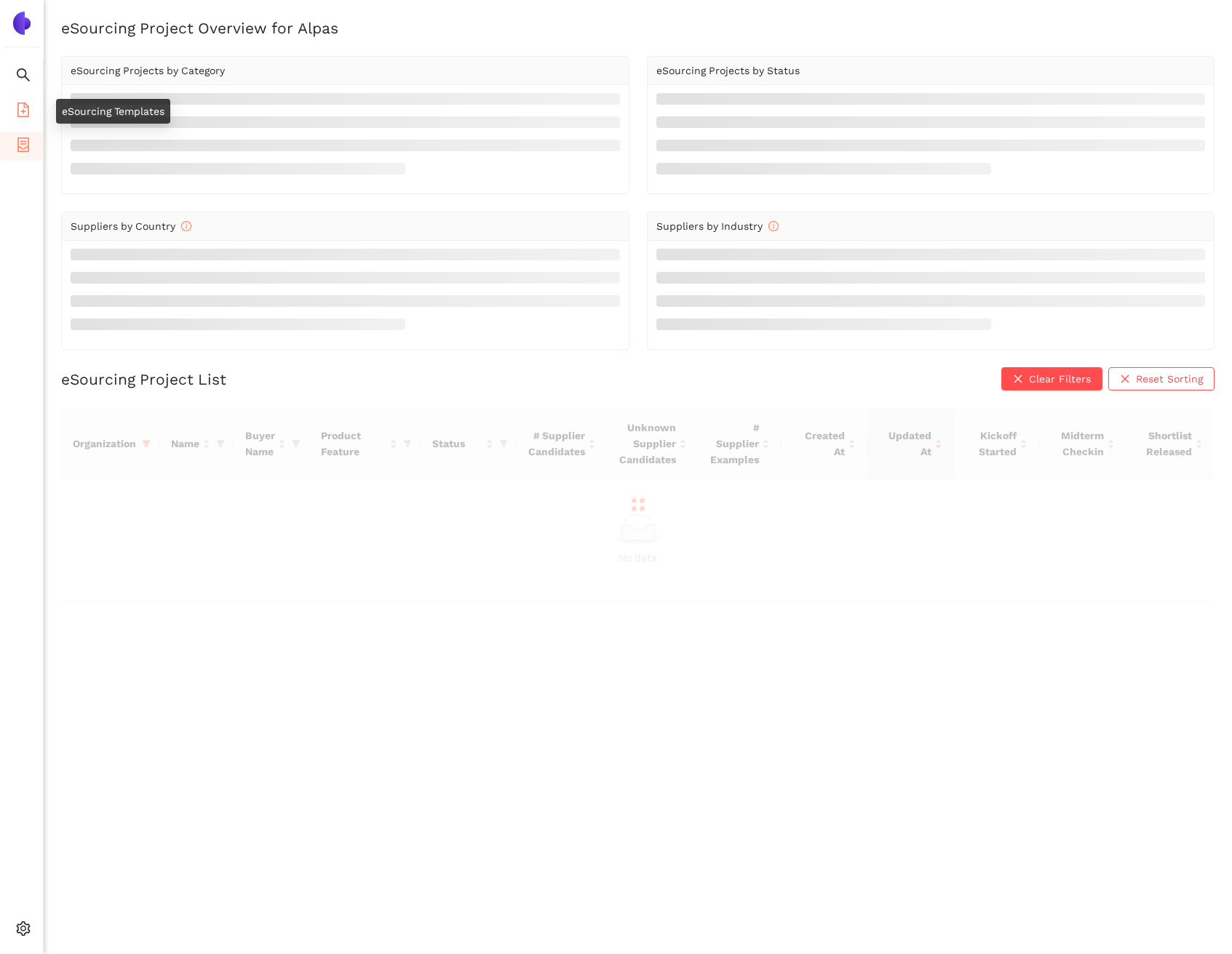
click at [24, 109] on icon "file-add" at bounding box center [23, 109] width 14 height 14
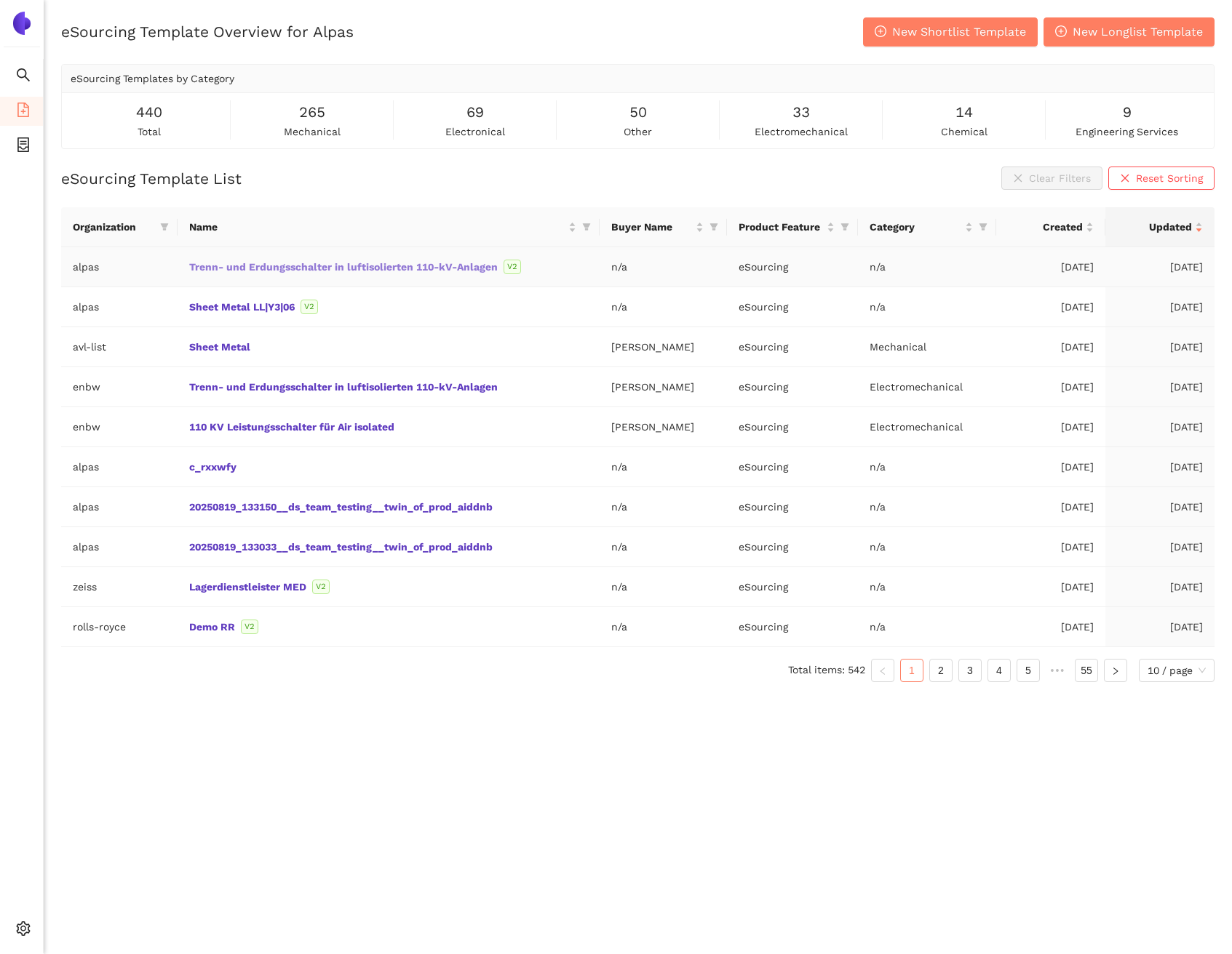
click at [0, 0] on link "Trenn- und Erdungsschalter in luftisolierten 110-kV-Anlagen" at bounding box center [0, 0] width 0 height 0
